Goal: Information Seeking & Learning: Find specific fact

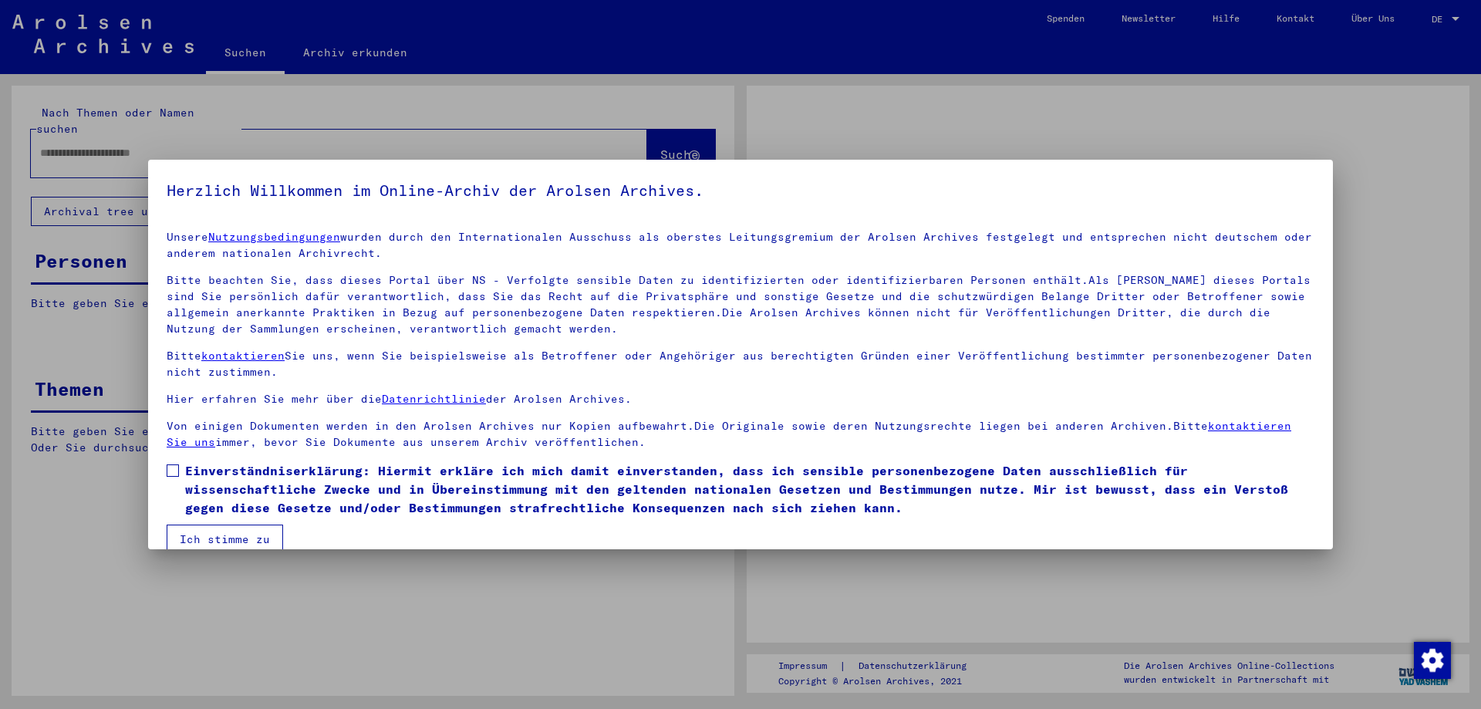
type input "*********"
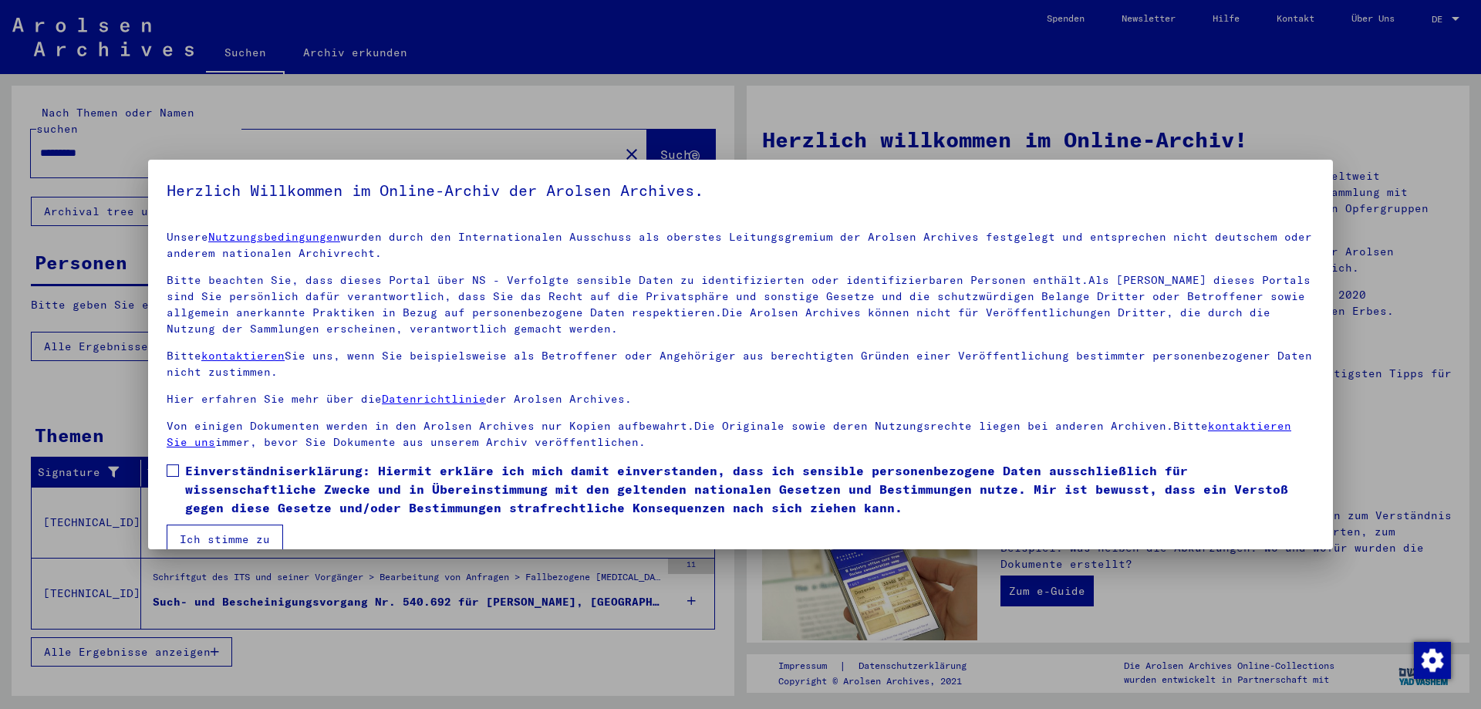
click at [177, 471] on span at bounding box center [173, 470] width 12 height 12
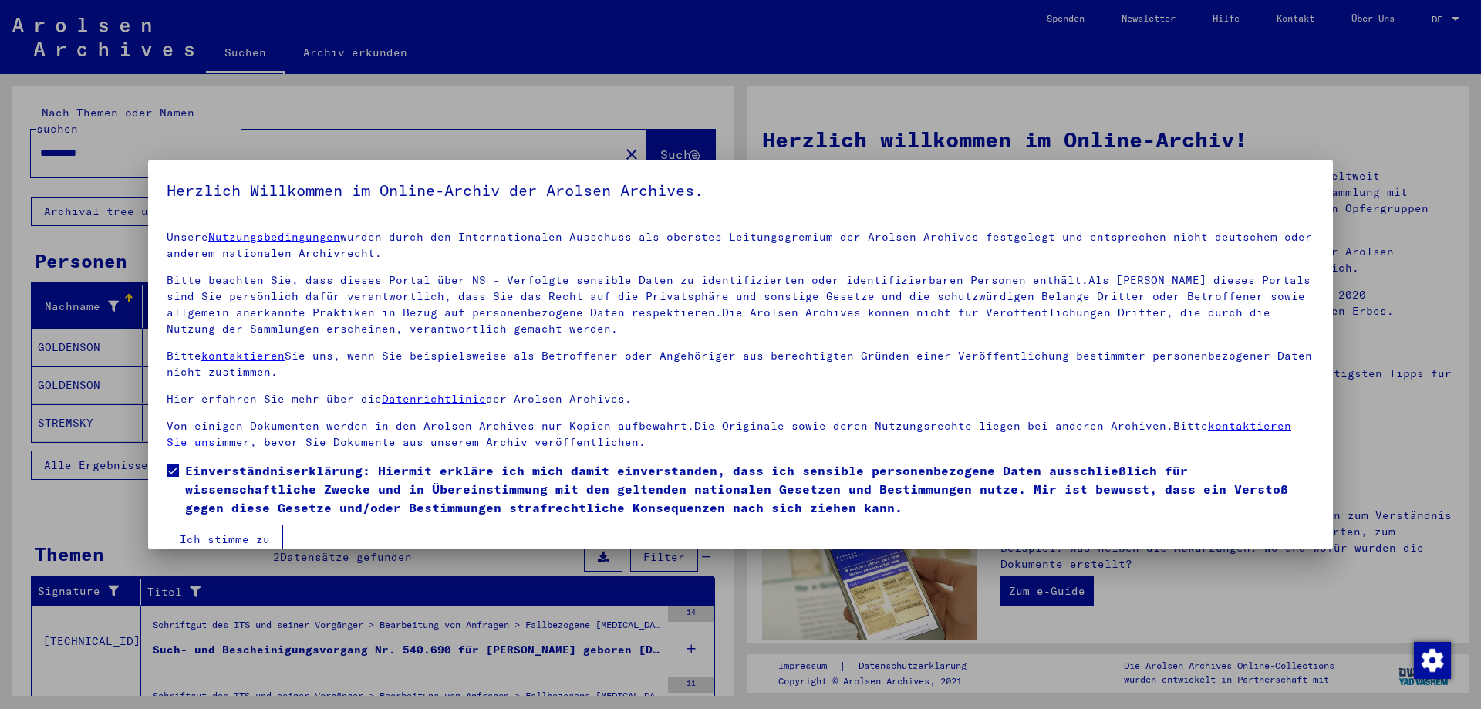
click at [201, 535] on button "Ich stimme zu" at bounding box center [225, 539] width 116 height 29
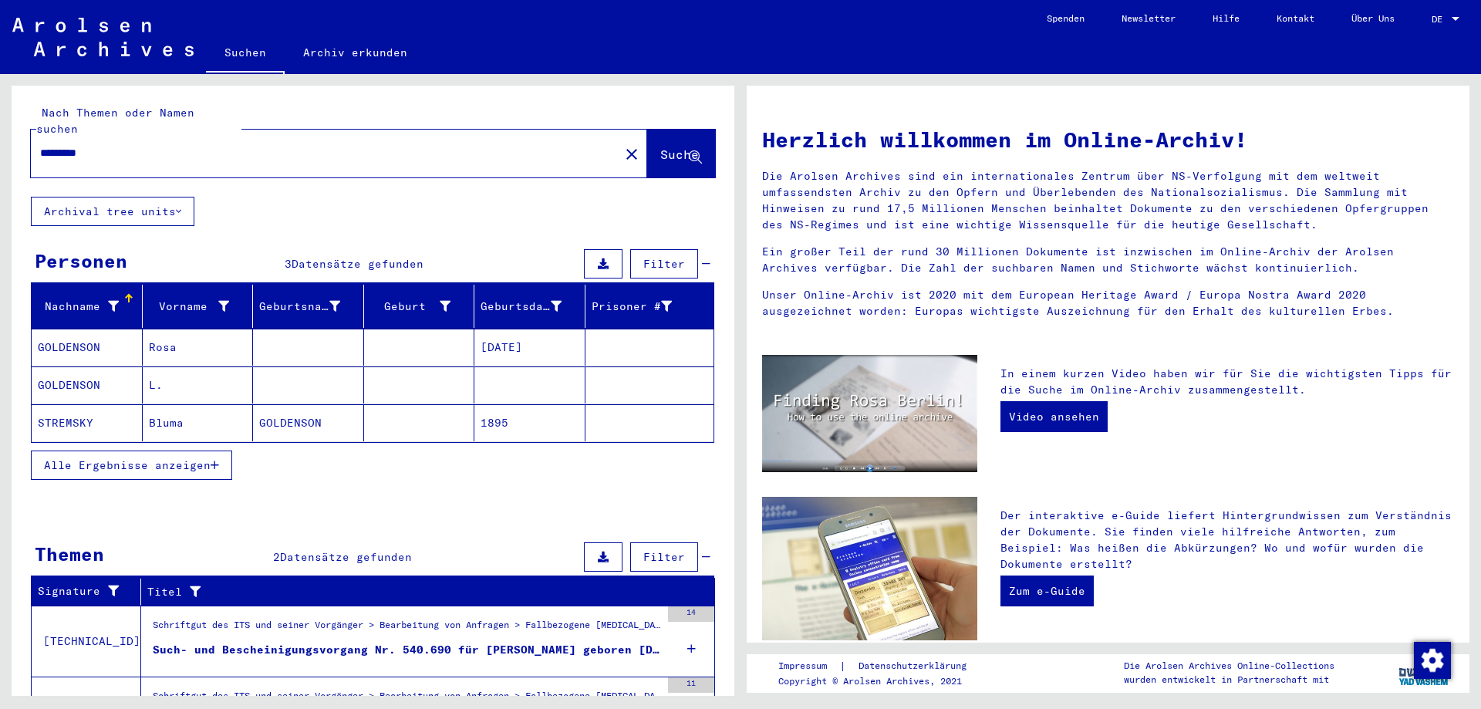
click at [82, 371] on mat-cell "GOLDENSON" at bounding box center [87, 384] width 111 height 37
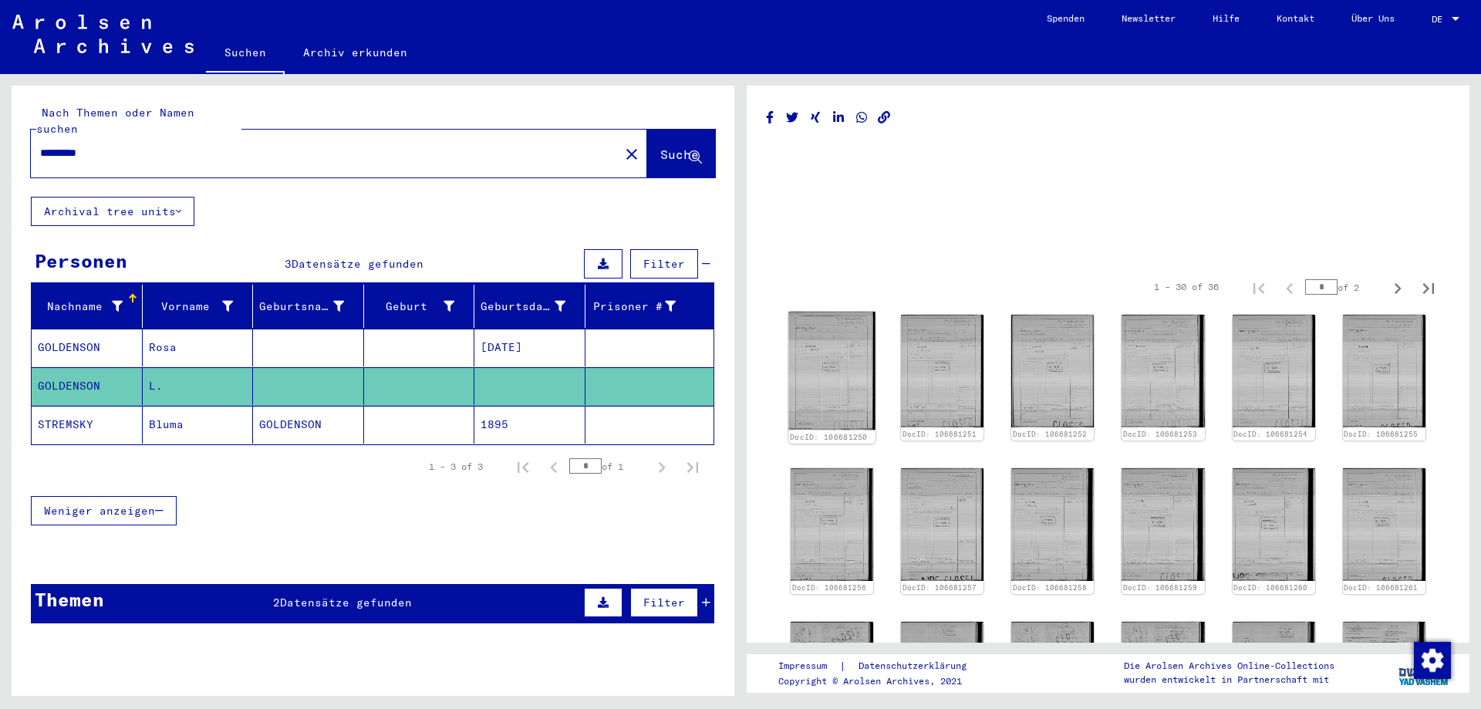
click at [856, 377] on img at bounding box center [831, 371] width 87 height 118
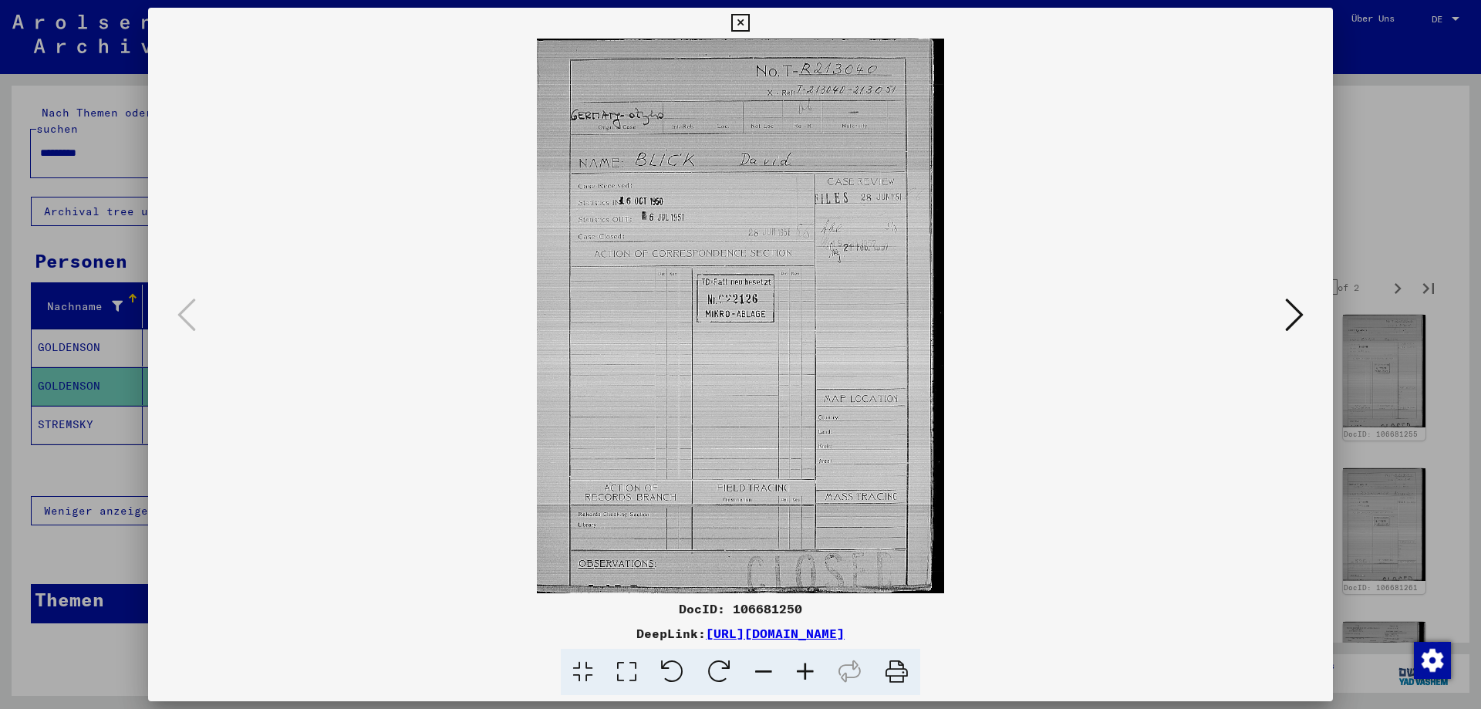
click at [1292, 324] on icon at bounding box center [1294, 314] width 19 height 37
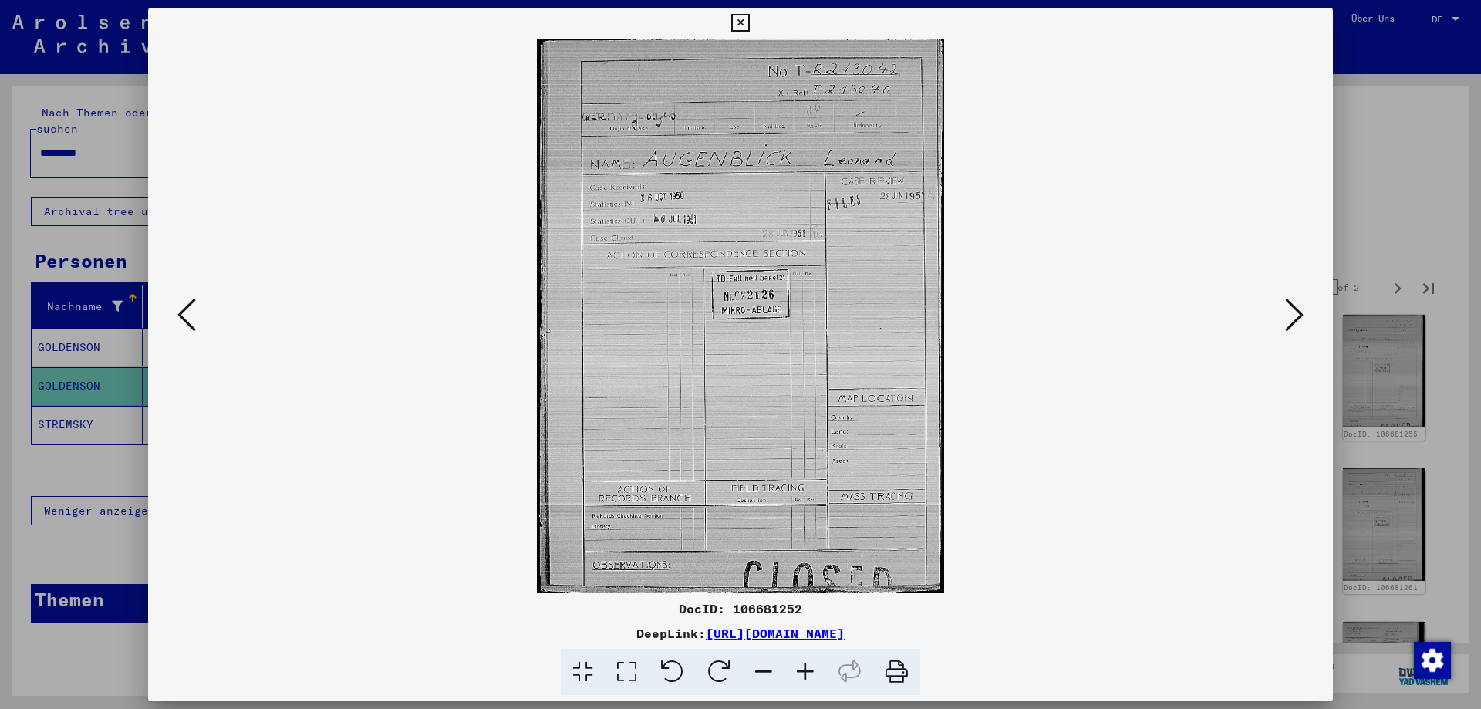
click at [1292, 324] on icon at bounding box center [1294, 314] width 19 height 37
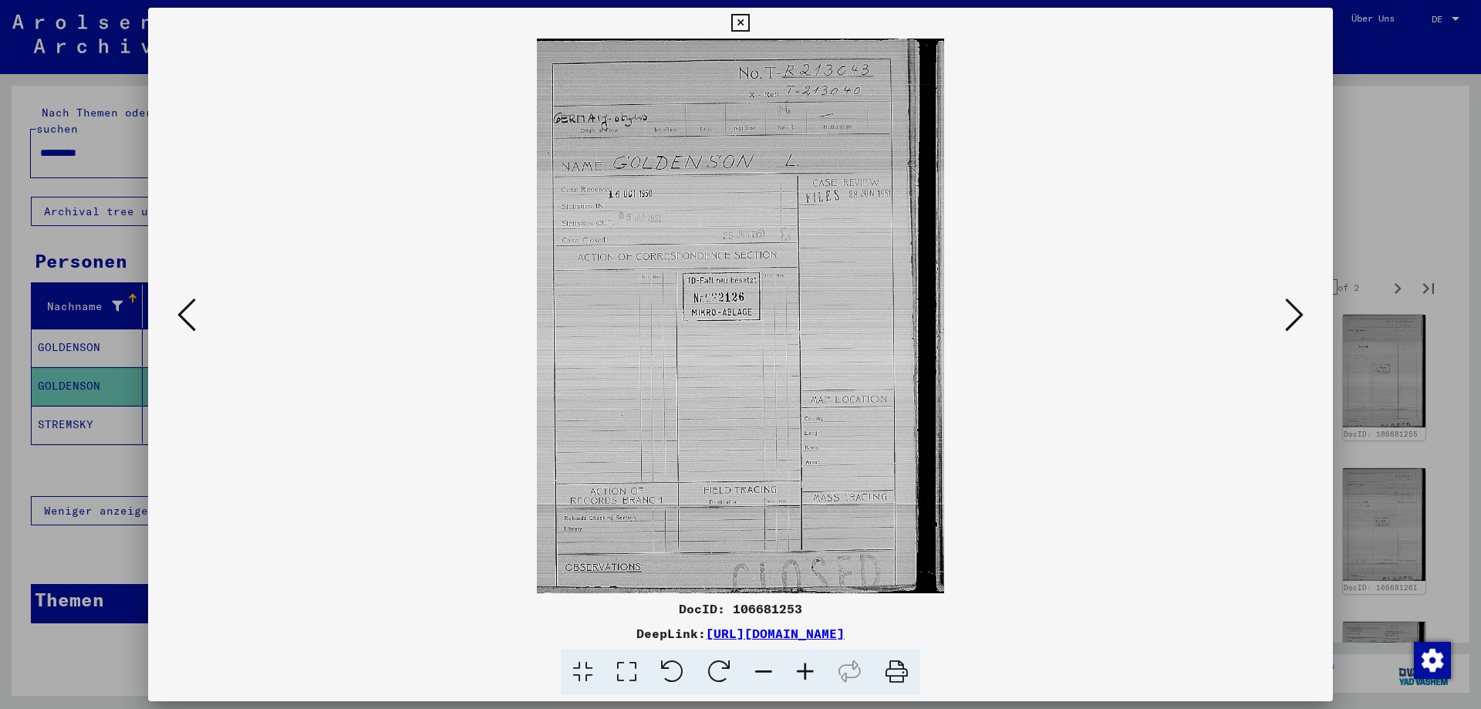
click at [1292, 324] on icon at bounding box center [1294, 314] width 19 height 37
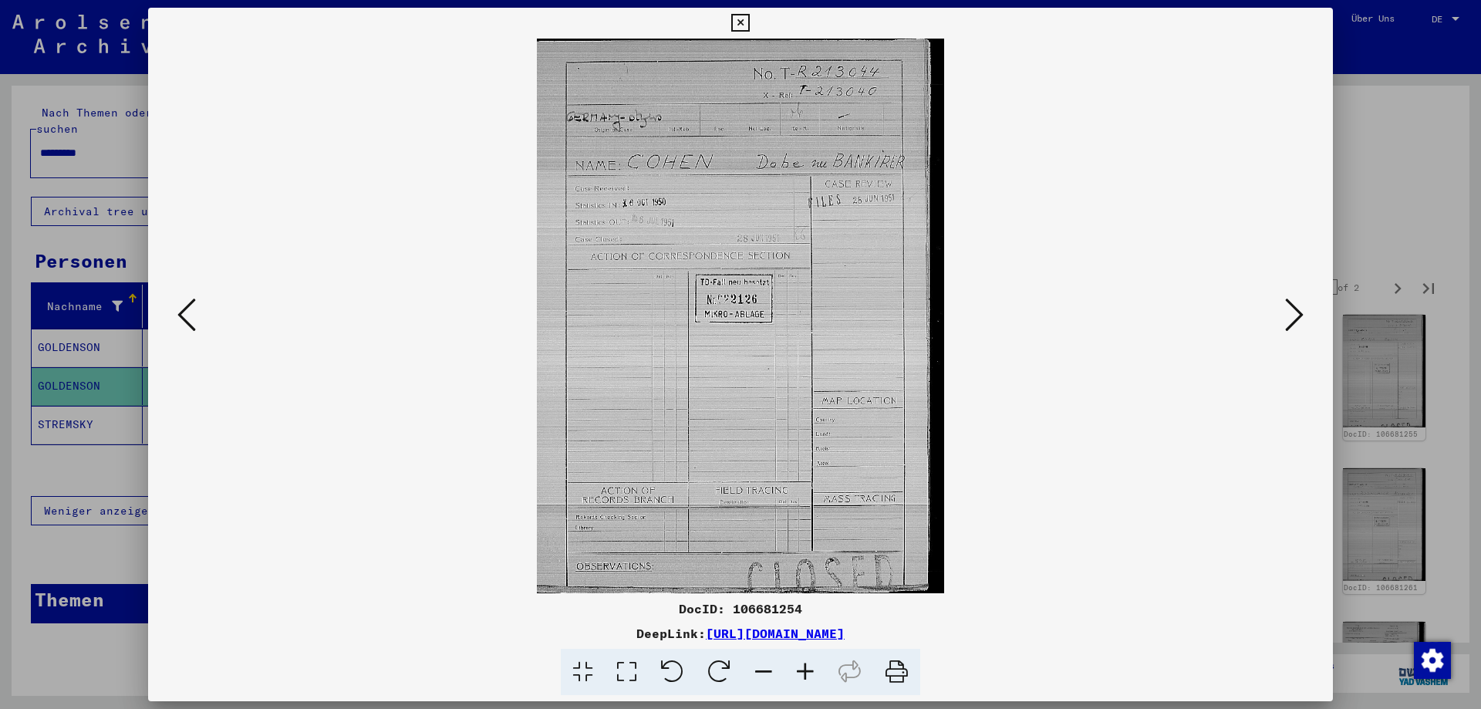
click at [1292, 324] on icon at bounding box center [1294, 314] width 19 height 37
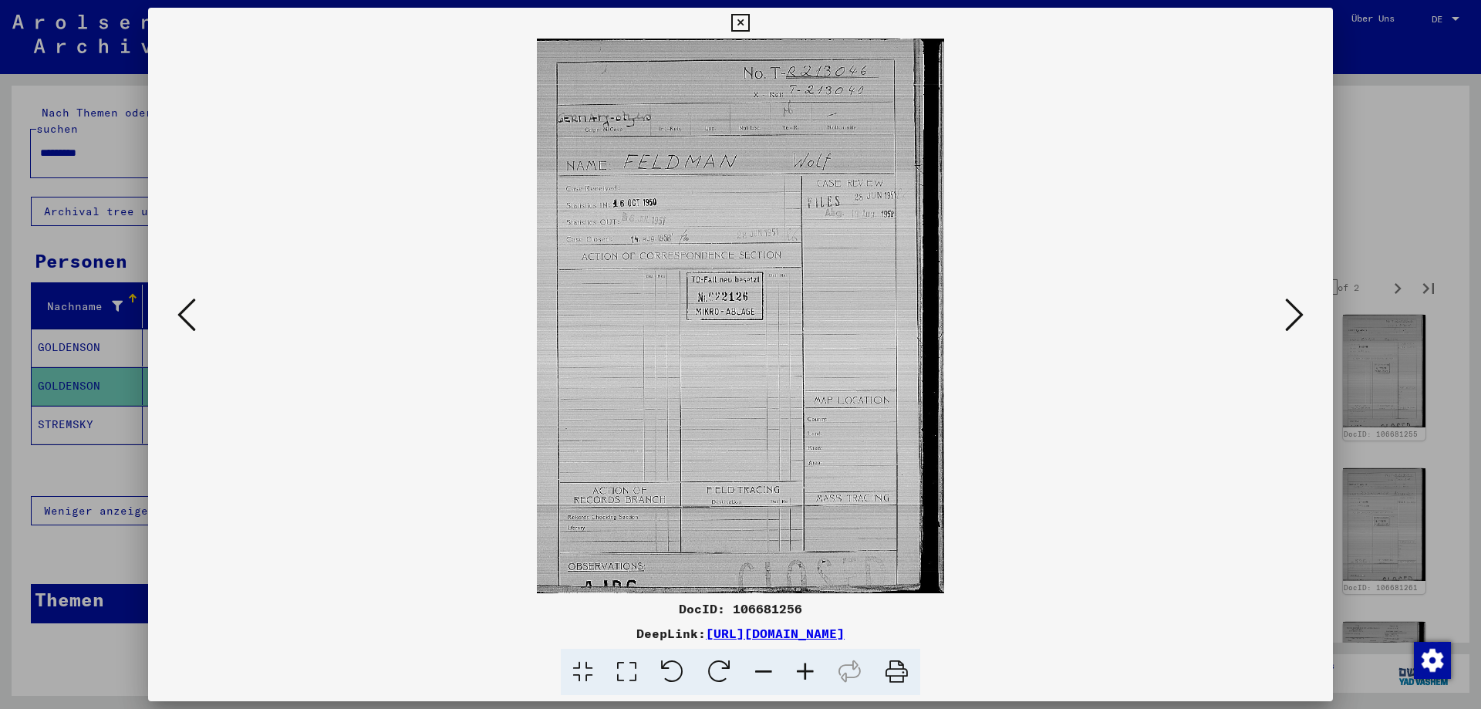
click at [1292, 324] on icon at bounding box center [1294, 314] width 19 height 37
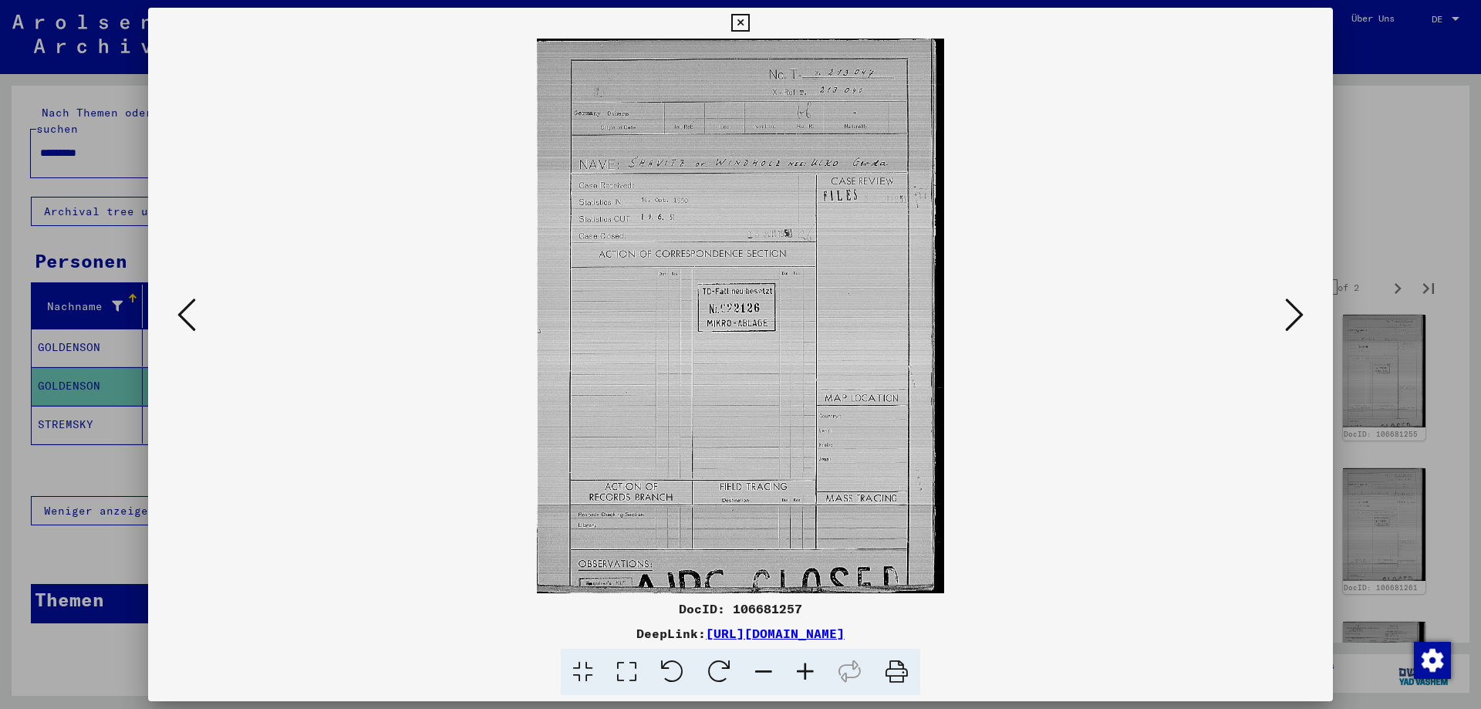
click at [1292, 324] on icon at bounding box center [1294, 314] width 19 height 37
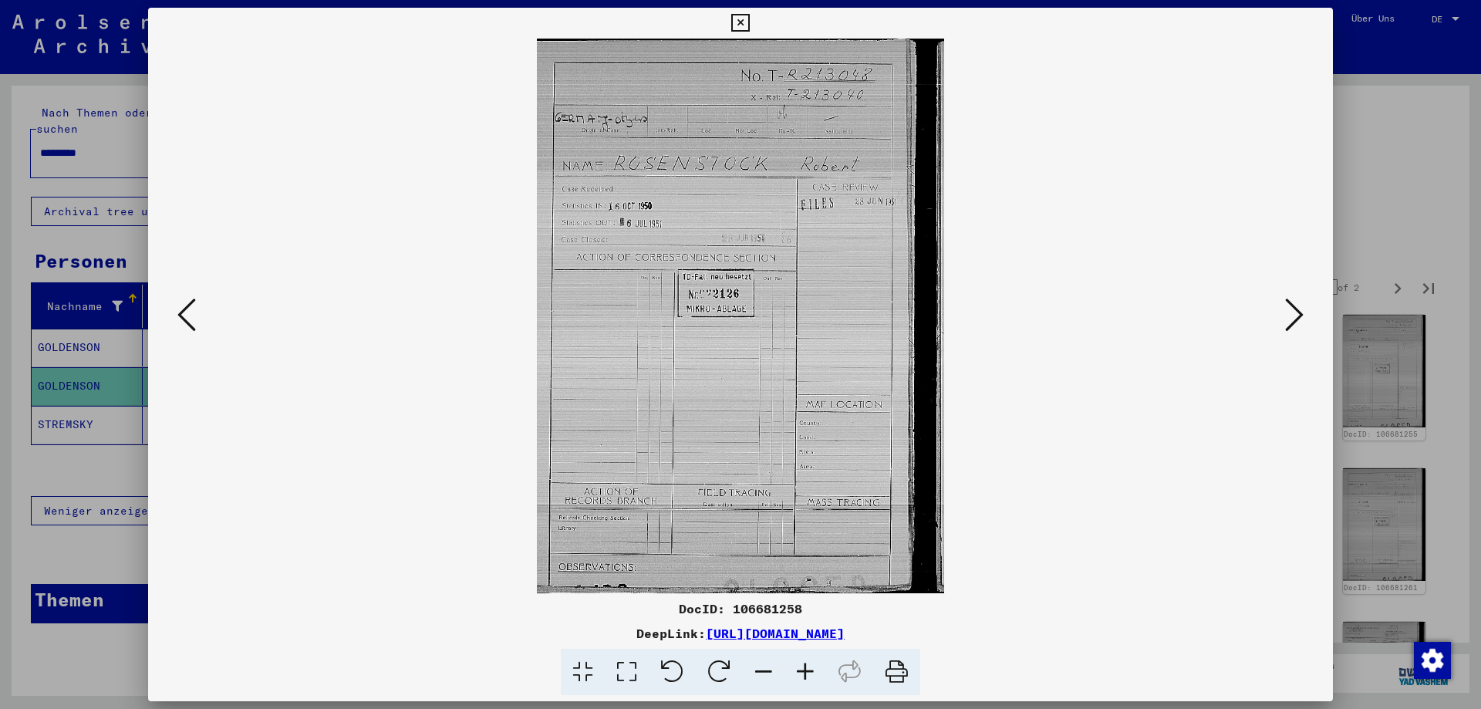
click at [1292, 324] on icon at bounding box center [1294, 314] width 19 height 37
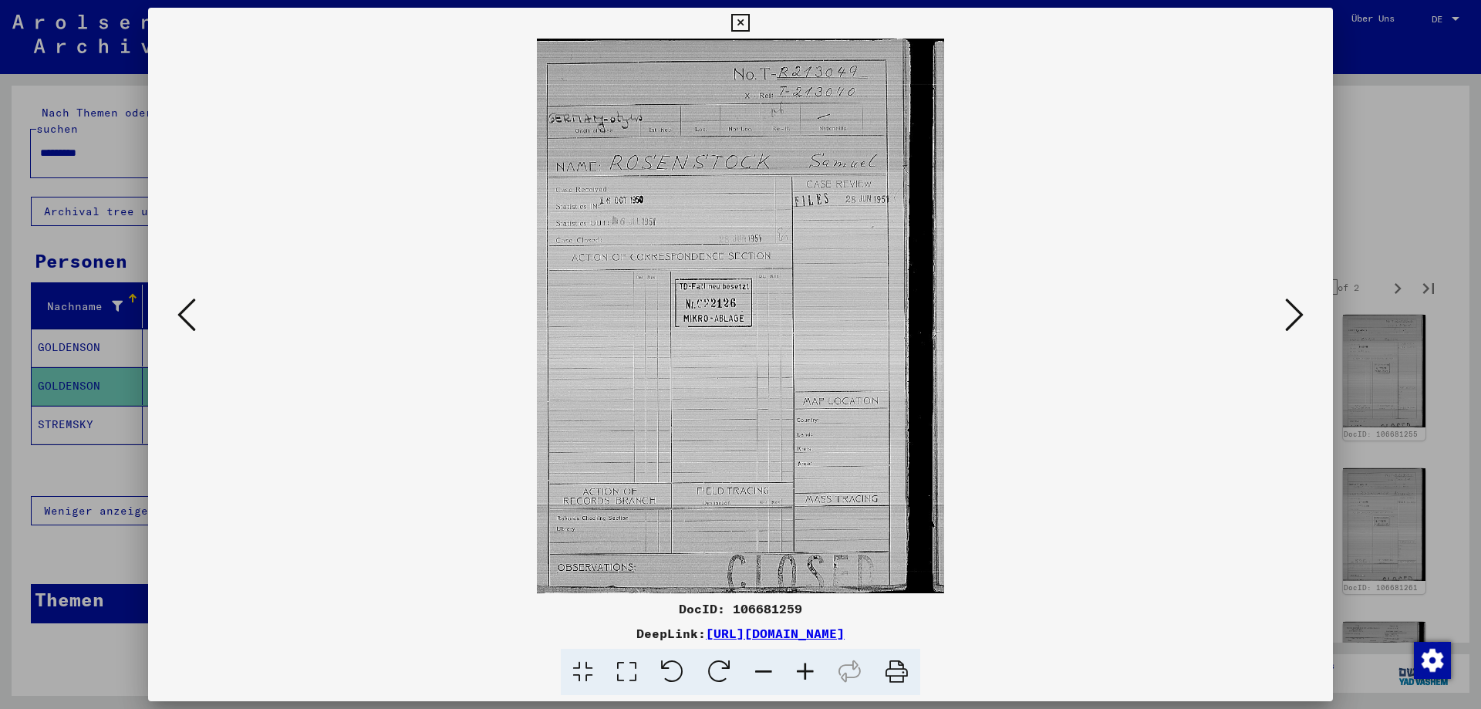
click at [1292, 324] on icon at bounding box center [1294, 314] width 19 height 37
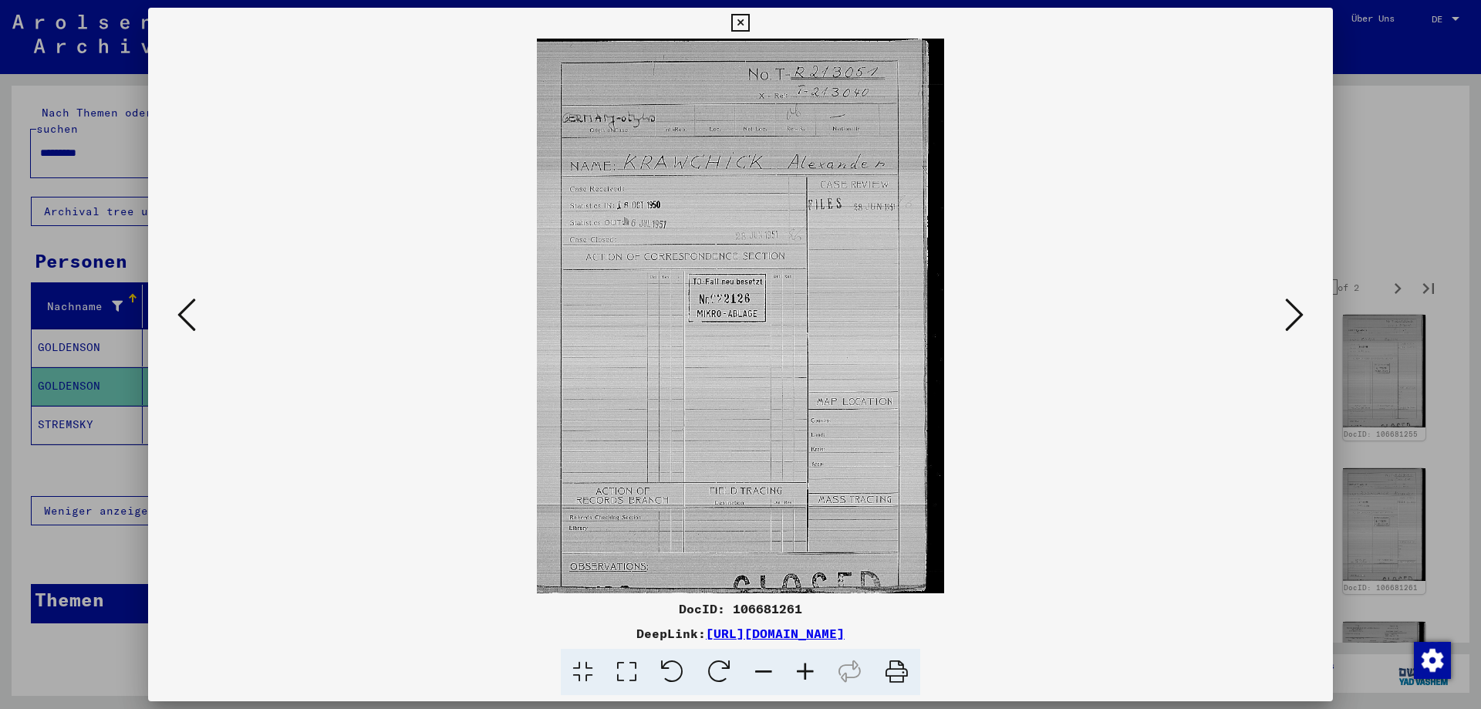
click at [1292, 324] on icon at bounding box center [1294, 314] width 19 height 37
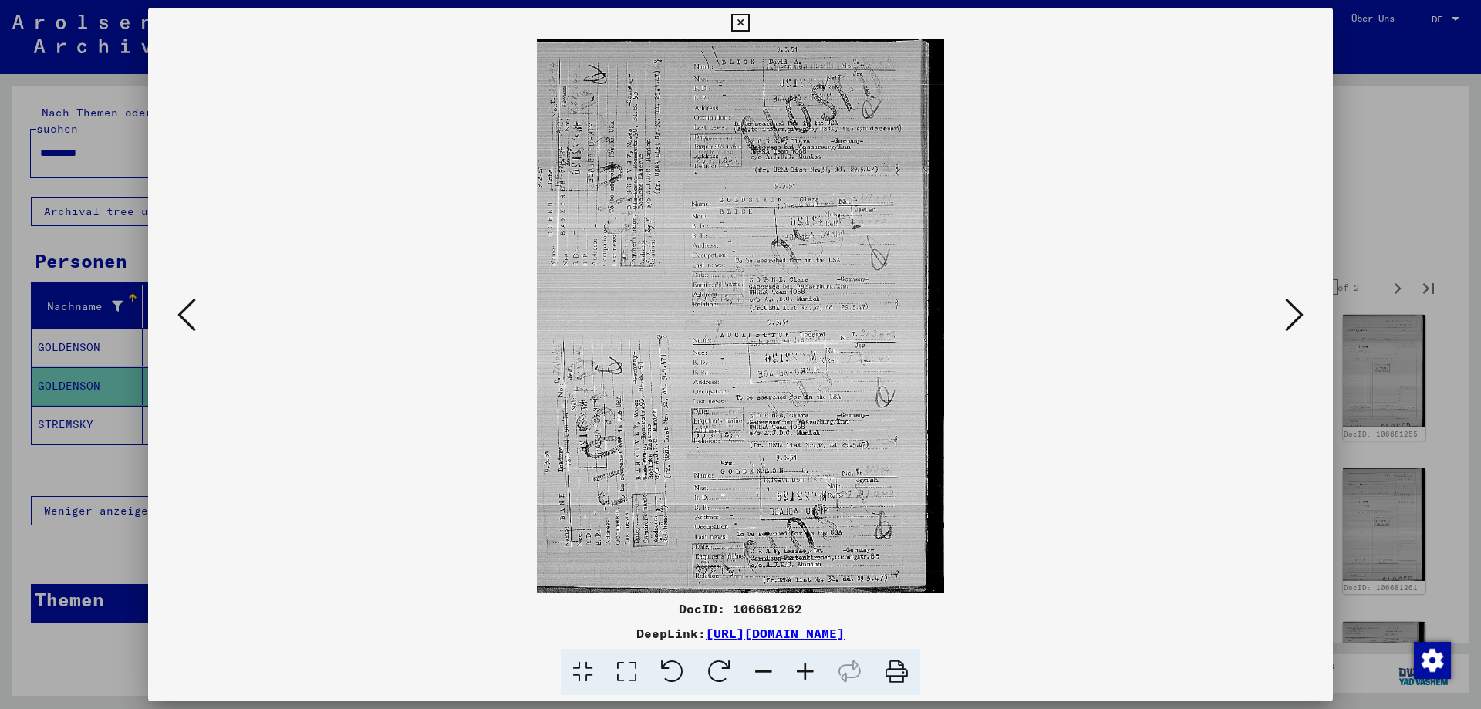
click at [802, 670] on icon at bounding box center [806, 672] width 42 height 47
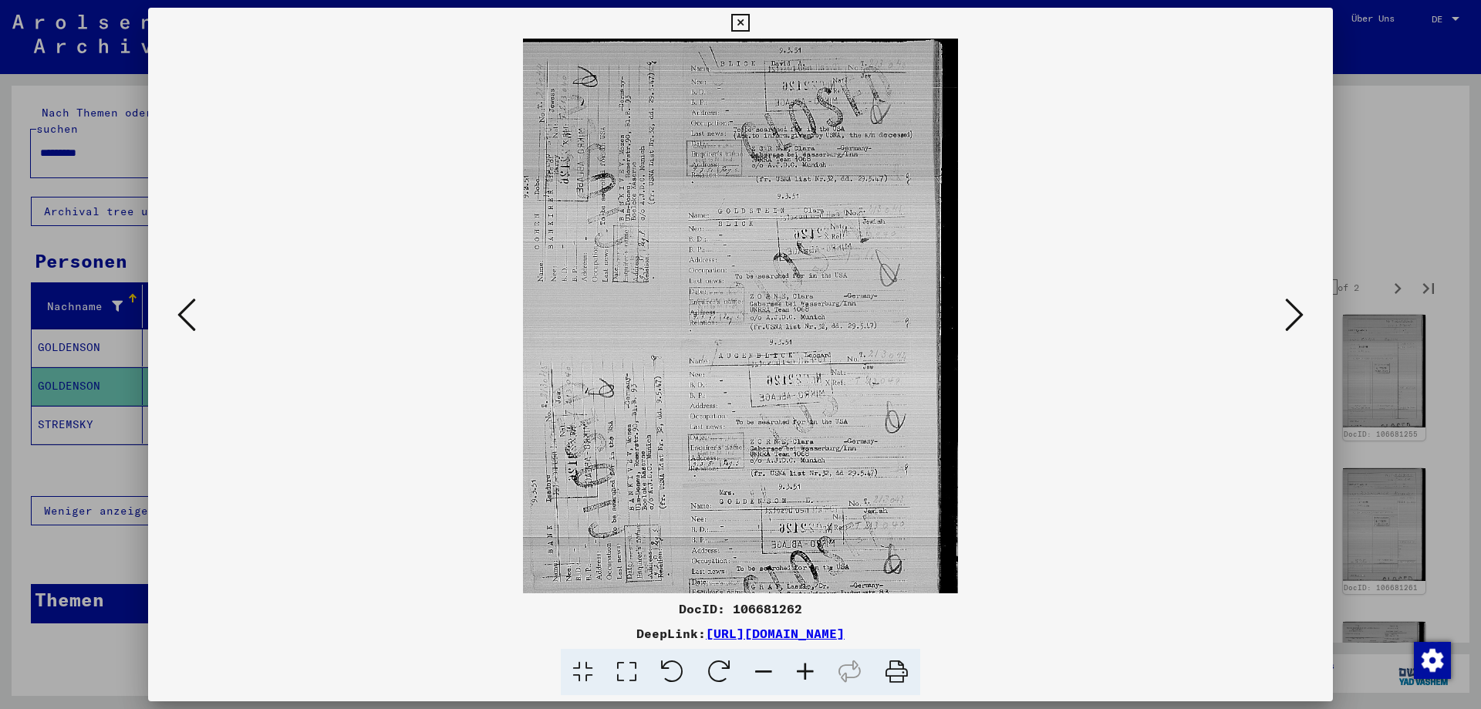
click at [802, 670] on icon at bounding box center [806, 672] width 42 height 47
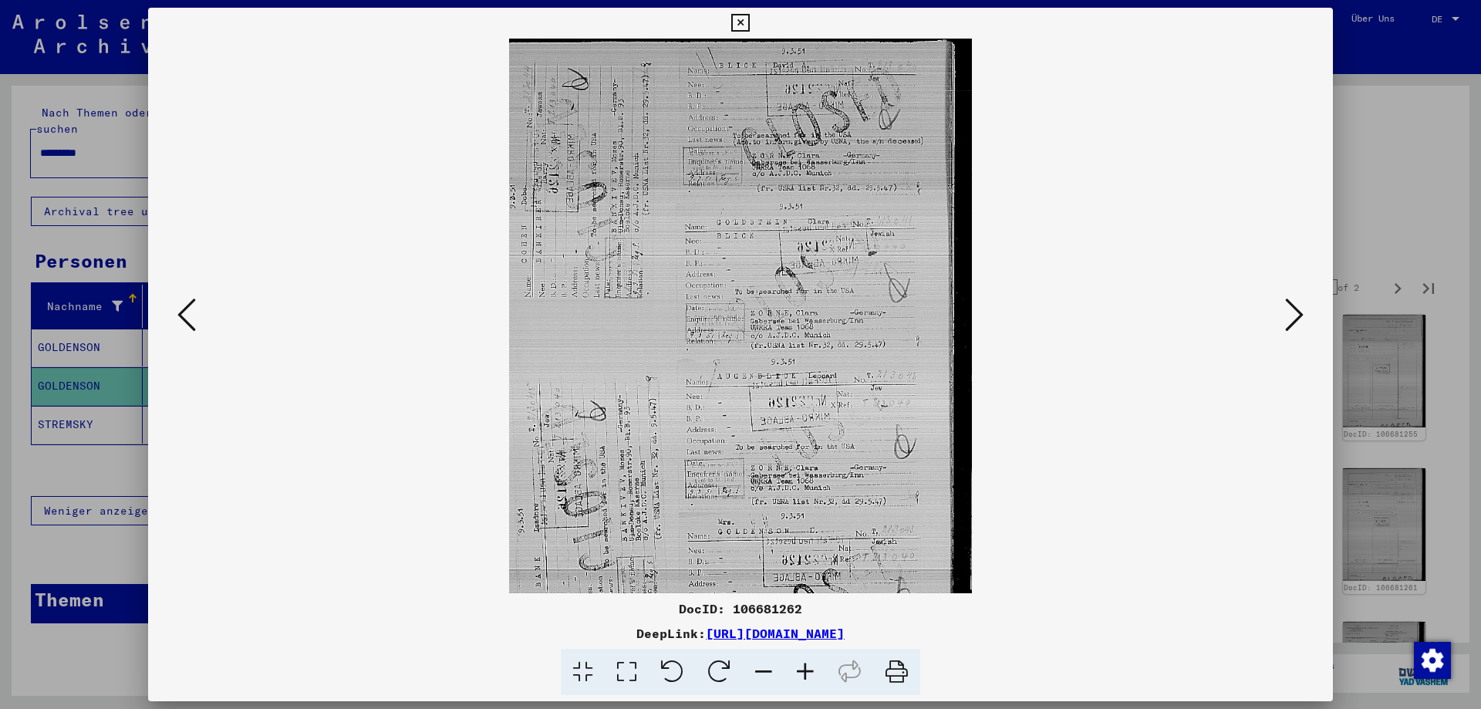
click at [802, 670] on icon at bounding box center [806, 672] width 42 height 47
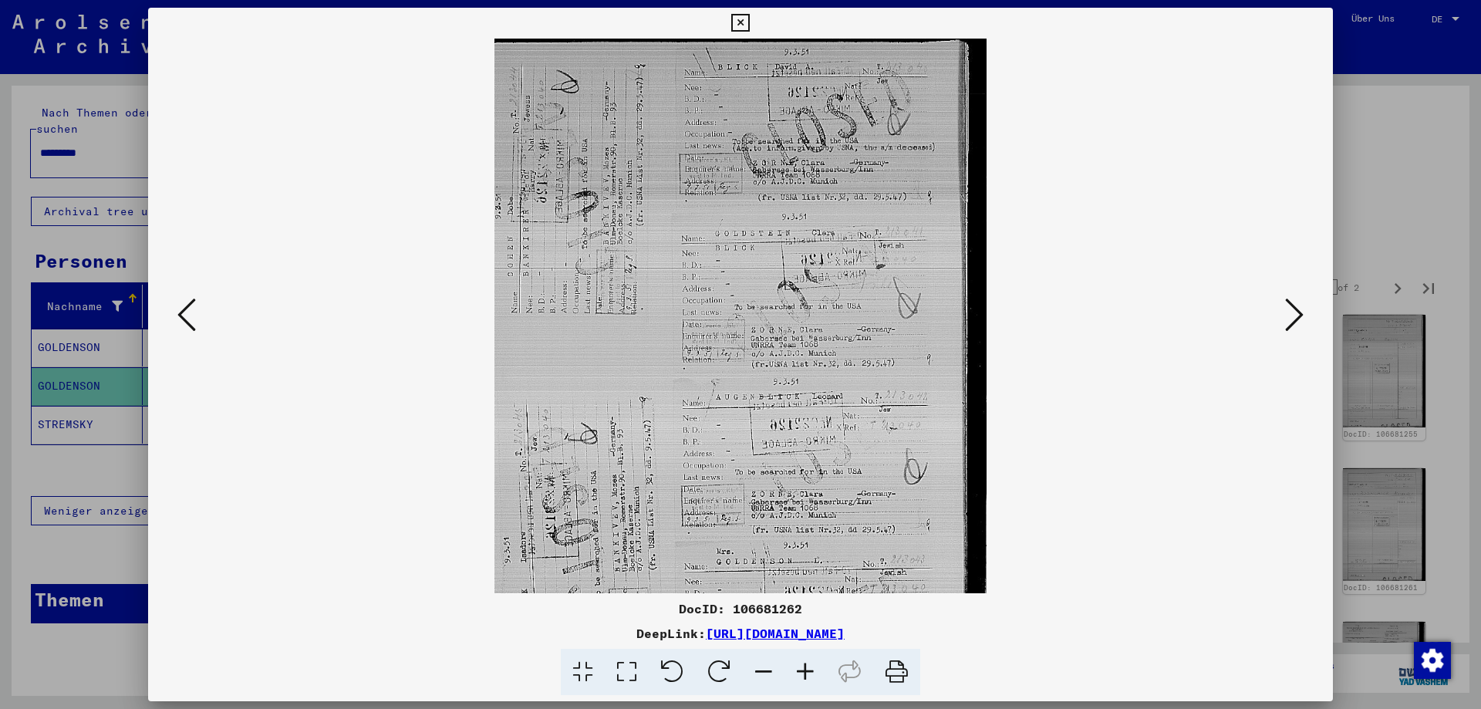
click at [802, 670] on icon at bounding box center [806, 672] width 42 height 47
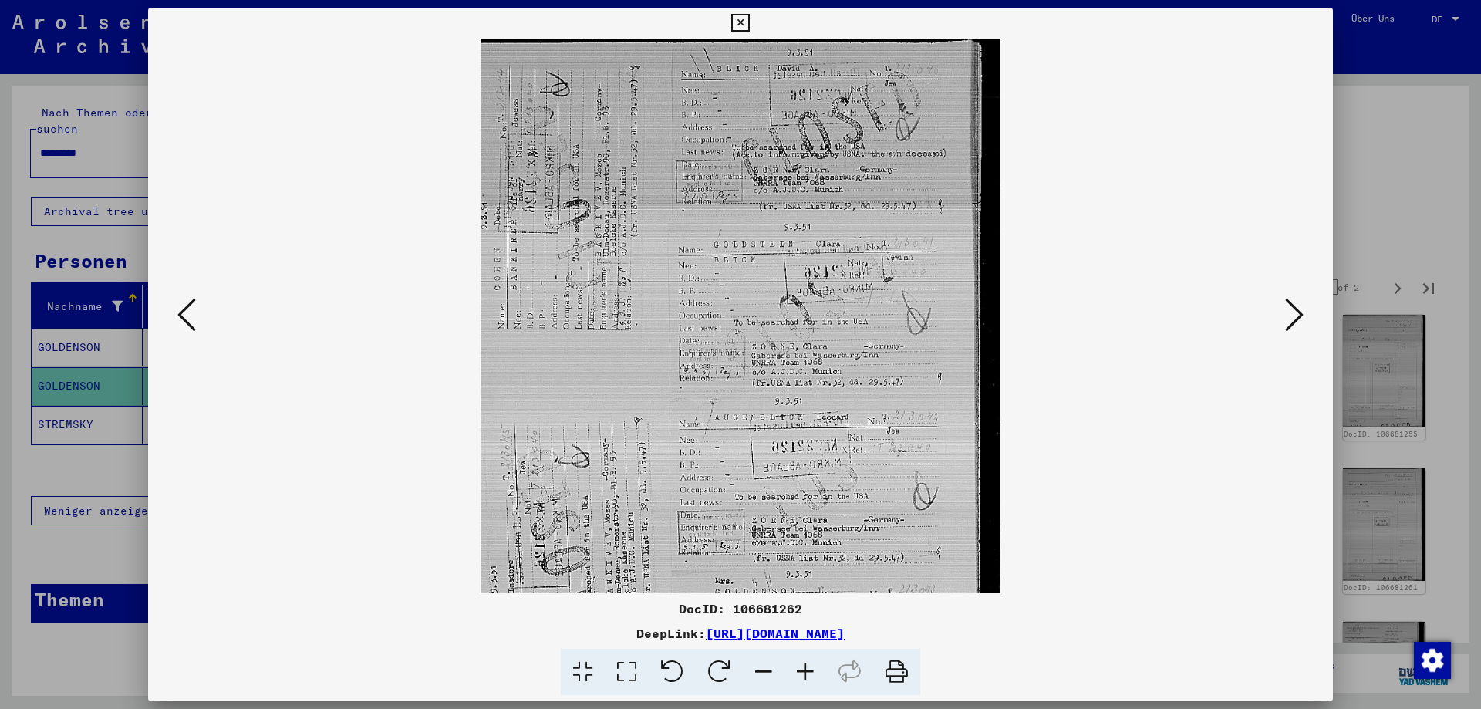
click at [802, 670] on icon at bounding box center [806, 672] width 42 height 47
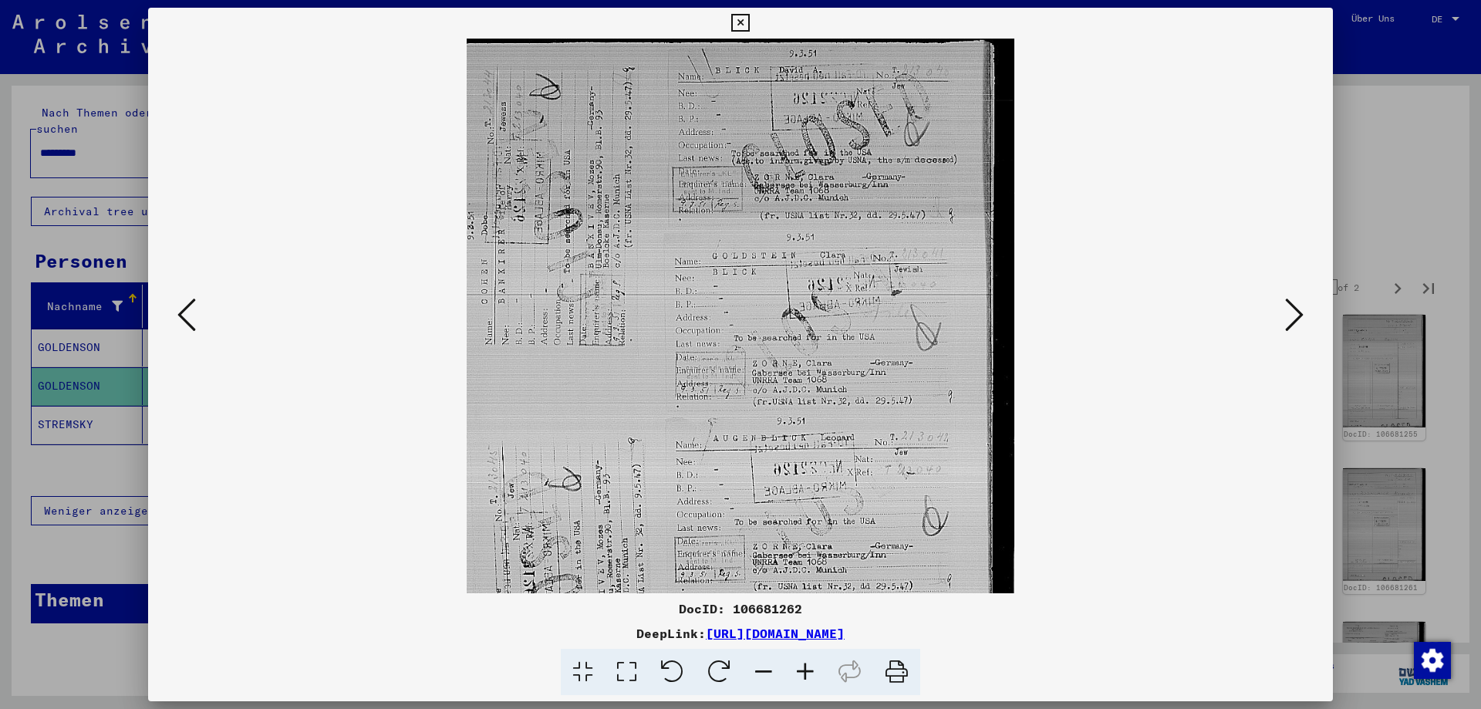
click at [802, 670] on icon at bounding box center [806, 672] width 42 height 47
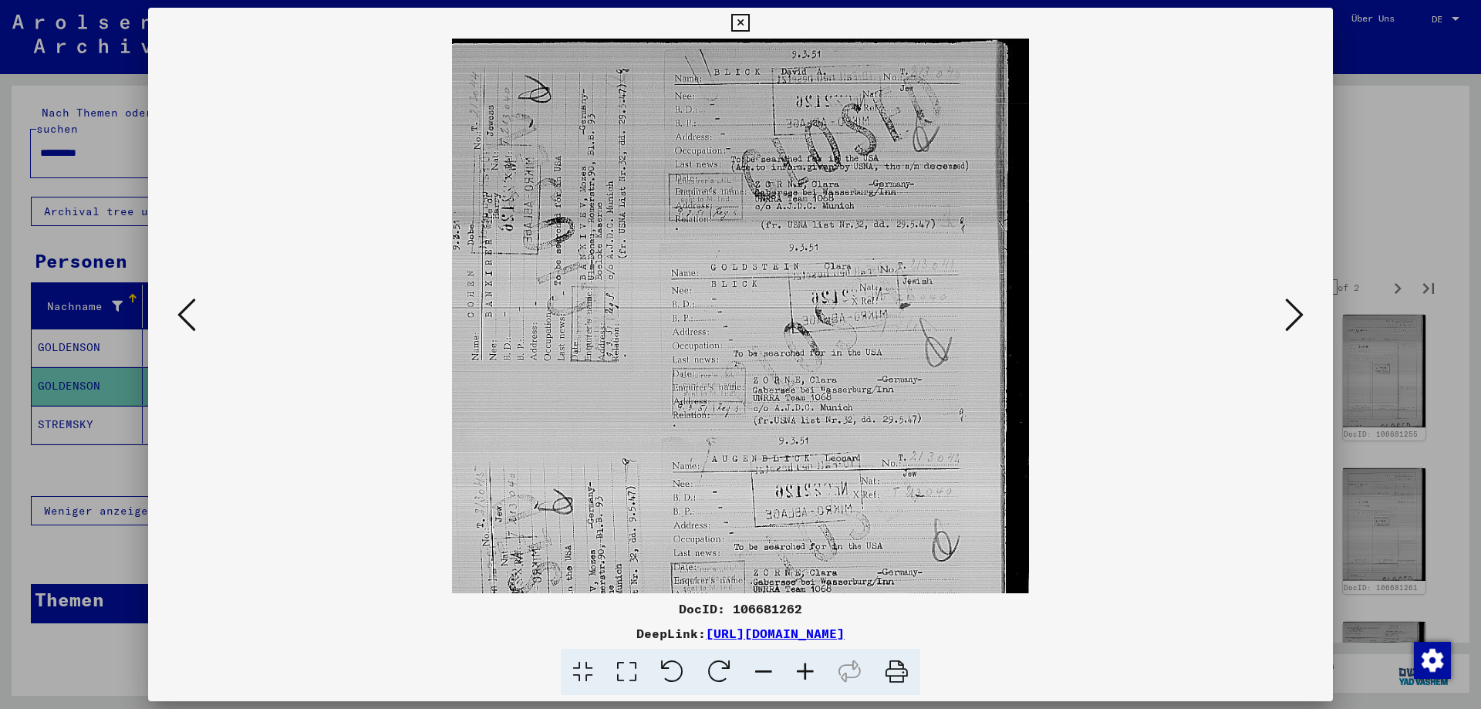
click at [1294, 320] on icon at bounding box center [1294, 314] width 19 height 37
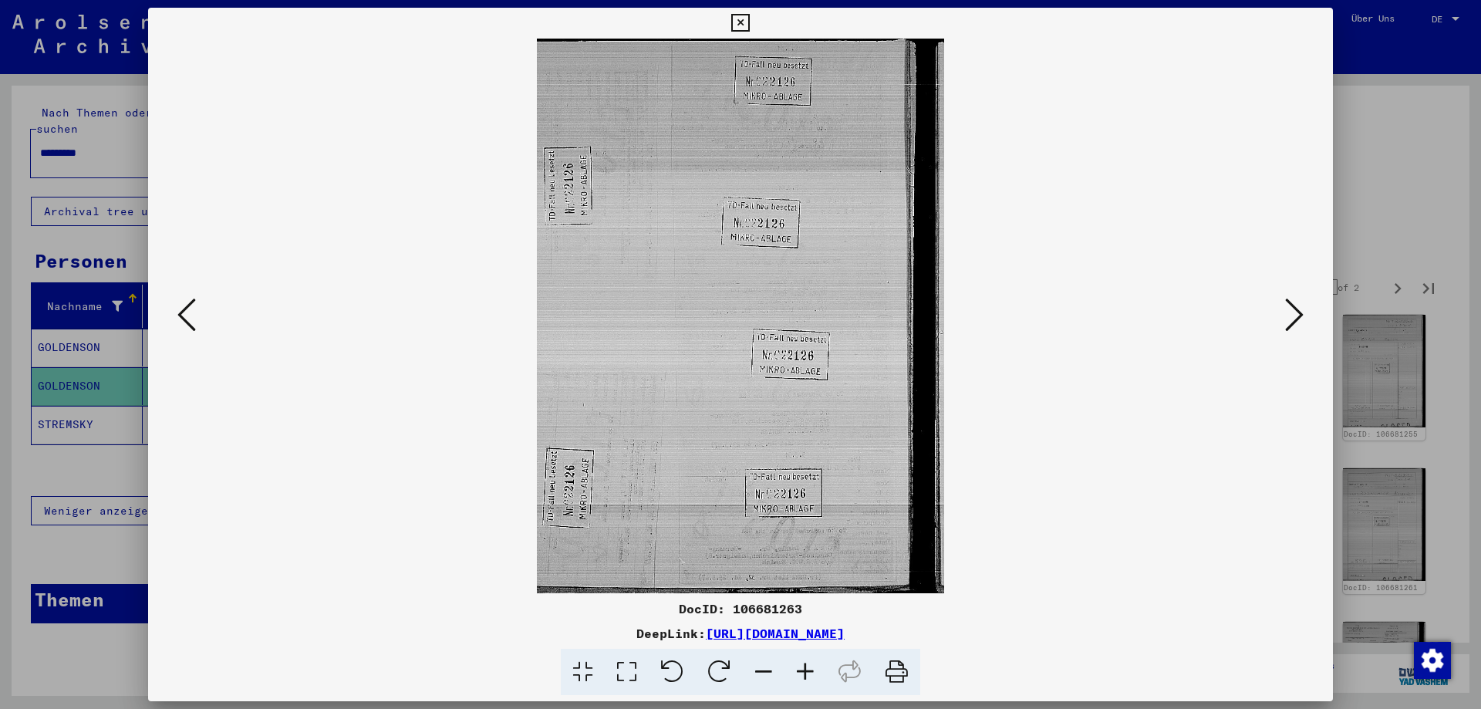
click at [1294, 320] on icon at bounding box center [1294, 314] width 19 height 37
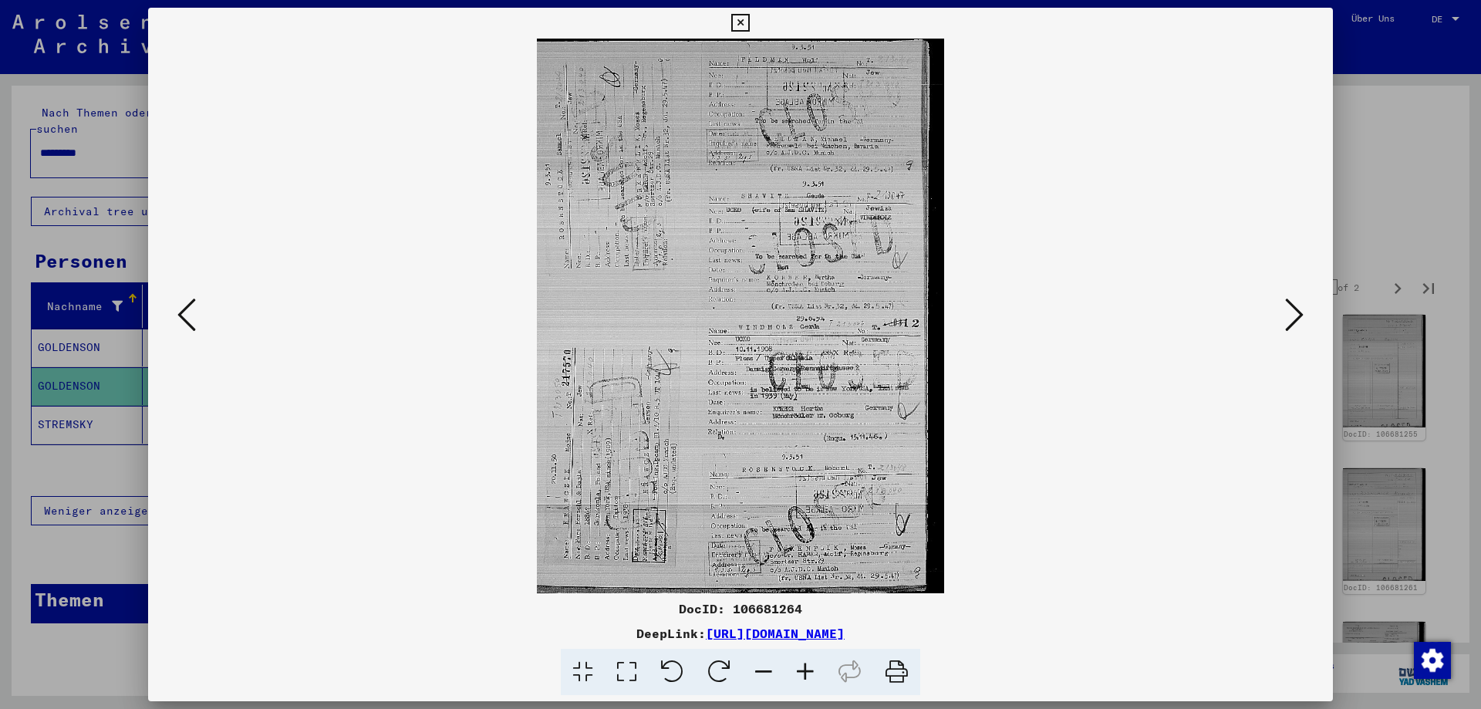
click at [814, 671] on icon at bounding box center [806, 672] width 42 height 47
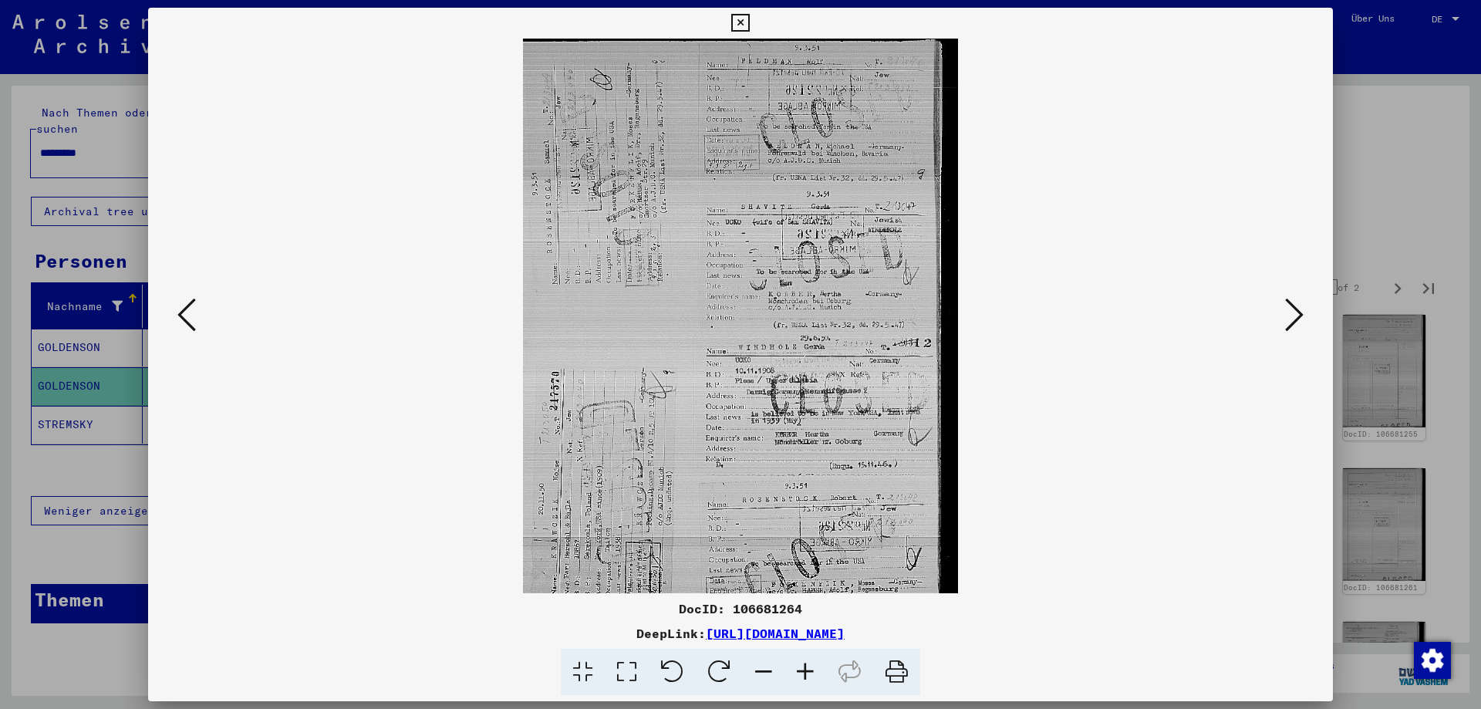
click at [814, 671] on icon at bounding box center [806, 672] width 42 height 47
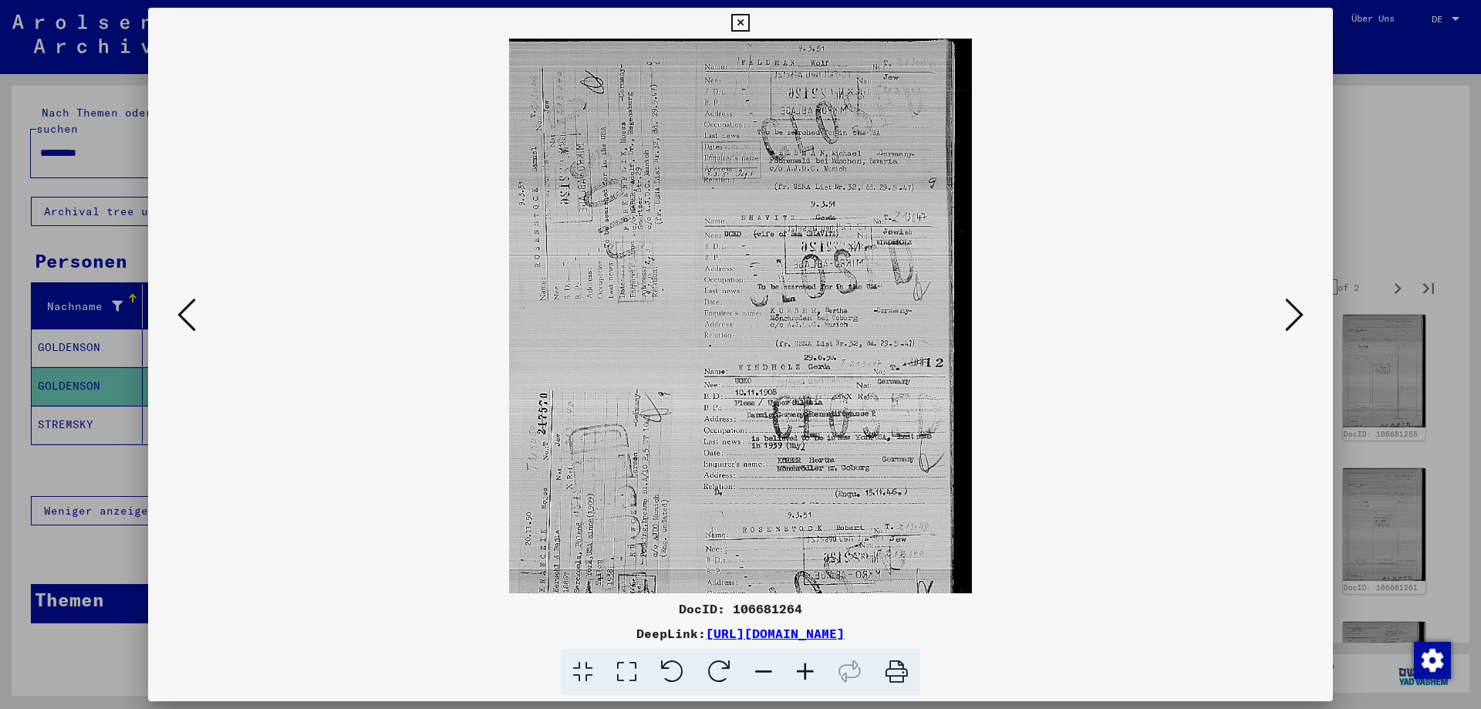
click at [814, 671] on icon at bounding box center [806, 672] width 42 height 47
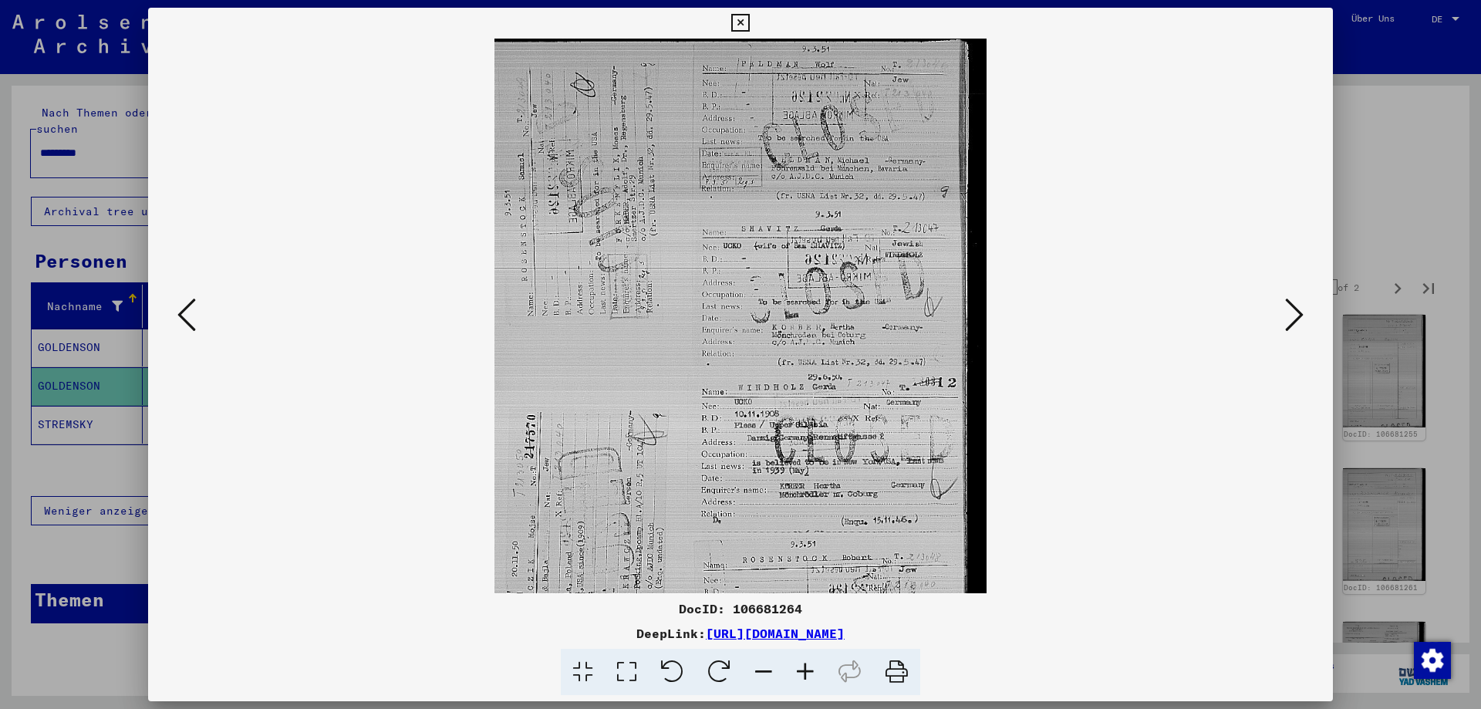
click at [814, 671] on icon at bounding box center [806, 672] width 42 height 47
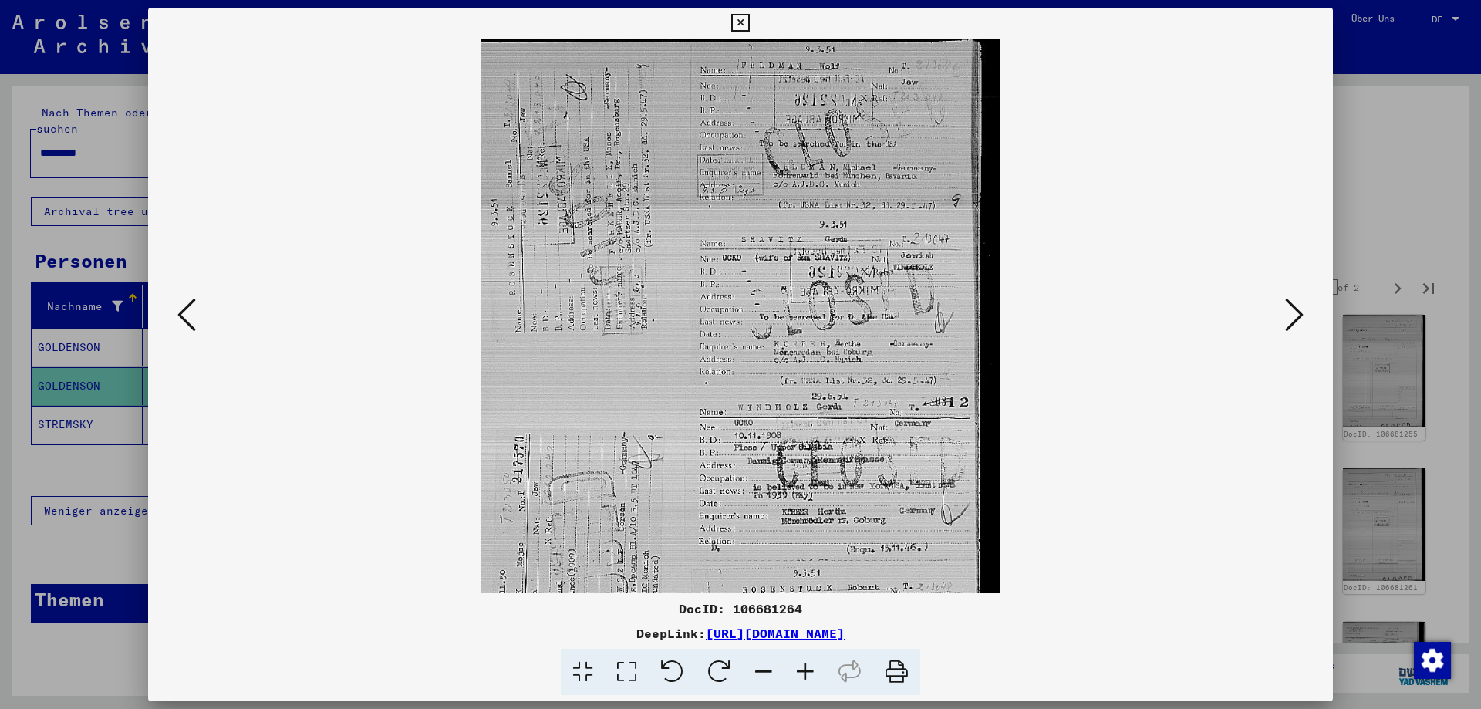
click at [814, 671] on icon at bounding box center [806, 672] width 42 height 47
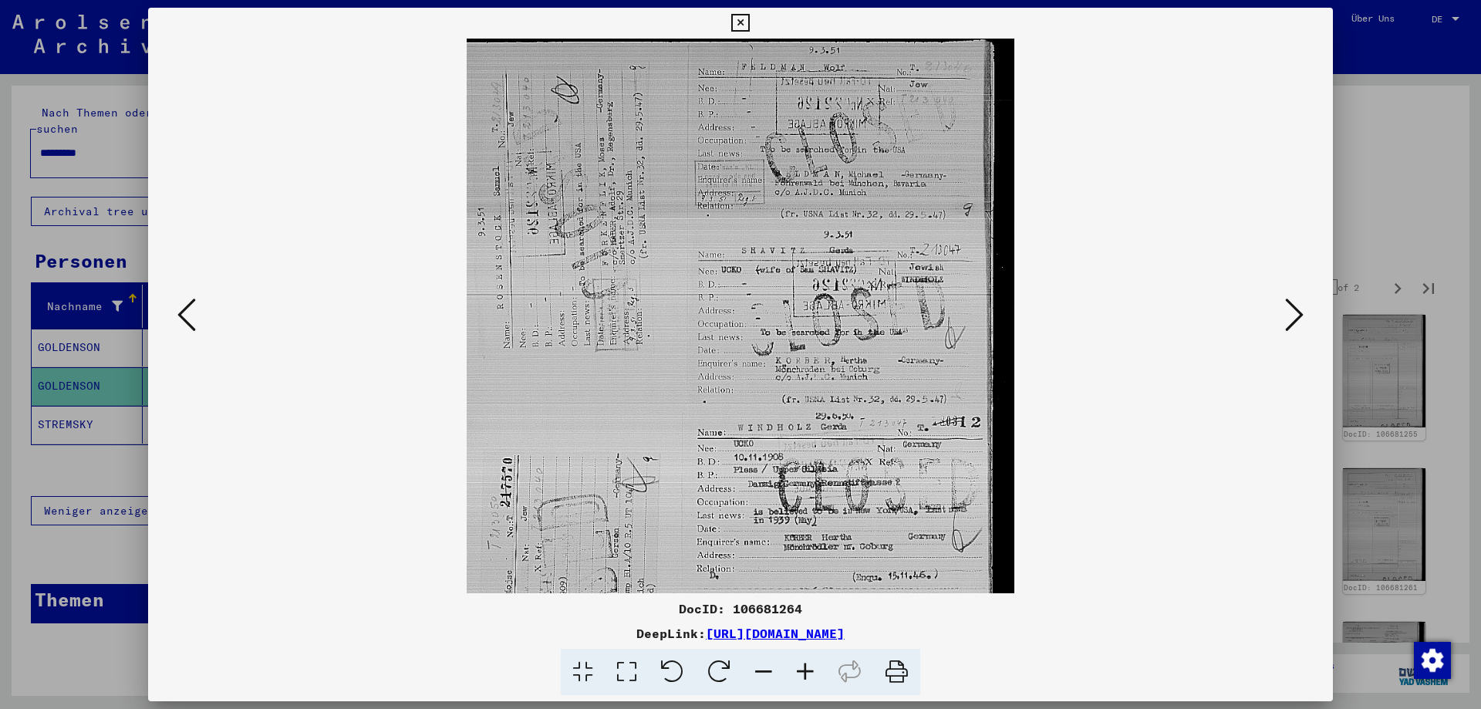
click at [814, 671] on icon at bounding box center [806, 672] width 42 height 47
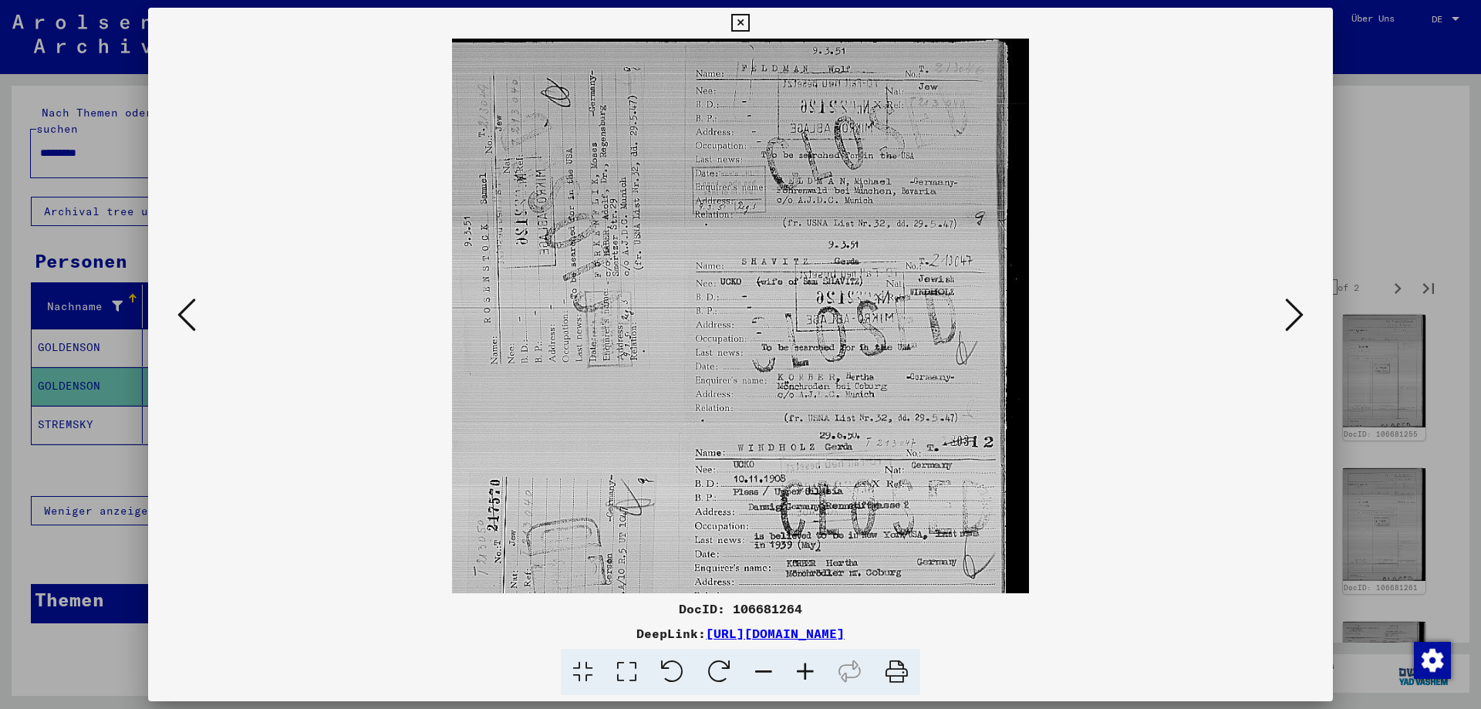
click at [814, 671] on icon at bounding box center [806, 672] width 42 height 47
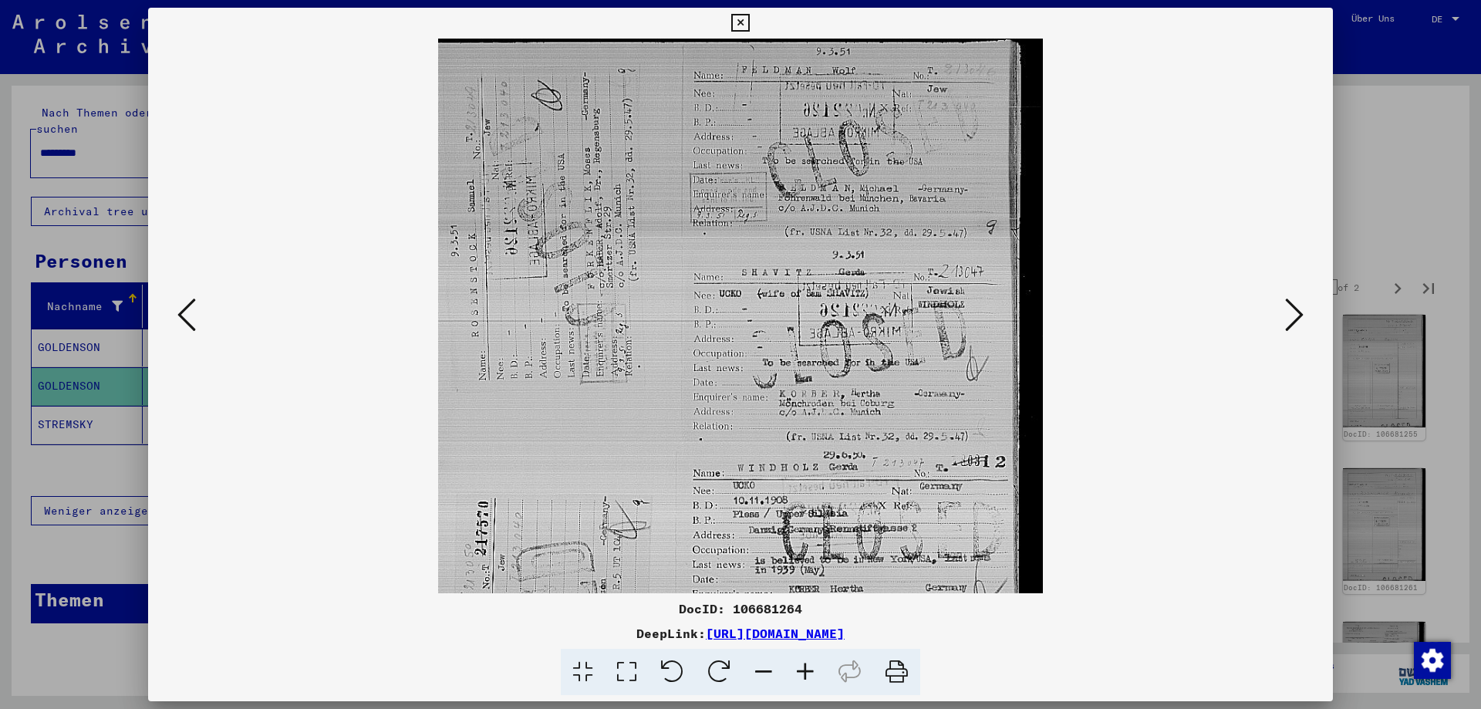
click at [814, 671] on icon at bounding box center [806, 672] width 42 height 47
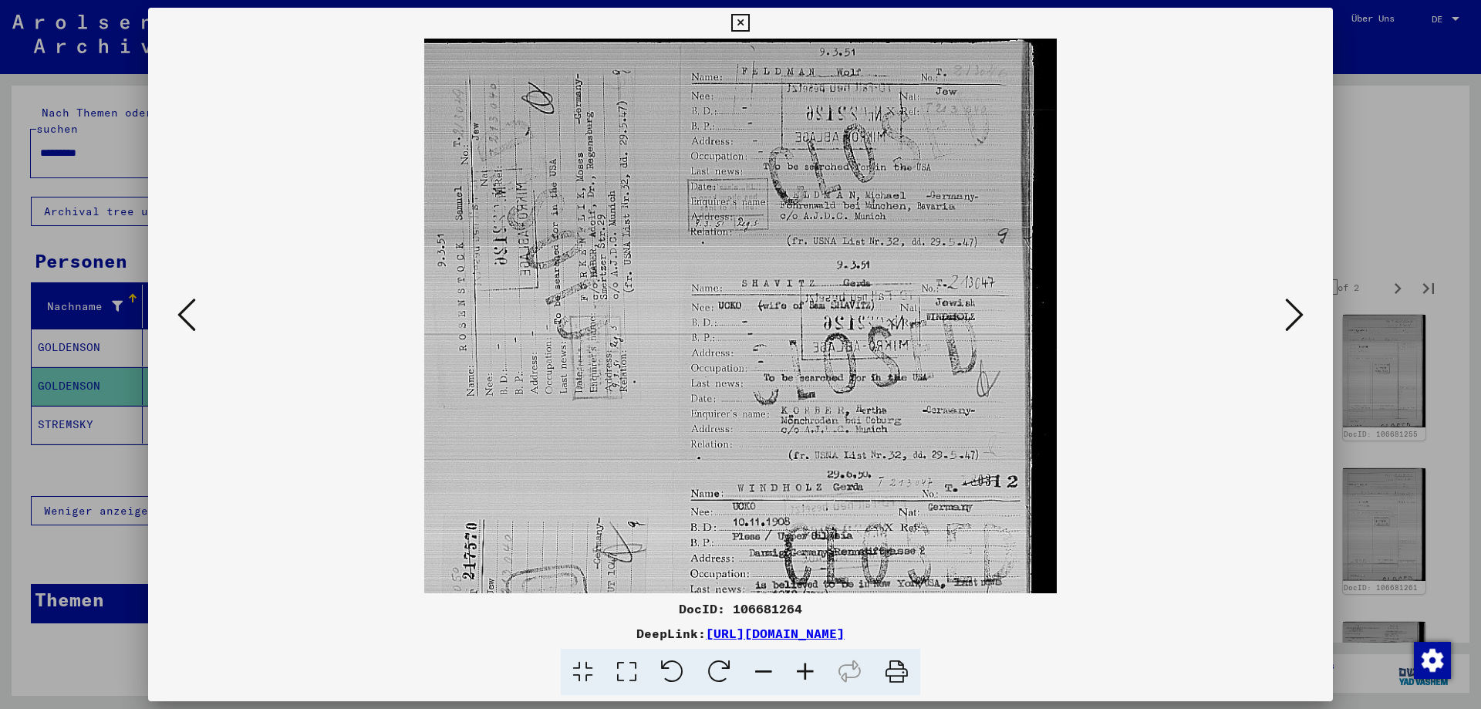
click at [814, 671] on icon at bounding box center [806, 672] width 42 height 47
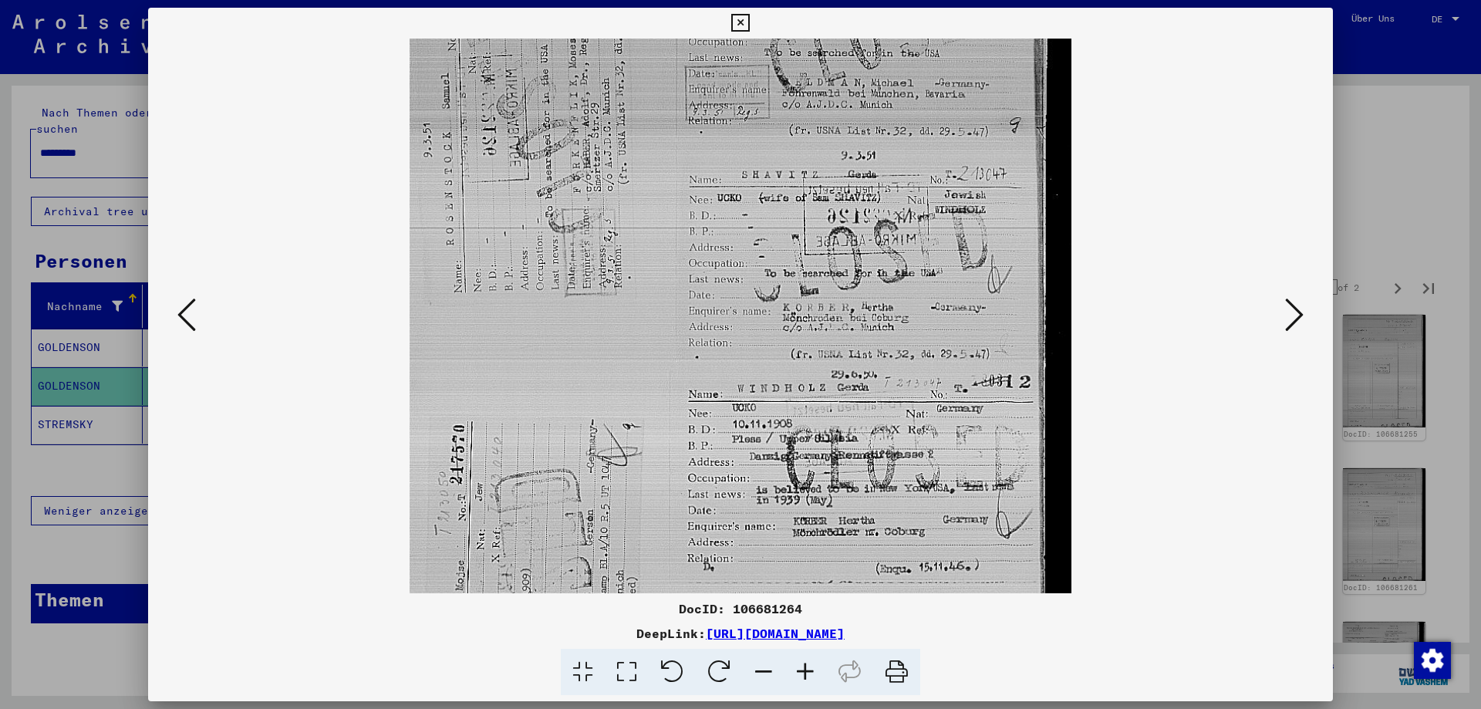
drag, startPoint x: 886, startPoint y: 403, endPoint x: 843, endPoint y: 281, distance: 129.1
click at [843, 281] on img at bounding box center [741, 370] width 662 height 902
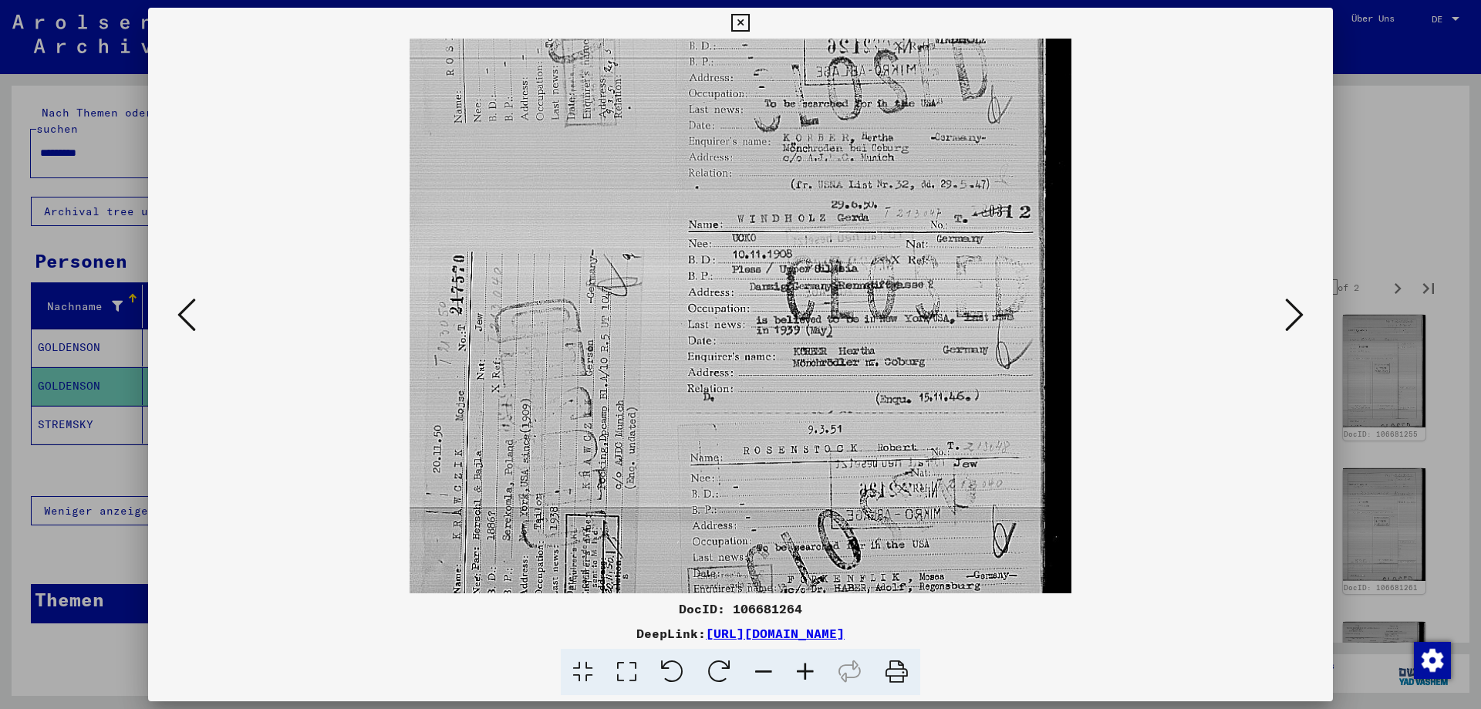
scroll to position [300, 0]
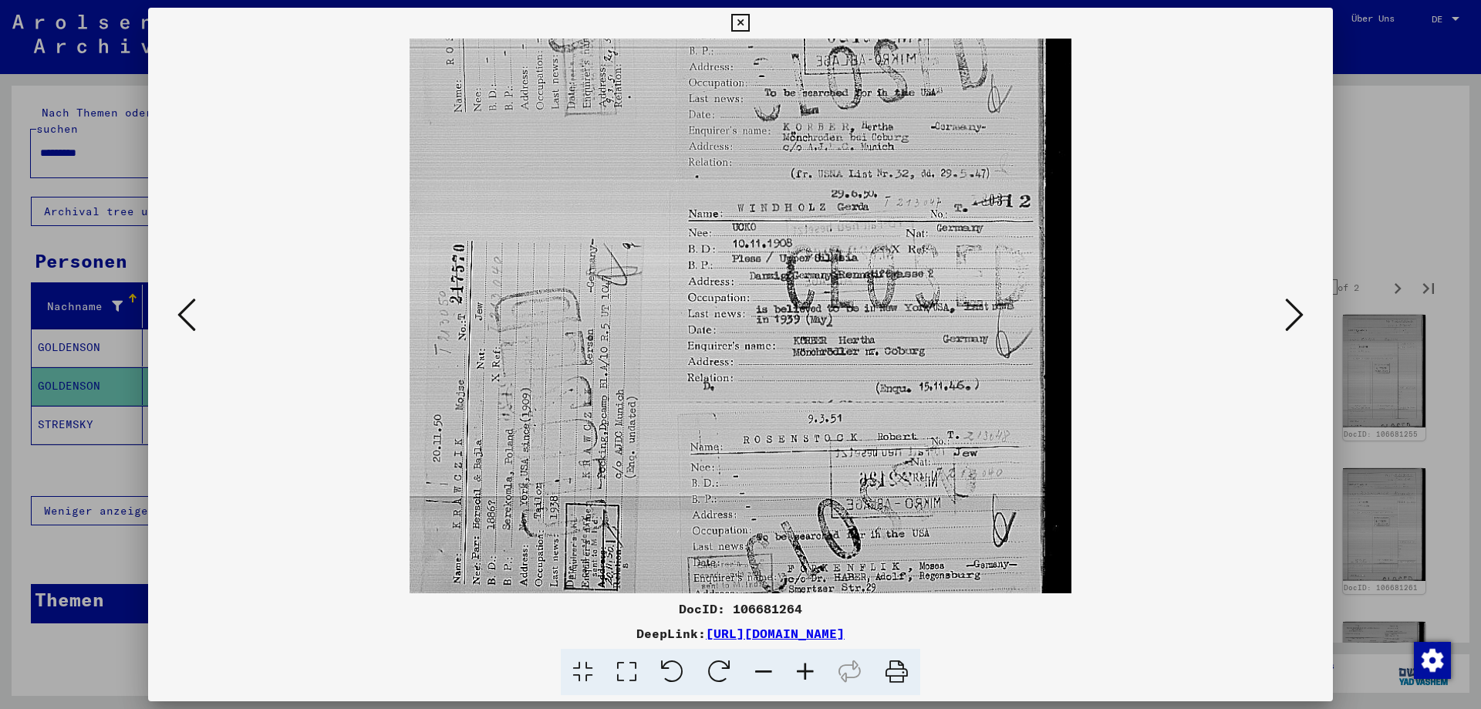
drag, startPoint x: 897, startPoint y: 498, endPoint x: 842, endPoint y: 319, distance: 186.4
click at [842, 319] on img at bounding box center [741, 189] width 662 height 902
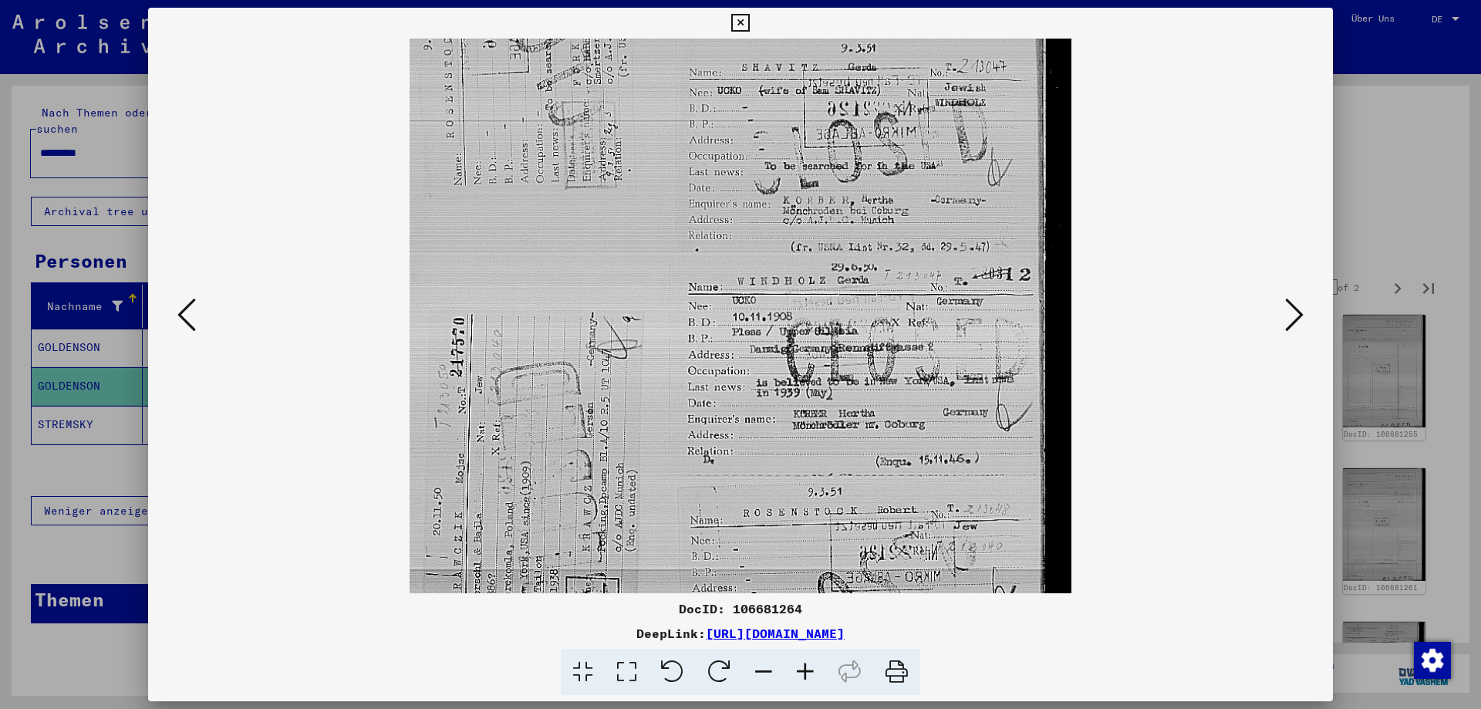
scroll to position [144, 0]
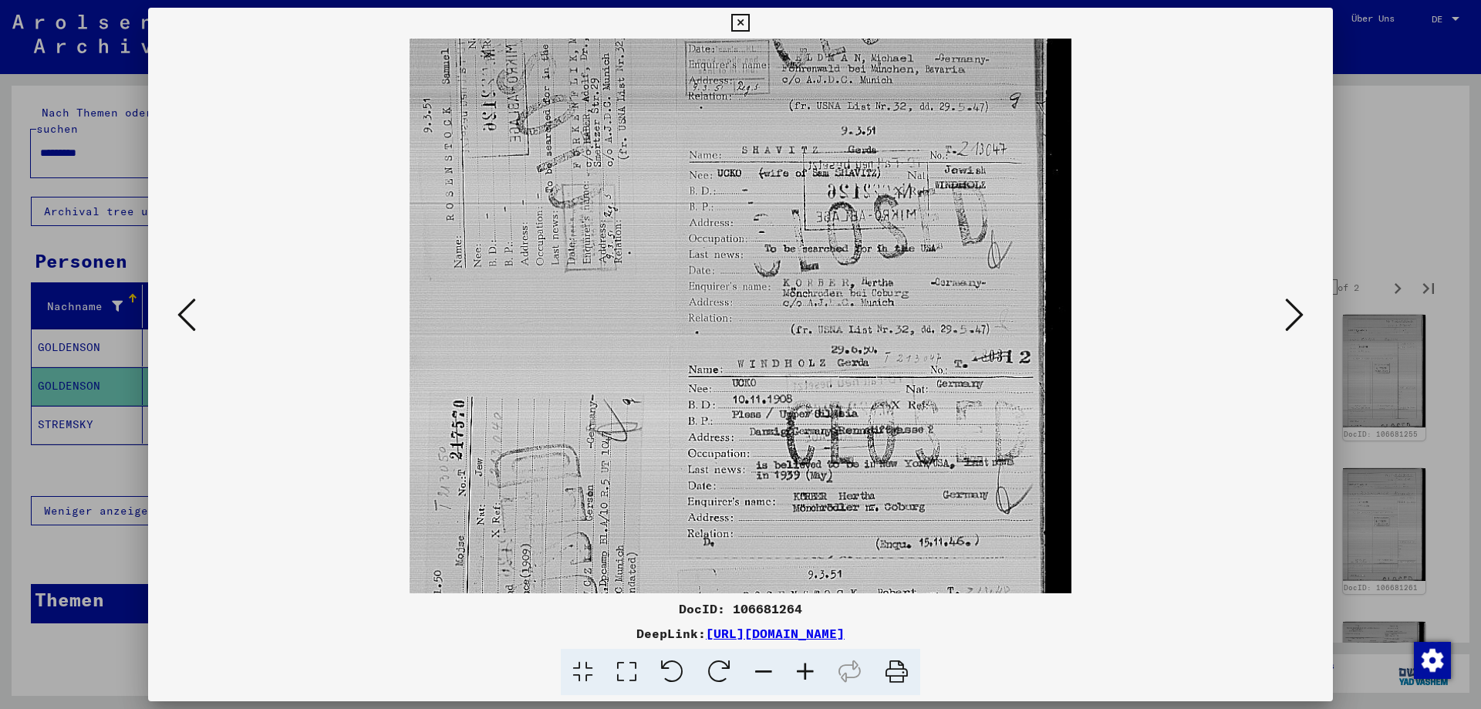
drag, startPoint x: 872, startPoint y: 475, endPoint x: 873, endPoint y: 567, distance: 91.8
click at [873, 567] on img at bounding box center [741, 345] width 662 height 902
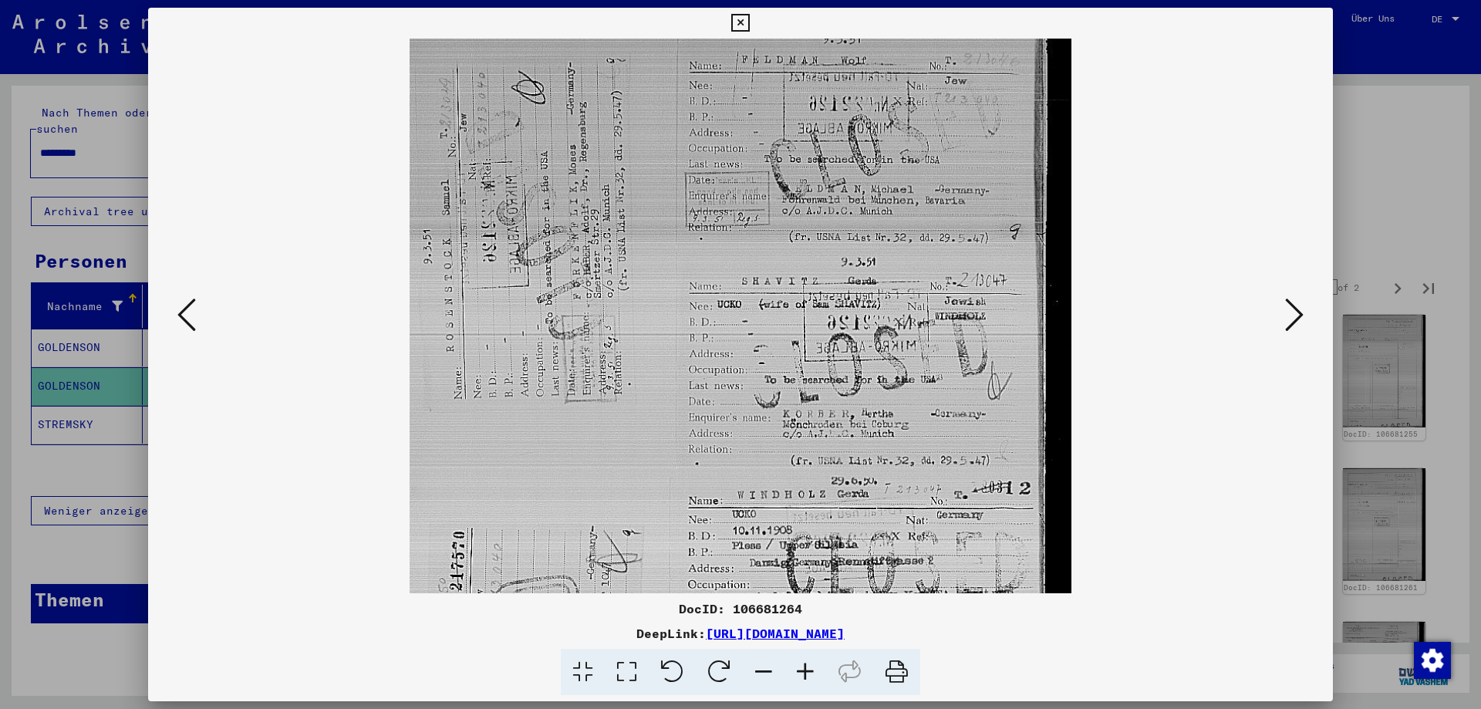
scroll to position [0, 0]
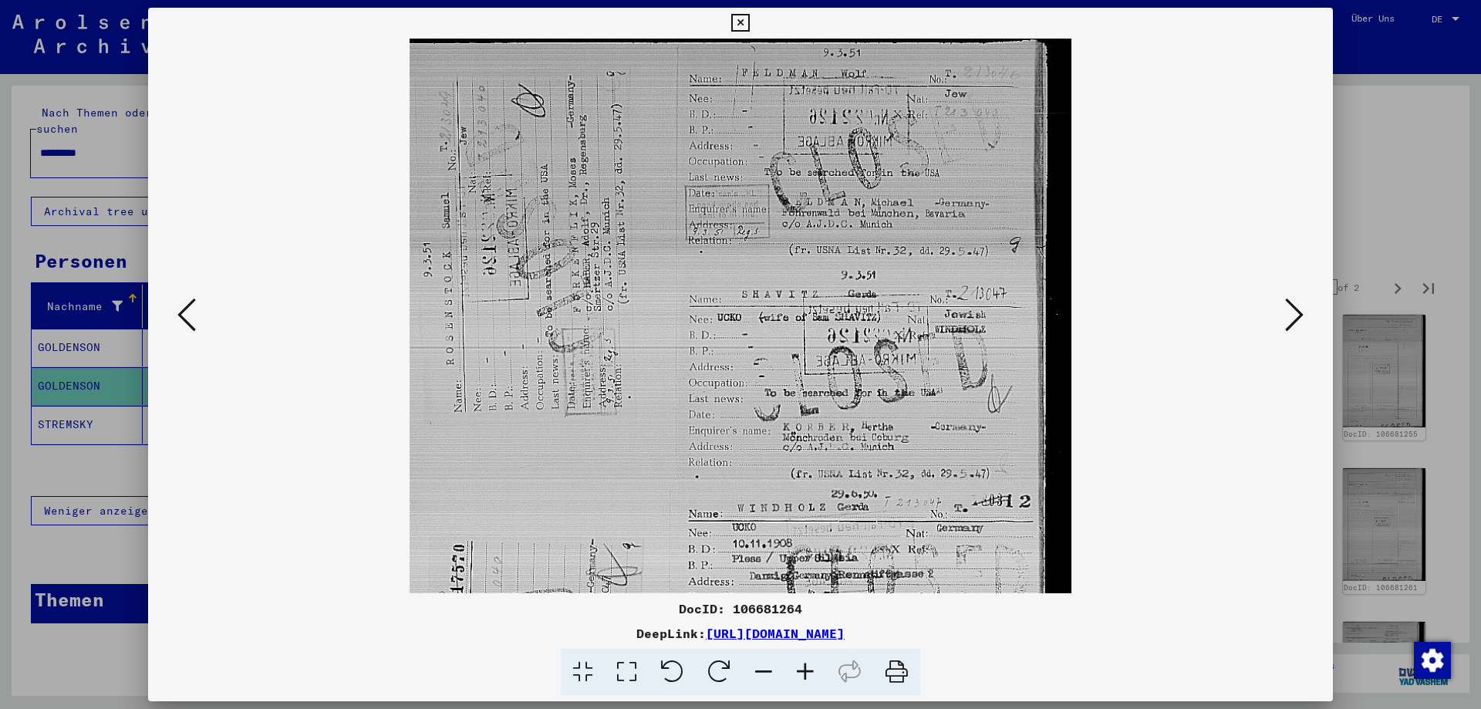
drag, startPoint x: 815, startPoint y: 319, endPoint x: 837, endPoint y: 469, distance: 152.0
click at [837, 469] on img at bounding box center [741, 490] width 662 height 902
click at [1302, 312] on icon at bounding box center [1294, 314] width 19 height 37
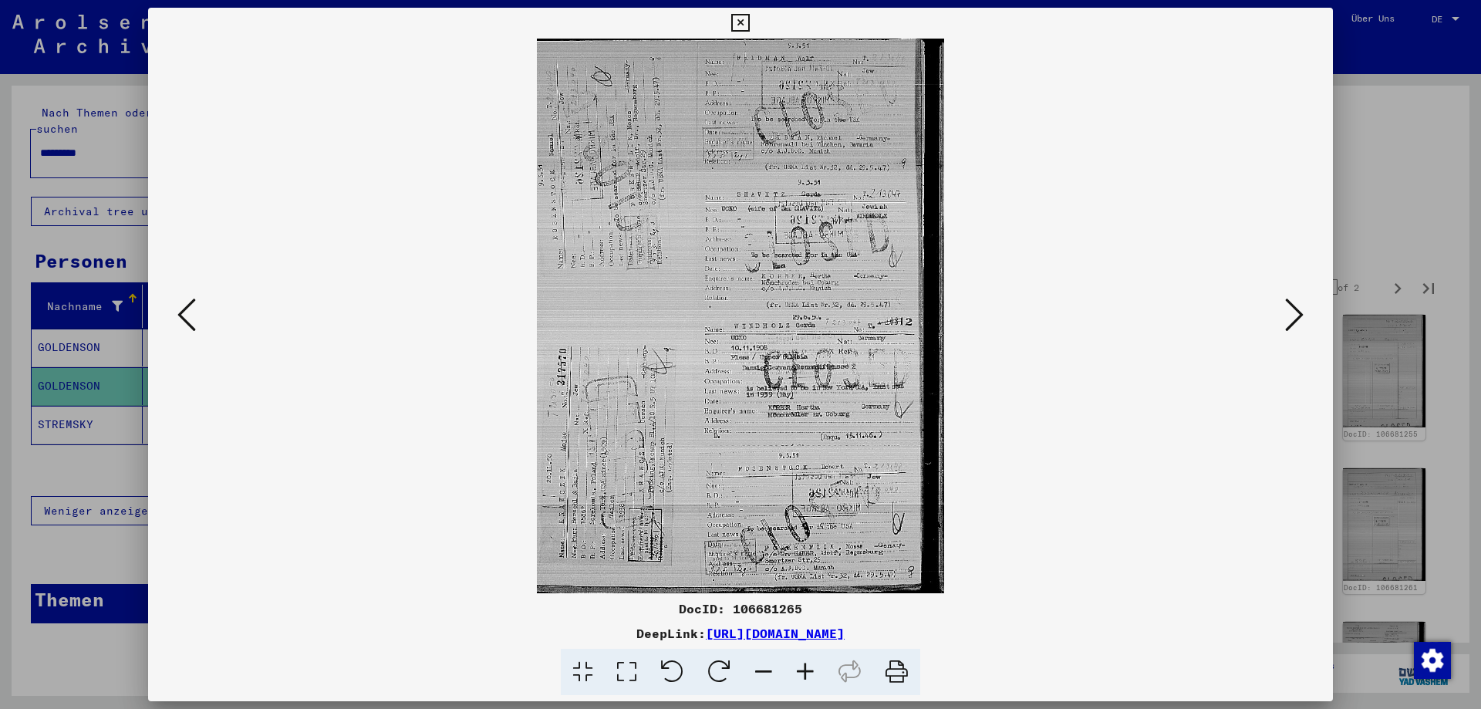
click at [812, 676] on icon at bounding box center [806, 672] width 42 height 47
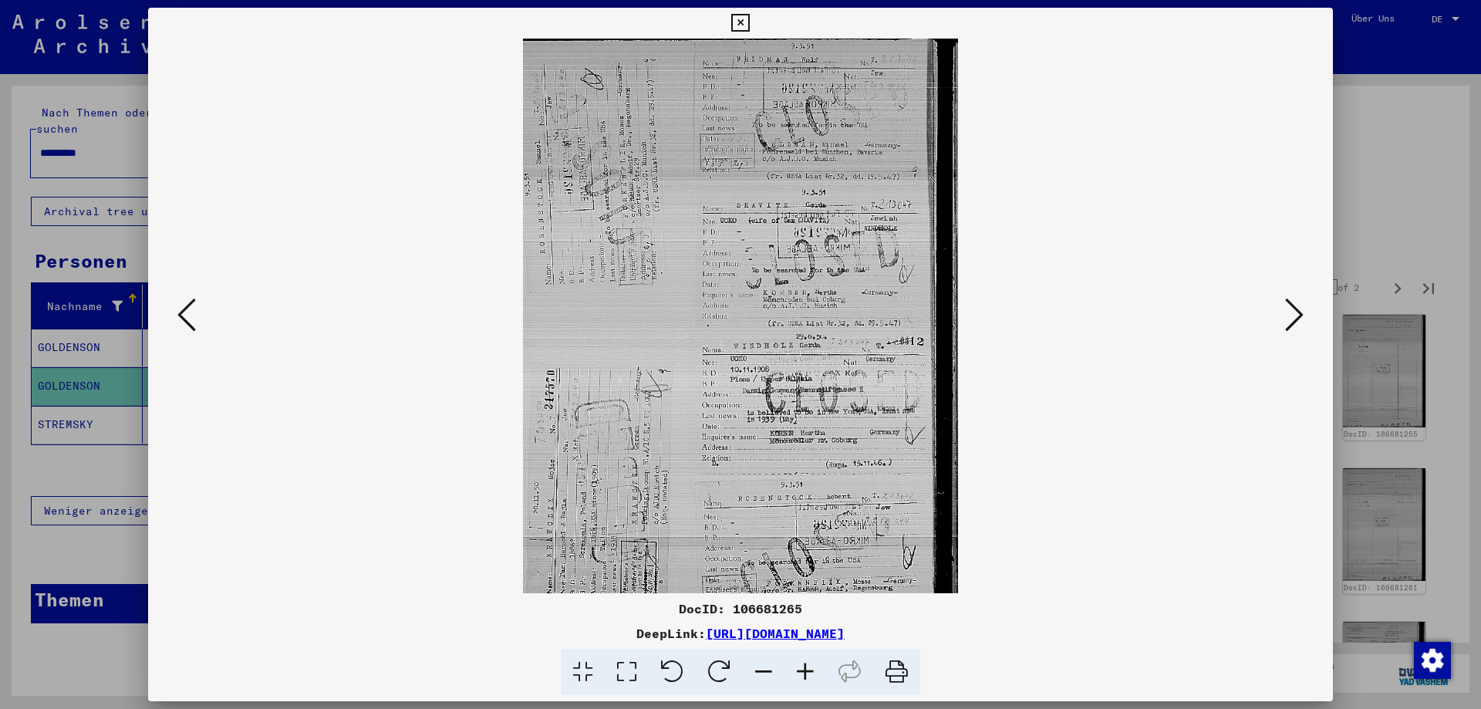
click at [812, 676] on icon at bounding box center [806, 672] width 42 height 47
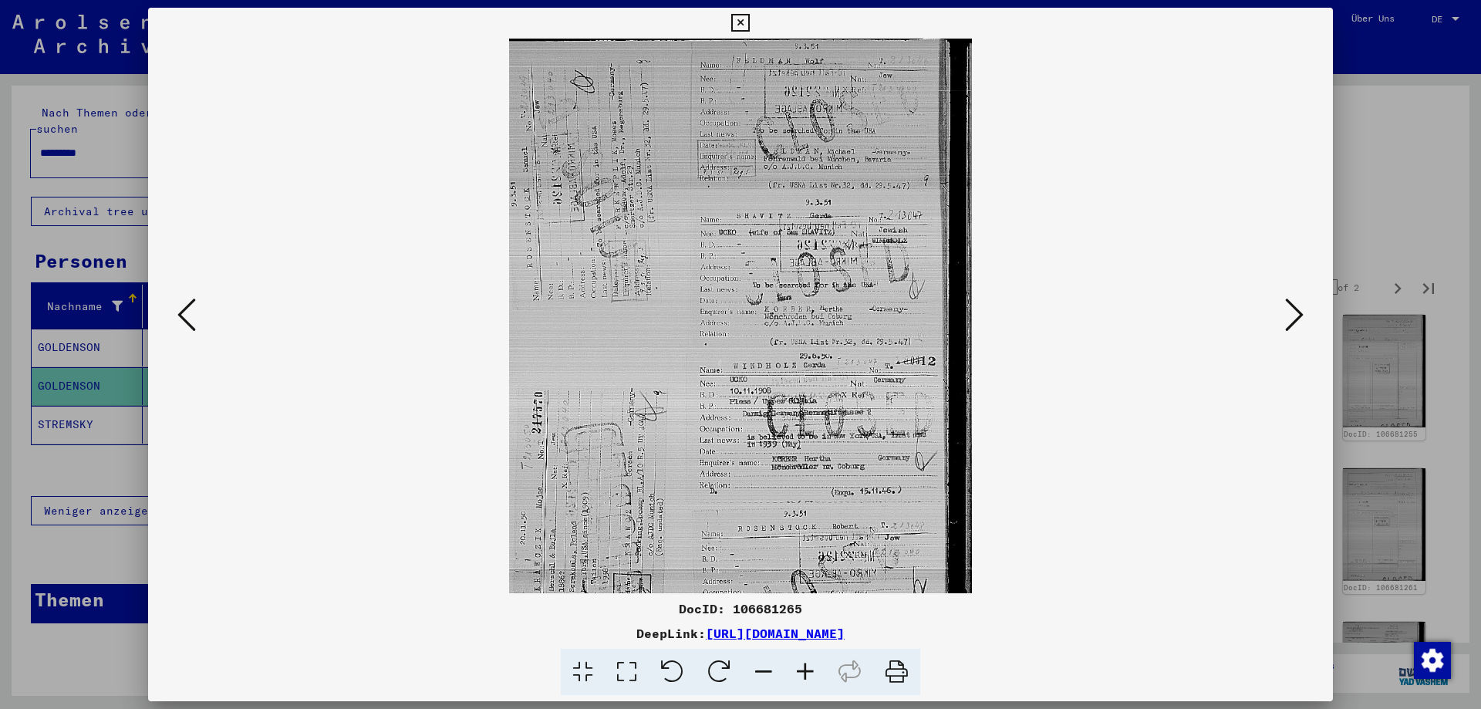
click at [812, 676] on icon at bounding box center [806, 672] width 42 height 47
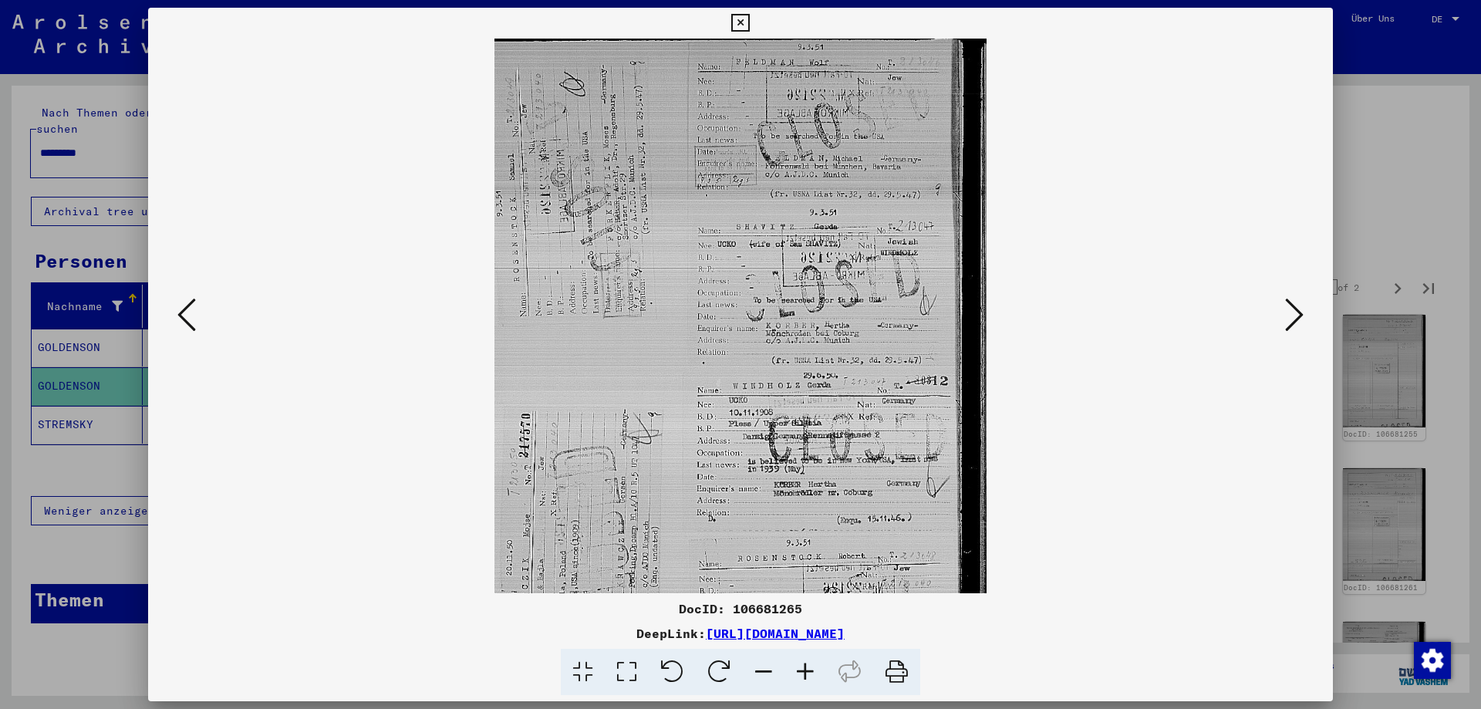
click at [812, 676] on icon at bounding box center [806, 672] width 42 height 47
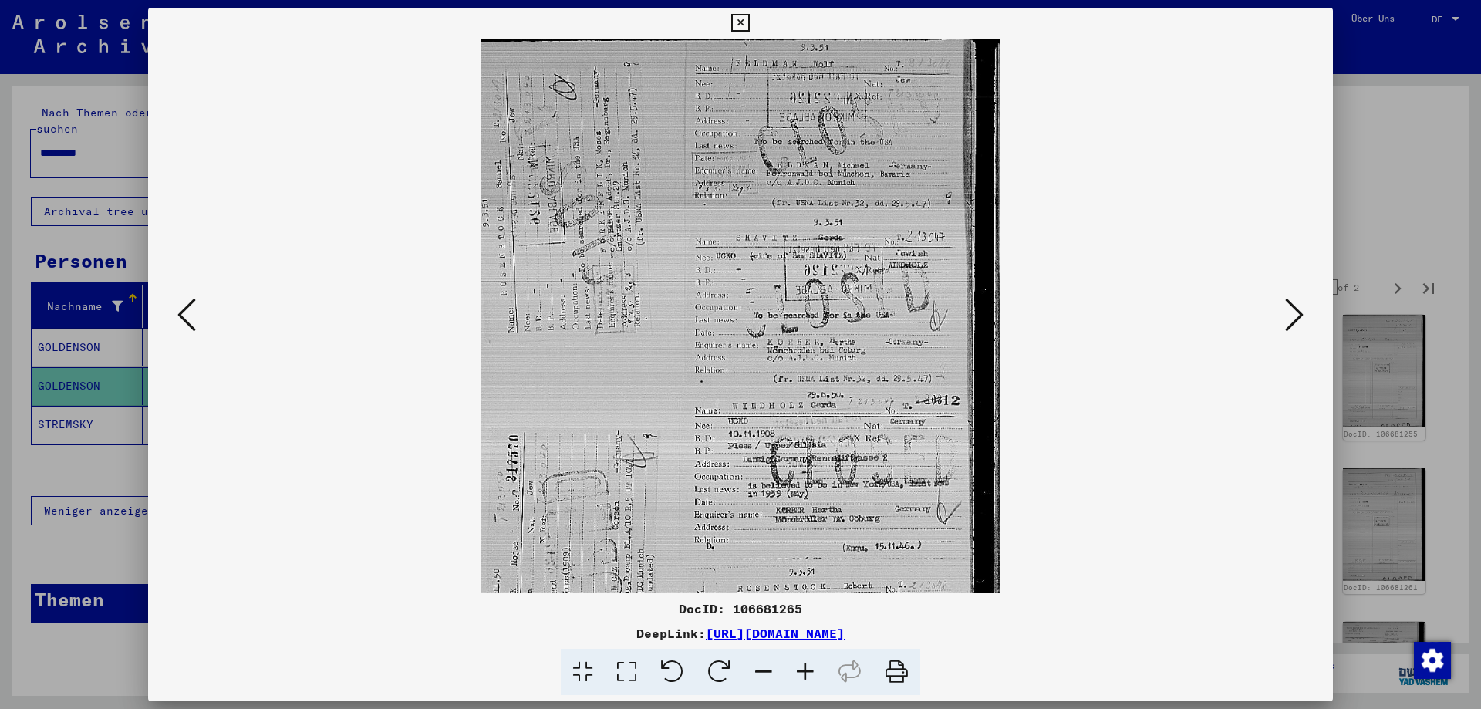
click at [812, 676] on icon at bounding box center [806, 672] width 42 height 47
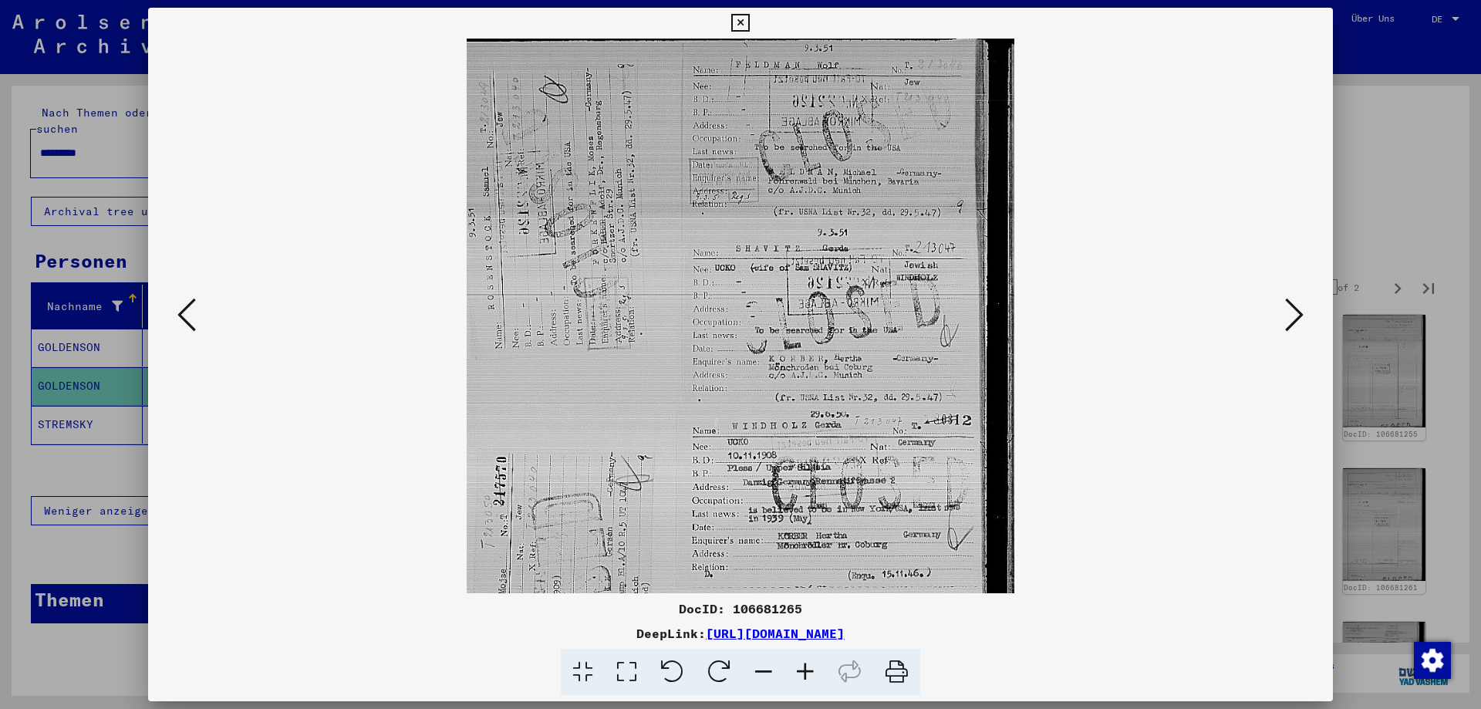
click at [812, 676] on icon at bounding box center [806, 672] width 42 height 47
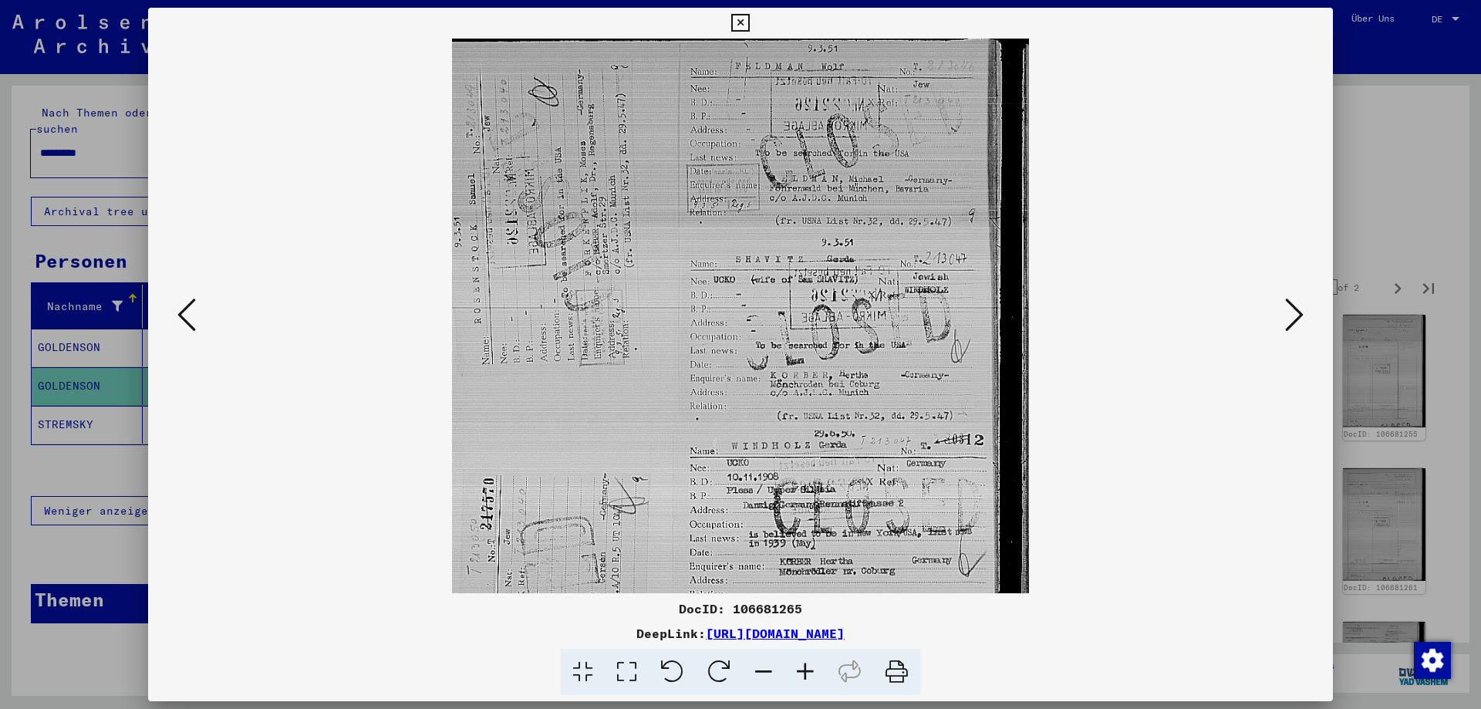
click at [812, 676] on icon at bounding box center [806, 672] width 42 height 47
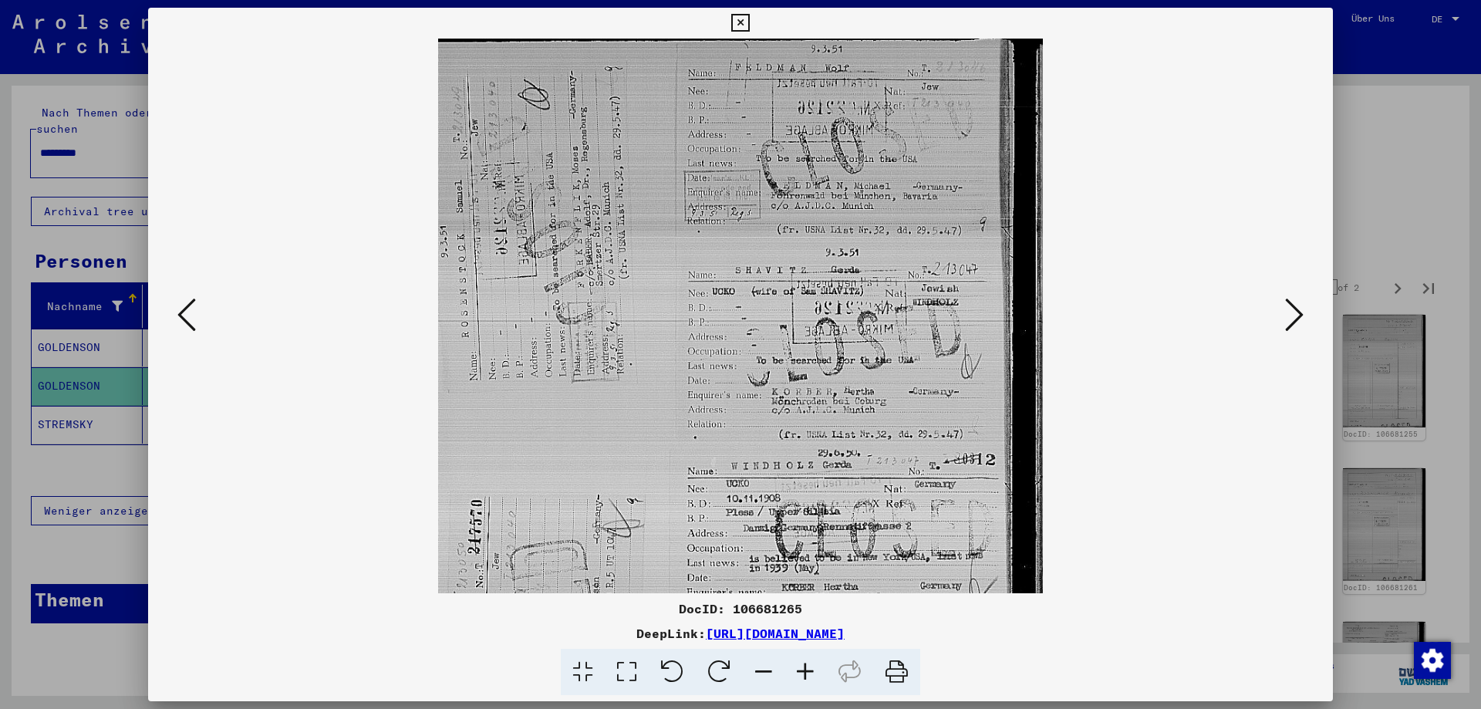
click at [812, 676] on icon at bounding box center [806, 672] width 42 height 47
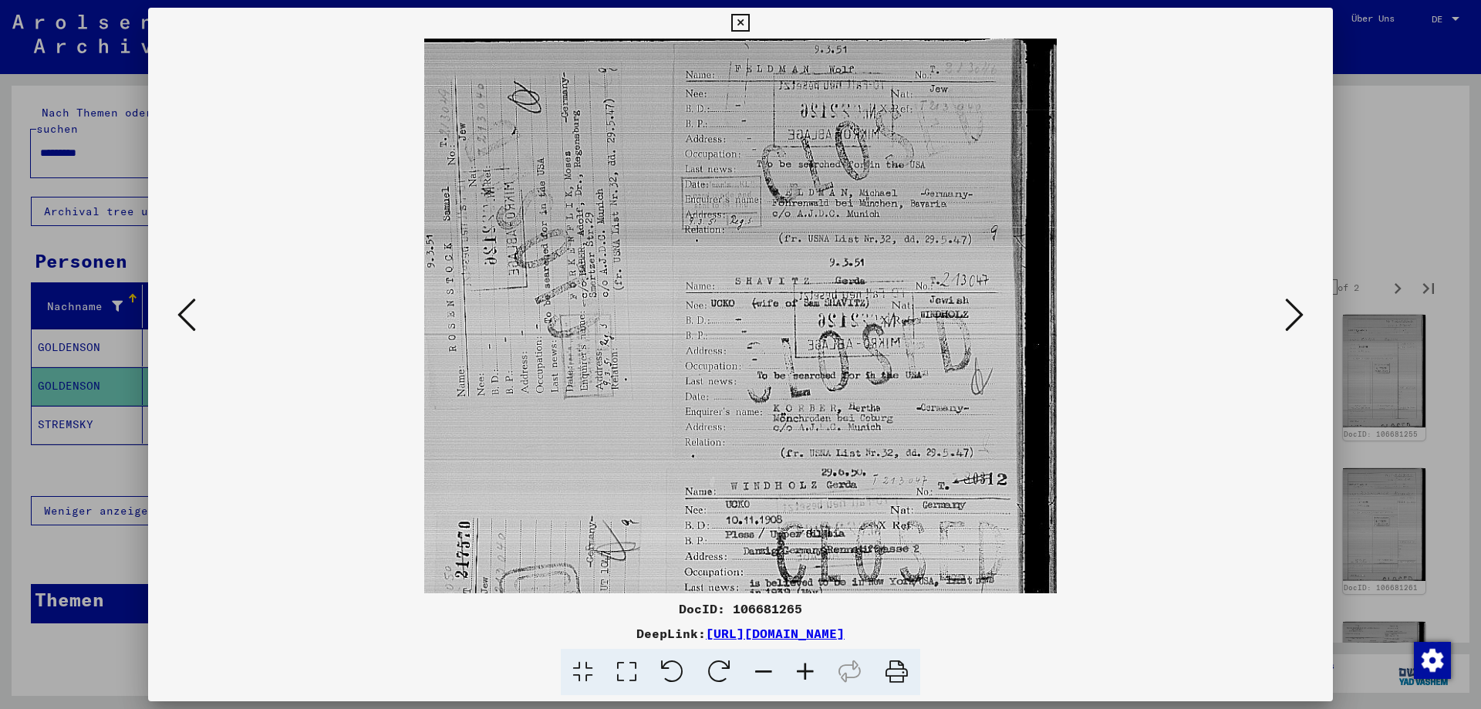
click at [812, 676] on icon at bounding box center [806, 672] width 42 height 47
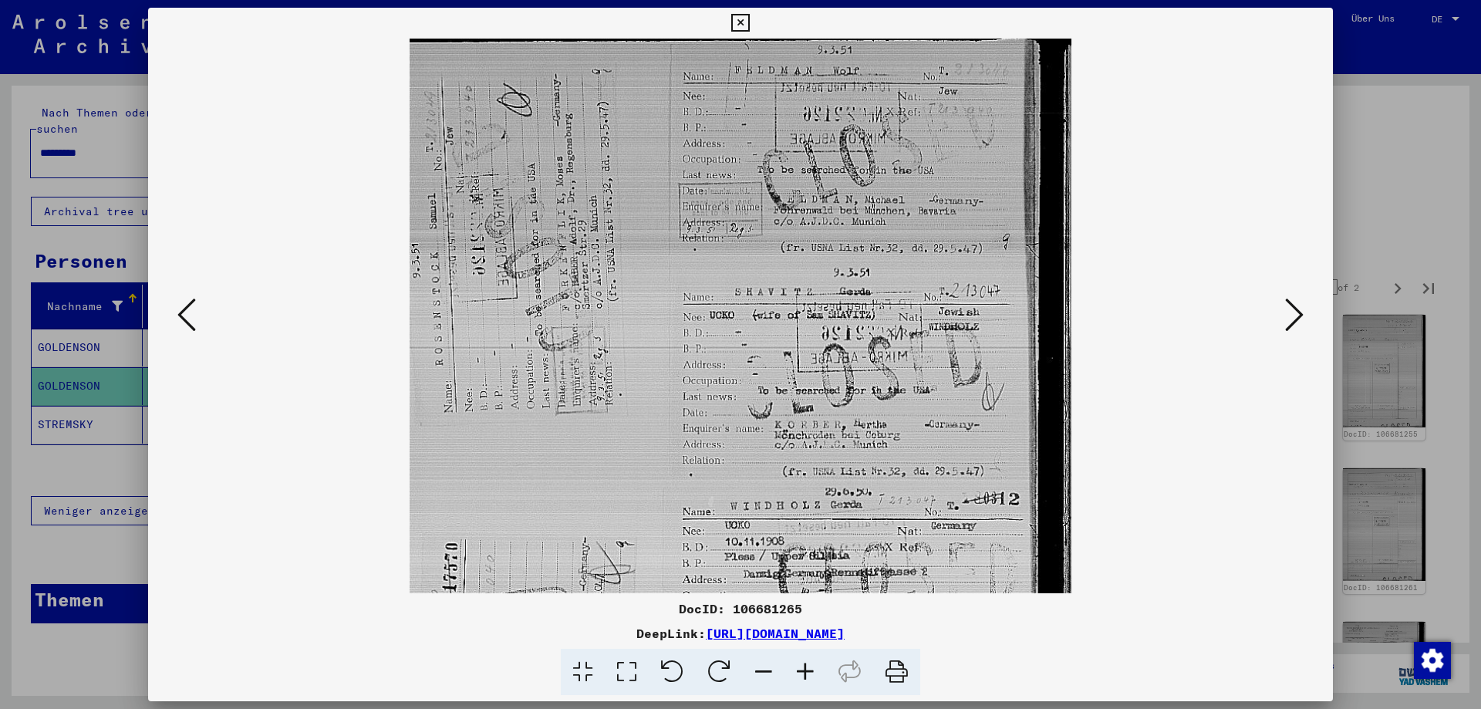
click at [812, 676] on icon at bounding box center [806, 672] width 42 height 47
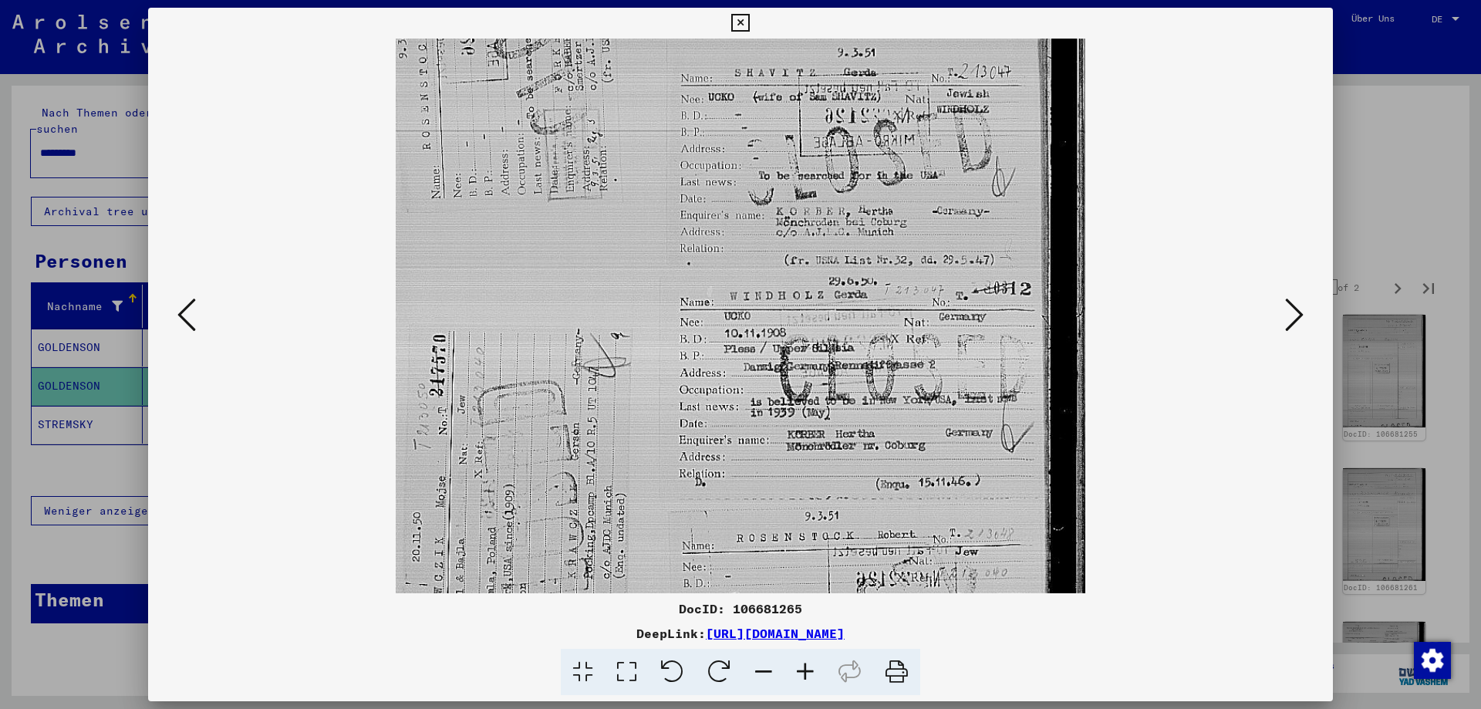
scroll to position [234, 0]
drag, startPoint x: 840, startPoint y: 410, endPoint x: 809, endPoint y: 206, distance: 206.9
click at [809, 206] on img at bounding box center [741, 275] width 690 height 940
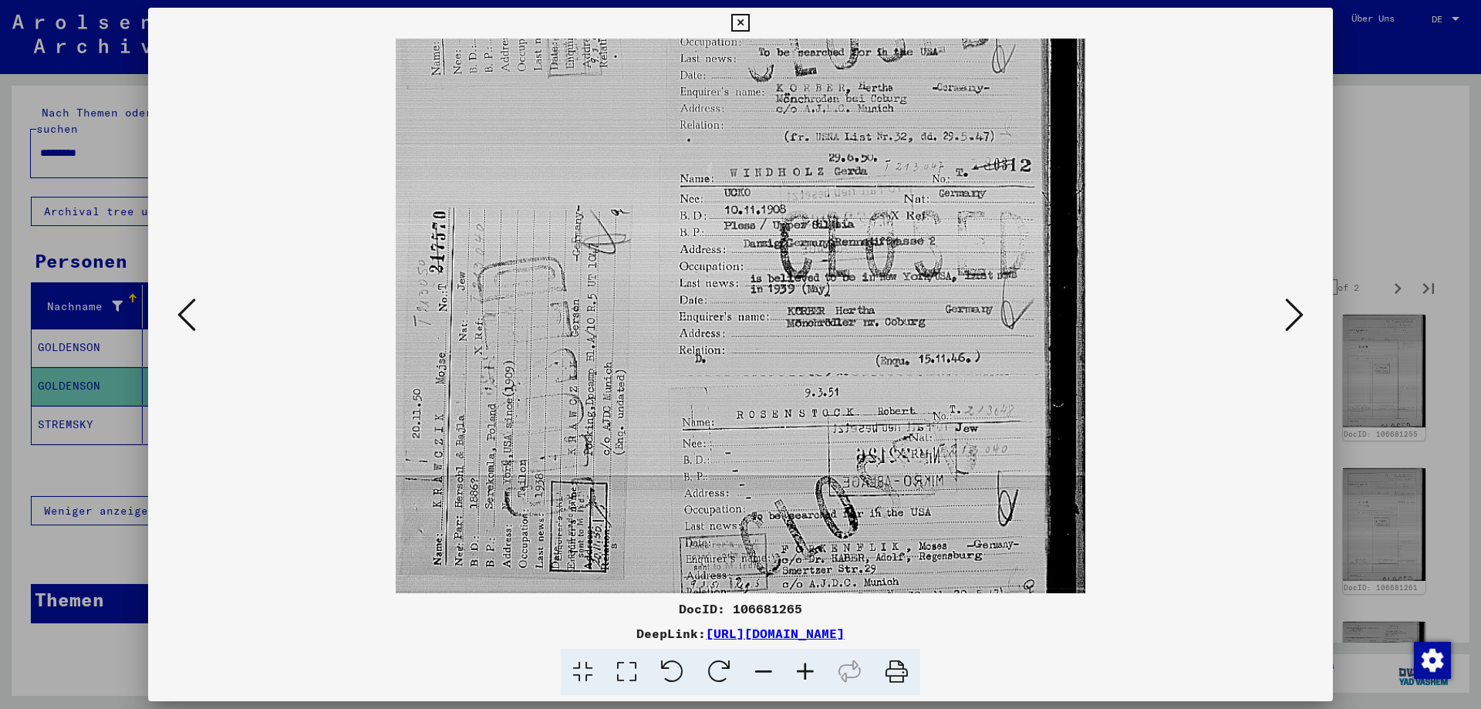
scroll to position [370, 0]
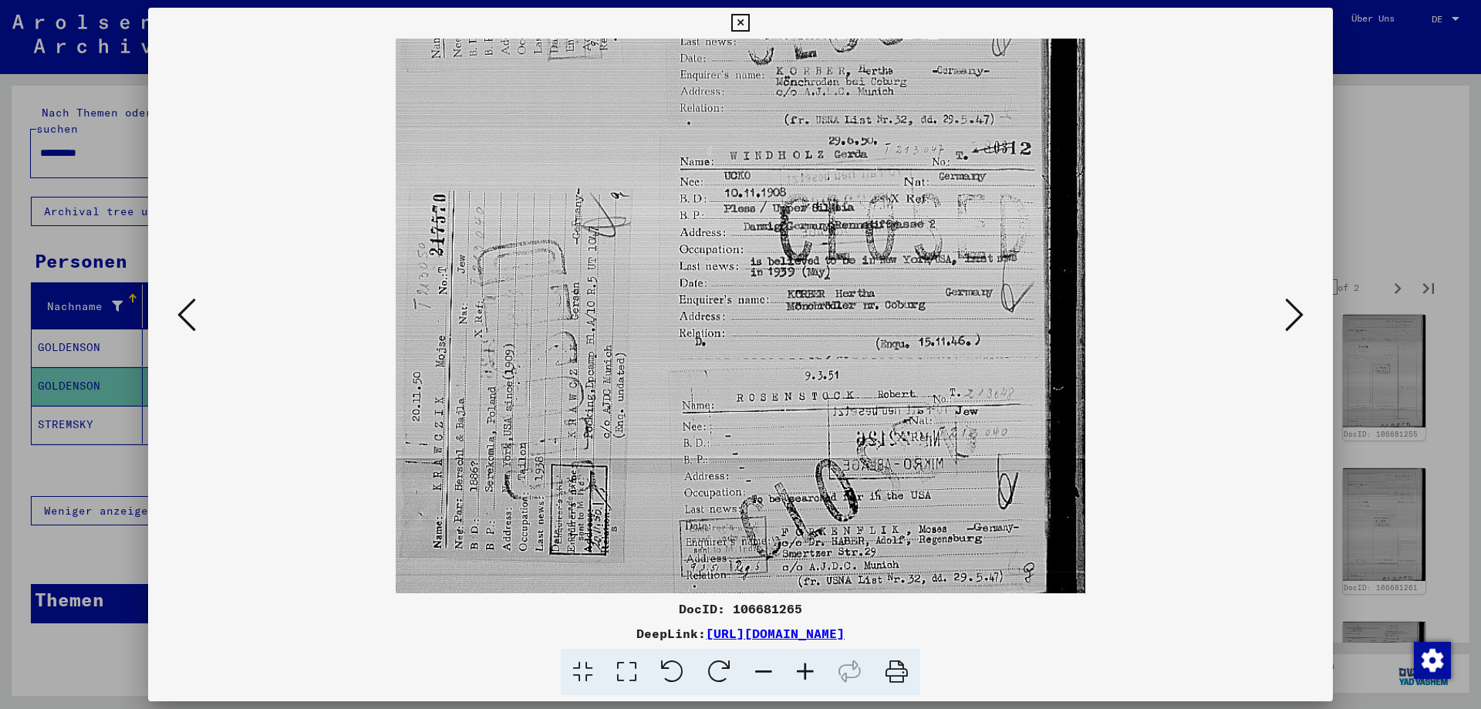
drag, startPoint x: 849, startPoint y: 355, endPoint x: 823, endPoint y: 218, distance: 139.1
click at [823, 218] on img at bounding box center [741, 138] width 690 height 940
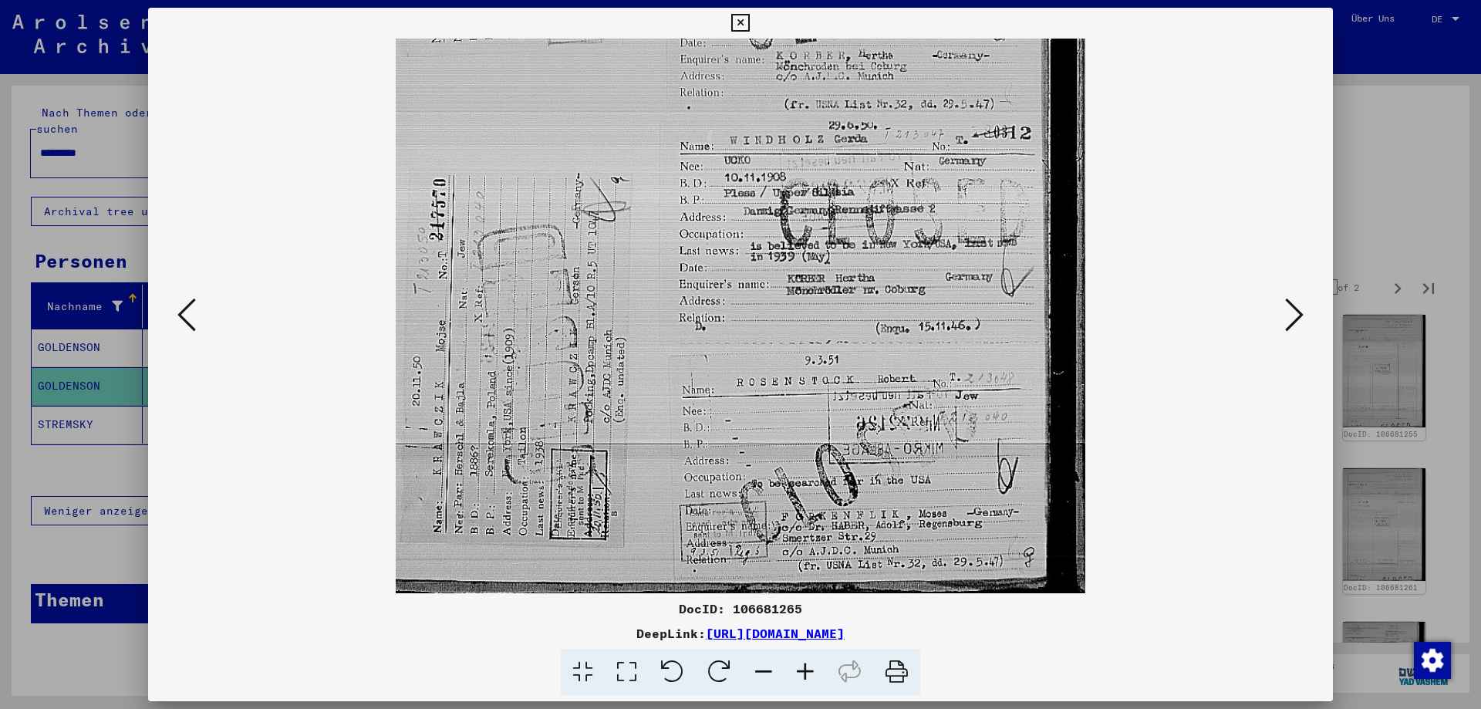
drag, startPoint x: 880, startPoint y: 370, endPoint x: 861, endPoint y: 328, distance: 46.3
click at [861, 328] on img at bounding box center [741, 123] width 690 height 940
click at [1298, 319] on icon at bounding box center [1294, 314] width 19 height 37
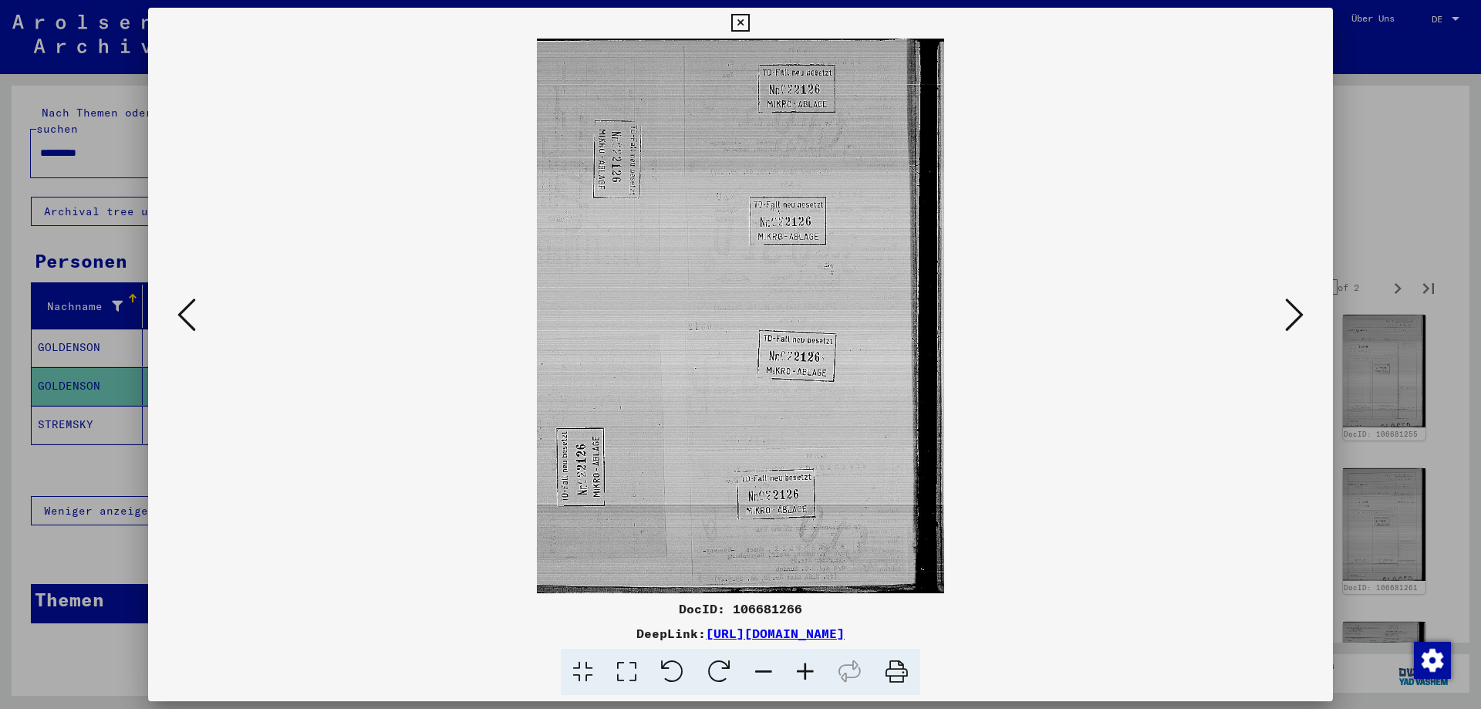
scroll to position [0, 0]
click at [1298, 319] on icon at bounding box center [1294, 314] width 19 height 37
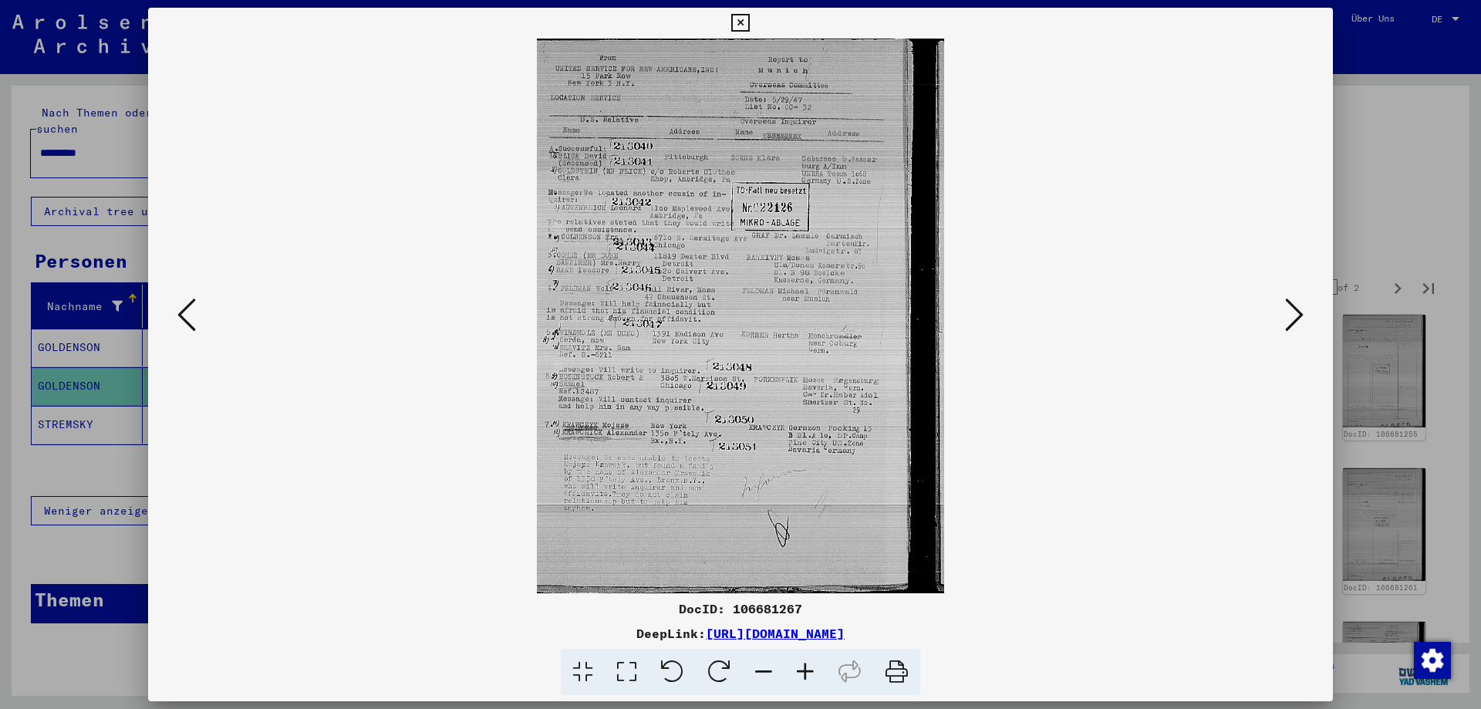
click at [801, 670] on icon at bounding box center [806, 672] width 42 height 47
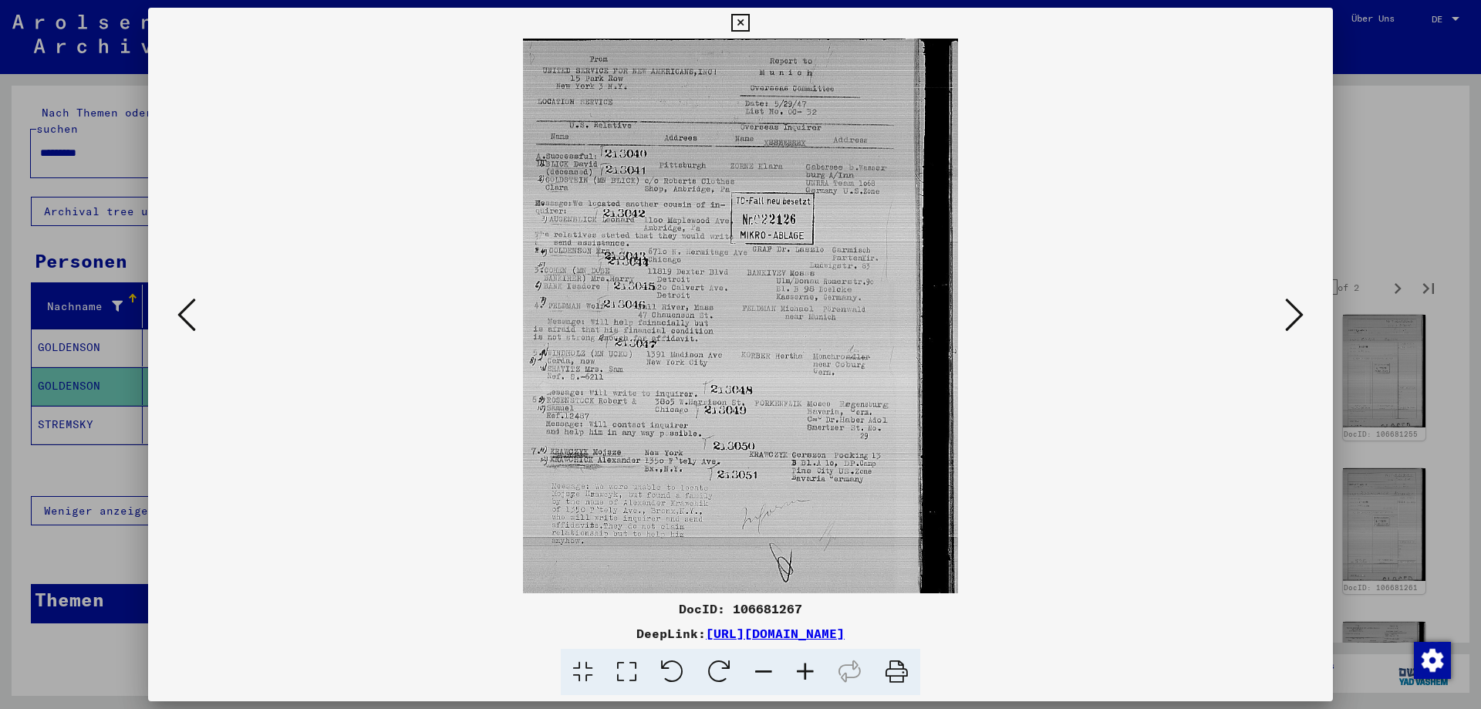
click at [801, 670] on icon at bounding box center [806, 672] width 42 height 47
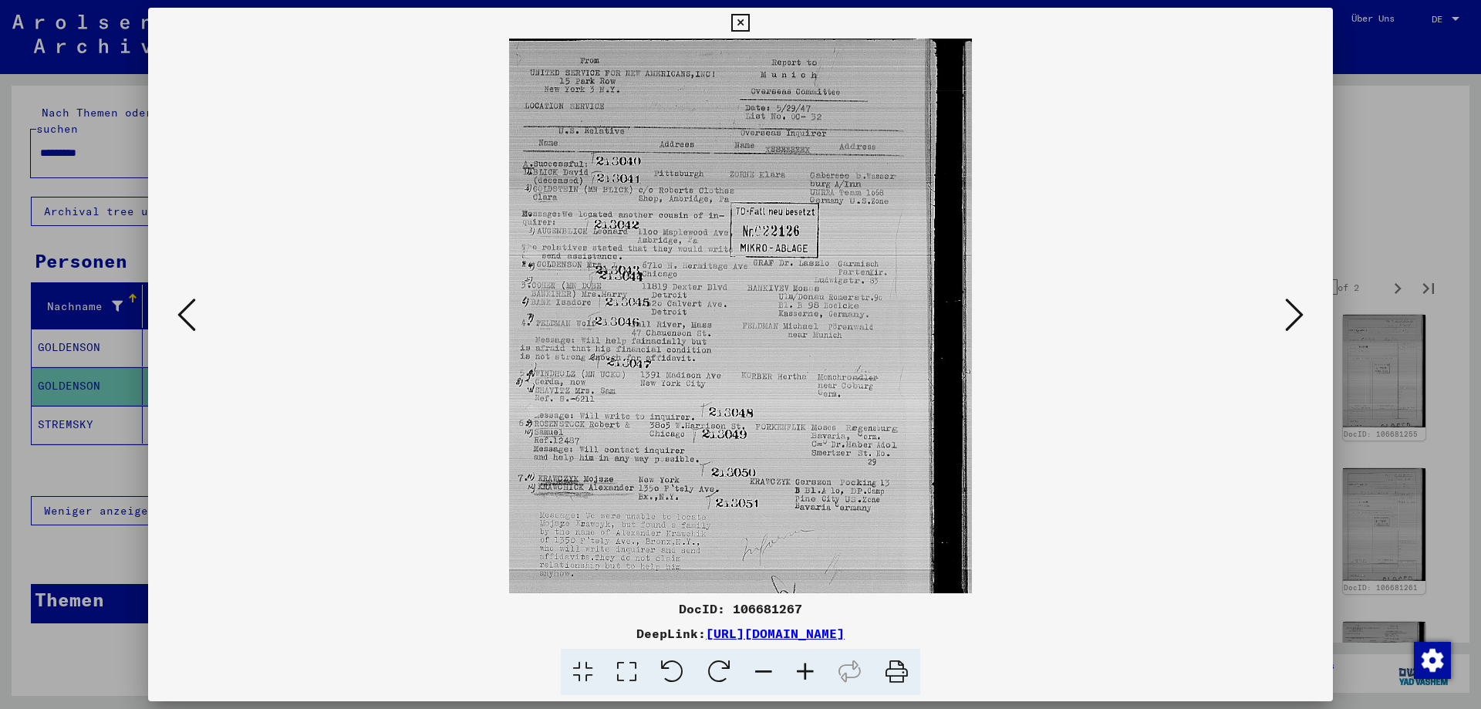
click at [801, 670] on icon at bounding box center [806, 672] width 42 height 47
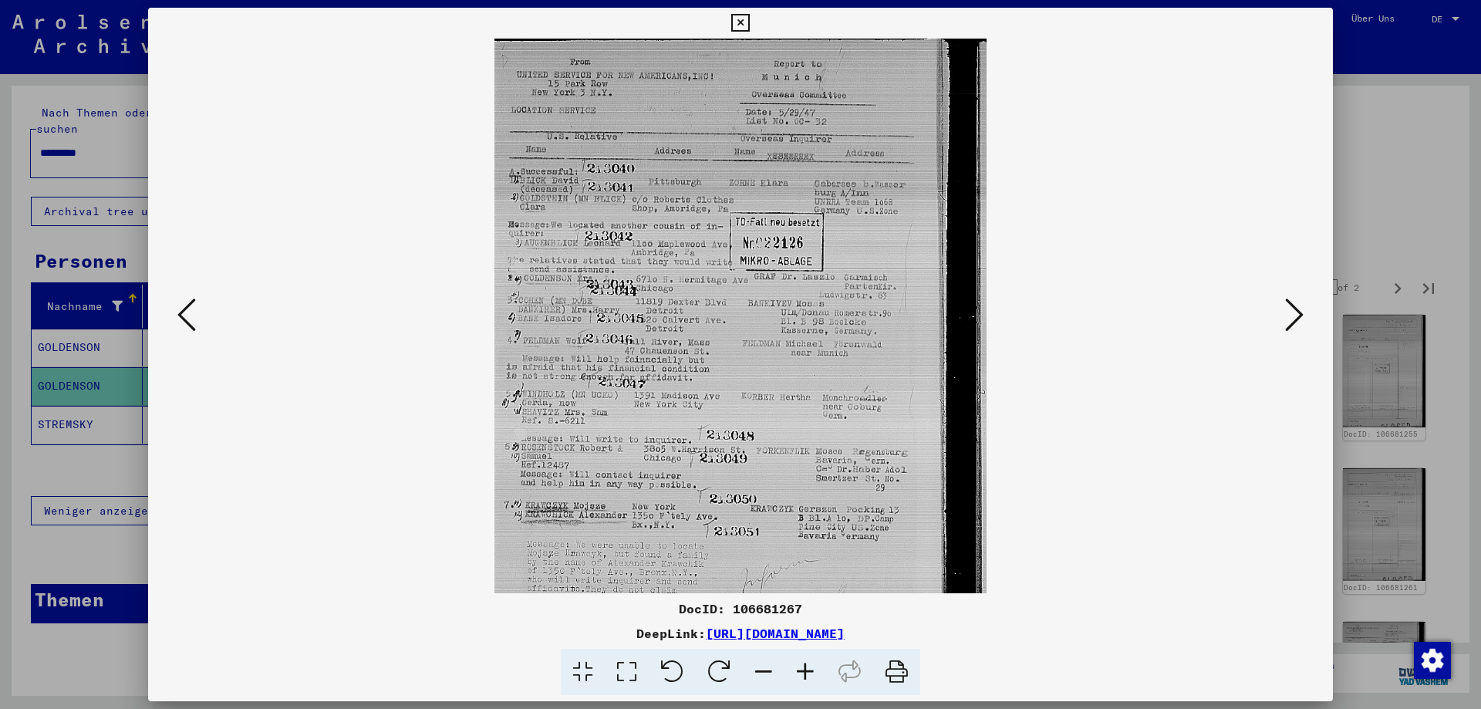
click at [801, 670] on icon at bounding box center [806, 672] width 42 height 47
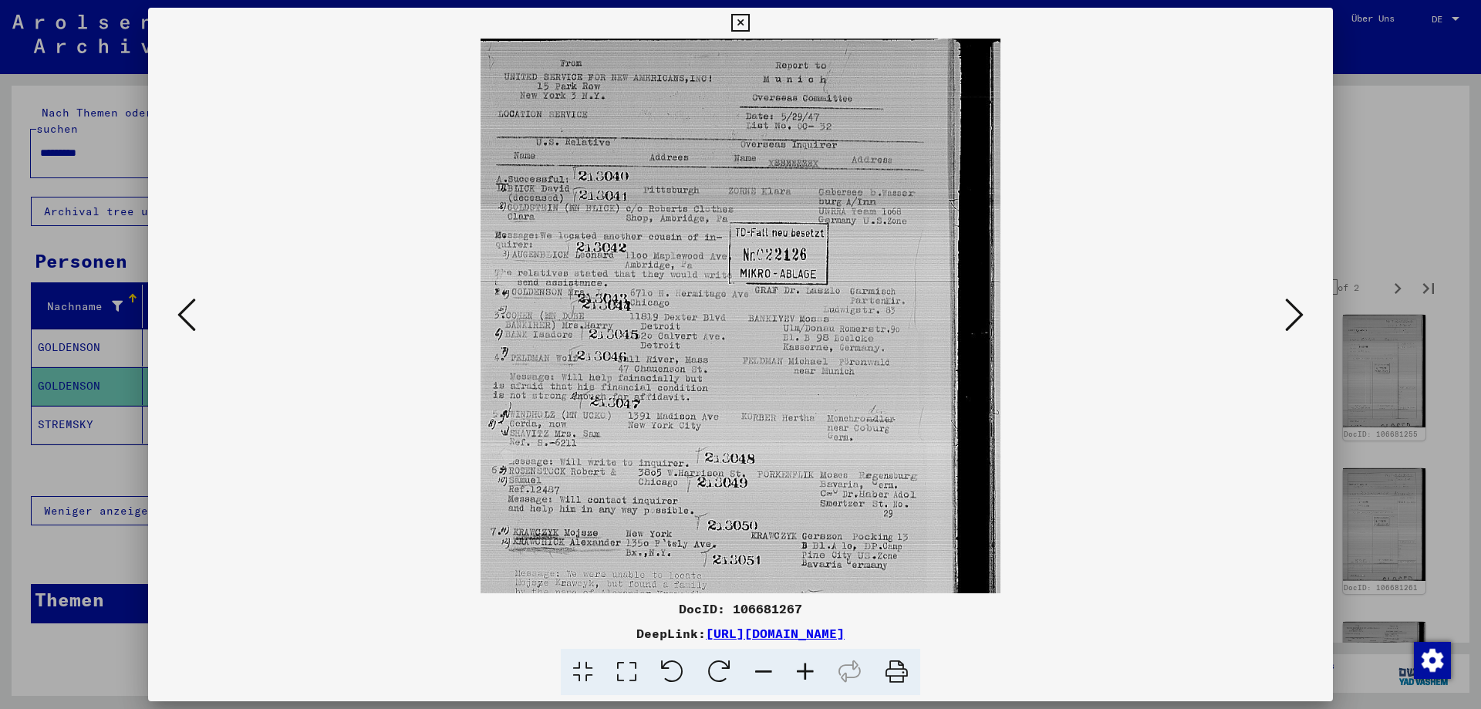
click at [801, 670] on icon at bounding box center [806, 672] width 42 height 47
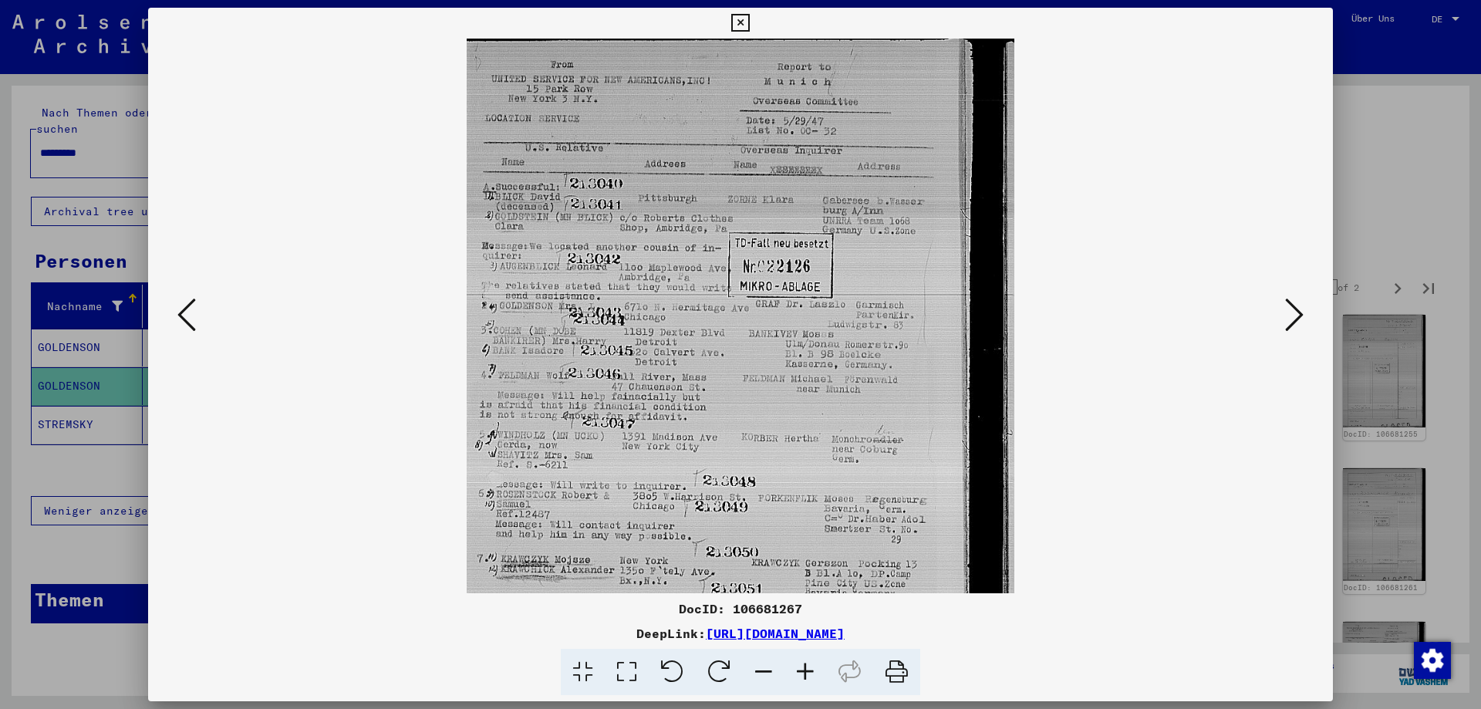
click at [801, 670] on icon at bounding box center [806, 672] width 42 height 47
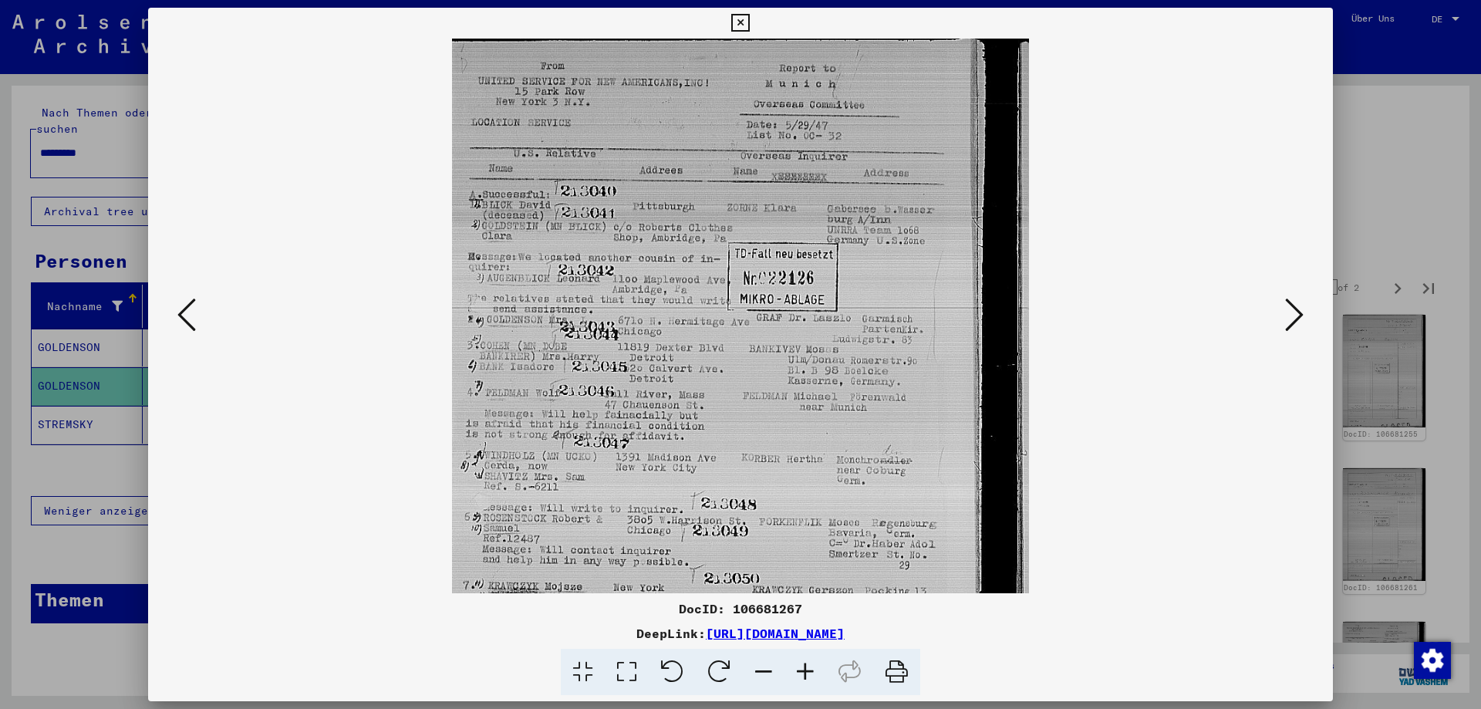
click at [801, 670] on icon at bounding box center [806, 672] width 42 height 47
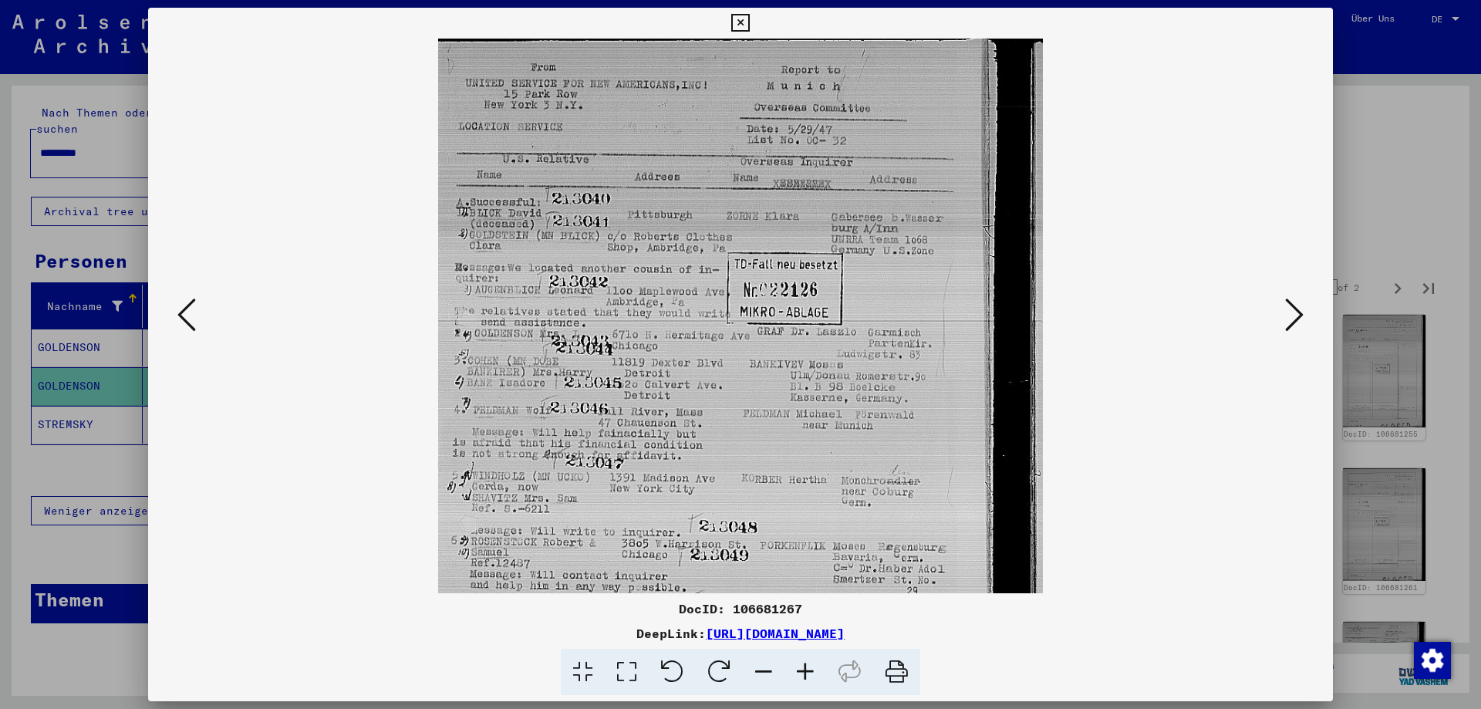
click at [801, 670] on icon at bounding box center [806, 672] width 42 height 47
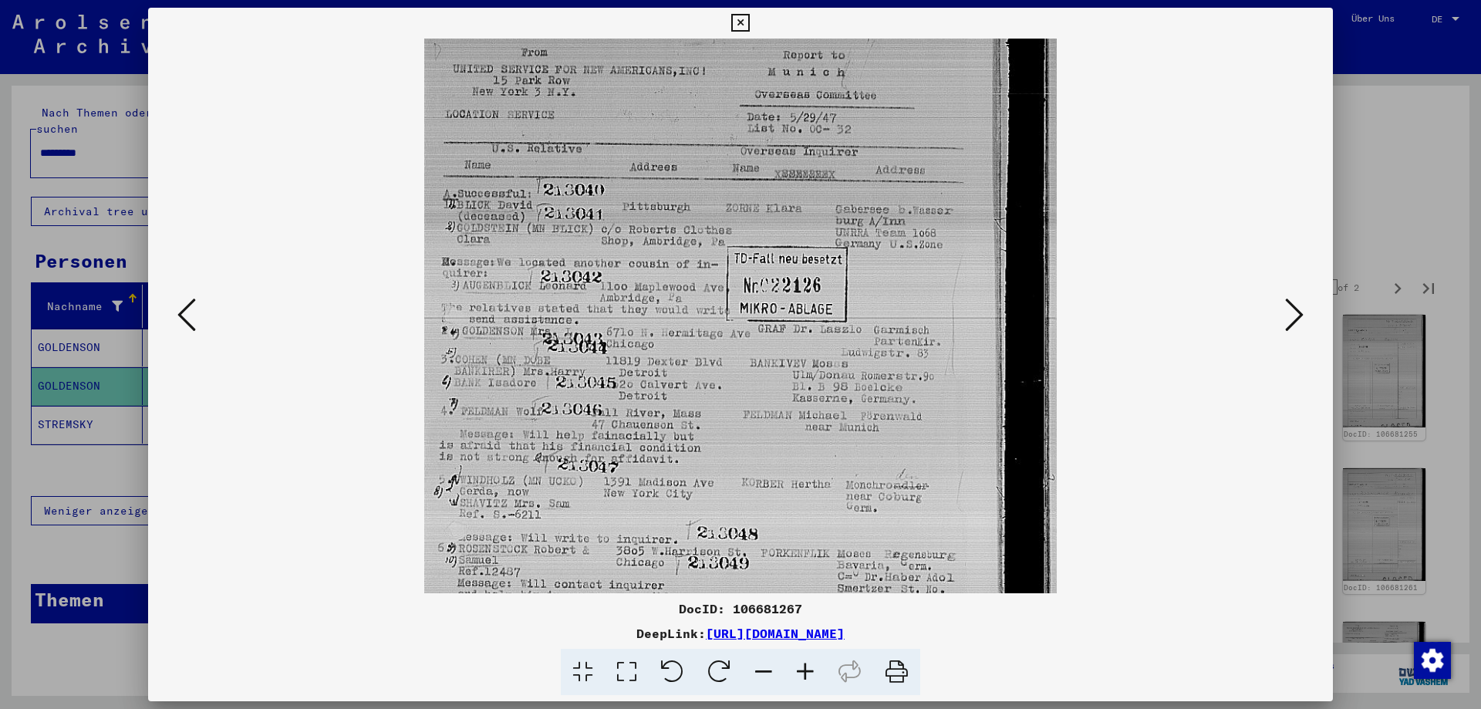
scroll to position [17, 0]
drag, startPoint x: 688, startPoint y: 396, endPoint x: 684, endPoint y: 379, distance: 17.6
click at [684, 379] on img at bounding box center [740, 453] width 633 height 863
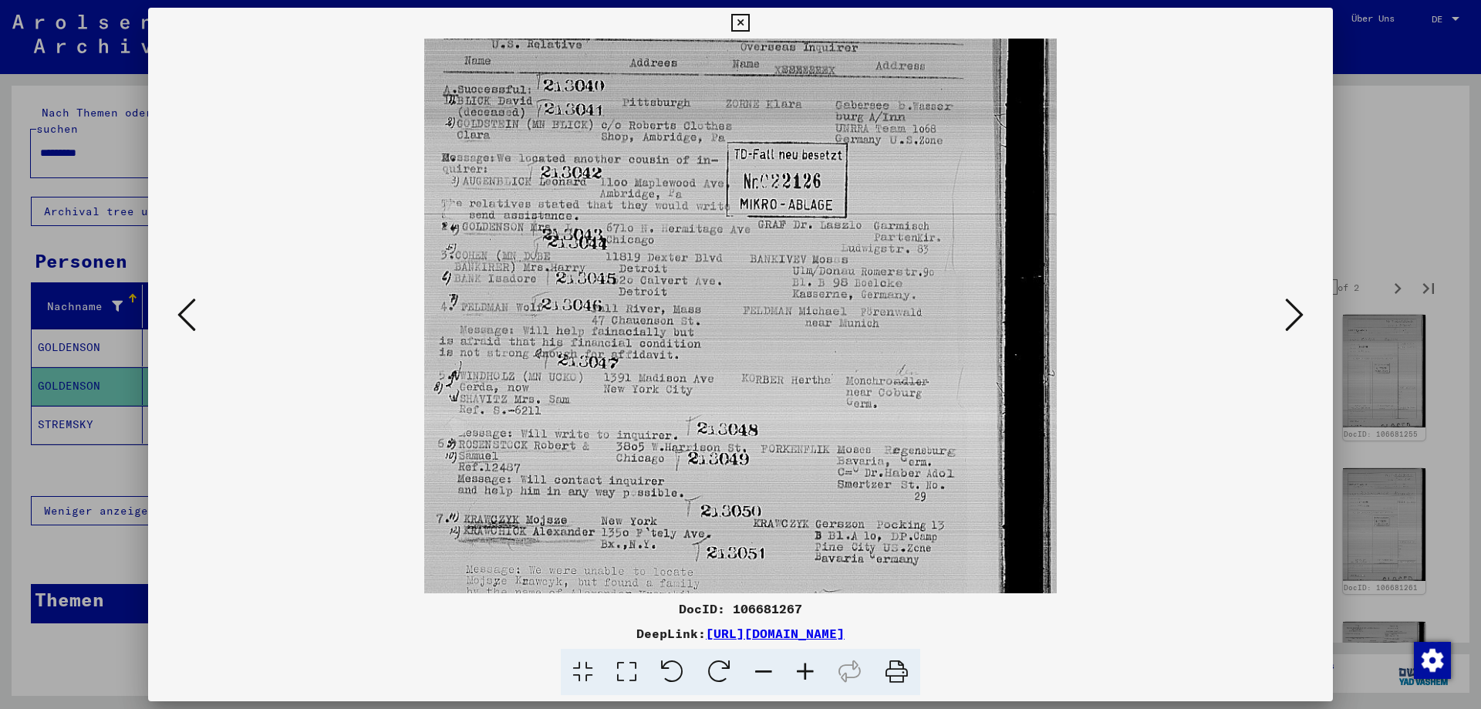
drag, startPoint x: 684, startPoint y: 379, endPoint x: 642, endPoint y: 275, distance: 111.5
click at [642, 275] on img at bounding box center [740, 349] width 633 height 863
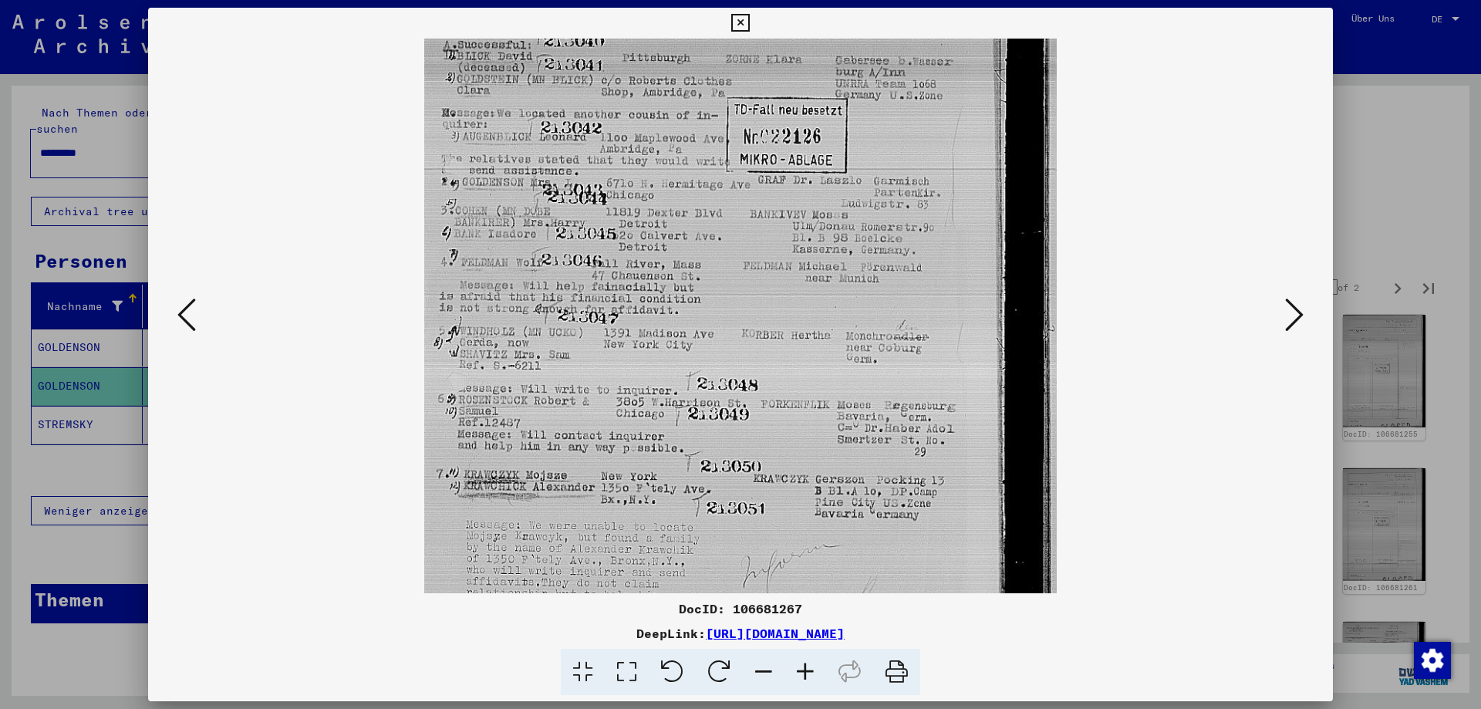
scroll to position [193, 0]
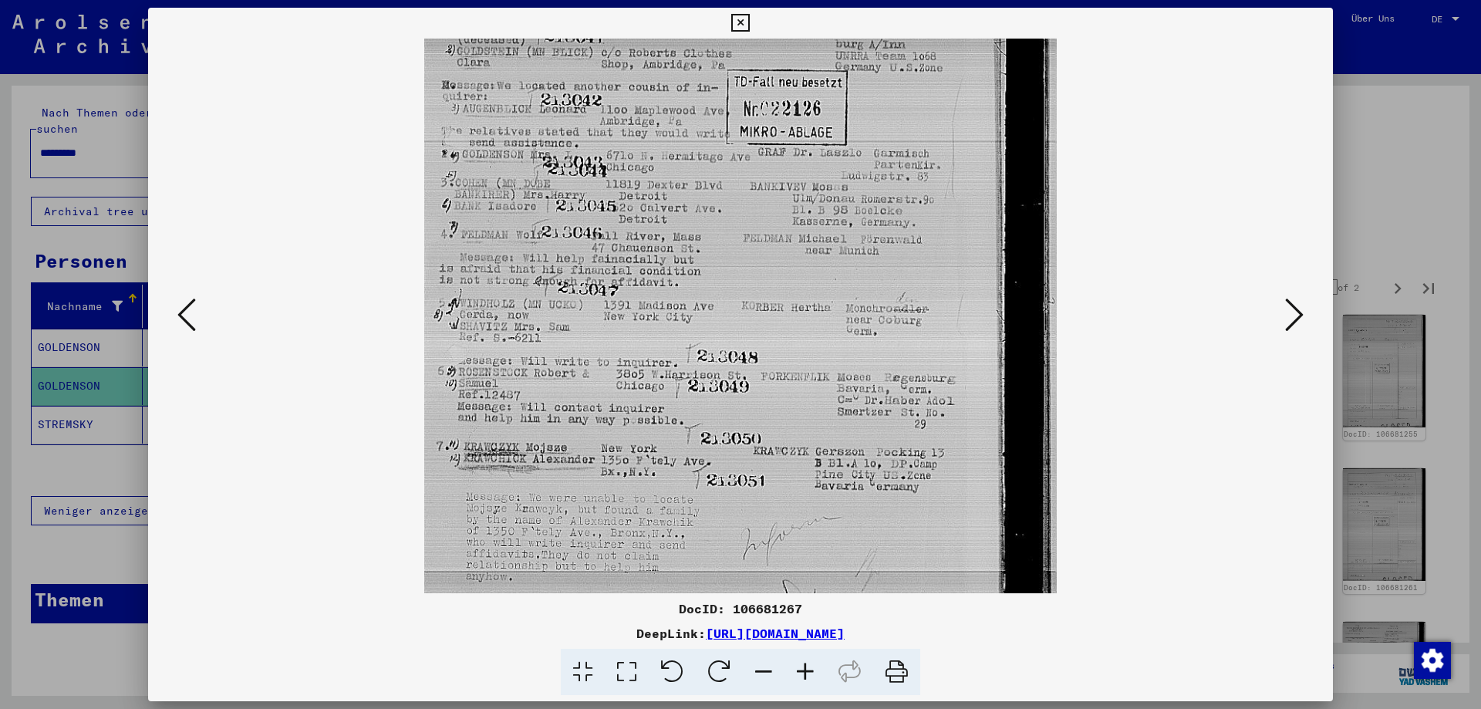
drag, startPoint x: 704, startPoint y: 428, endPoint x: 690, endPoint y: 356, distance: 74.0
click at [690, 356] on img at bounding box center [740, 277] width 633 height 863
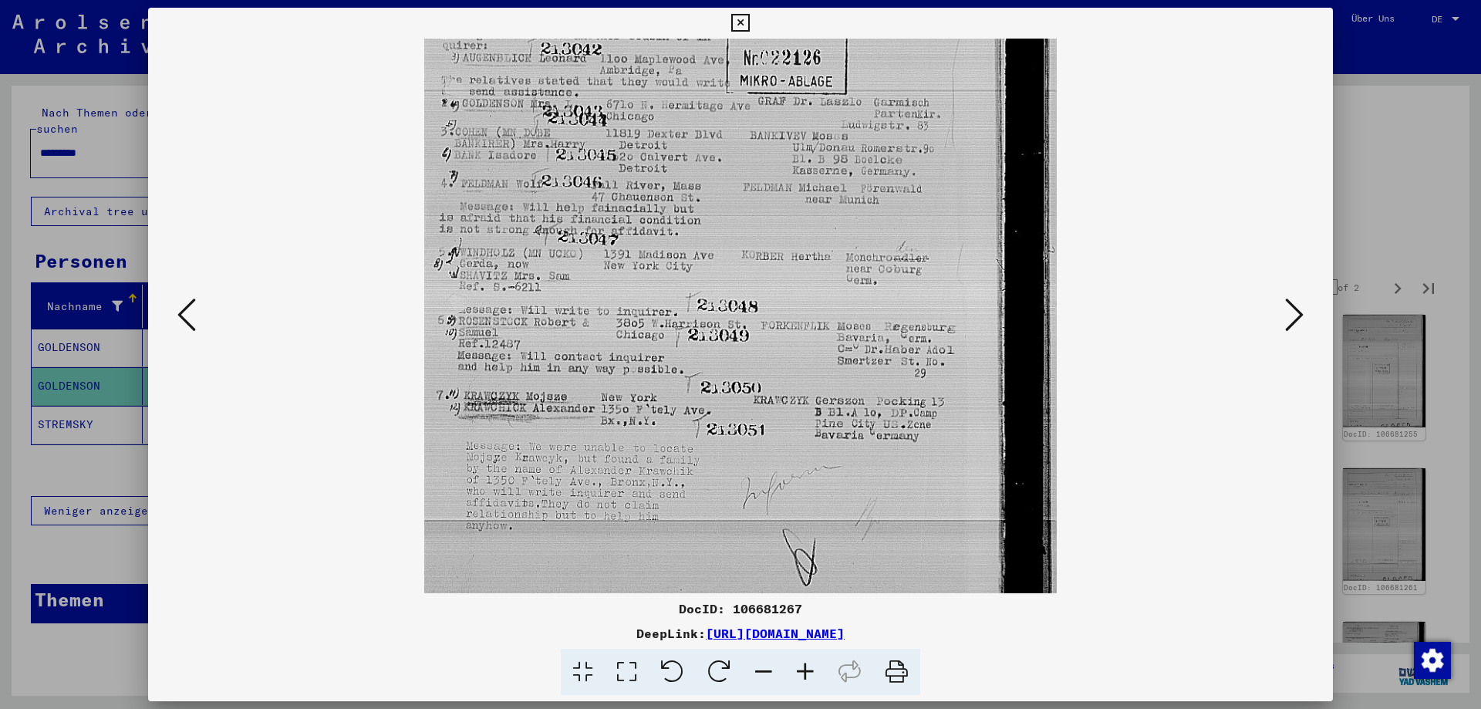
scroll to position [245, 0]
drag, startPoint x: 869, startPoint y: 435, endPoint x: 834, endPoint y: 383, distance: 62.9
click at [834, 383] on img at bounding box center [740, 224] width 633 height 863
click at [1291, 322] on icon at bounding box center [1294, 314] width 19 height 37
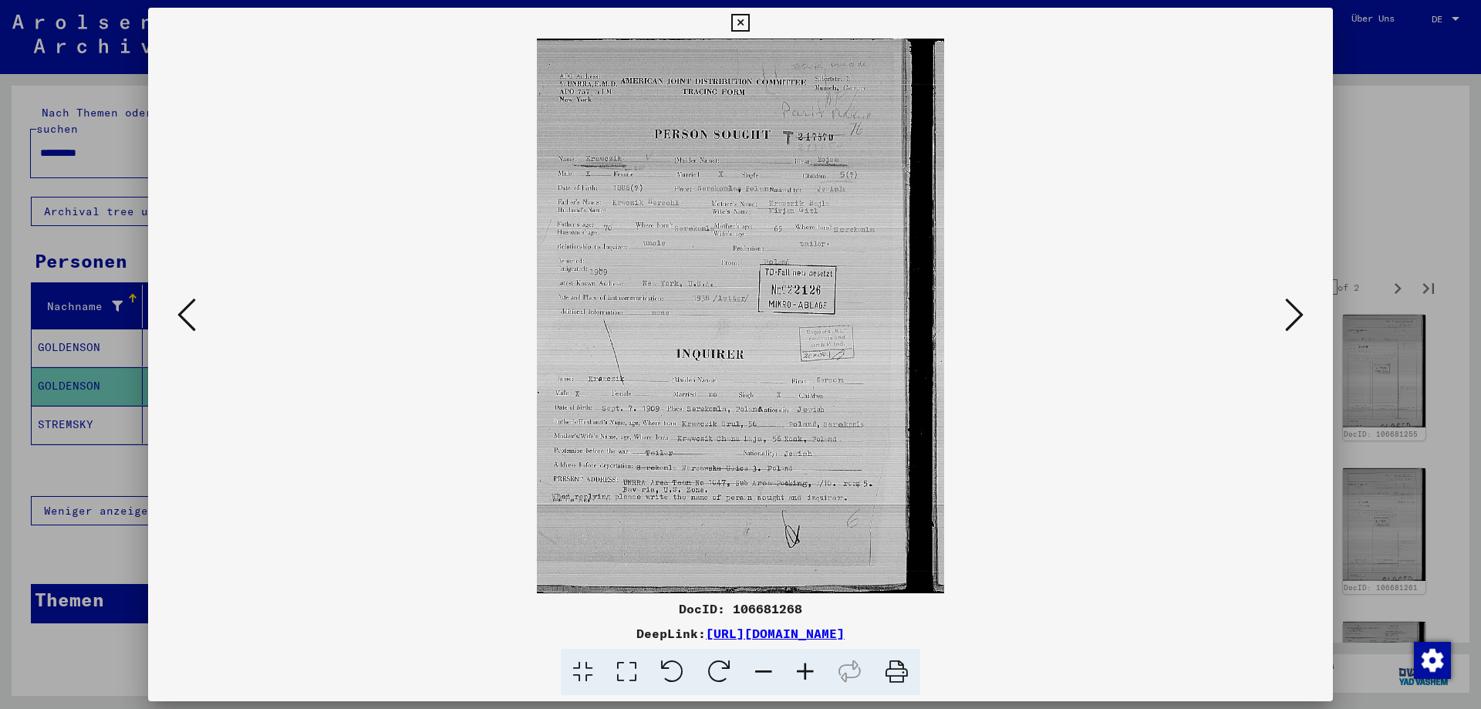
click at [810, 668] on icon at bounding box center [806, 672] width 42 height 47
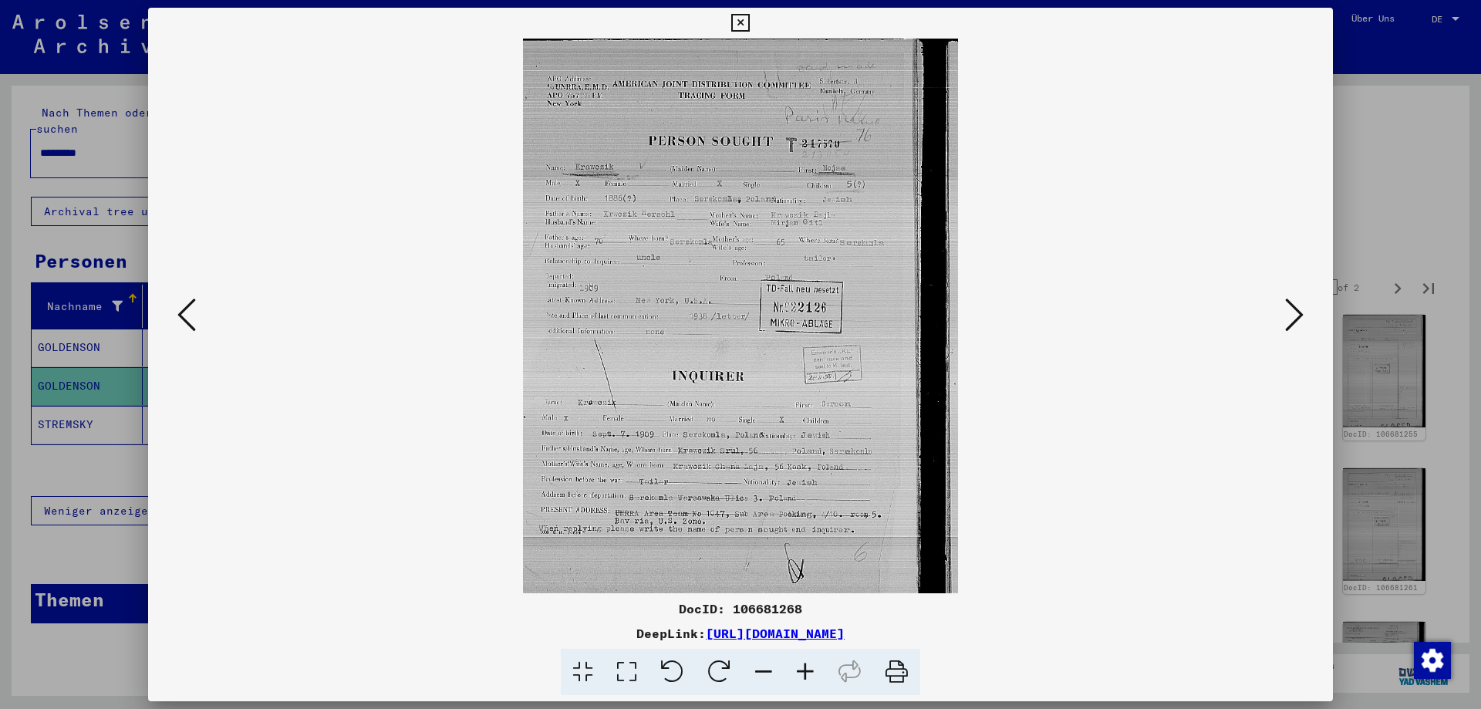
click at [810, 668] on icon at bounding box center [806, 672] width 42 height 47
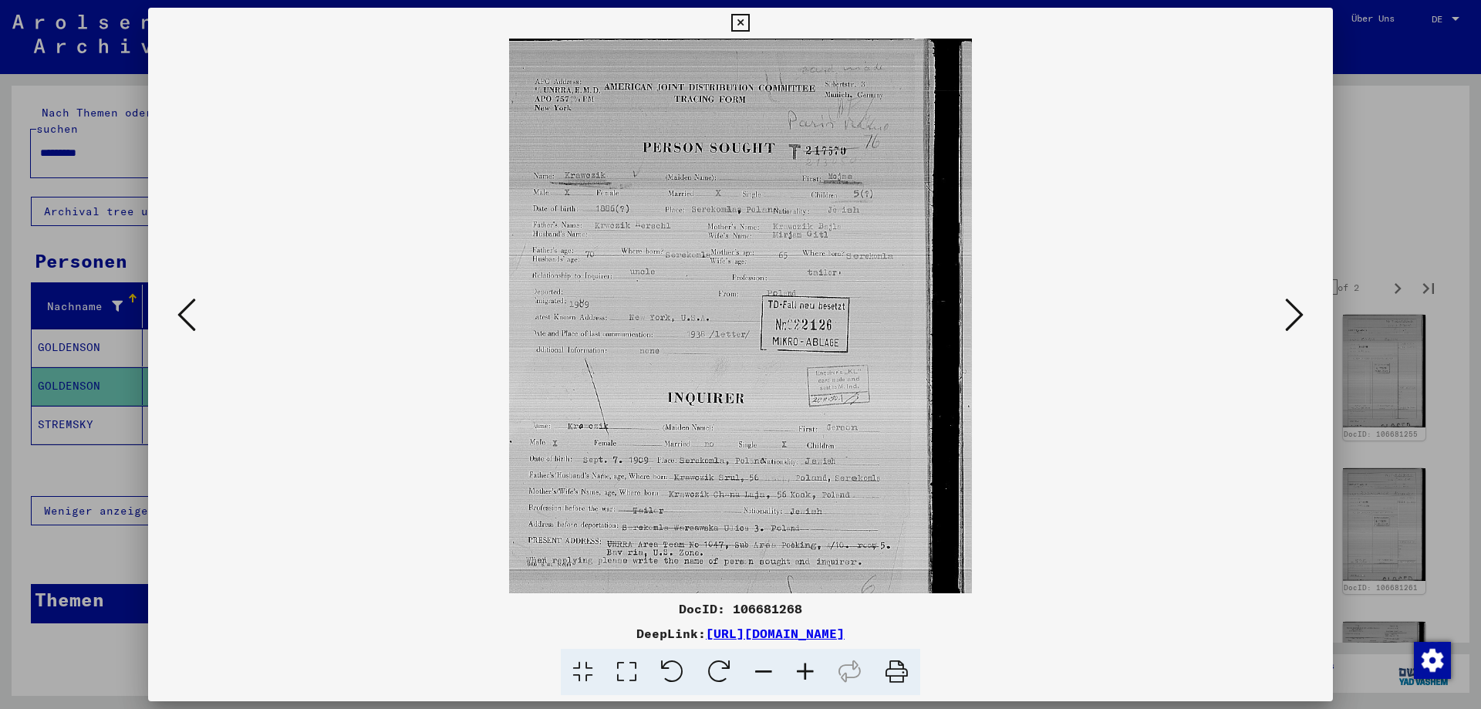
click at [810, 668] on icon at bounding box center [806, 672] width 42 height 47
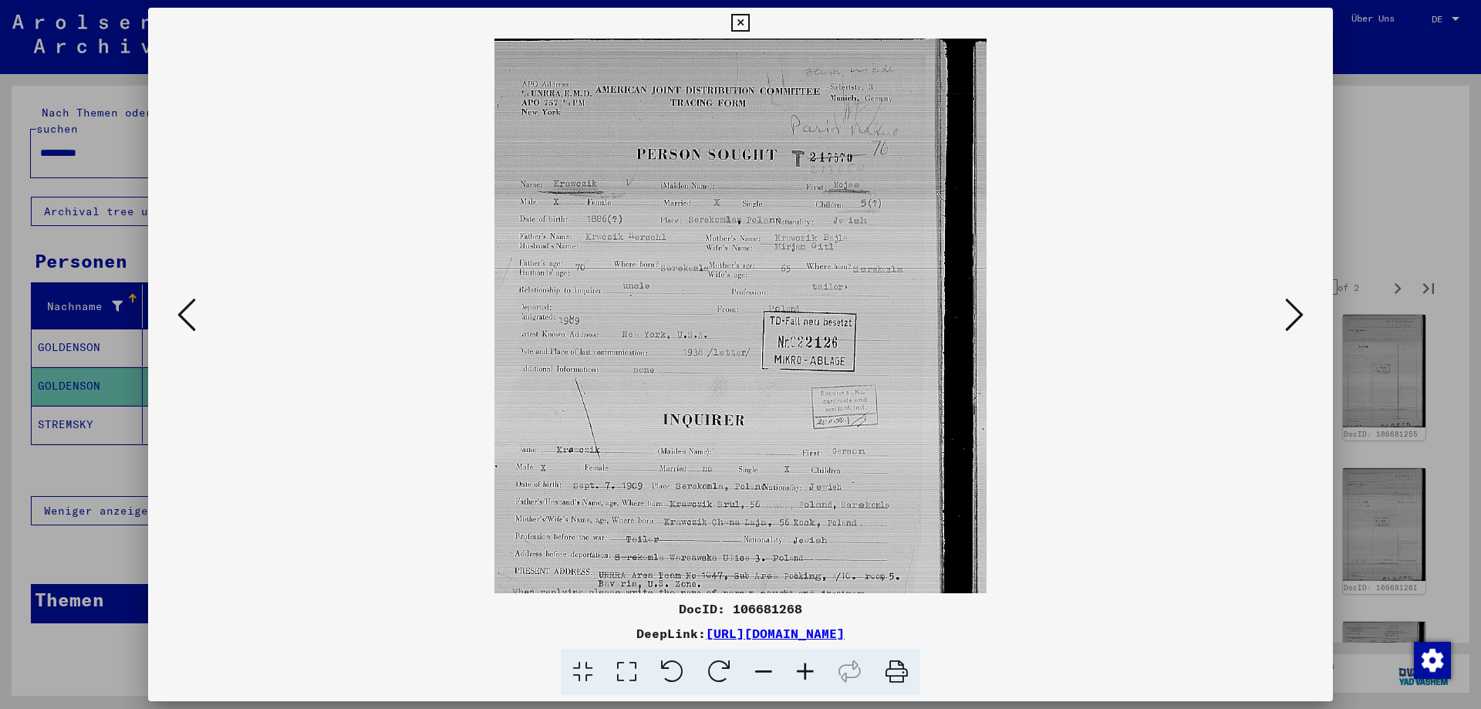
click at [810, 668] on icon at bounding box center [806, 672] width 42 height 47
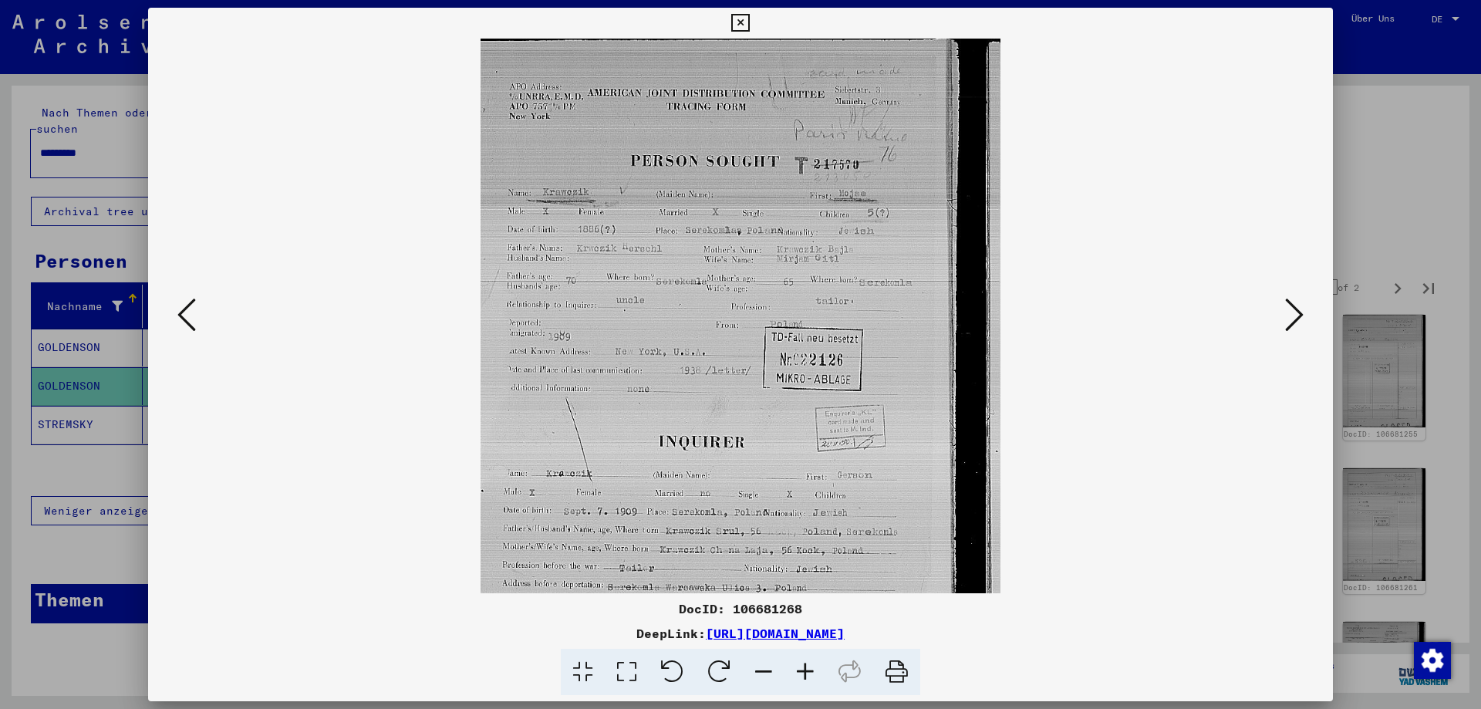
click at [810, 668] on icon at bounding box center [806, 672] width 42 height 47
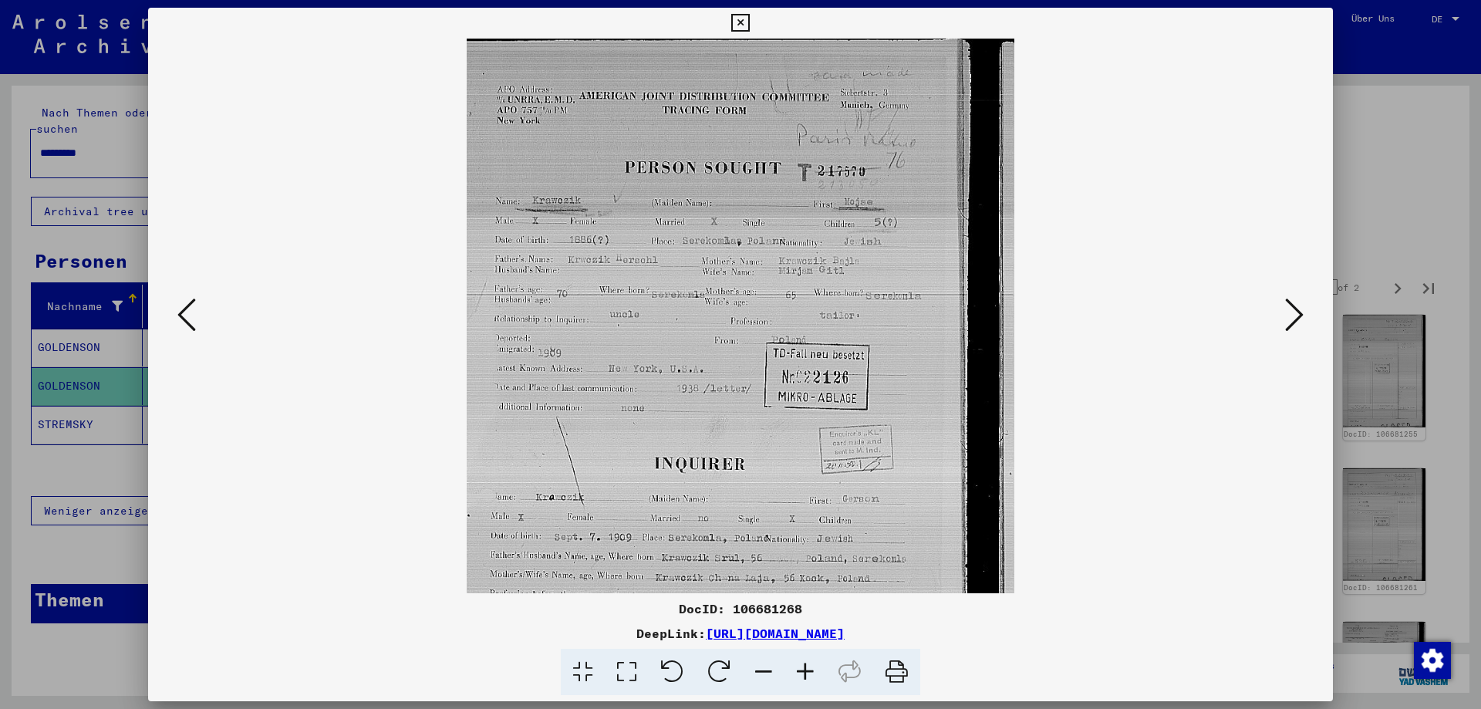
click at [810, 668] on icon at bounding box center [806, 672] width 42 height 47
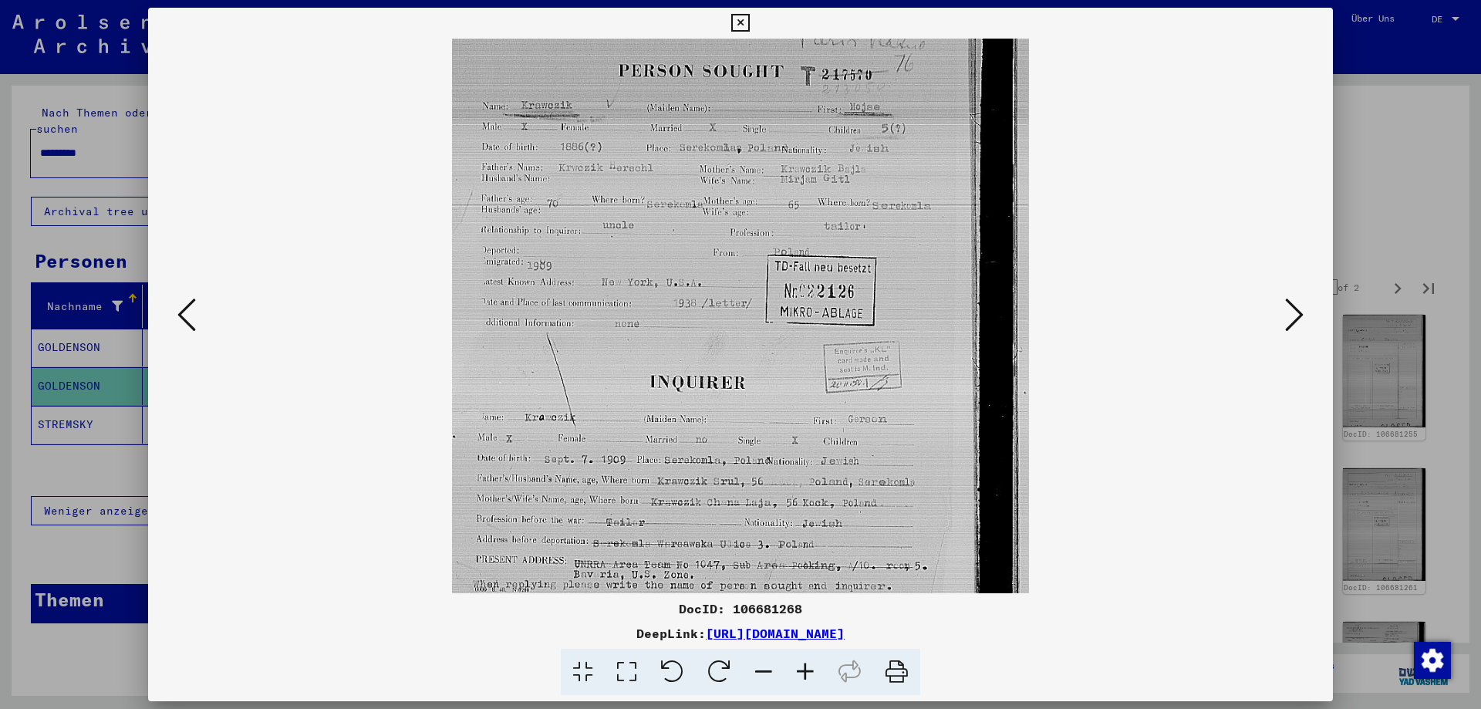
drag, startPoint x: 680, startPoint y: 432, endPoint x: 656, endPoint y: 315, distance: 119.7
click at [643, 335] on img at bounding box center [740, 328] width 577 height 786
click at [1297, 311] on icon at bounding box center [1294, 314] width 19 height 37
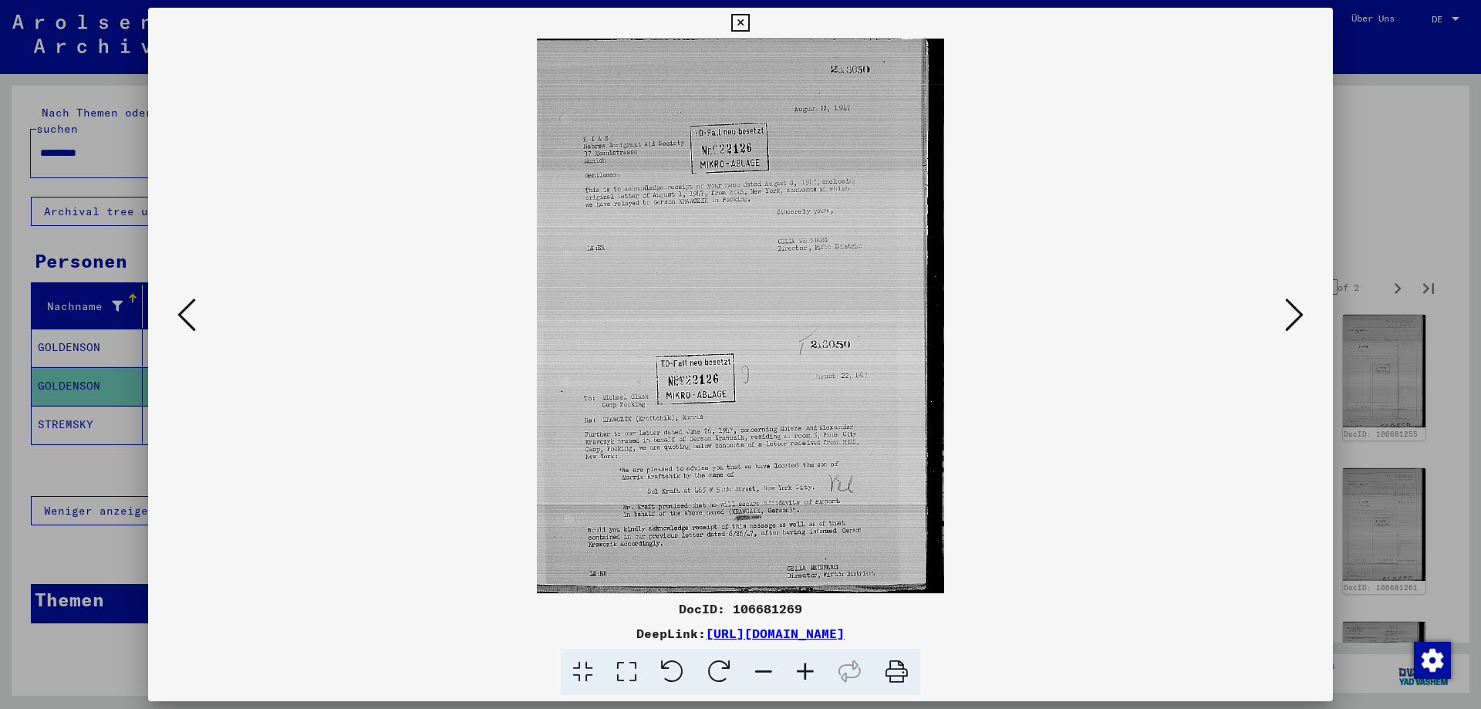
click at [1293, 322] on icon at bounding box center [1294, 314] width 19 height 37
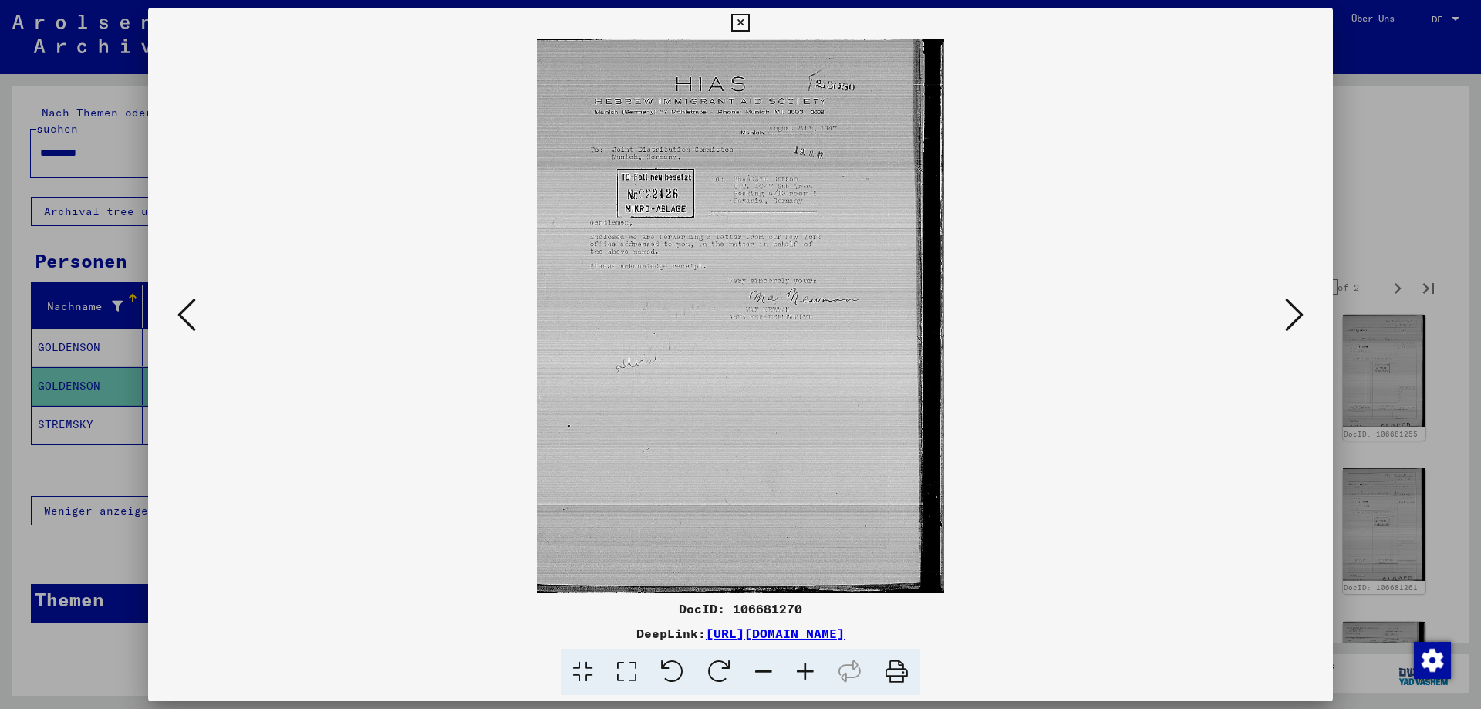
click at [1293, 322] on icon at bounding box center [1294, 314] width 19 height 37
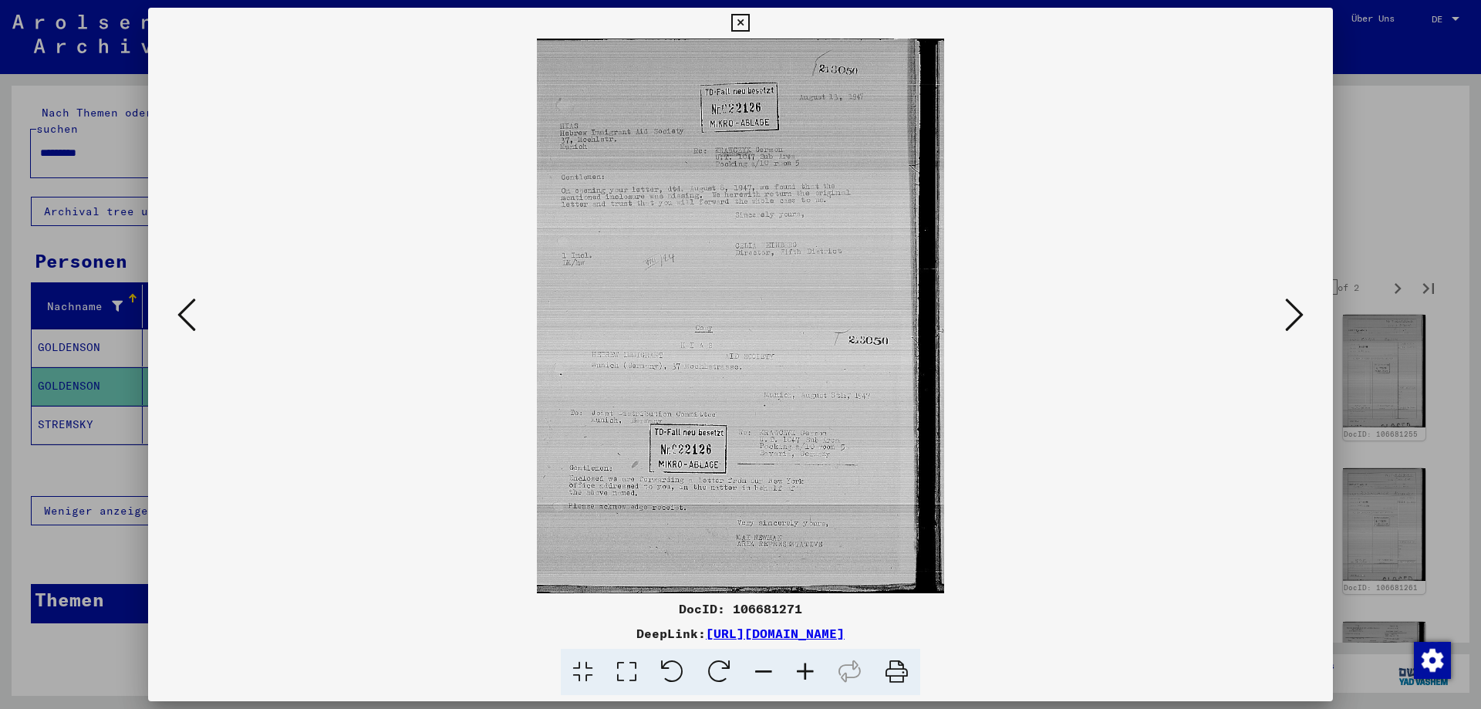
click at [1294, 324] on icon at bounding box center [1294, 314] width 19 height 37
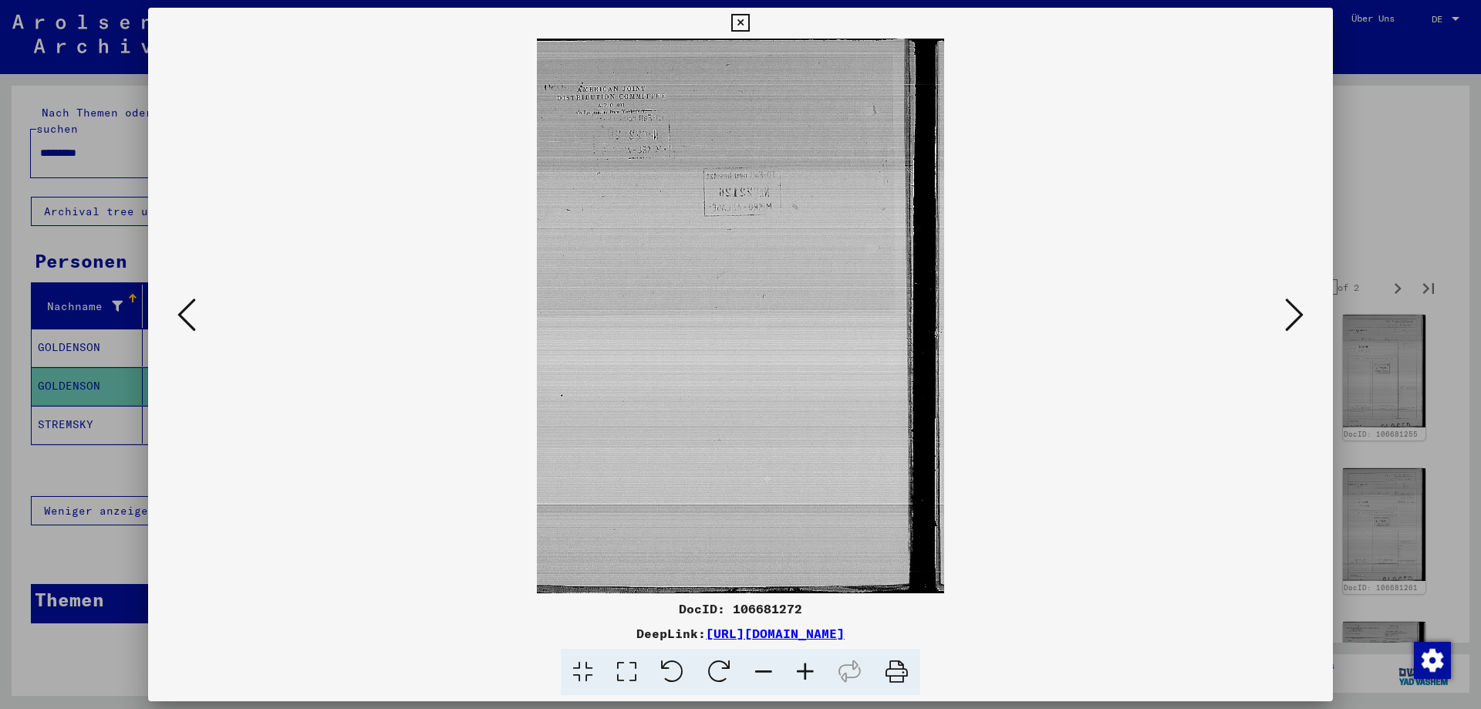
click at [1294, 324] on icon at bounding box center [1294, 314] width 19 height 37
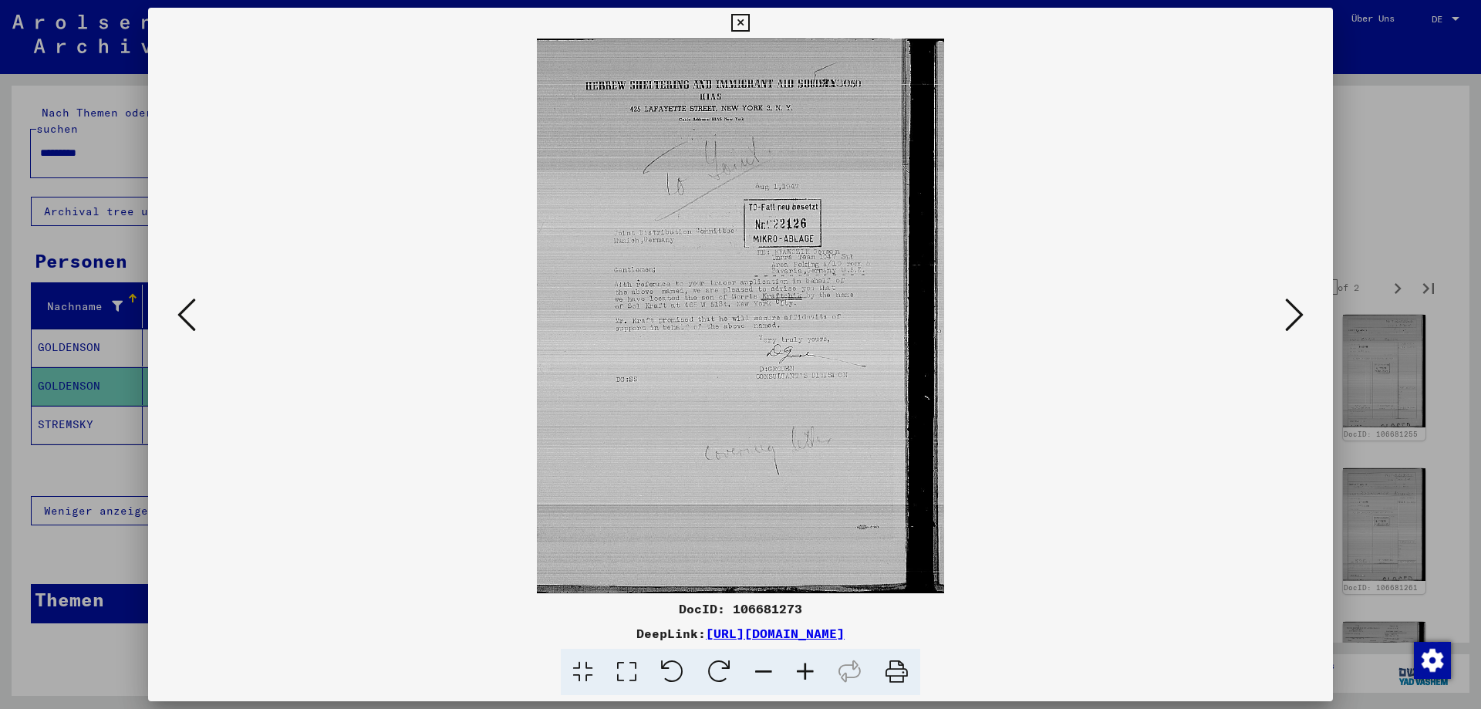
click at [1294, 324] on icon at bounding box center [1294, 314] width 19 height 37
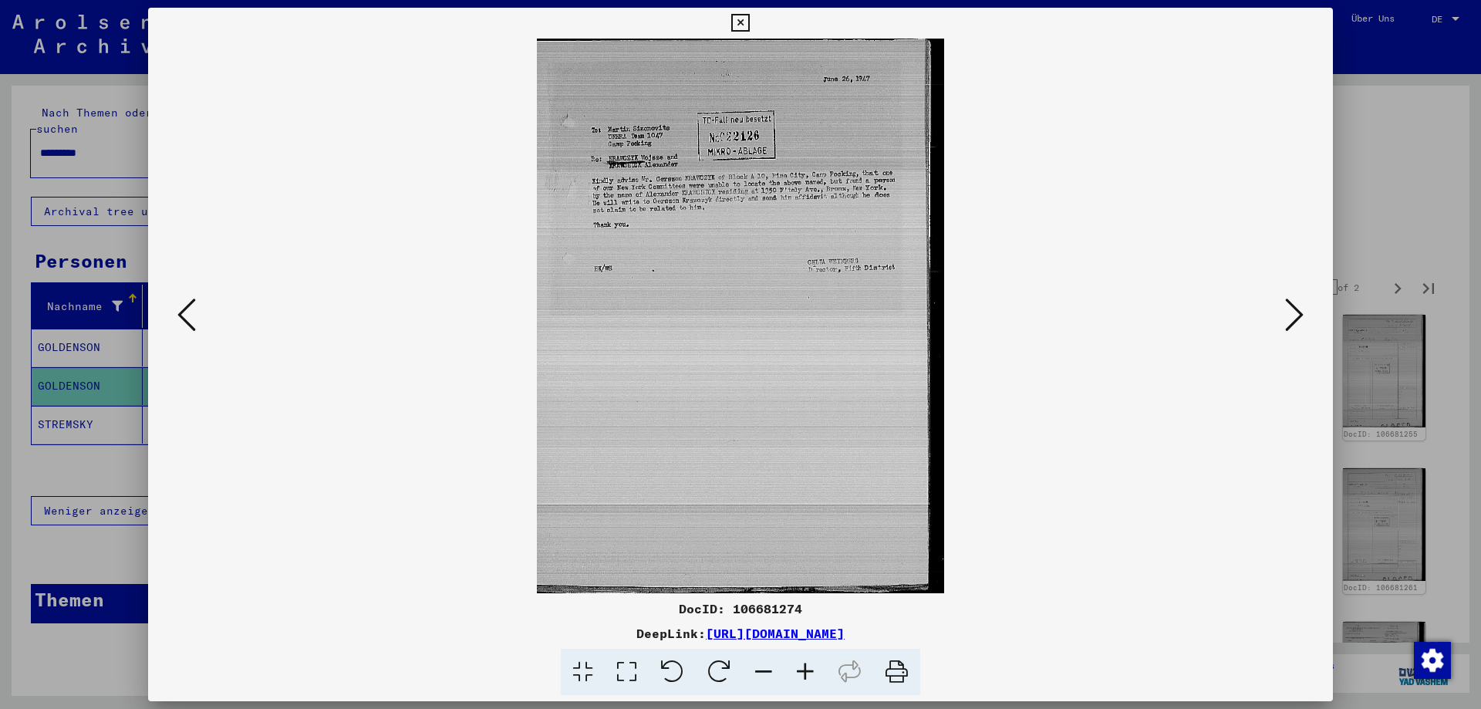
click at [1288, 324] on icon at bounding box center [1294, 314] width 19 height 37
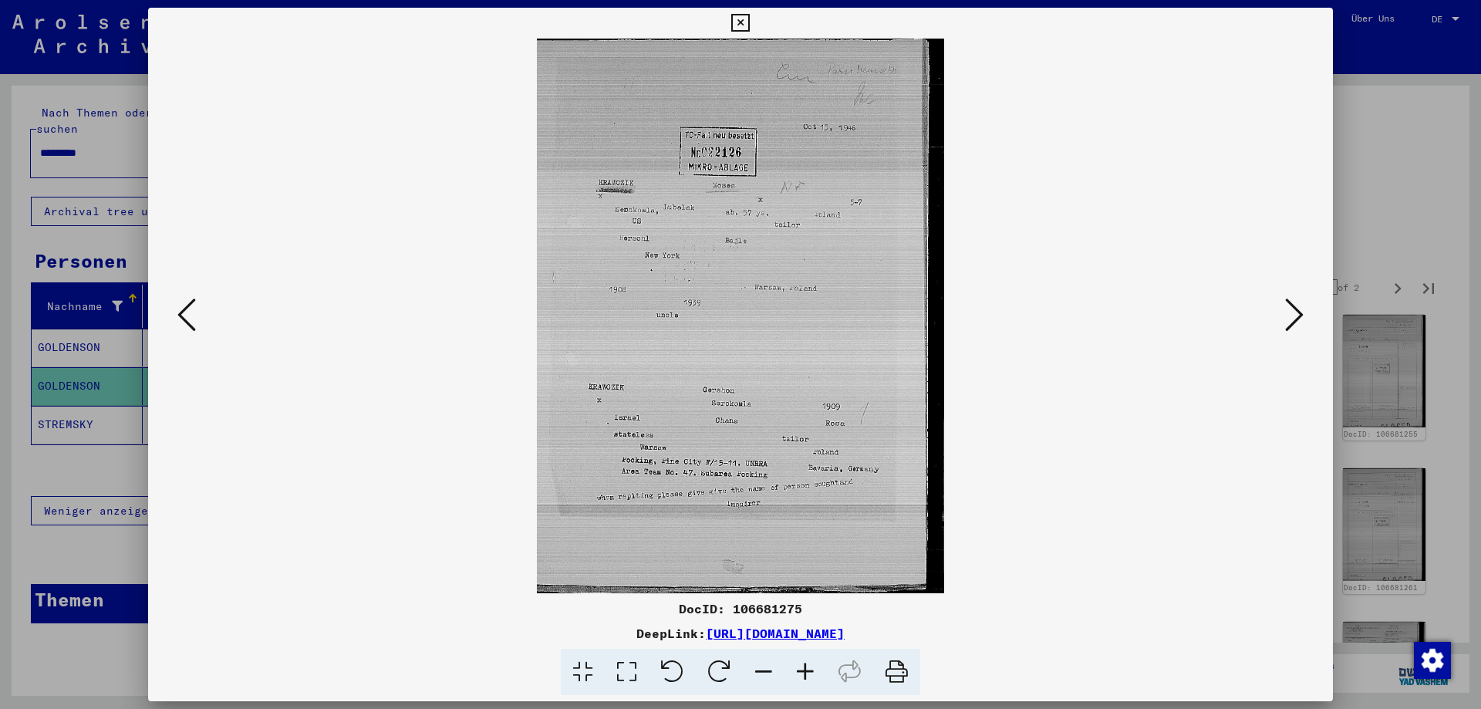
click at [1295, 316] on icon at bounding box center [1294, 314] width 19 height 37
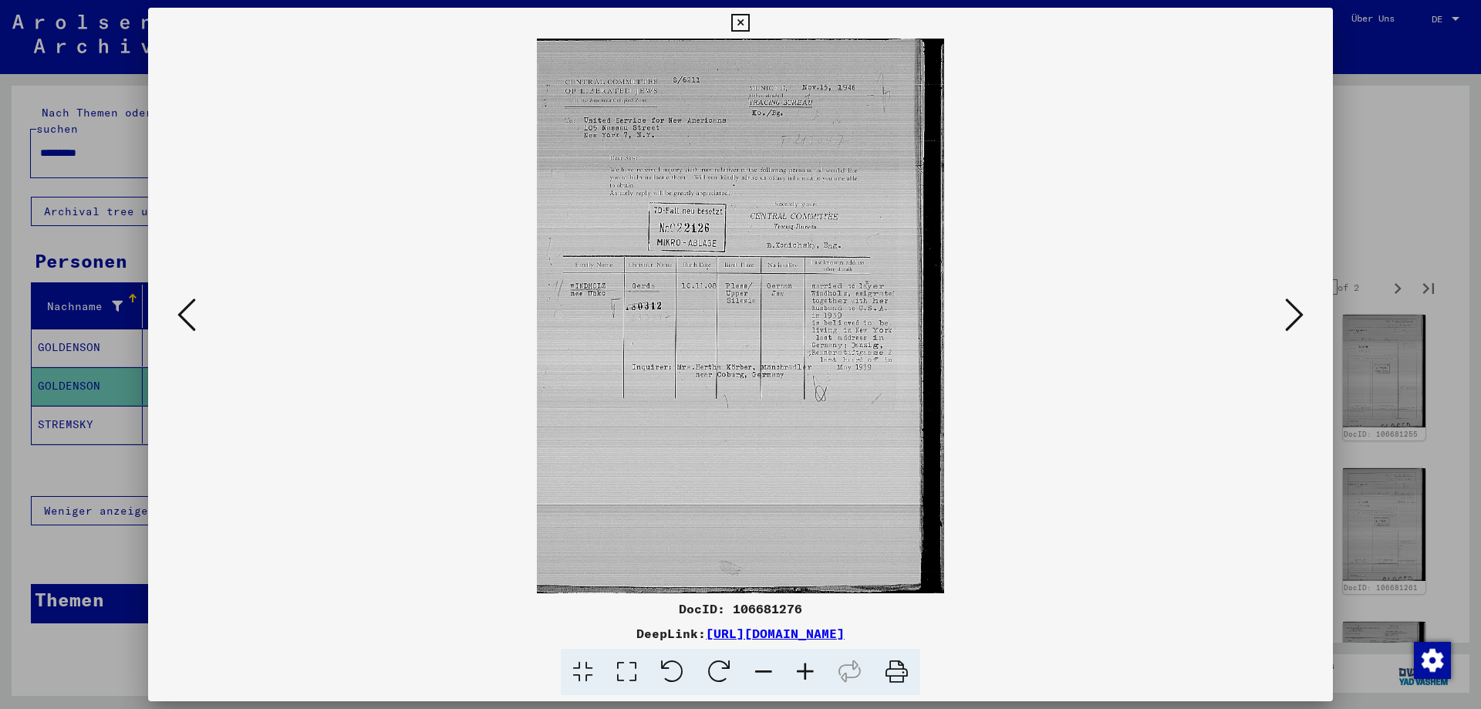
click at [809, 674] on icon at bounding box center [806, 672] width 42 height 47
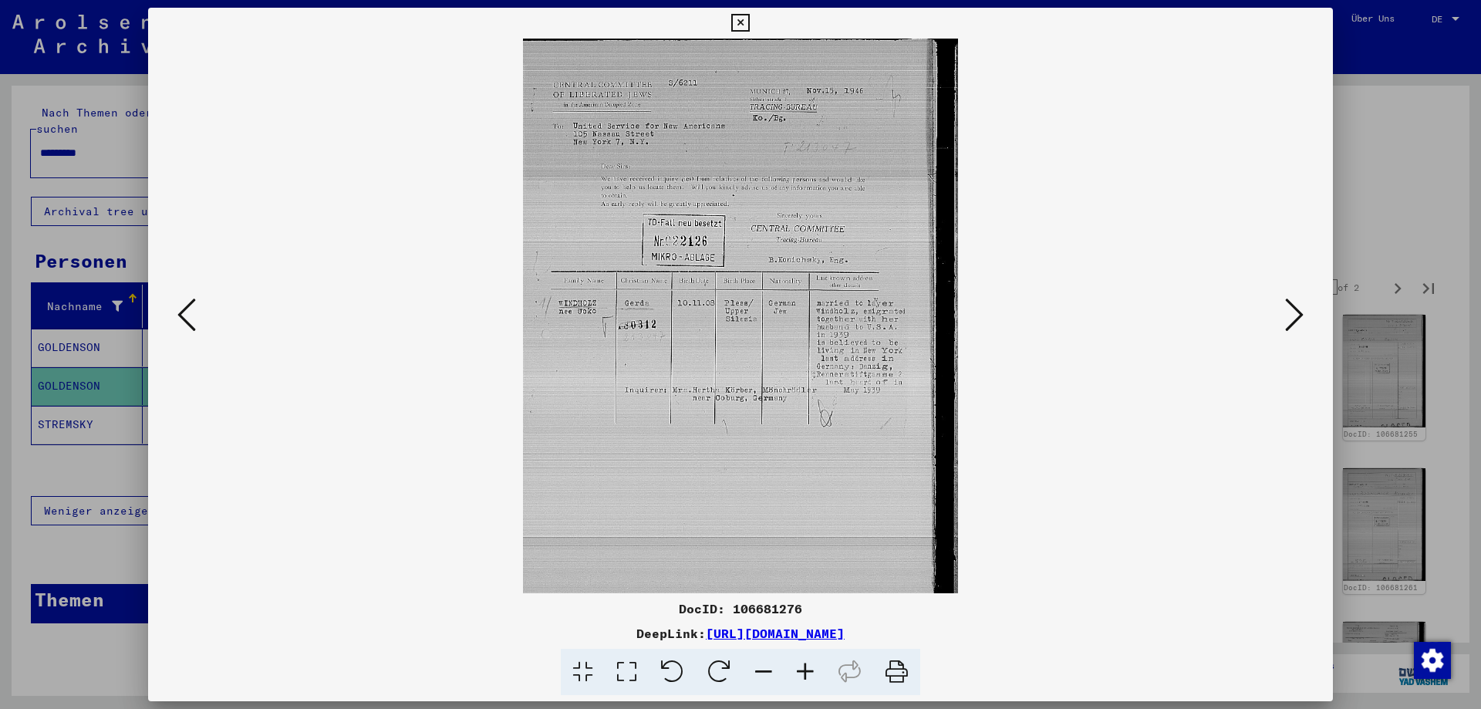
click at [809, 674] on icon at bounding box center [806, 672] width 42 height 47
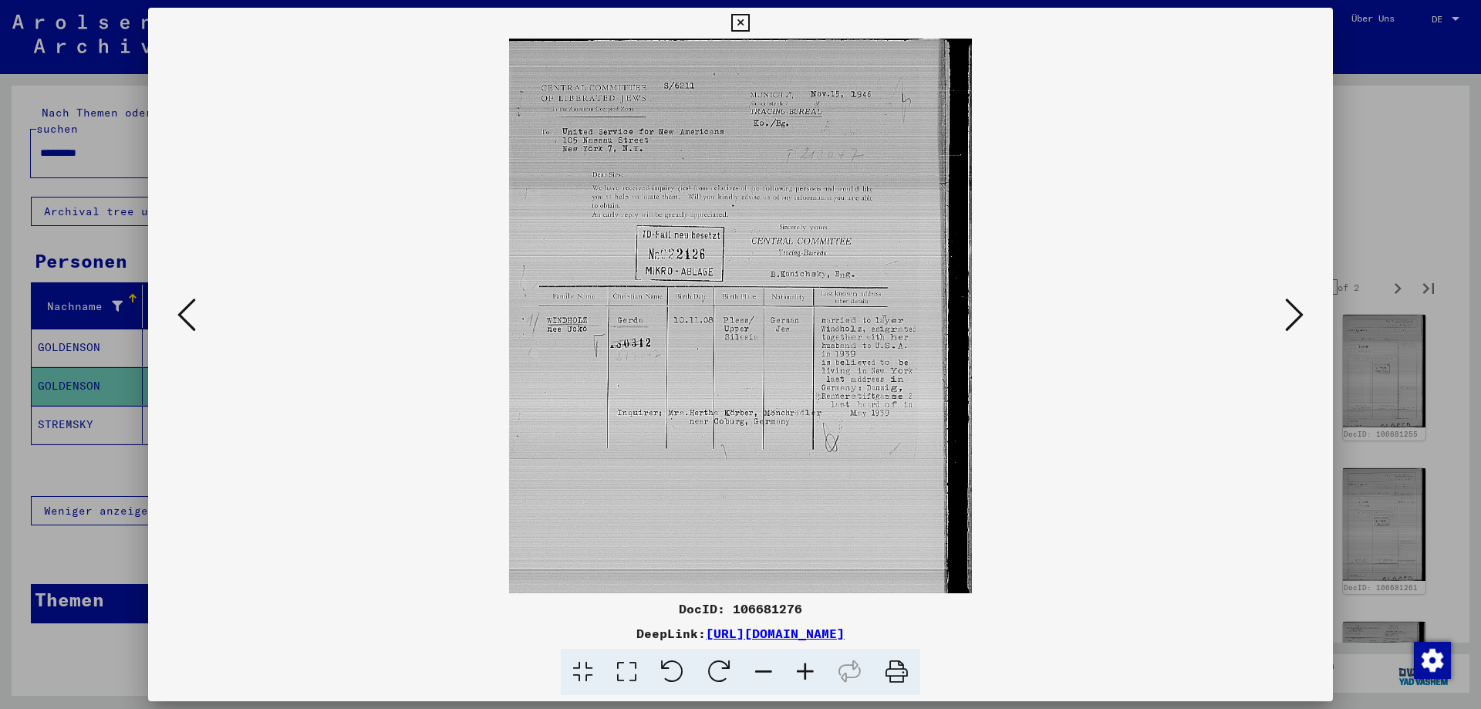
click at [809, 674] on icon at bounding box center [806, 672] width 42 height 47
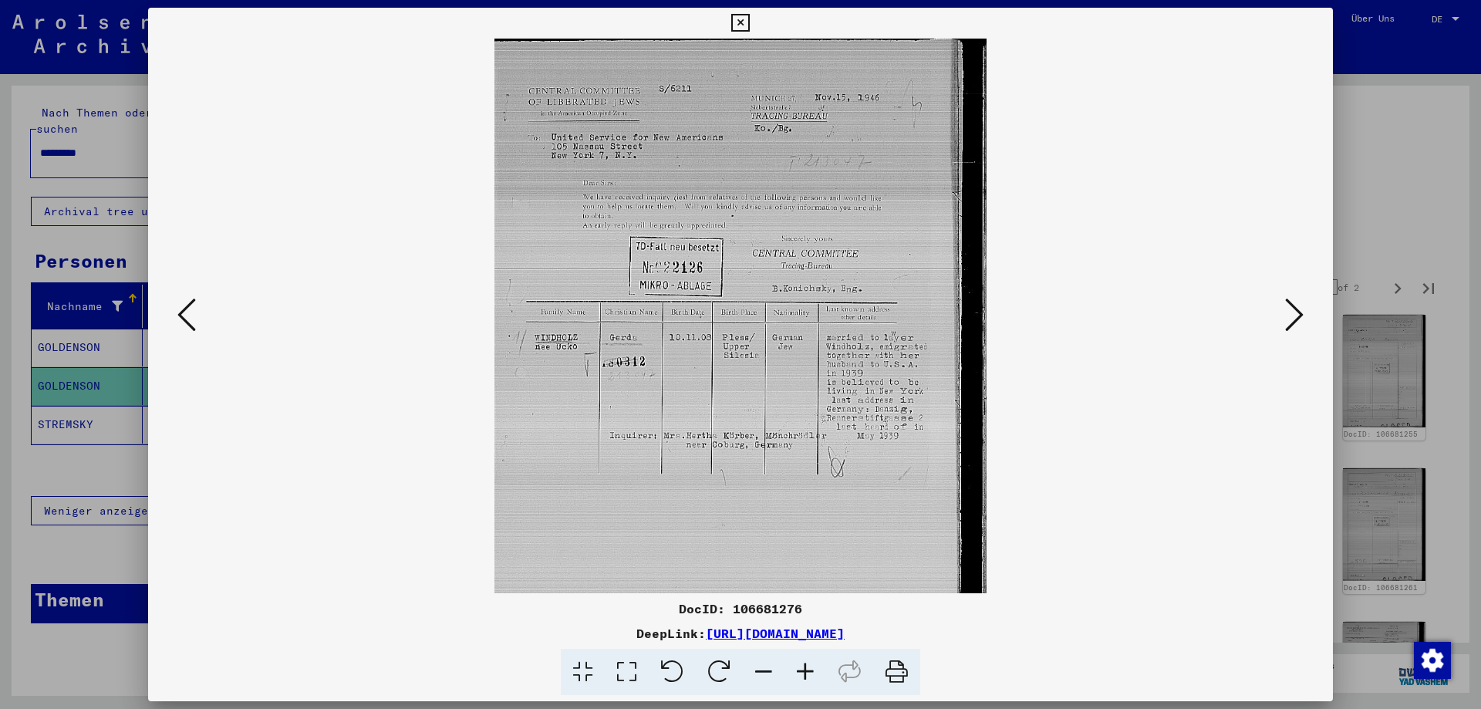
click at [809, 674] on icon at bounding box center [806, 672] width 42 height 47
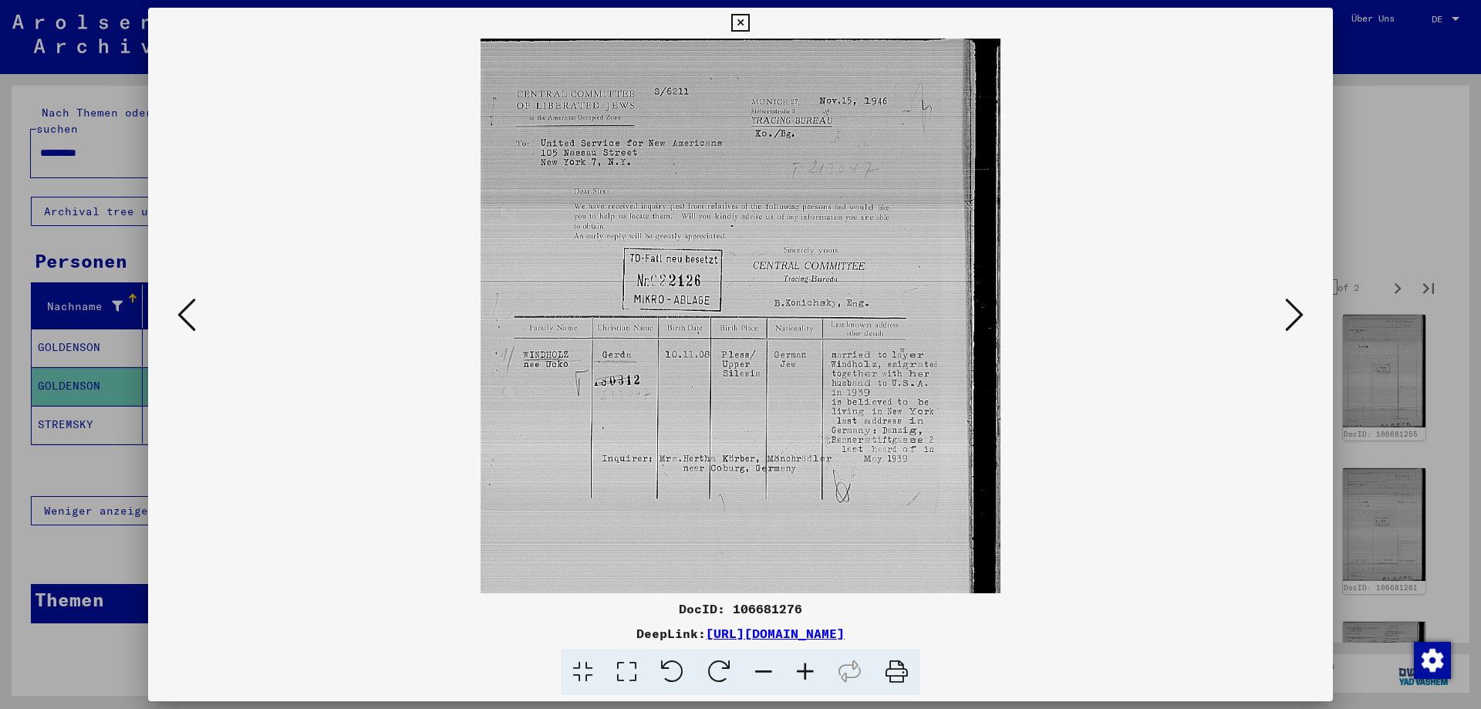
click at [1293, 314] on icon at bounding box center [1294, 314] width 19 height 37
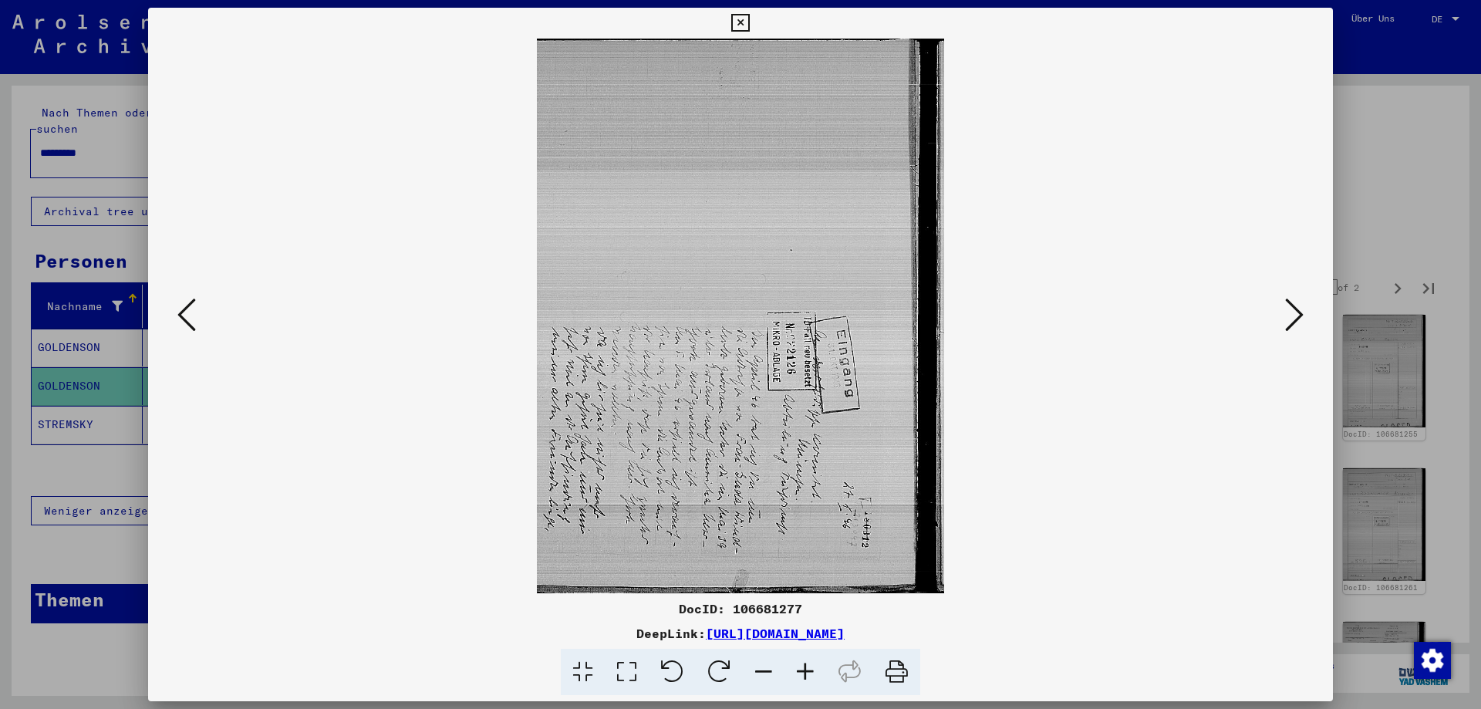
click at [1293, 314] on icon at bounding box center [1294, 314] width 19 height 37
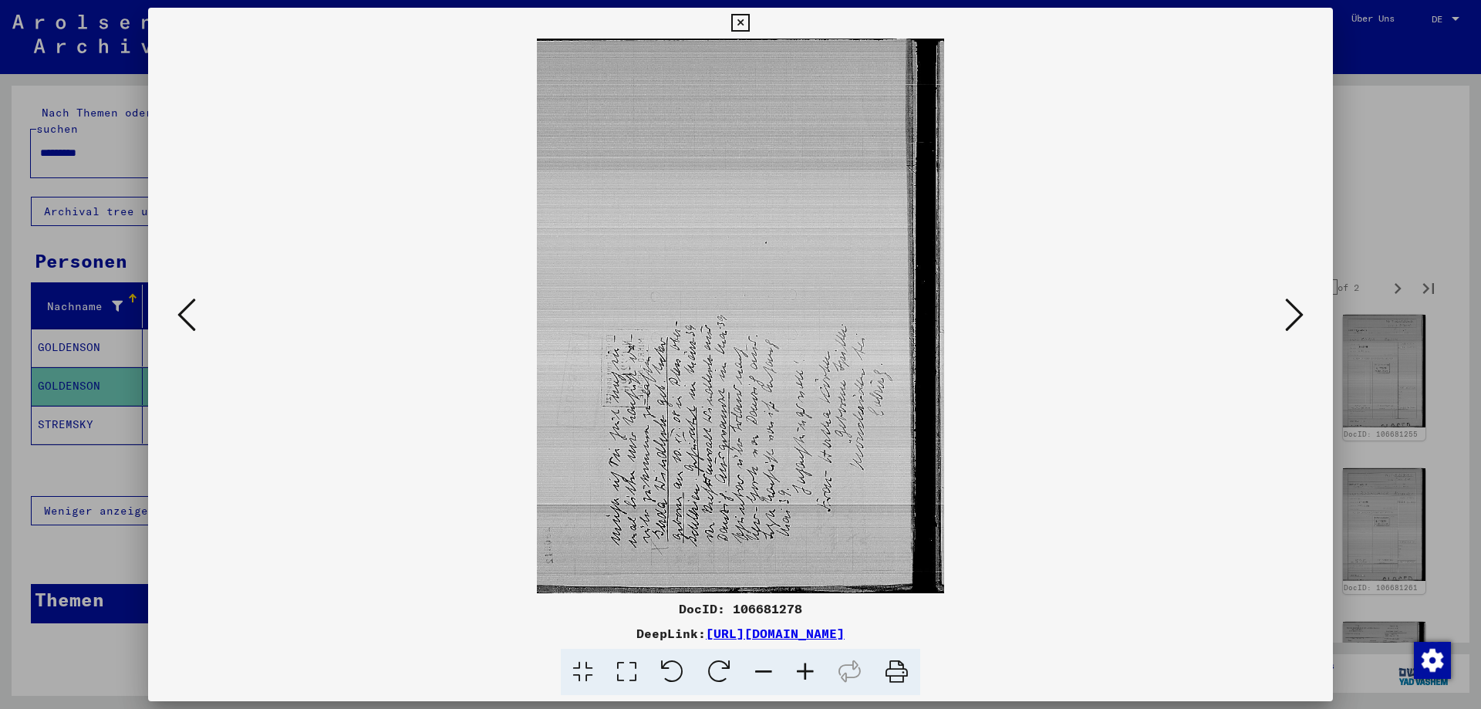
click at [1293, 314] on icon at bounding box center [1294, 314] width 19 height 37
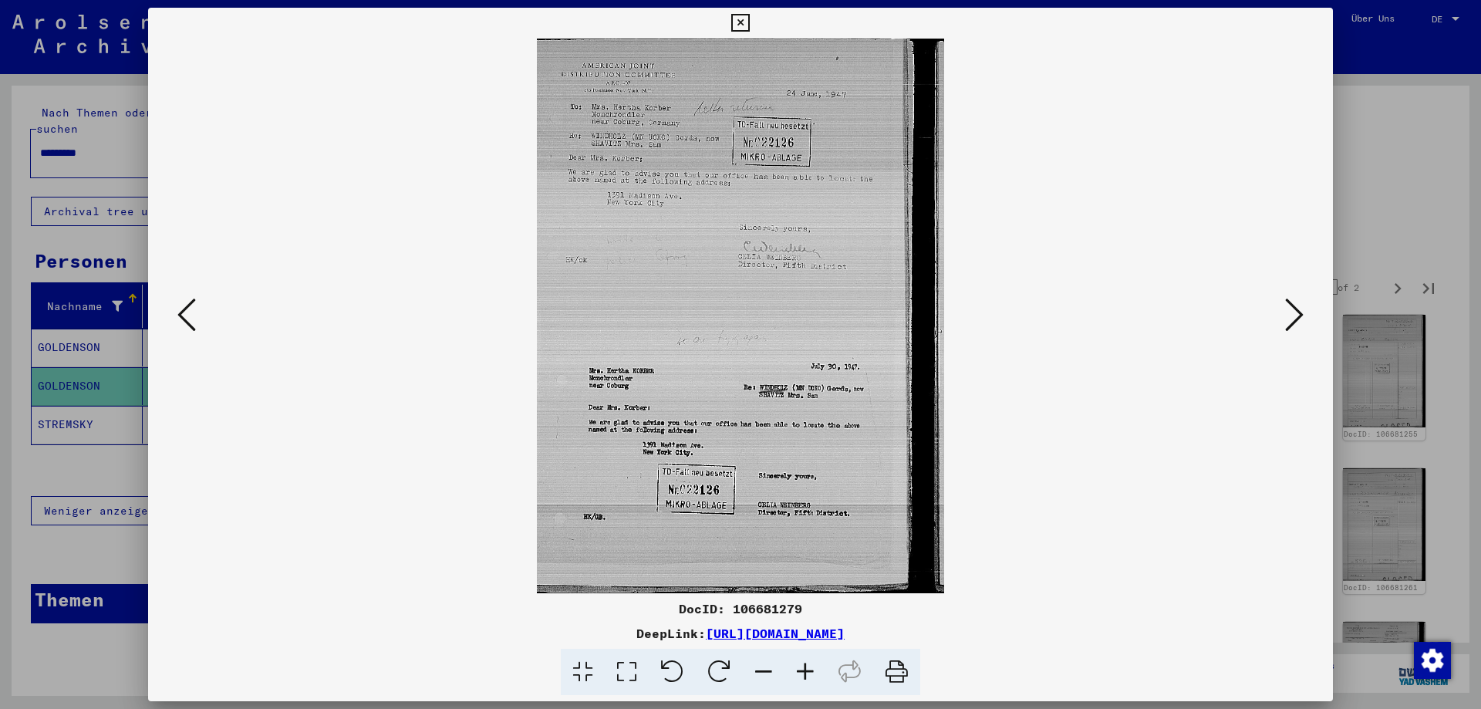
click at [1292, 314] on icon at bounding box center [1294, 314] width 19 height 37
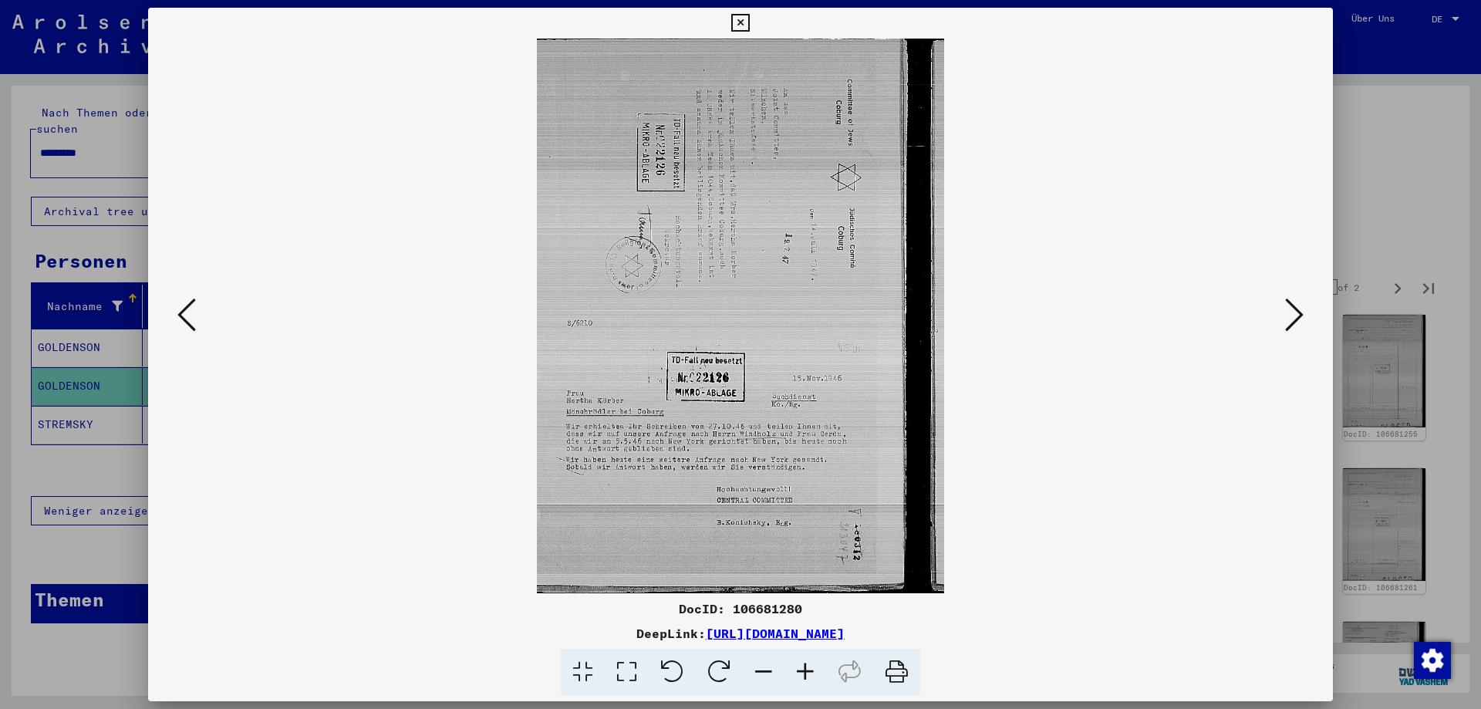
click at [807, 669] on icon at bounding box center [806, 672] width 42 height 47
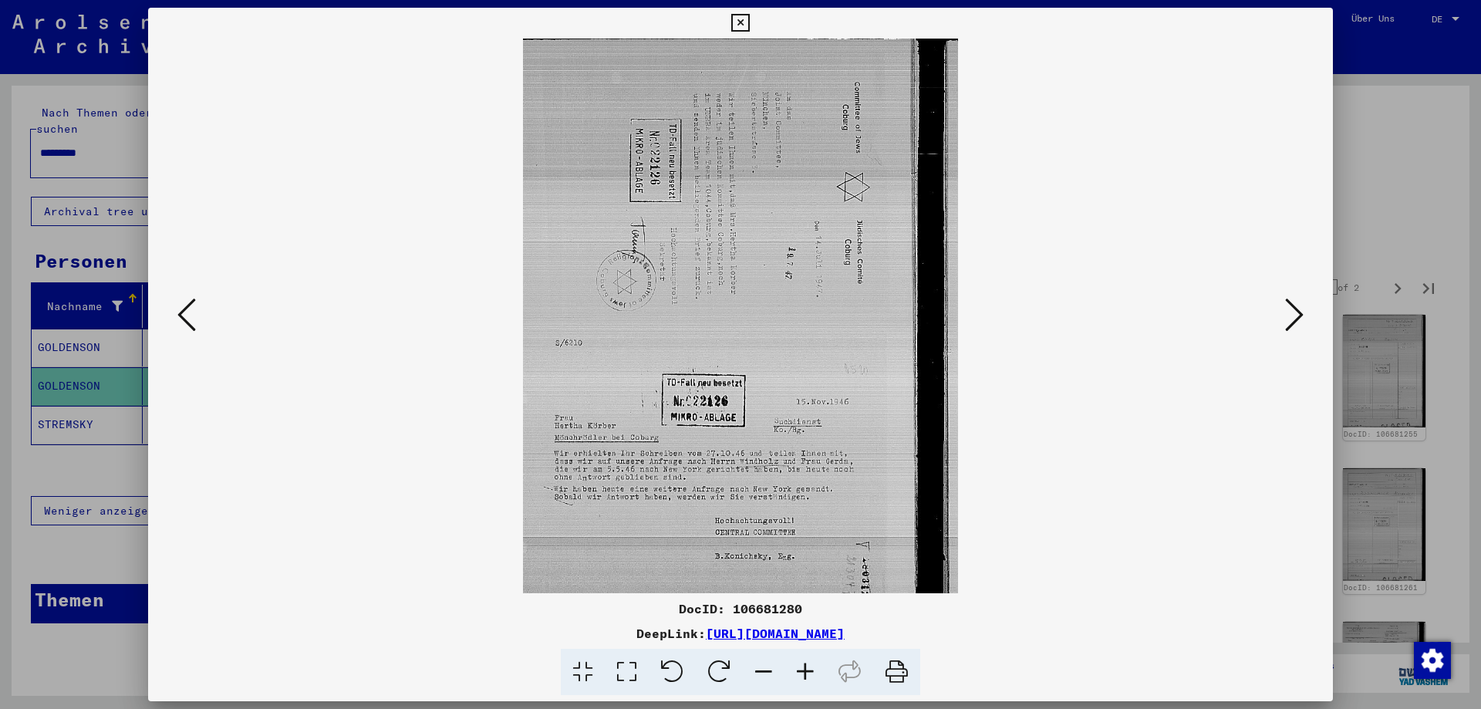
click at [807, 669] on icon at bounding box center [806, 672] width 42 height 47
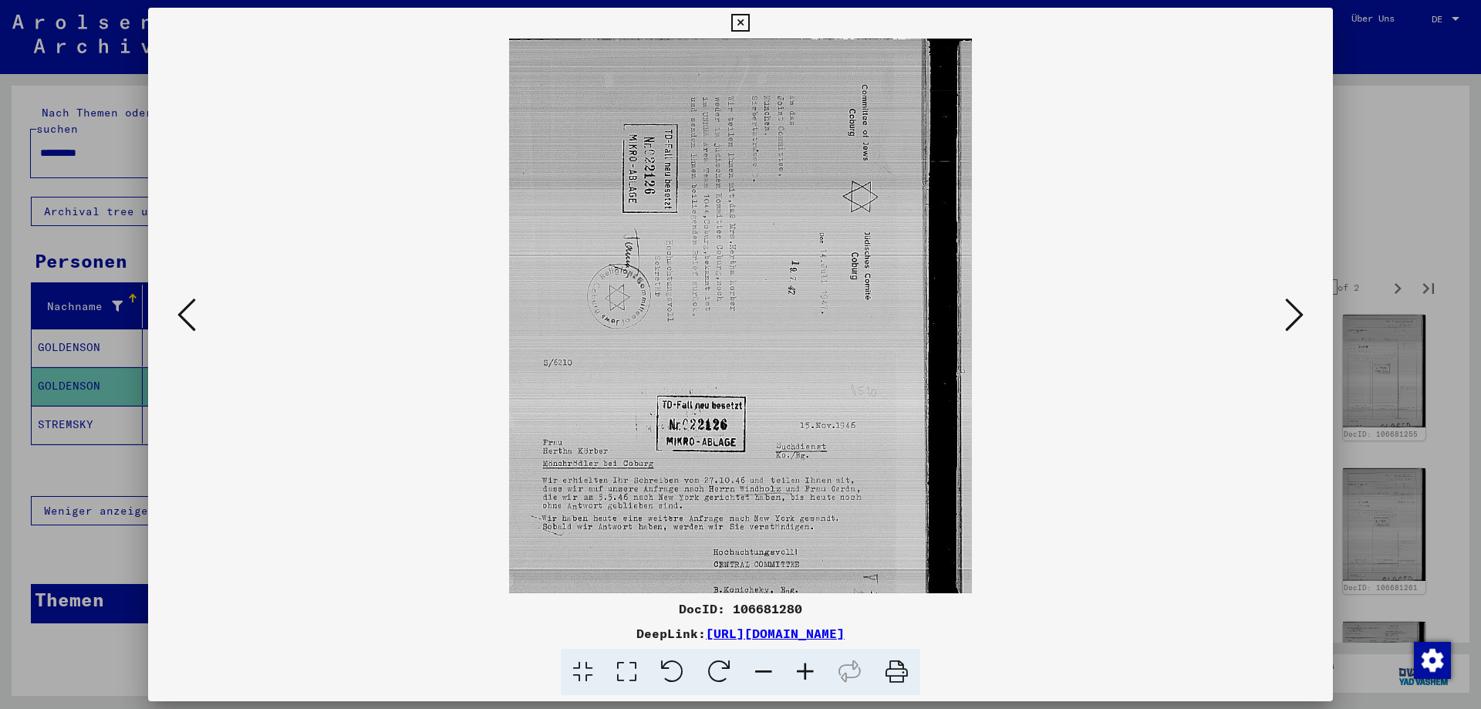
click at [807, 669] on icon at bounding box center [806, 672] width 42 height 47
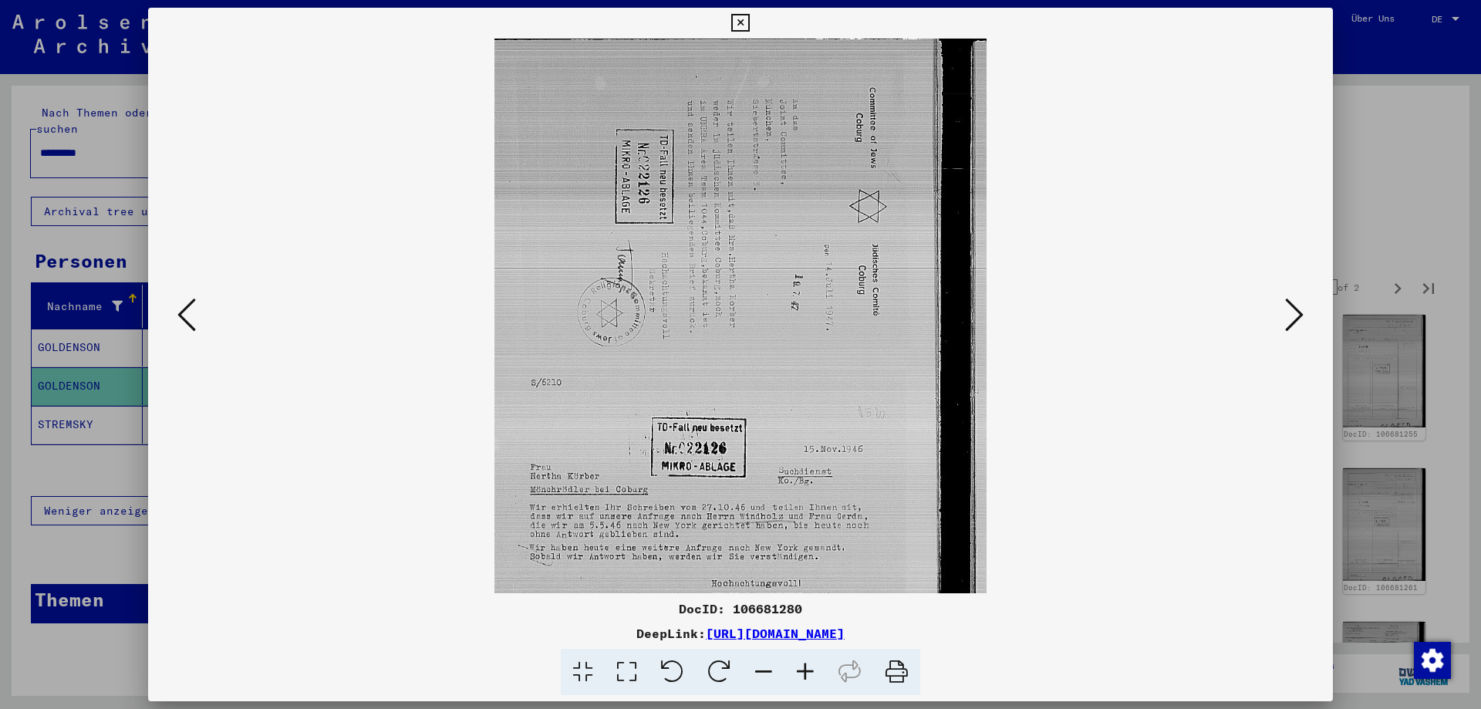
click at [1294, 321] on icon at bounding box center [1294, 314] width 19 height 37
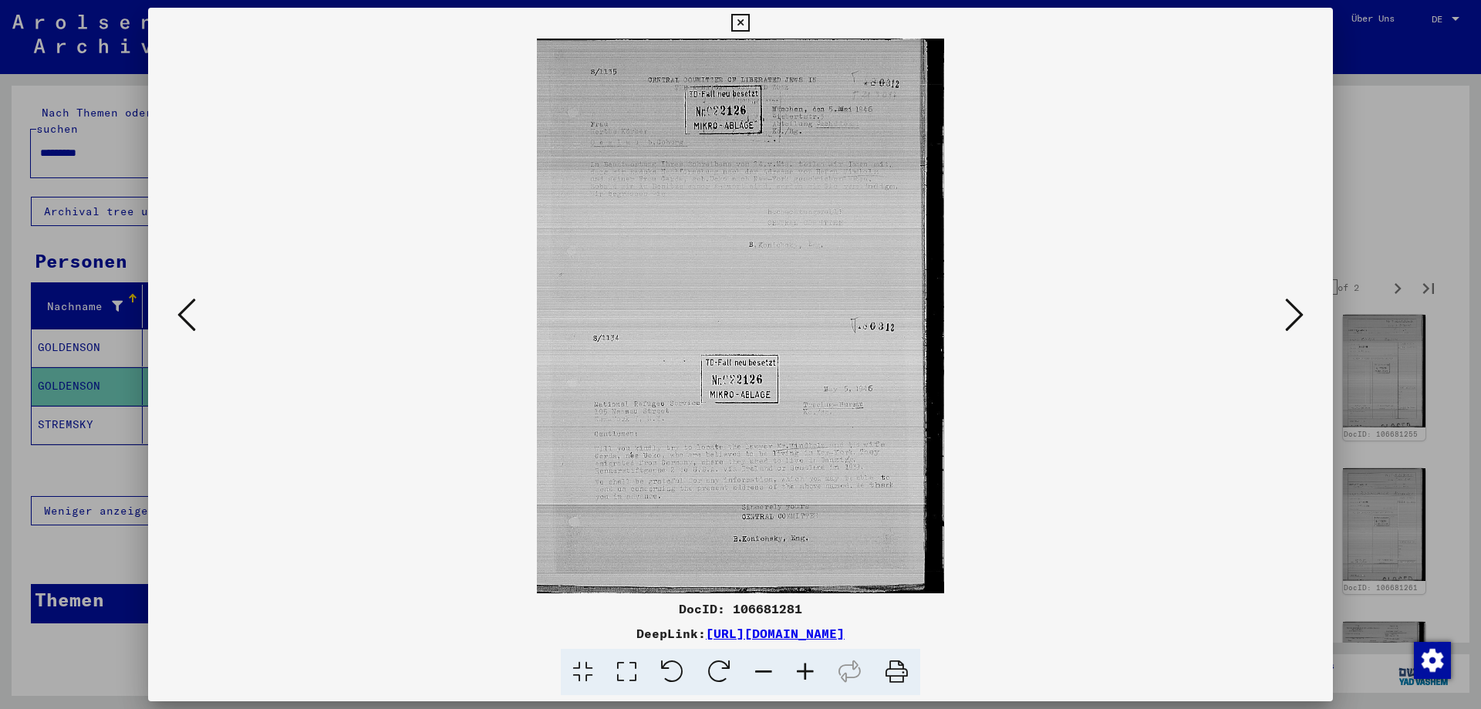
click at [809, 675] on icon at bounding box center [806, 672] width 42 height 47
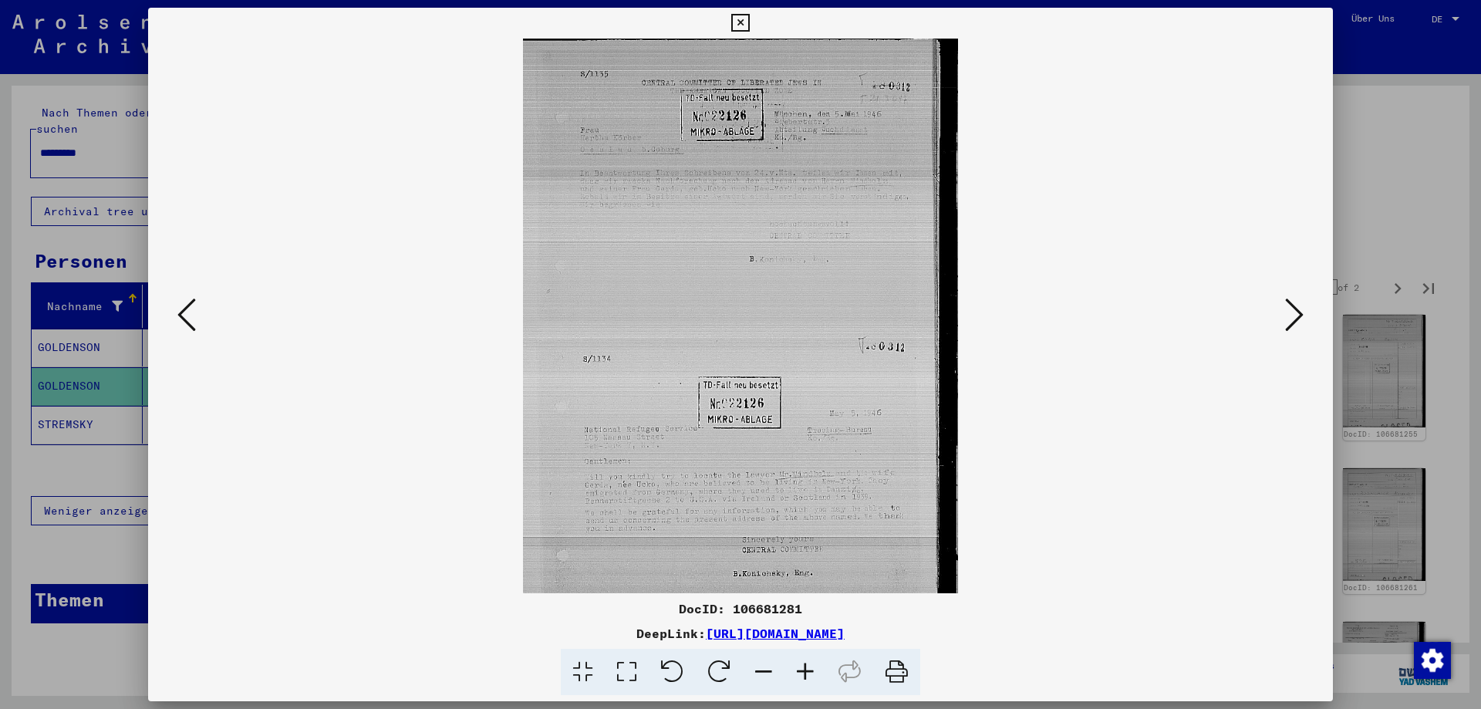
click at [809, 675] on icon at bounding box center [806, 672] width 42 height 47
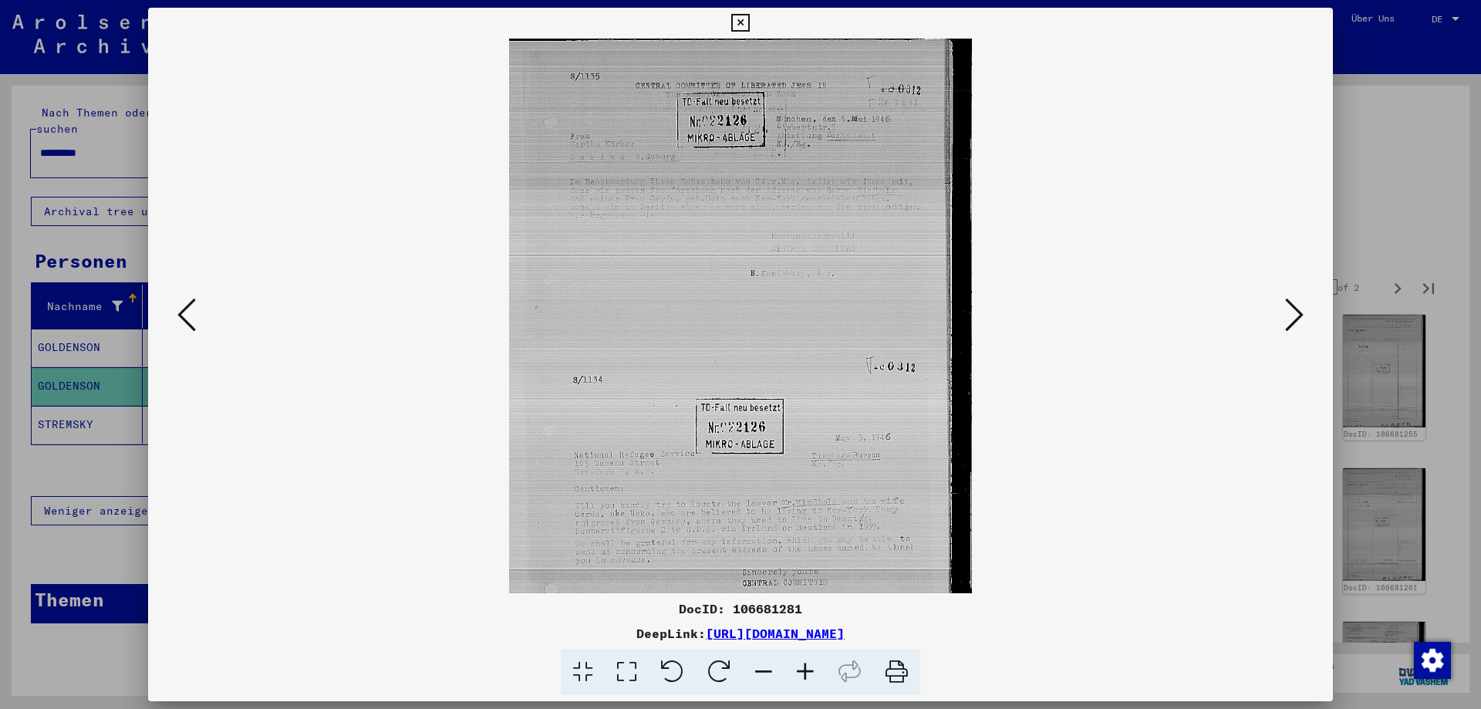
click at [809, 675] on icon at bounding box center [806, 672] width 42 height 47
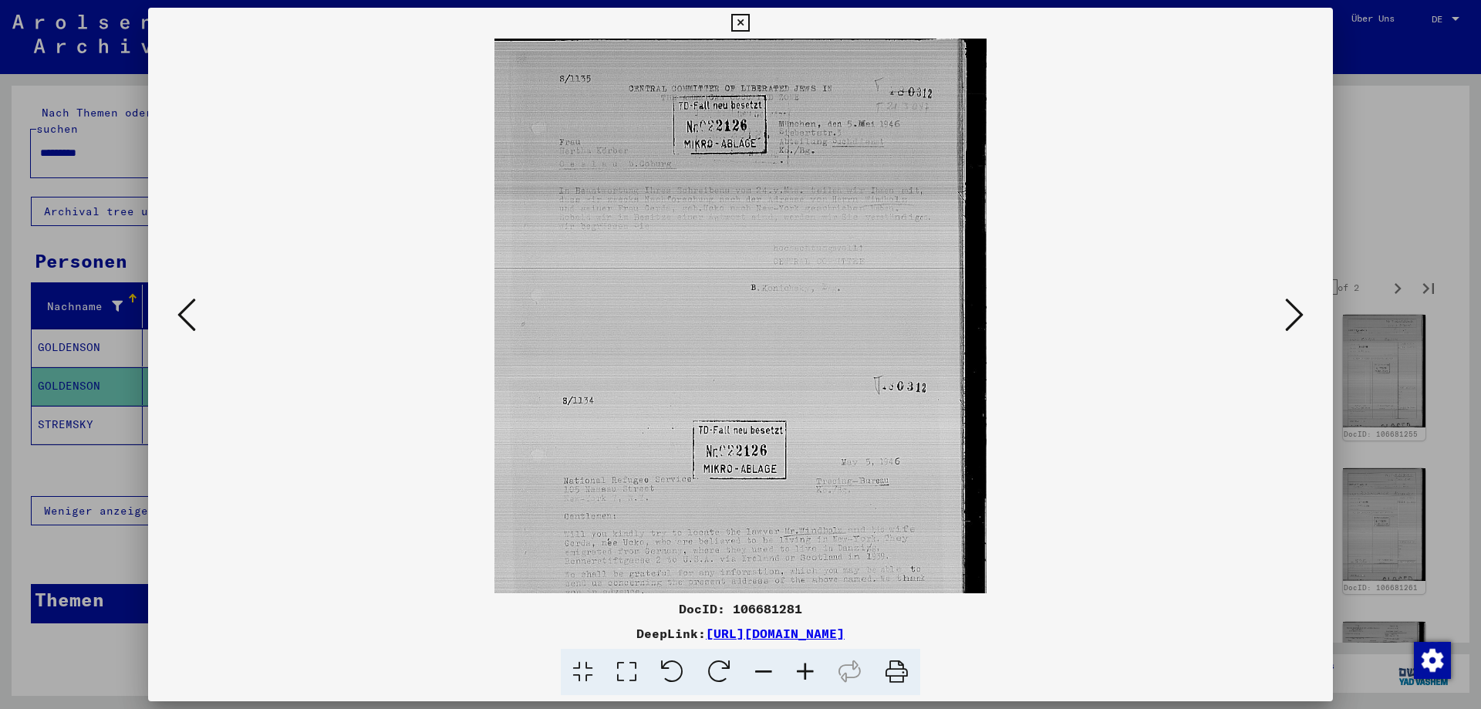
click at [1298, 314] on icon at bounding box center [1294, 314] width 19 height 37
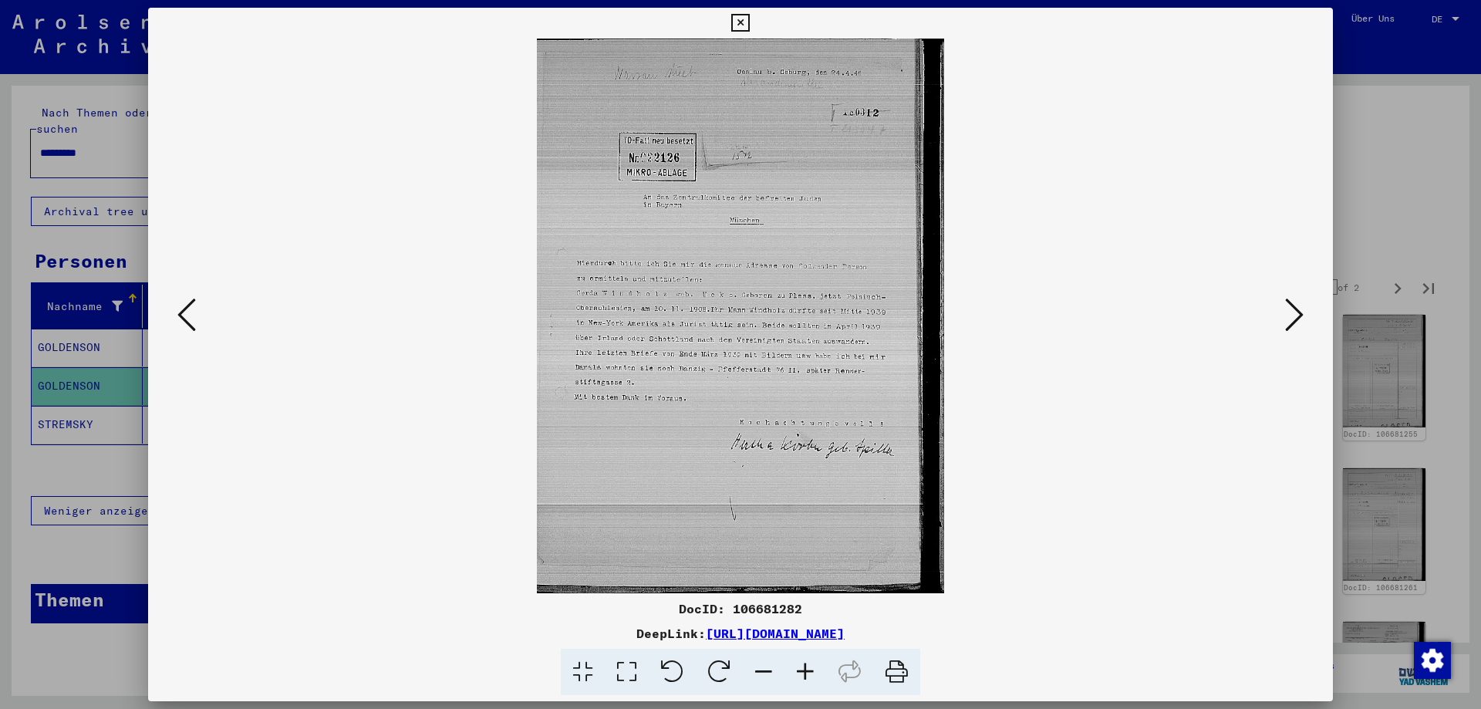
click at [1298, 314] on icon at bounding box center [1294, 314] width 19 height 37
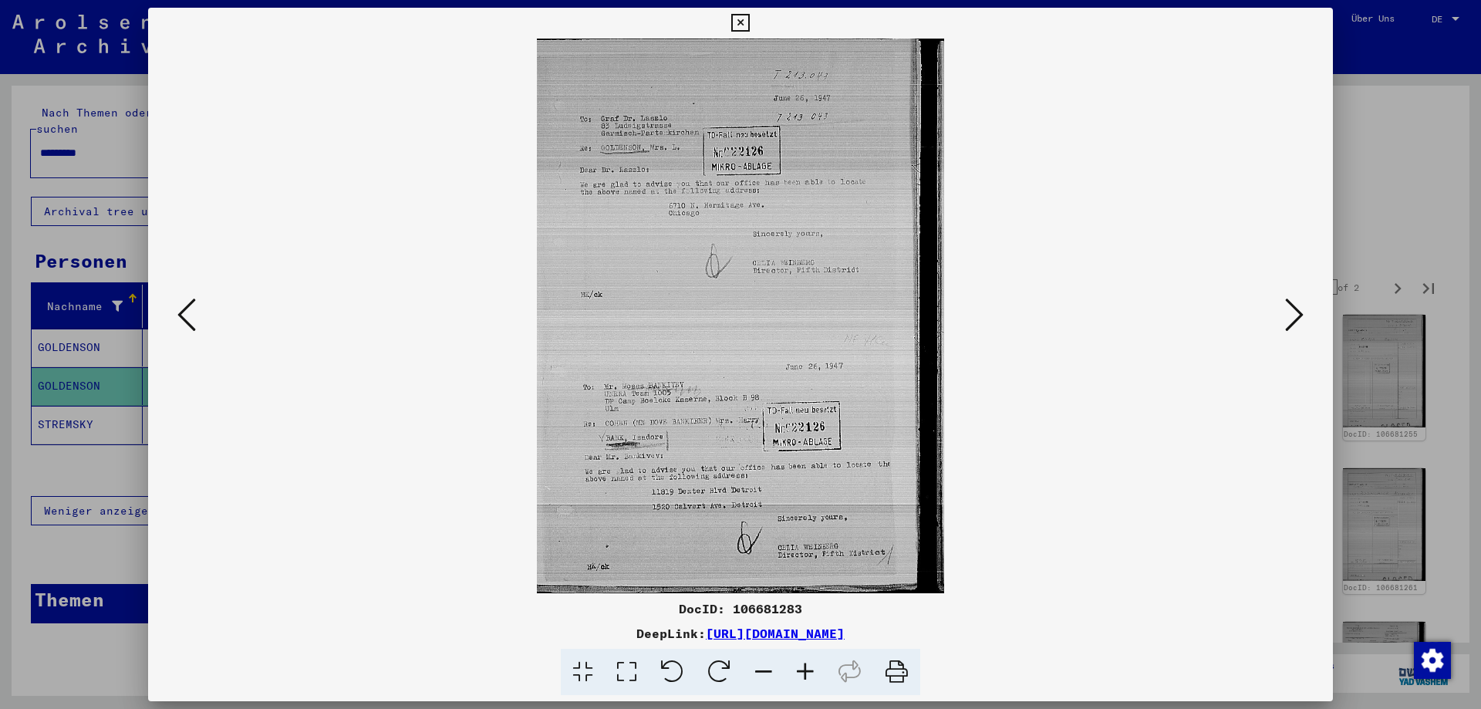
click at [807, 675] on icon at bounding box center [806, 672] width 42 height 47
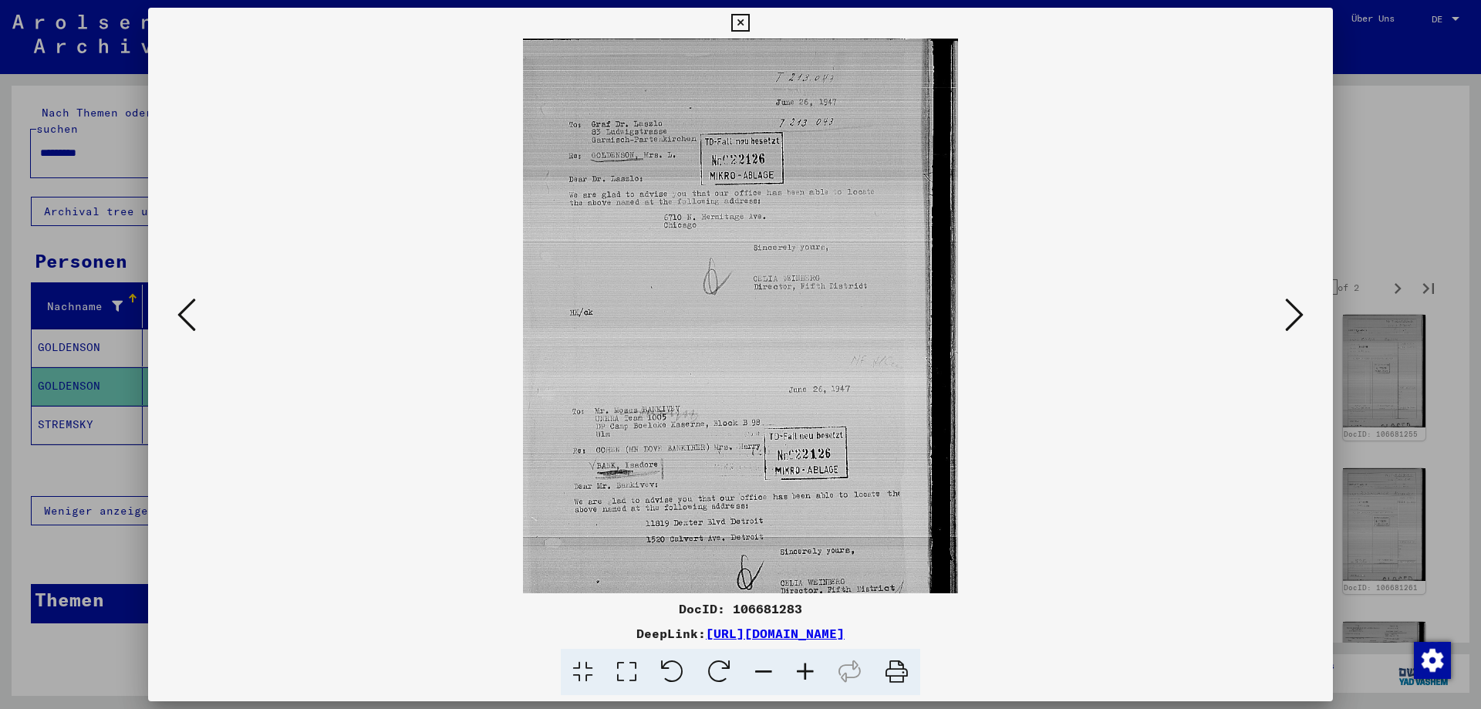
click at [807, 675] on icon at bounding box center [806, 672] width 42 height 47
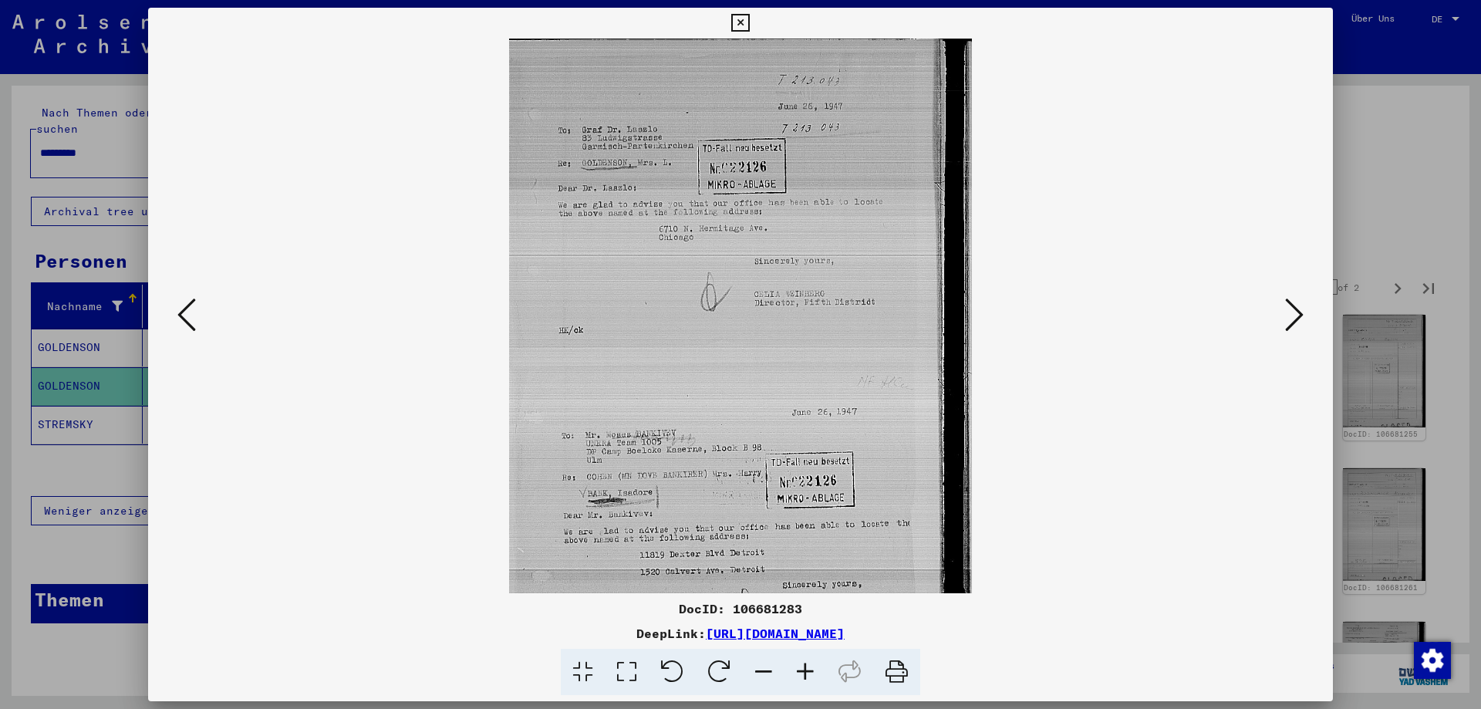
click at [807, 675] on icon at bounding box center [806, 672] width 42 height 47
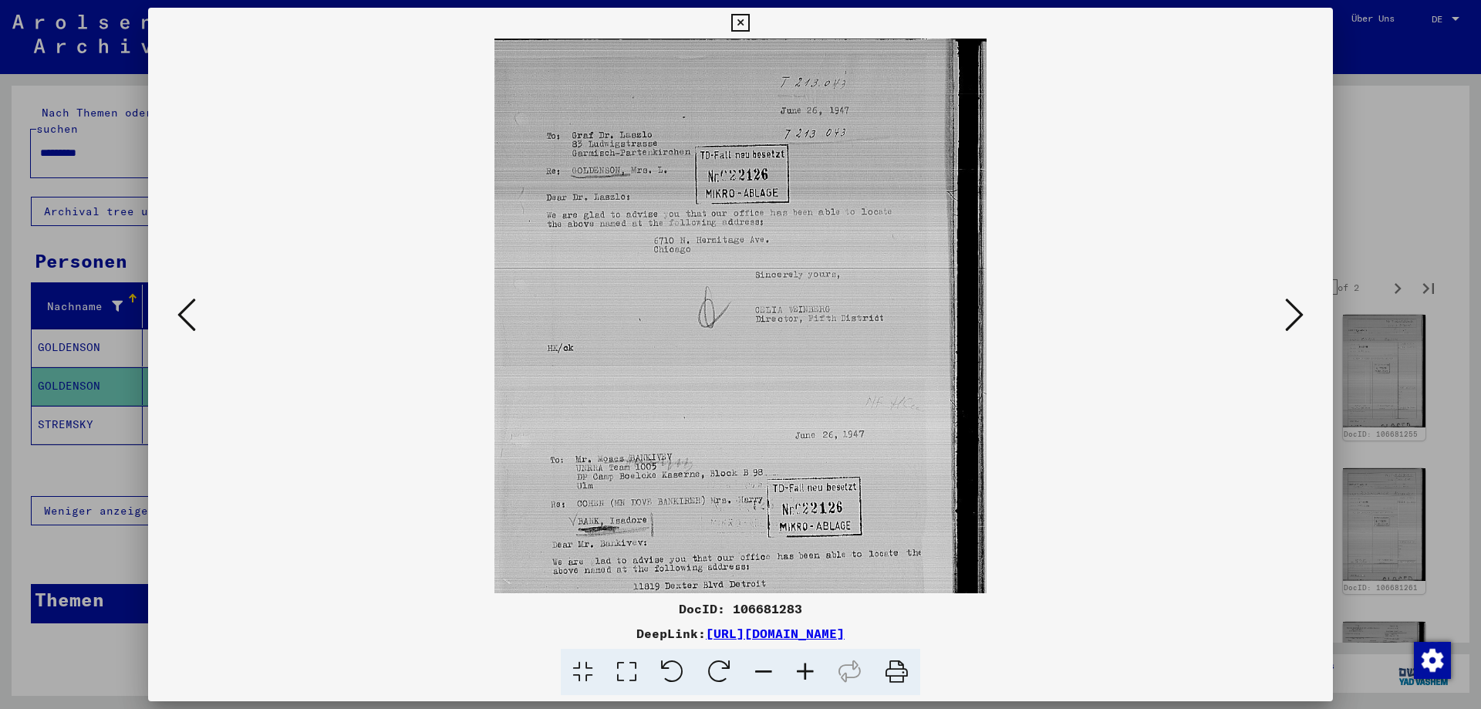
click at [807, 675] on icon at bounding box center [806, 672] width 42 height 47
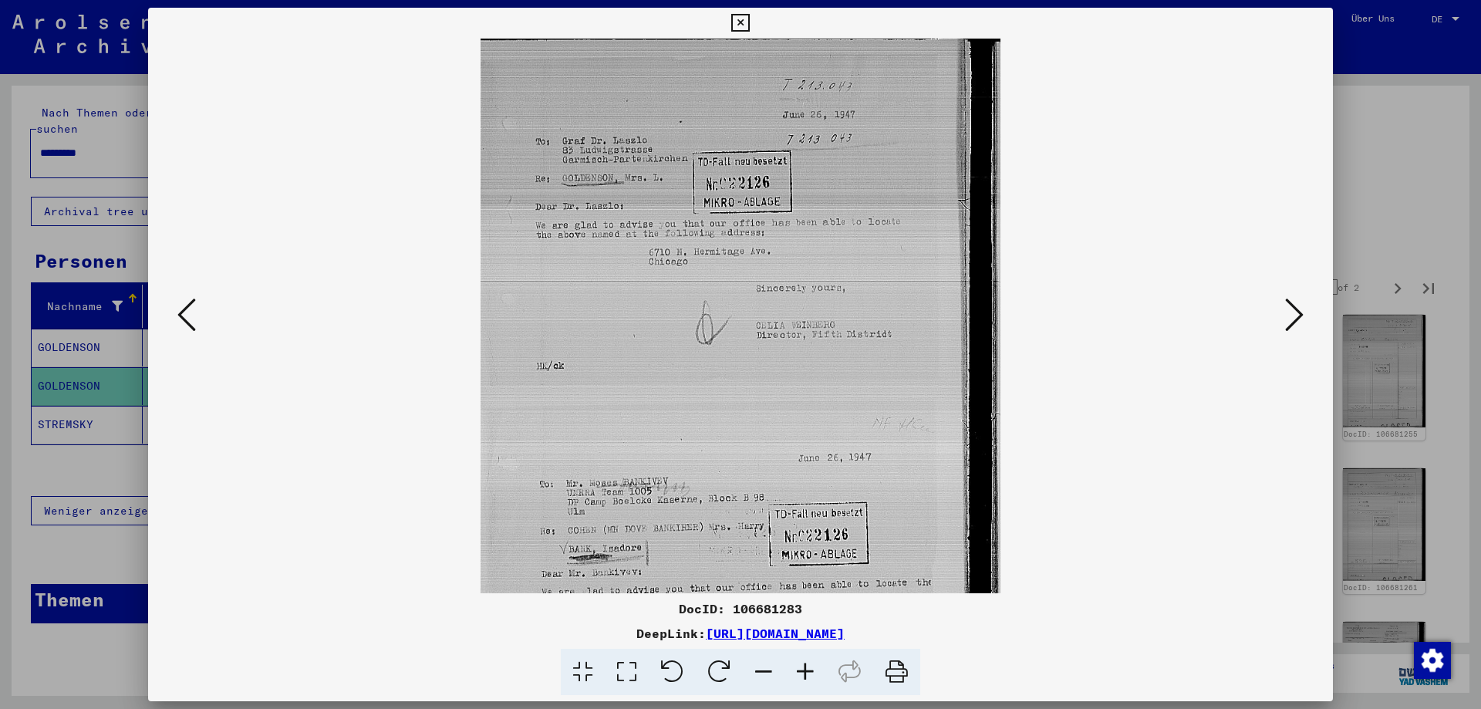
click at [807, 675] on icon at bounding box center [806, 672] width 42 height 47
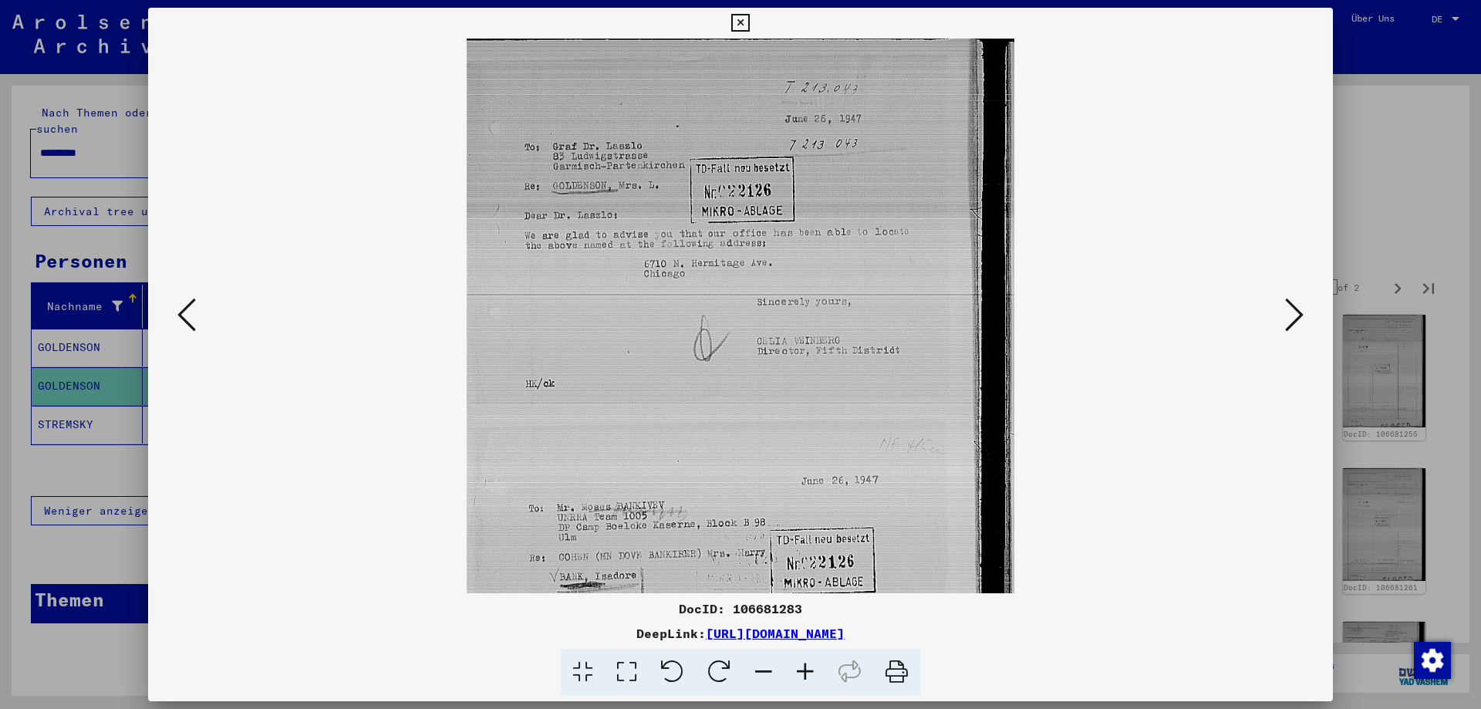
click at [807, 675] on icon at bounding box center [806, 672] width 42 height 47
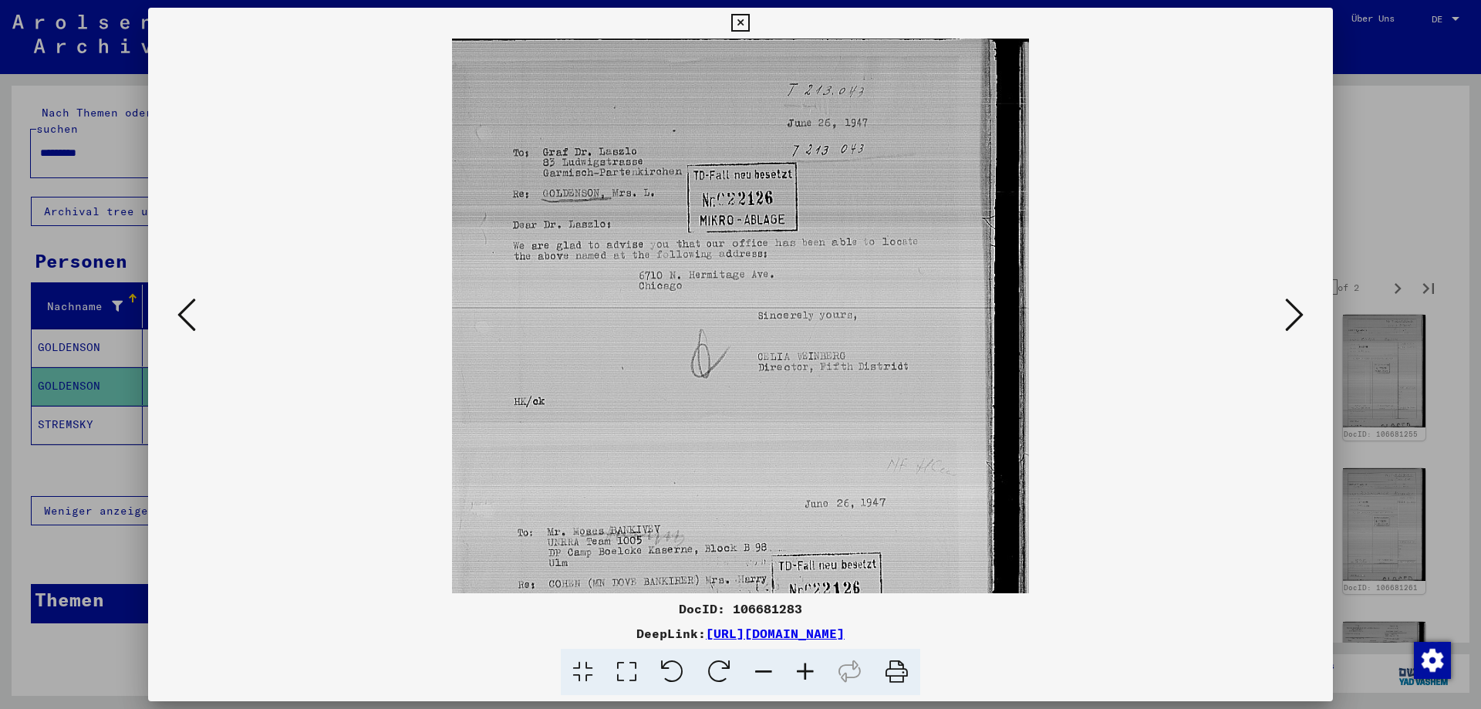
click at [1298, 319] on icon at bounding box center [1294, 314] width 19 height 37
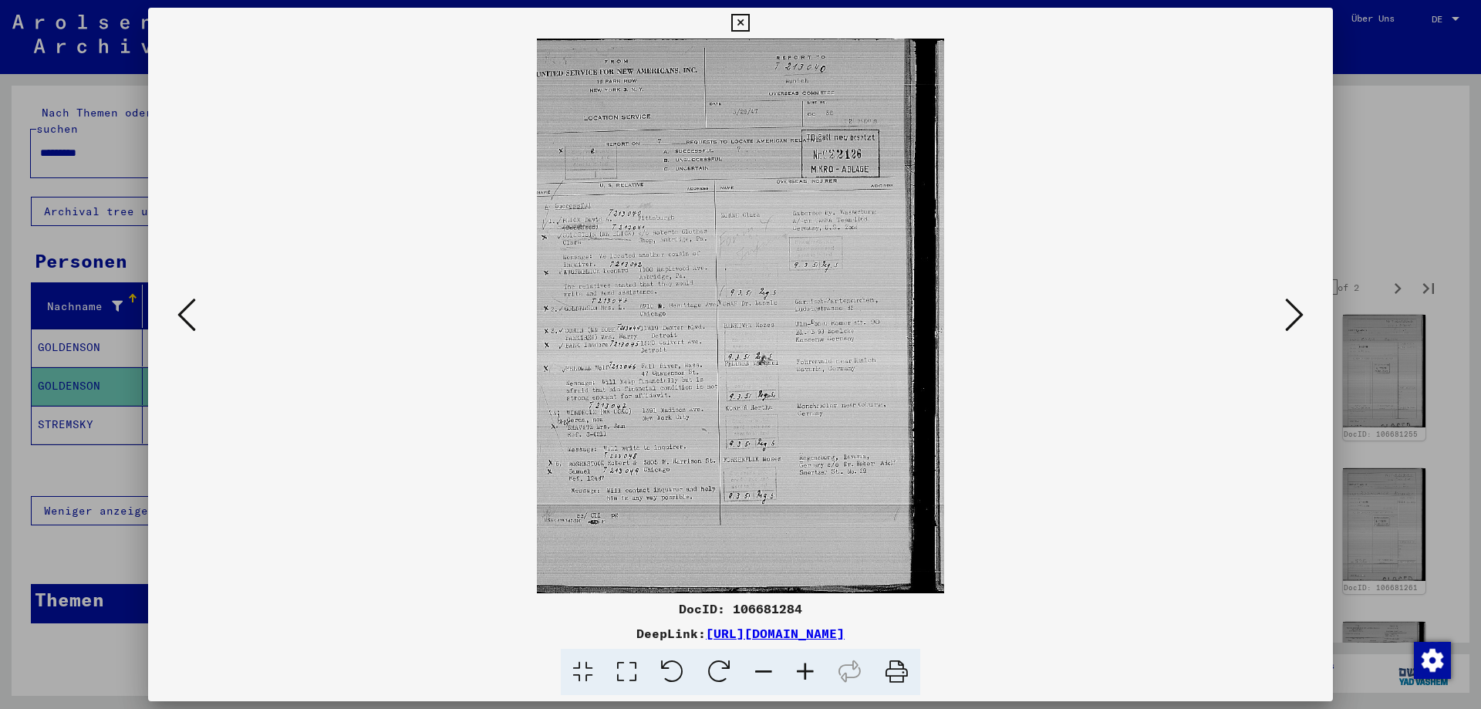
click at [805, 666] on icon at bounding box center [806, 672] width 42 height 47
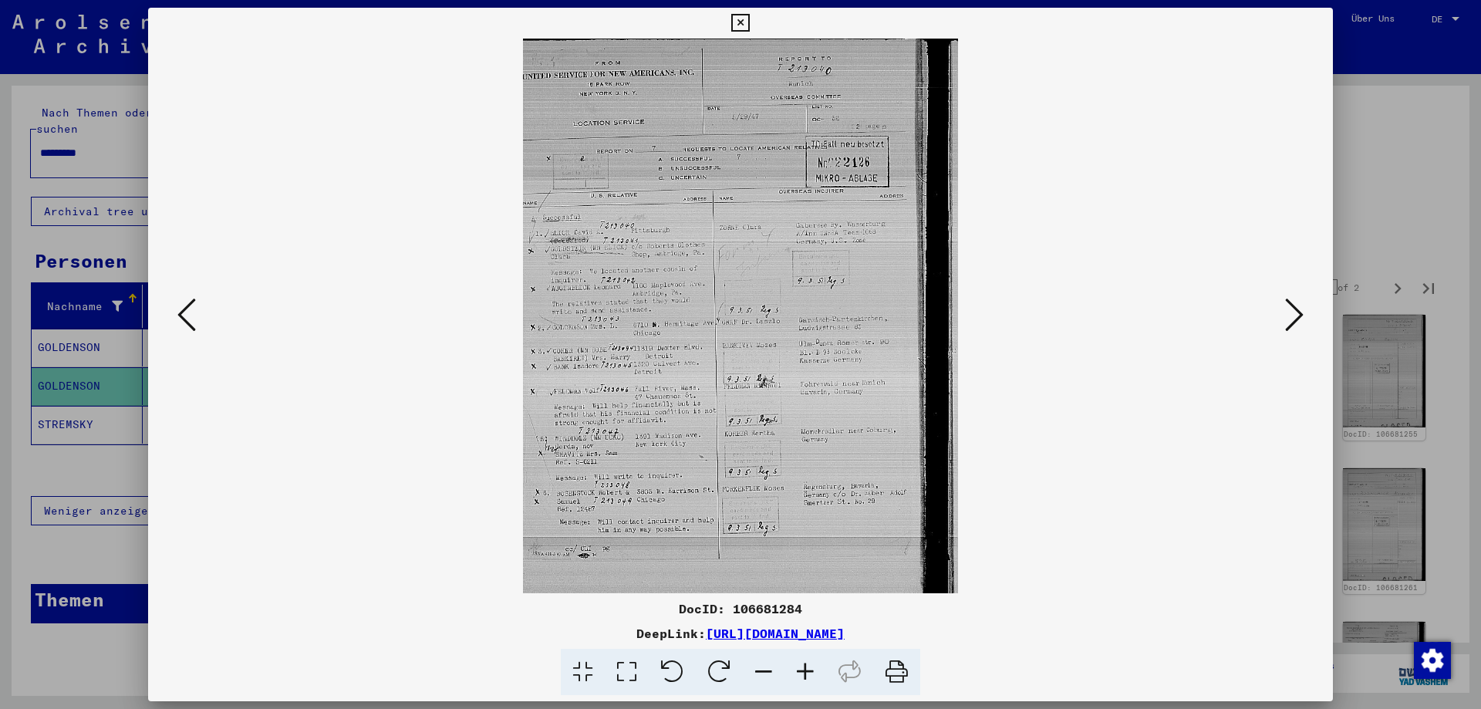
click at [805, 666] on icon at bounding box center [806, 672] width 42 height 47
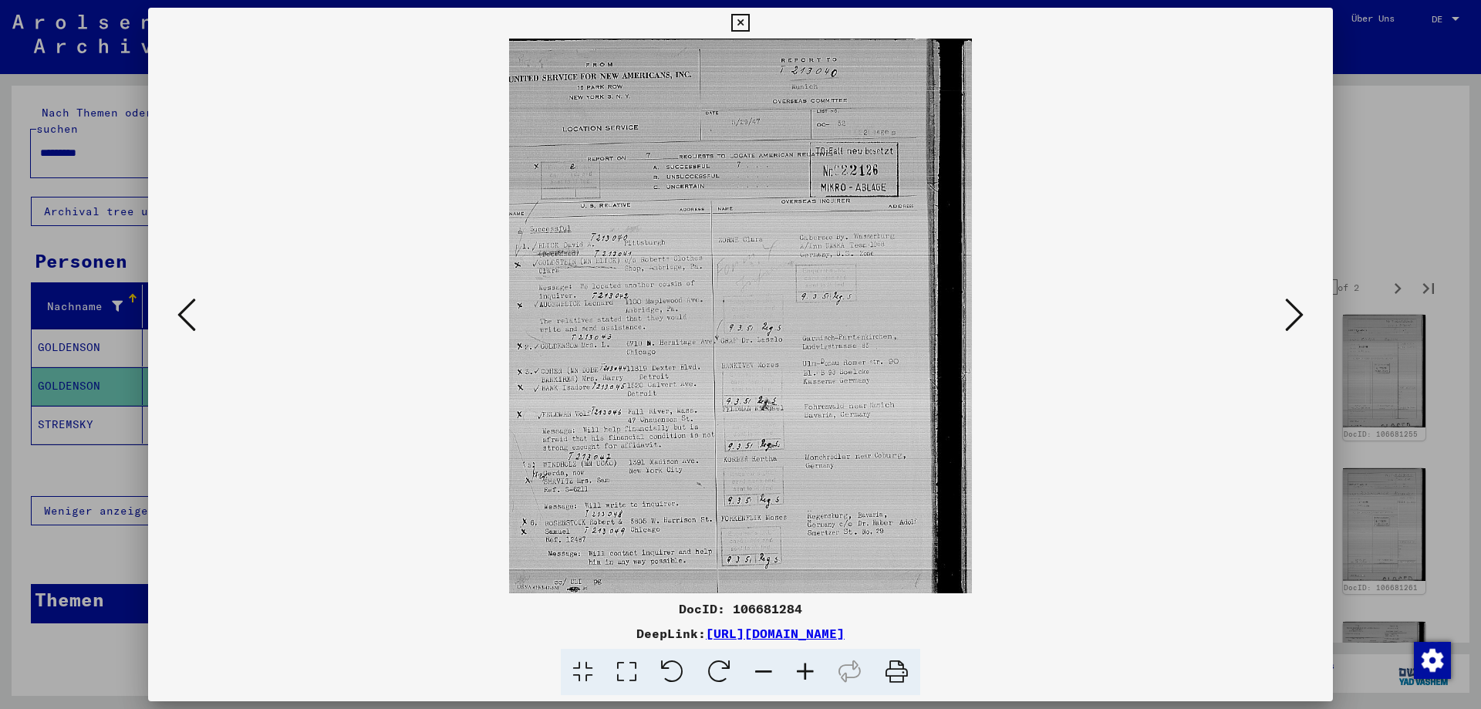
click at [805, 666] on icon at bounding box center [806, 672] width 42 height 47
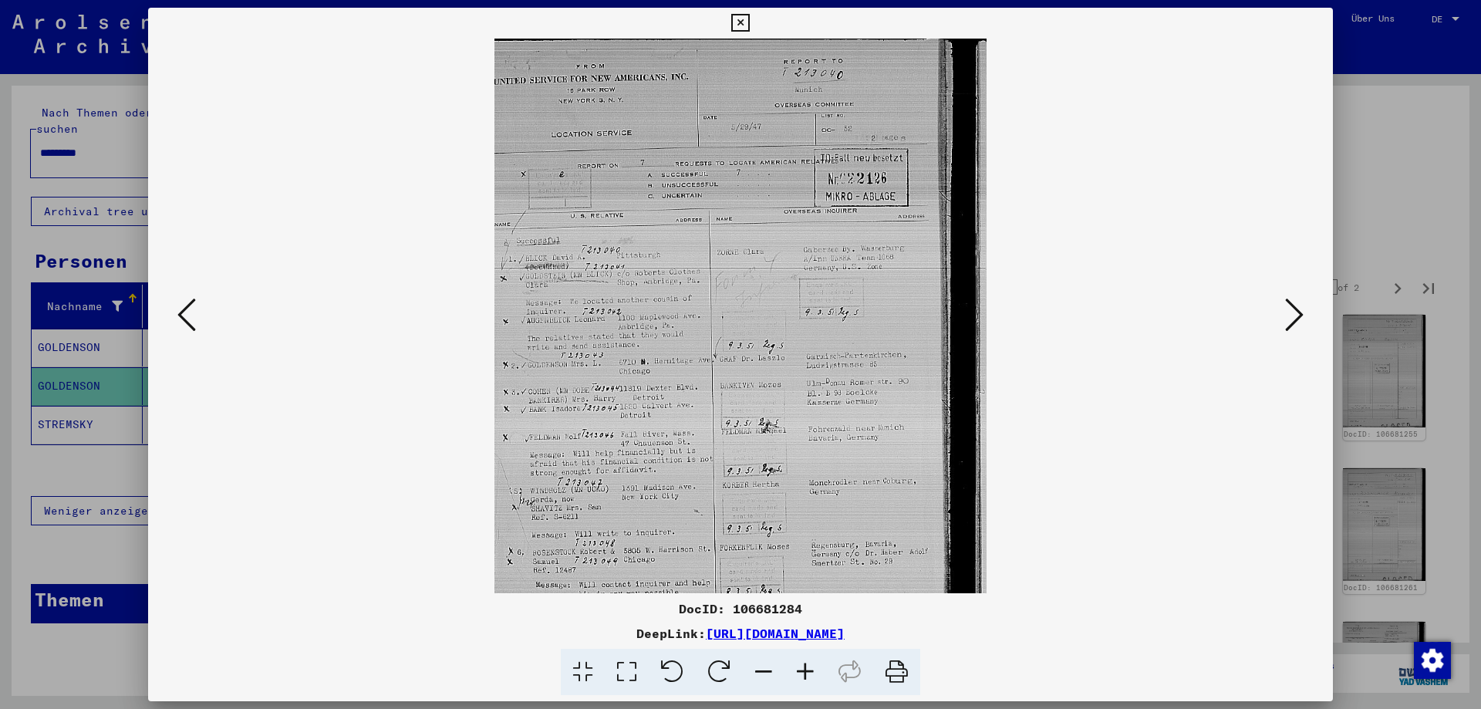
click at [805, 666] on icon at bounding box center [806, 672] width 42 height 47
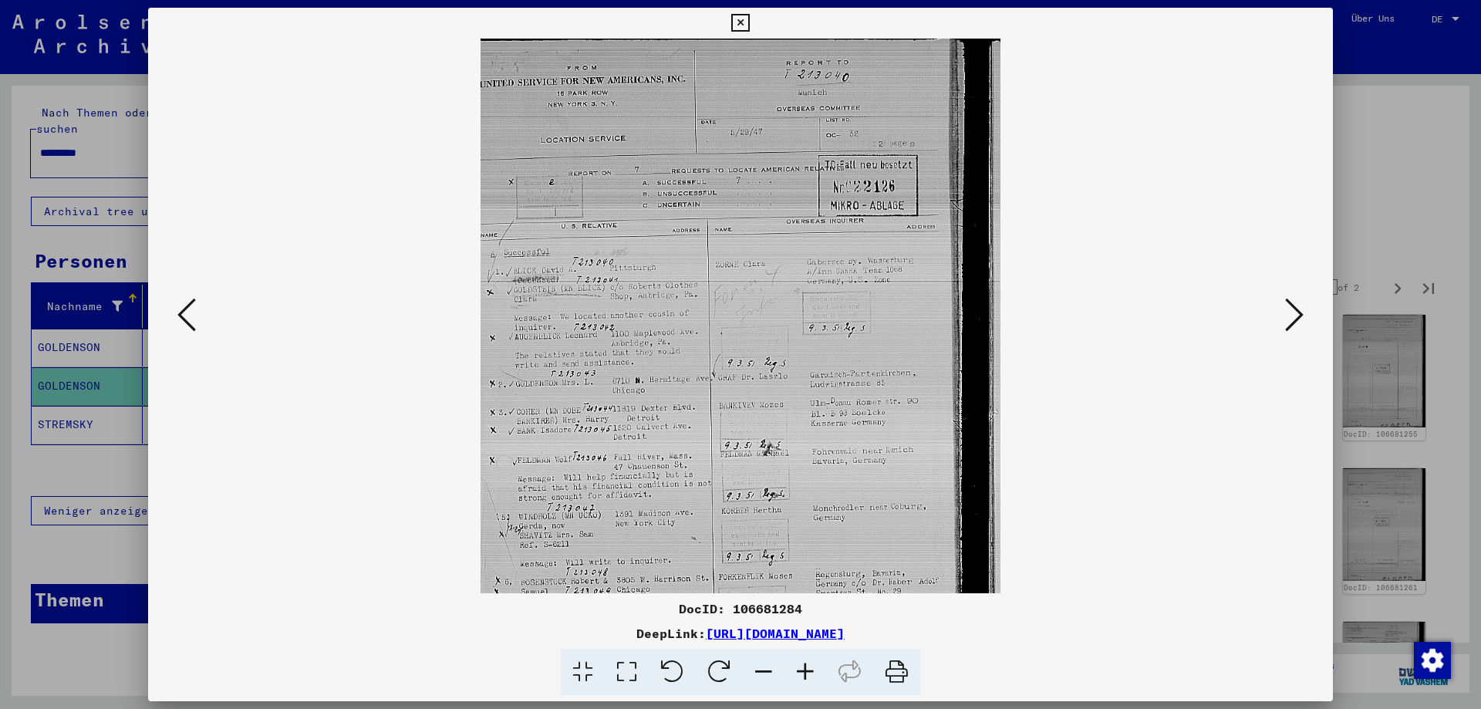
click at [805, 666] on icon at bounding box center [806, 672] width 42 height 47
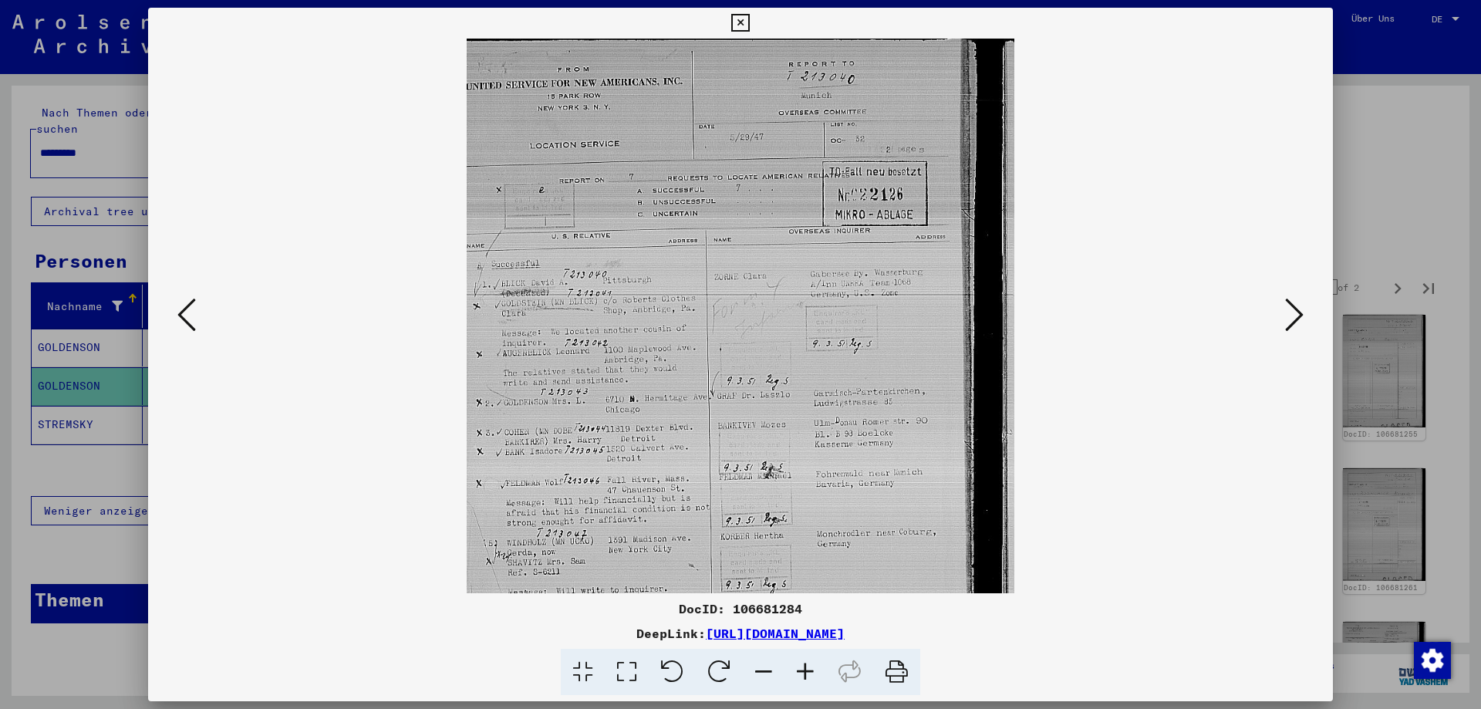
click at [805, 666] on icon at bounding box center [806, 672] width 42 height 47
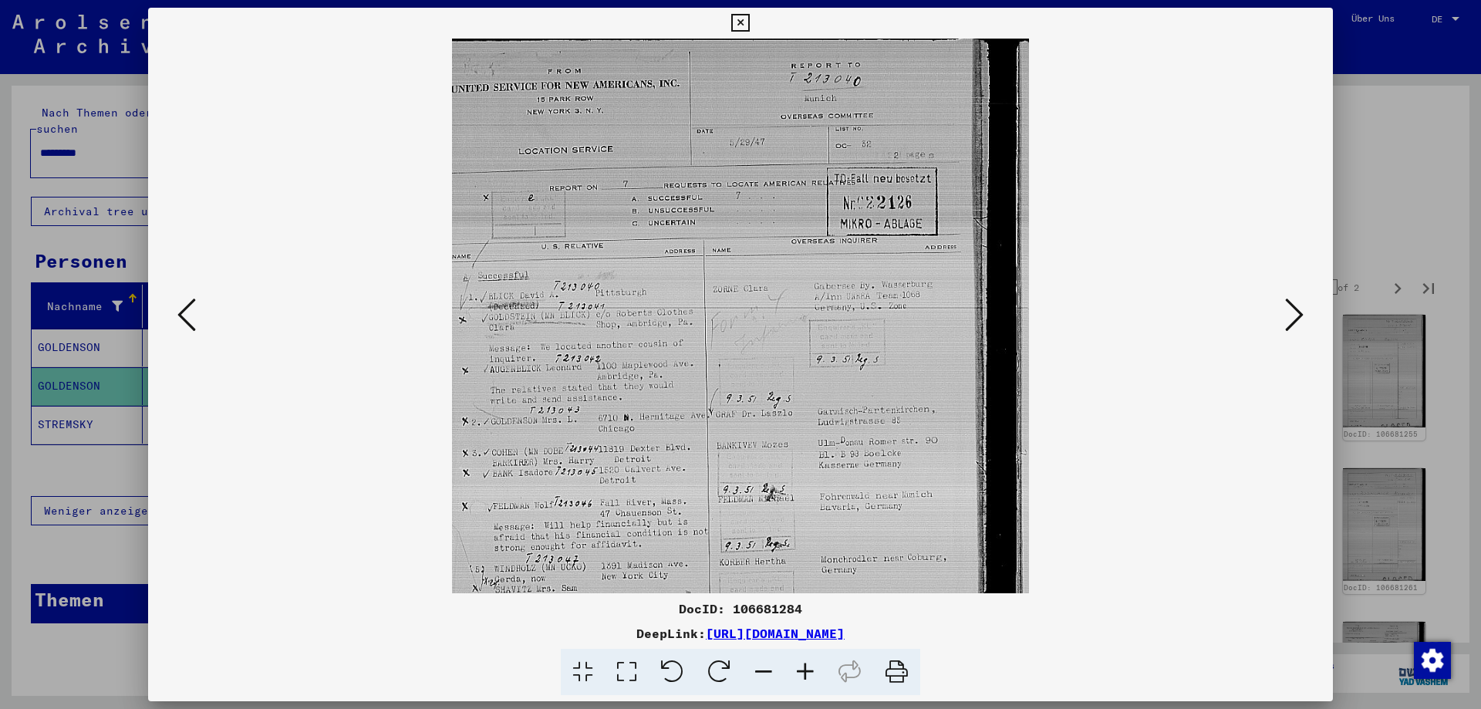
click at [805, 666] on icon at bounding box center [806, 672] width 42 height 47
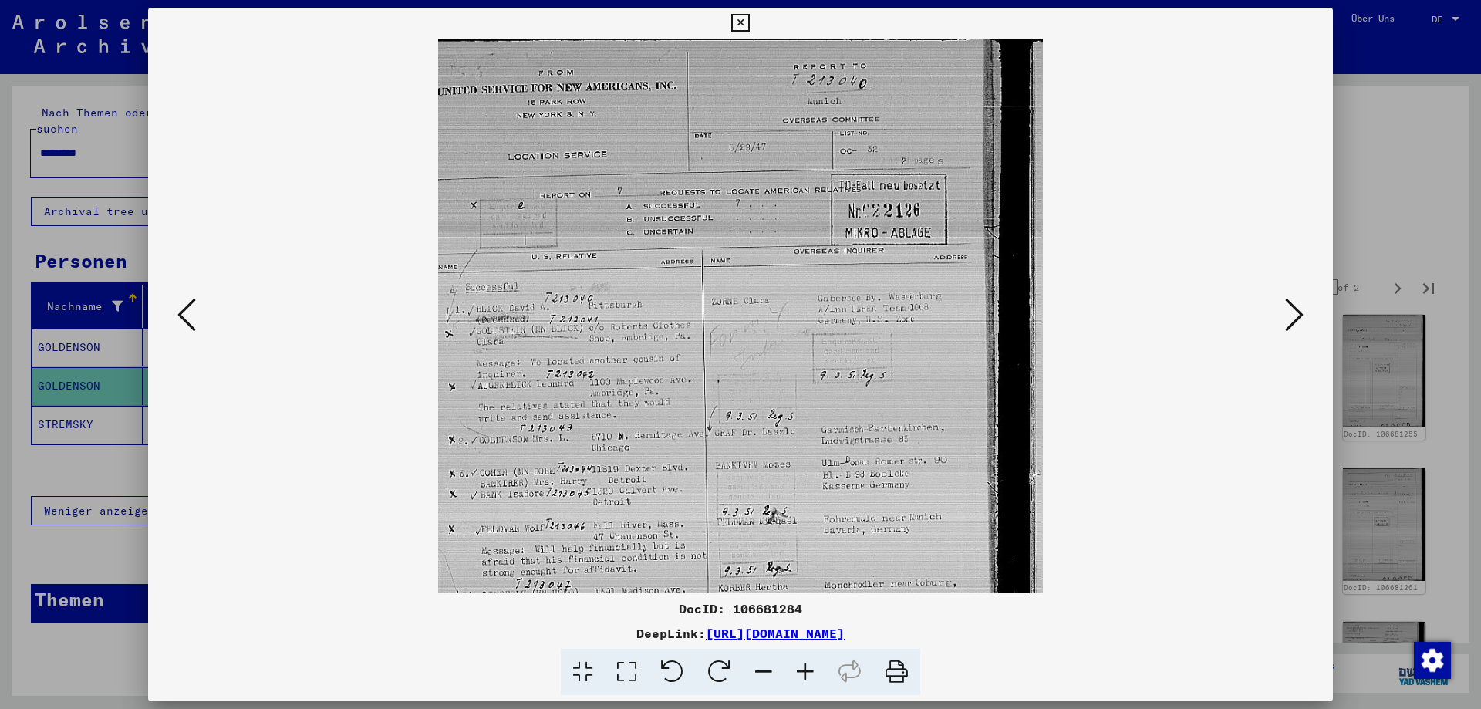
click at [805, 666] on icon at bounding box center [806, 672] width 42 height 47
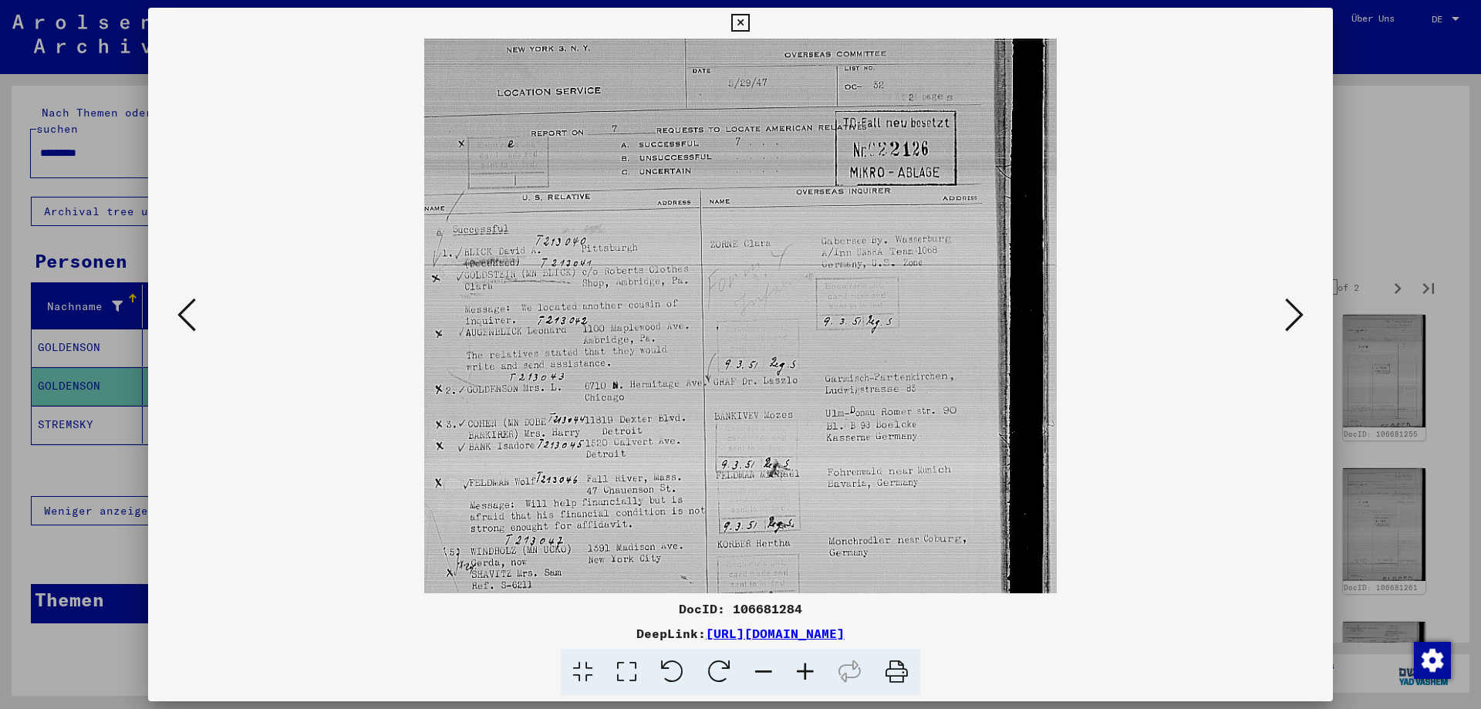
scroll to position [70, 0]
drag, startPoint x: 645, startPoint y: 484, endPoint x: 634, endPoint y: 414, distance: 71.0
click at [634, 414] on img at bounding box center [740, 399] width 633 height 863
click at [1297, 316] on icon at bounding box center [1294, 314] width 19 height 37
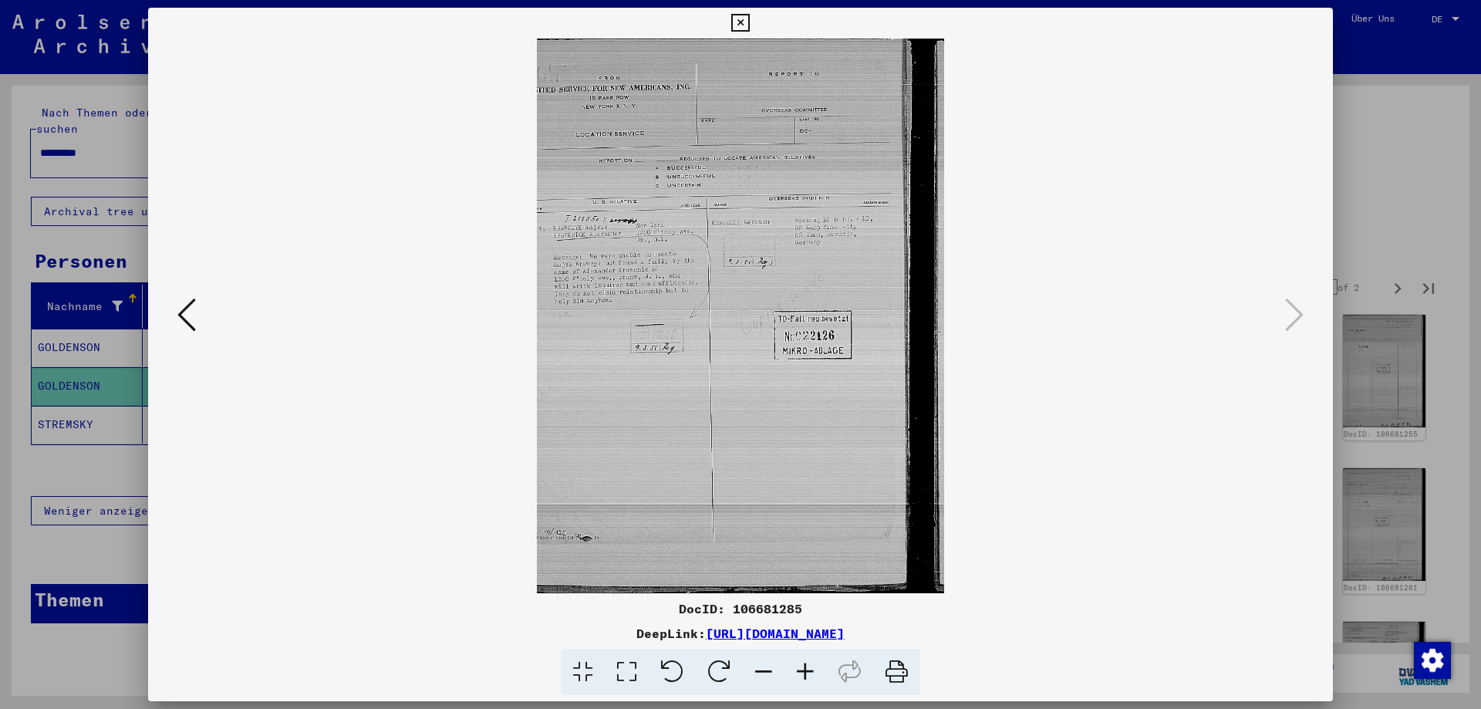
click at [738, 12] on button at bounding box center [740, 23] width 27 height 31
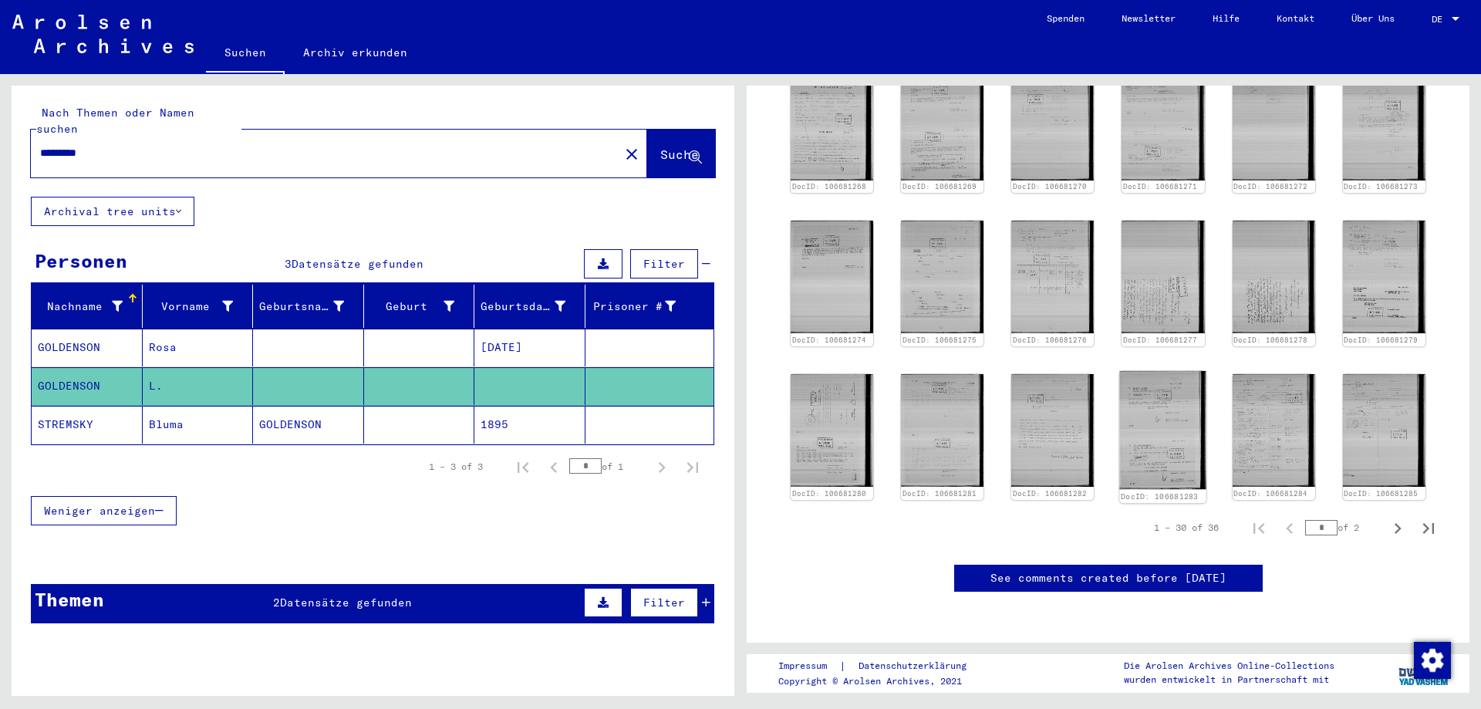
scroll to position [900, 0]
click at [1390, 518] on icon "Next page" at bounding box center [1398, 529] width 22 height 22
type input "*"
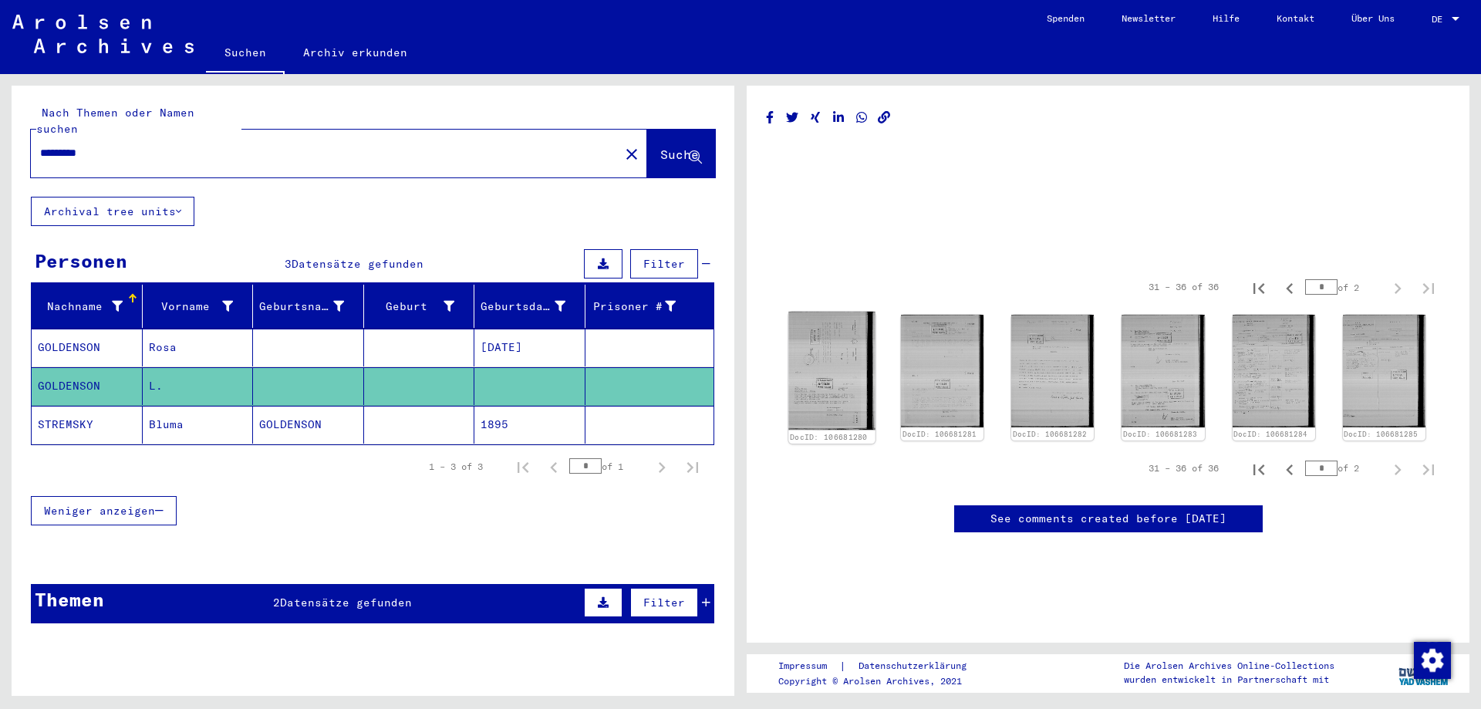
click at [815, 312] on img at bounding box center [831, 371] width 87 height 118
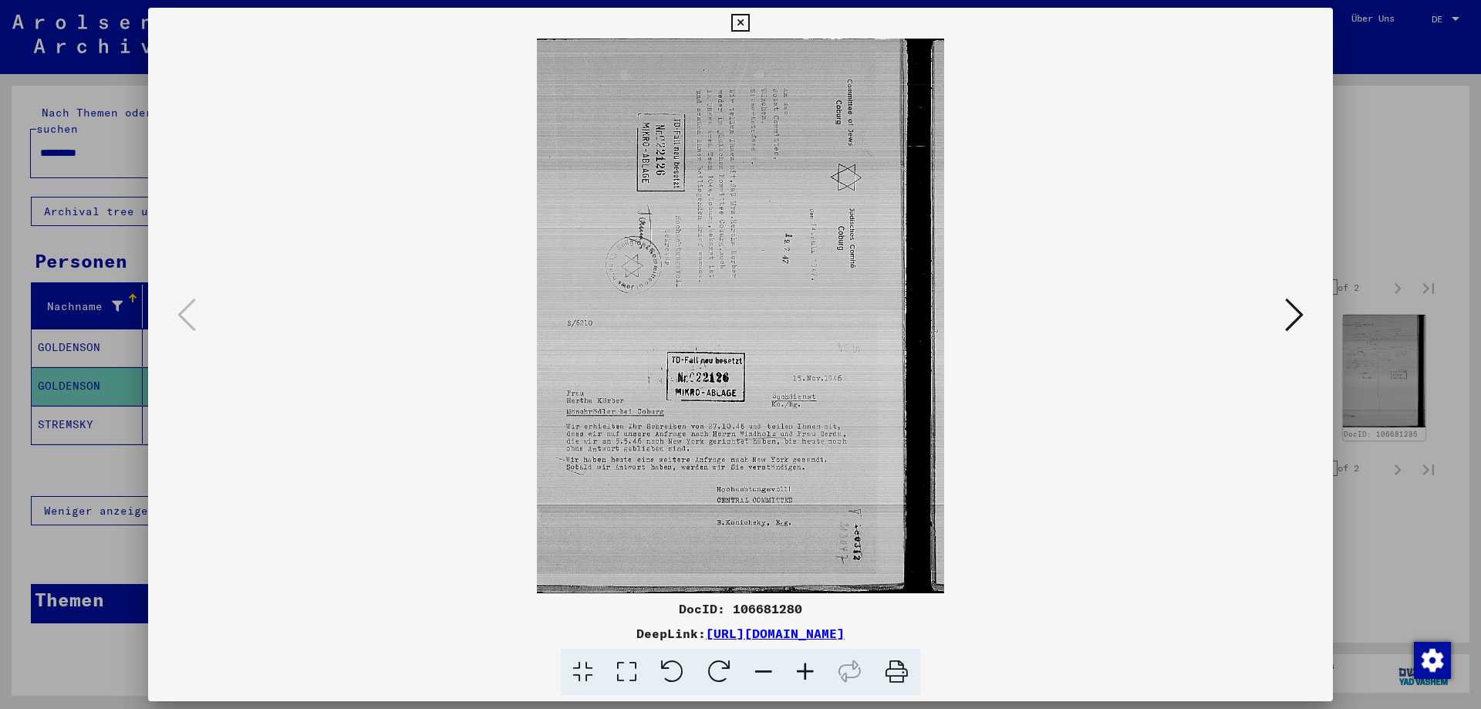
click at [1299, 316] on icon at bounding box center [1294, 314] width 19 height 37
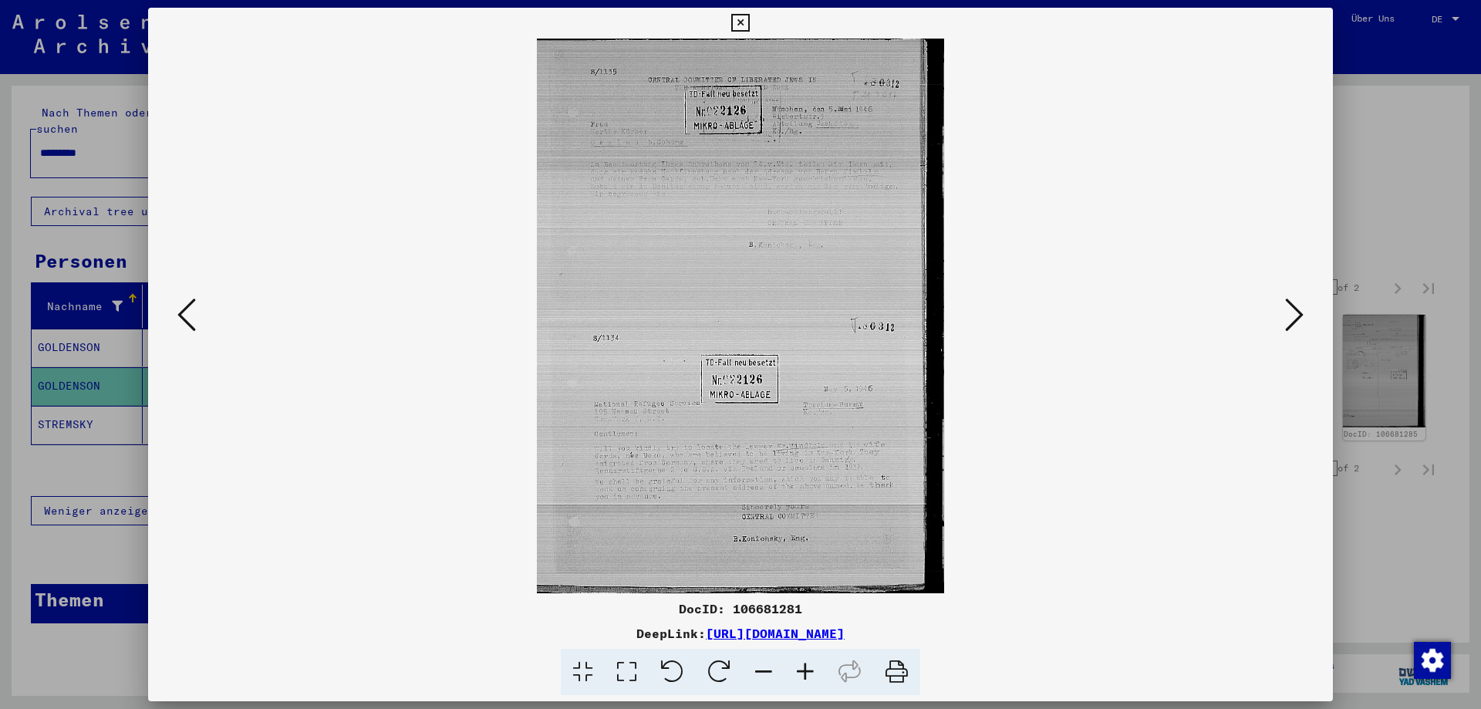
click at [1297, 316] on icon at bounding box center [1294, 314] width 19 height 37
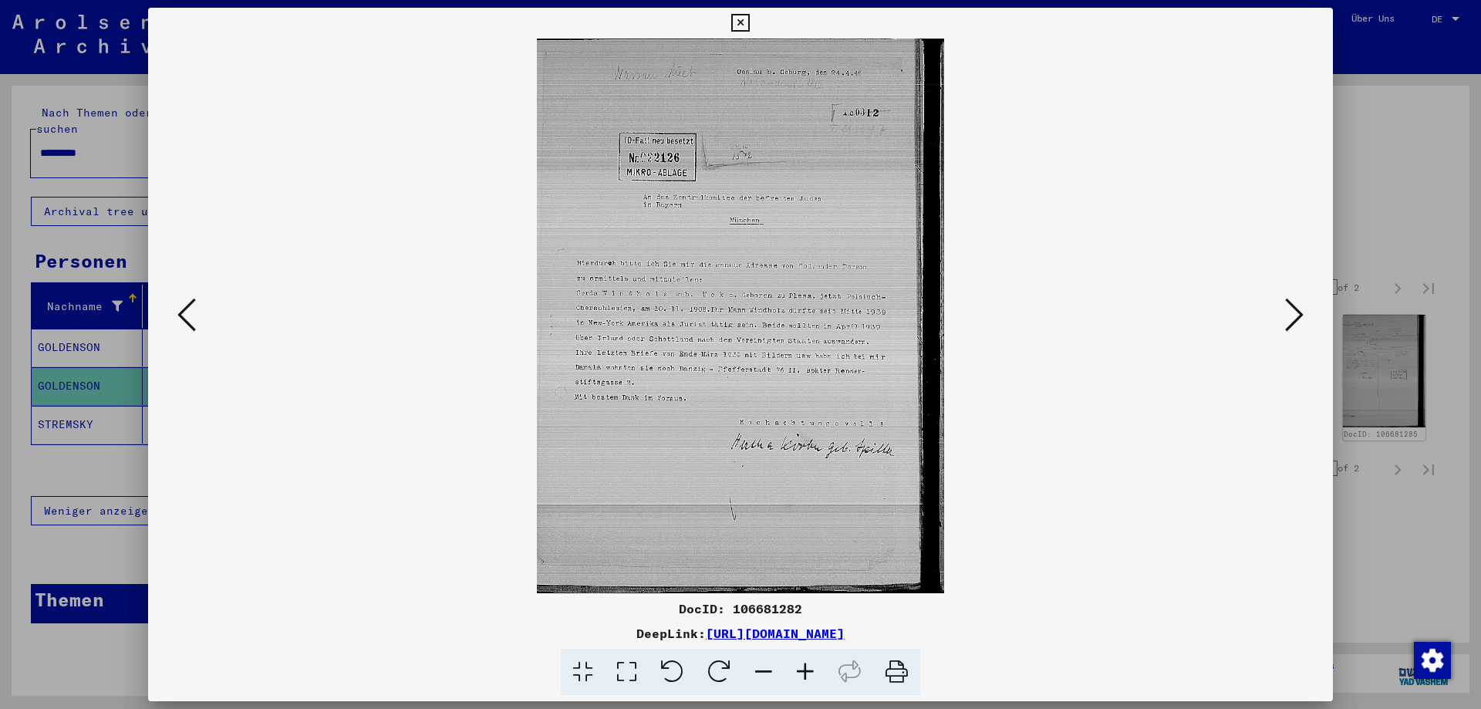
click at [1297, 316] on icon at bounding box center [1294, 314] width 19 height 37
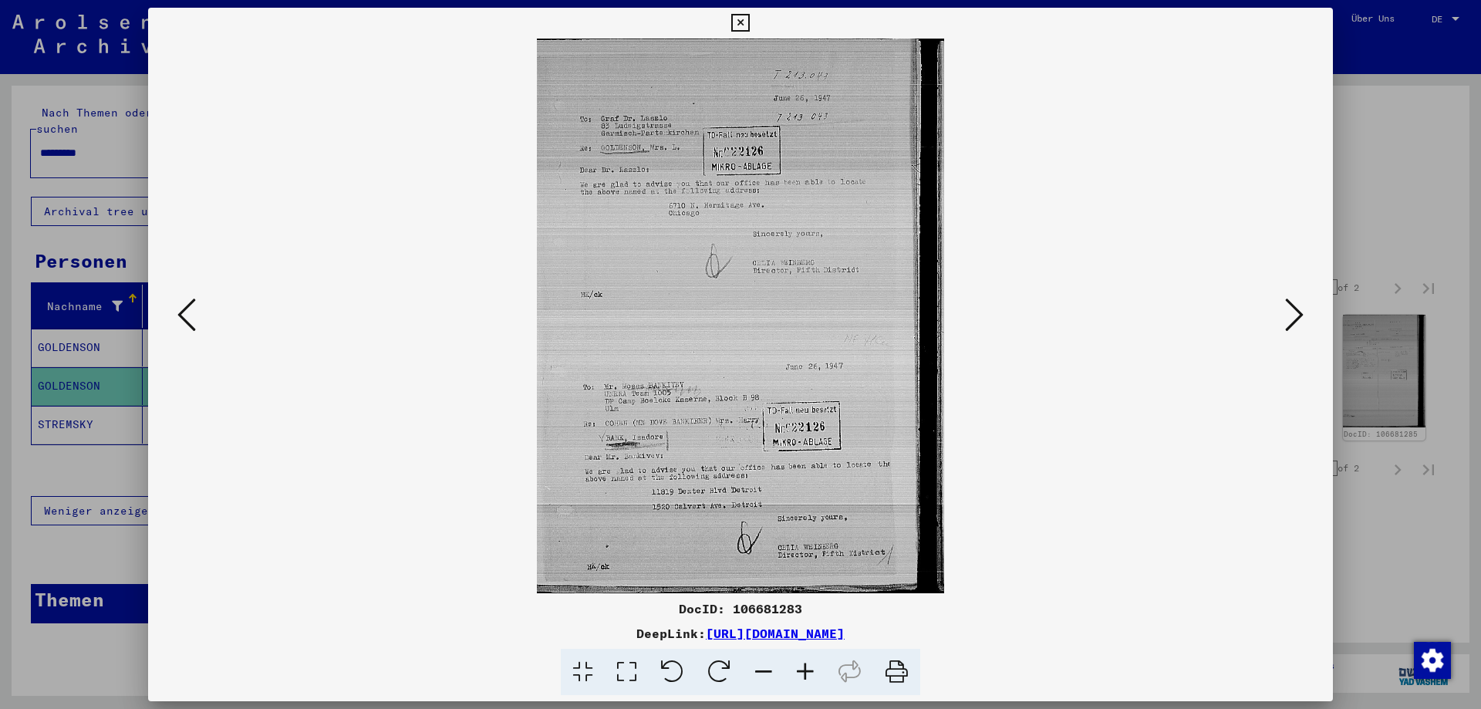
click at [1297, 316] on icon at bounding box center [1294, 314] width 19 height 37
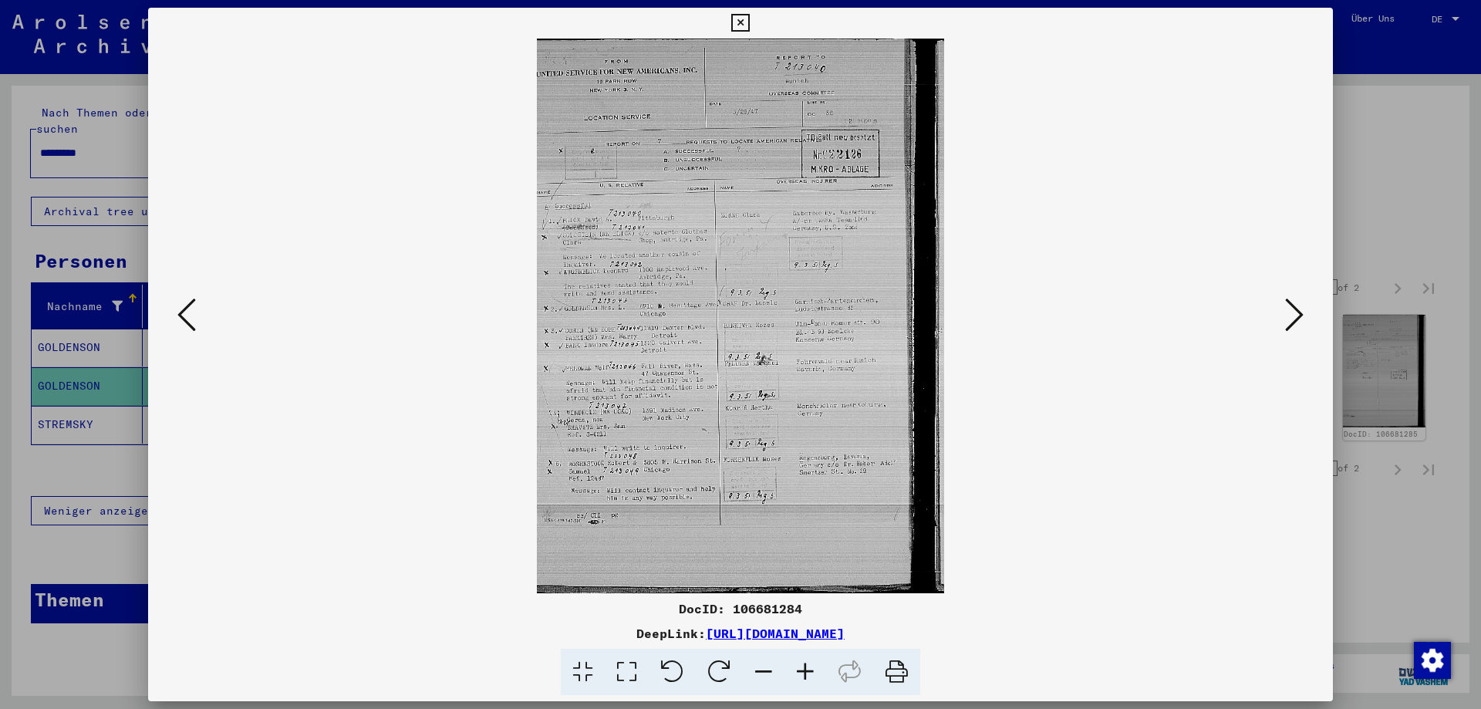
click at [1297, 316] on icon at bounding box center [1294, 314] width 19 height 37
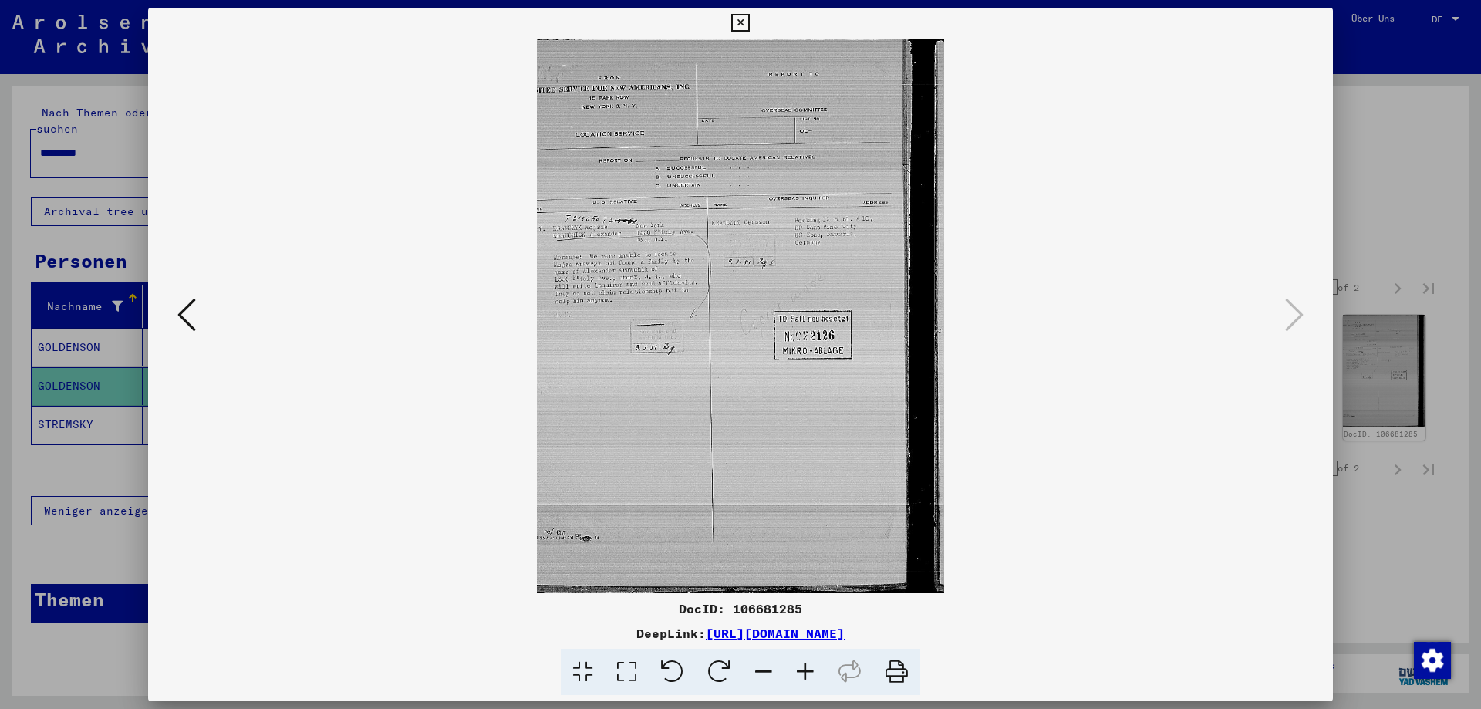
click at [741, 27] on icon at bounding box center [740, 23] width 18 height 19
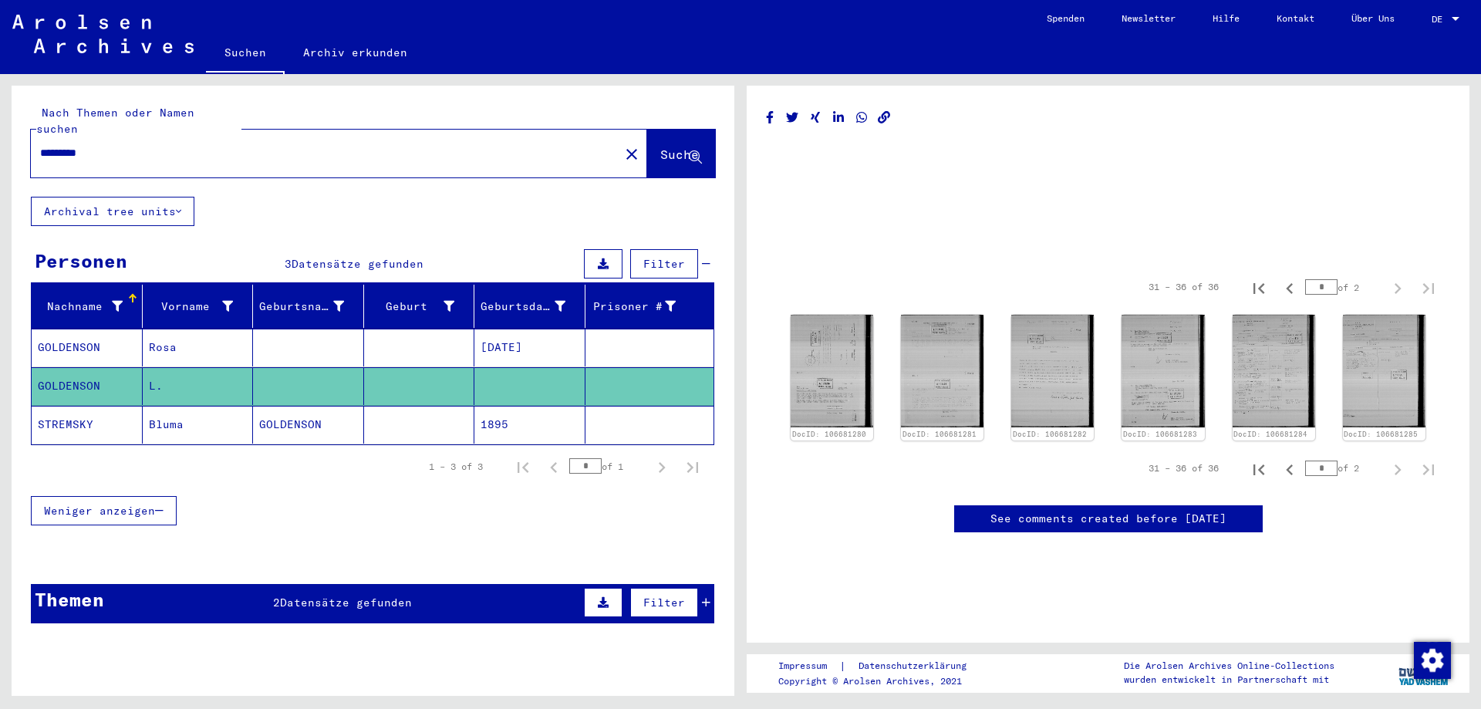
click at [64, 329] on mat-cell "GOLDENSON" at bounding box center [87, 348] width 111 height 38
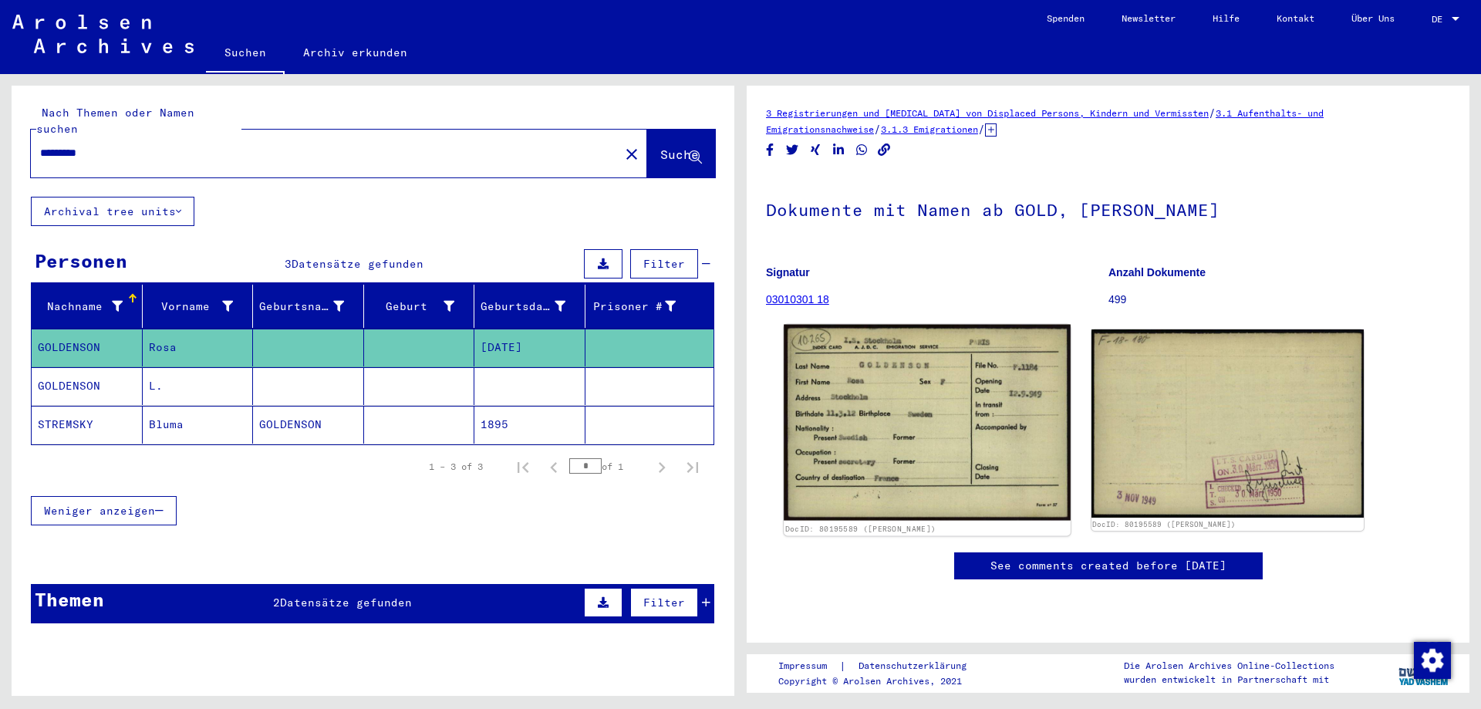
click at [942, 417] on img at bounding box center [927, 423] width 286 height 196
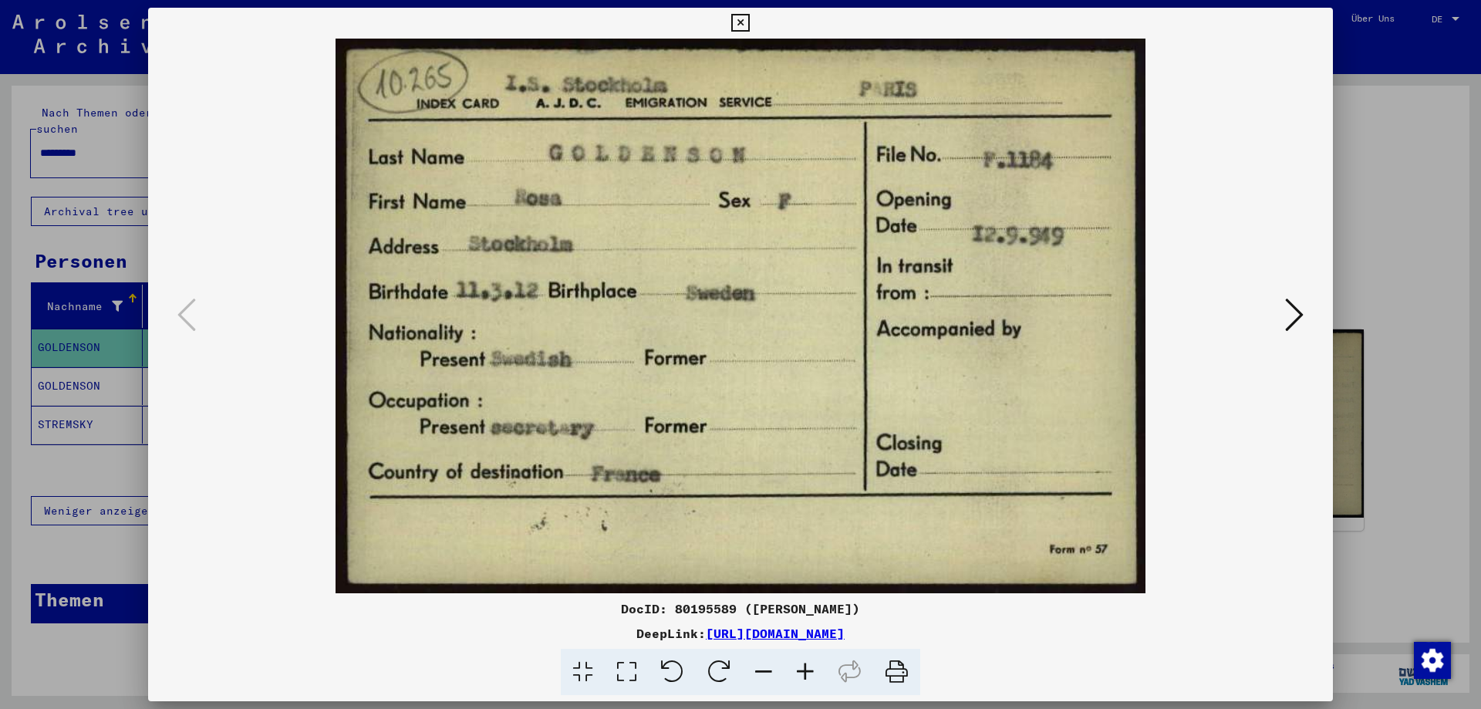
click at [742, 22] on icon at bounding box center [740, 23] width 18 height 19
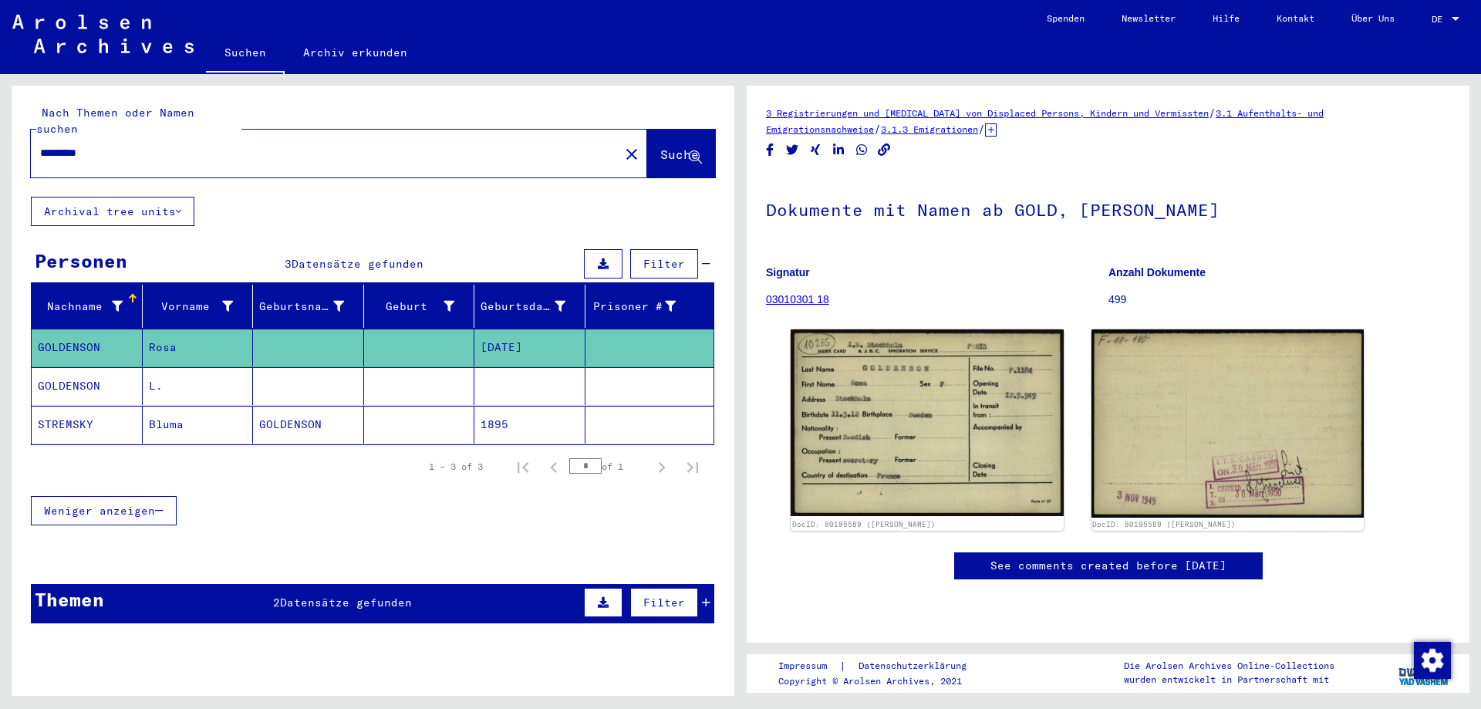
click at [64, 410] on mat-cell "STREMSKY" at bounding box center [87, 425] width 111 height 38
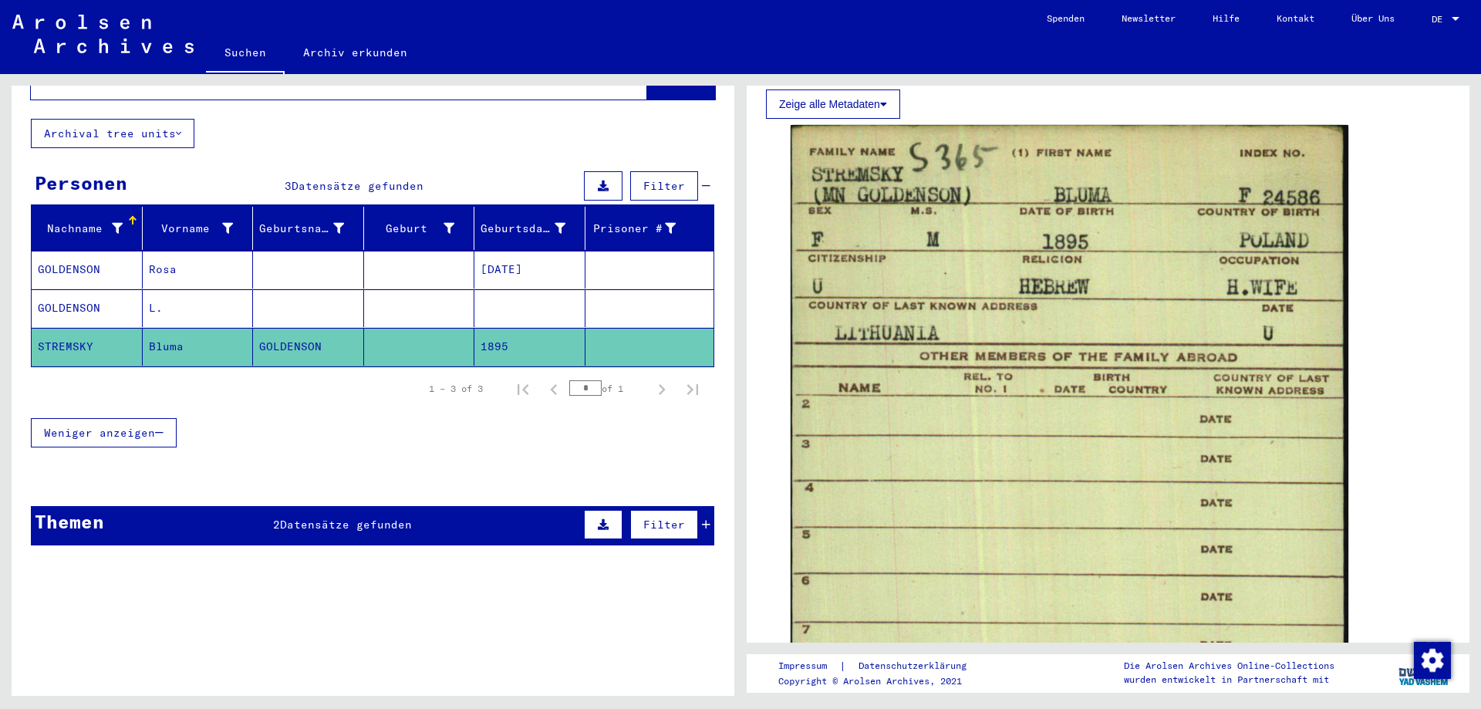
scroll to position [115, 0]
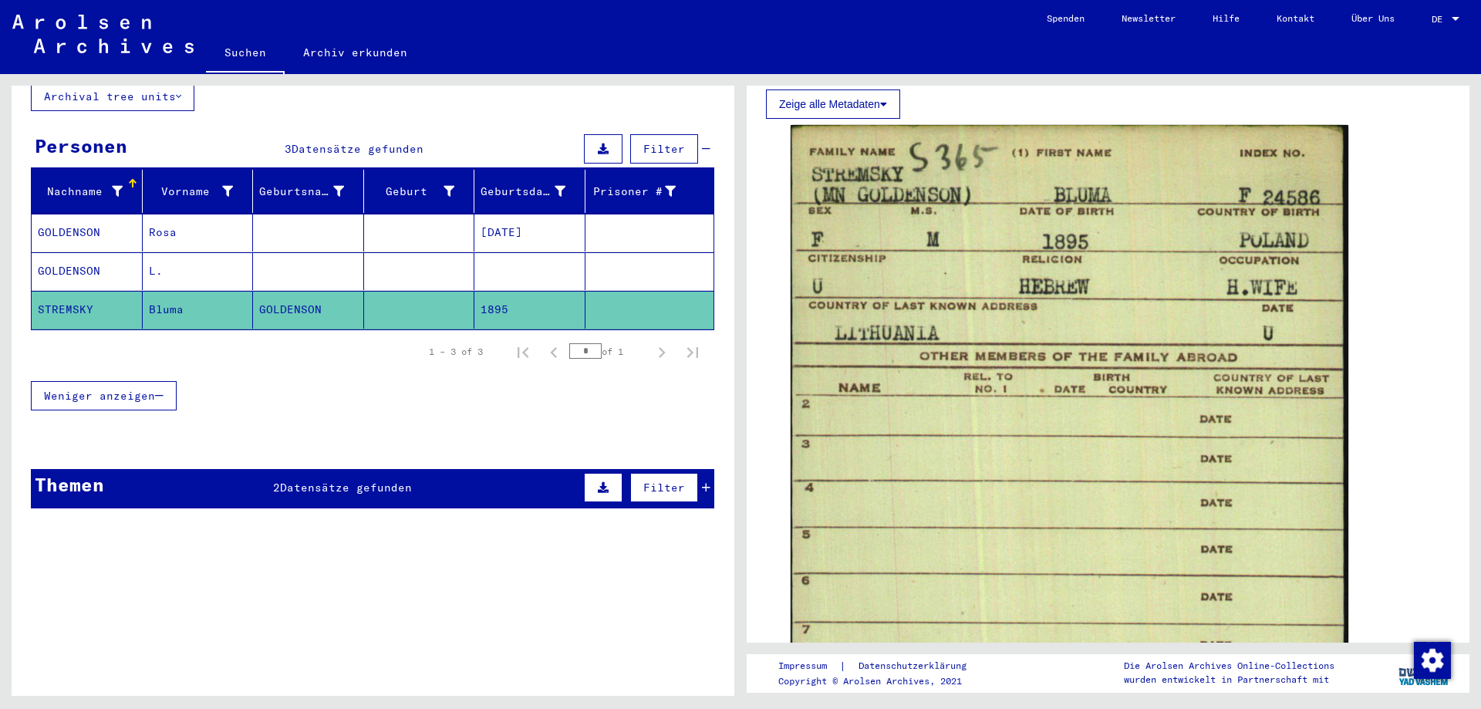
click at [299, 481] on span "Datensätze gefunden" at bounding box center [346, 488] width 132 height 14
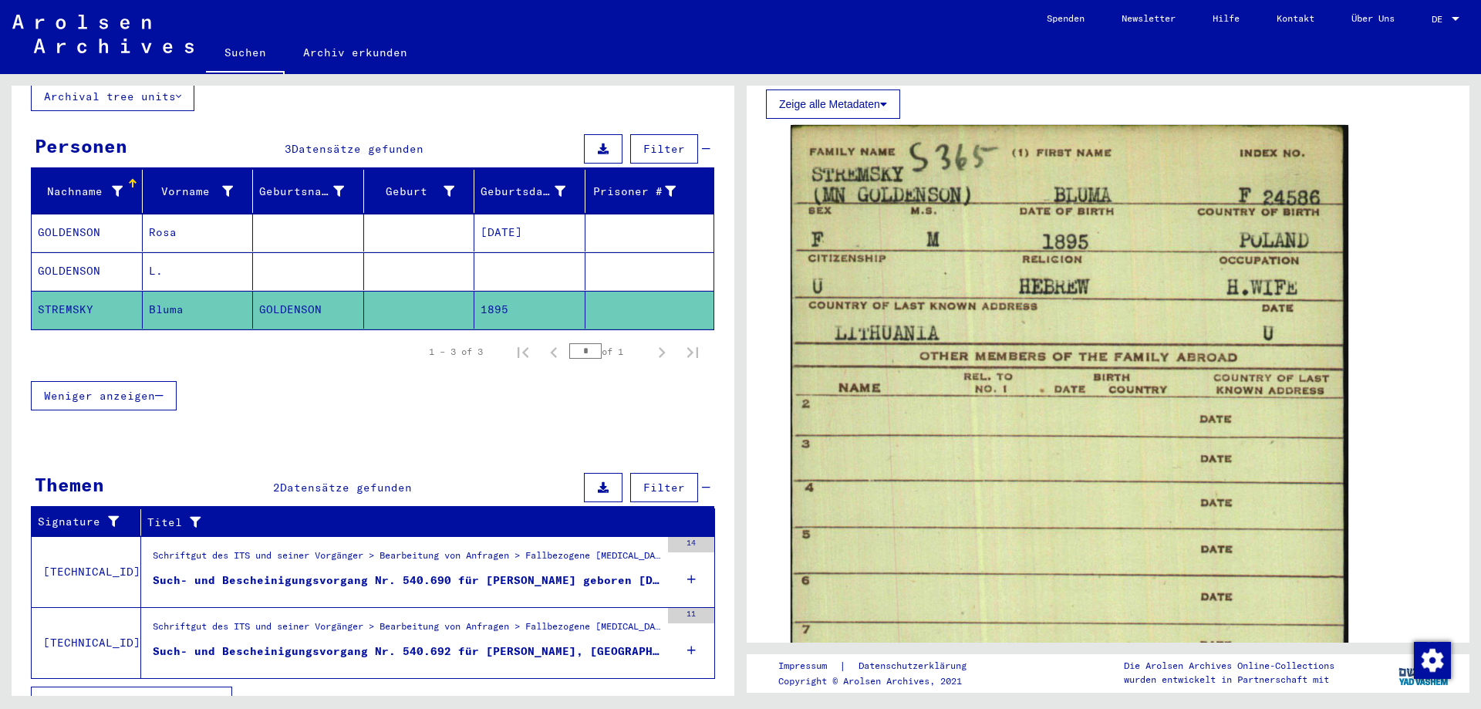
click at [362, 554] on figure "Schriftgut des ITS und seiner Vorgänger > Bearbeitung von Anfragen > Fallbezoge…" at bounding box center [407, 560] width 508 height 23
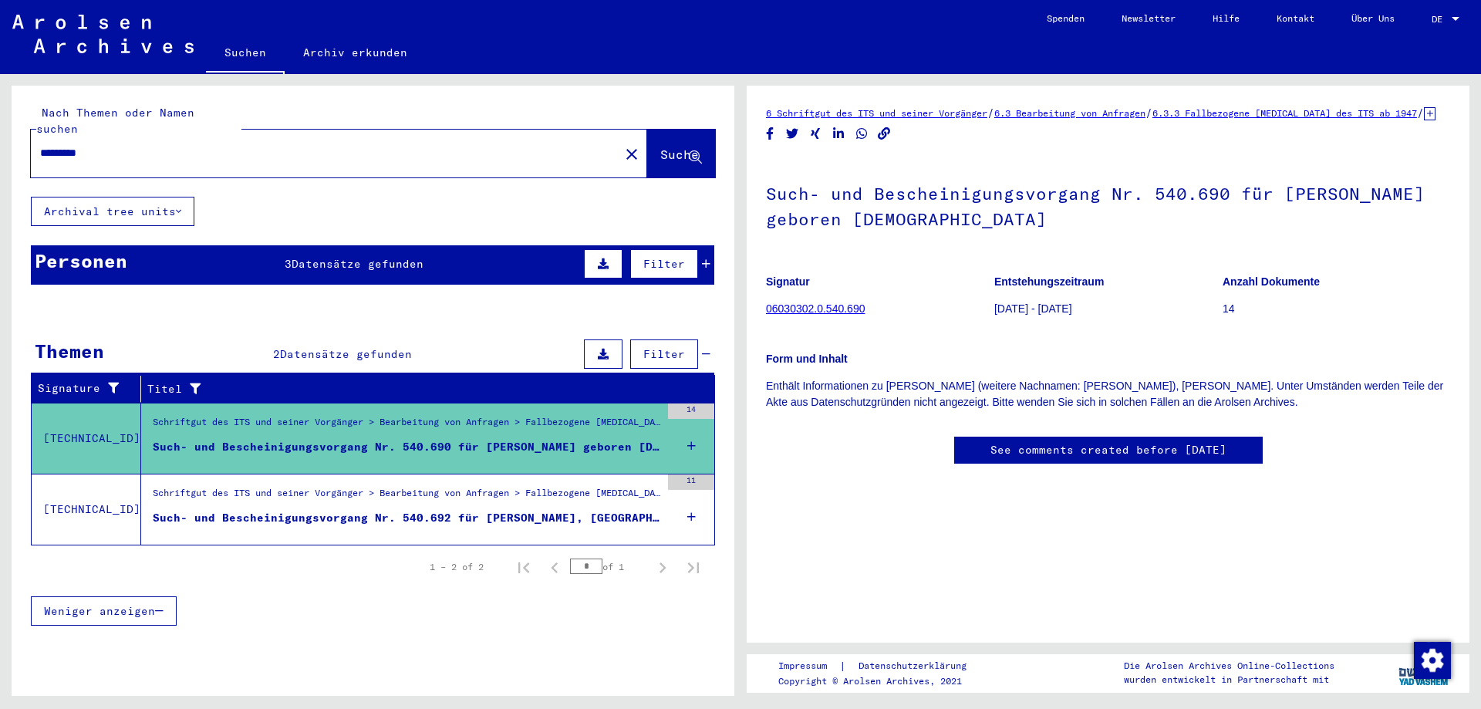
click at [486, 510] on div "Such- und Bescheinigungsvorgang Nr. 540.692 für [PERSON_NAME], [GEOGRAPHIC_DATA…" at bounding box center [407, 518] width 508 height 16
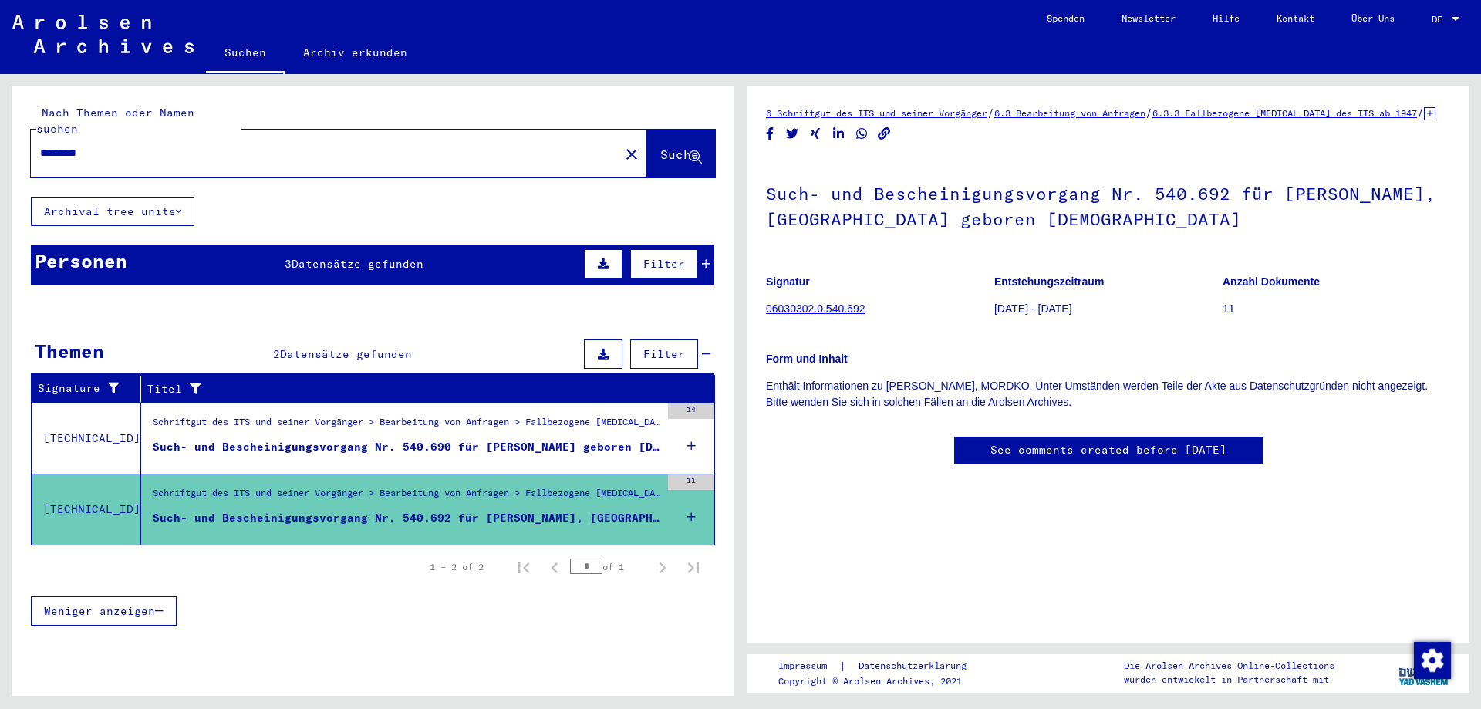
click at [466, 439] on div "Such- und Bescheinigungsvorgang Nr. 540.690 für [PERSON_NAME] geboren [DEMOGRAP…" at bounding box center [407, 447] width 508 height 16
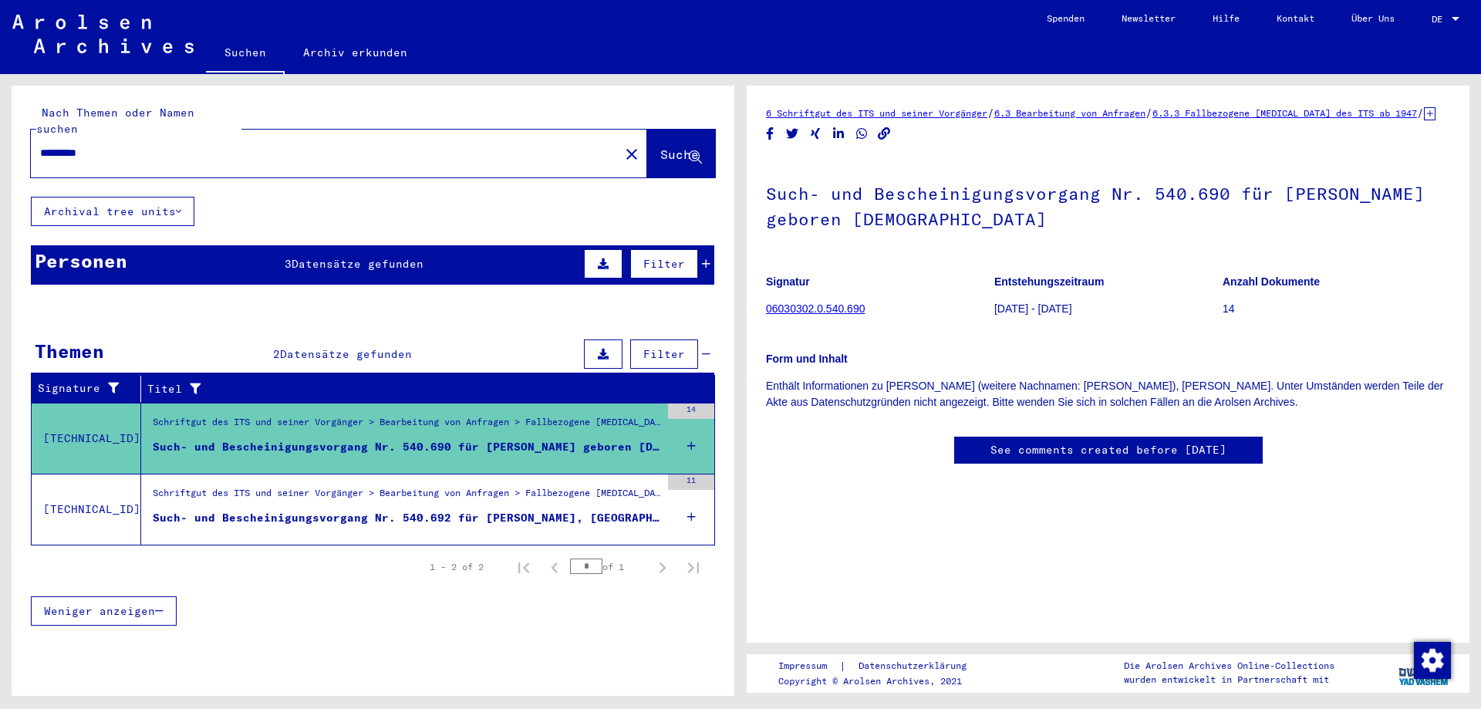
click at [78, 145] on input "*********" at bounding box center [325, 153] width 570 height 16
click at [191, 145] on input "**********" at bounding box center [325, 153] width 570 height 16
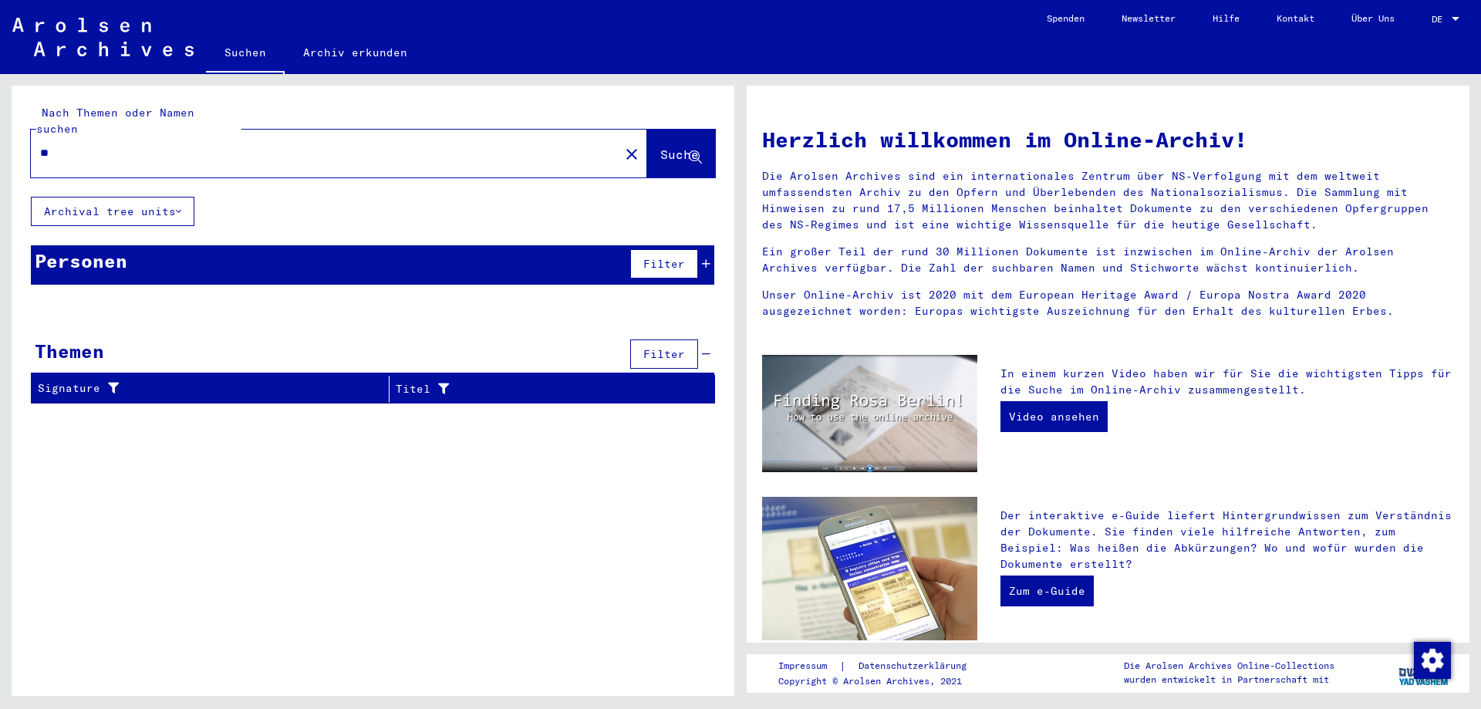
type input "*"
